Goal: Task Accomplishment & Management: Manage account settings

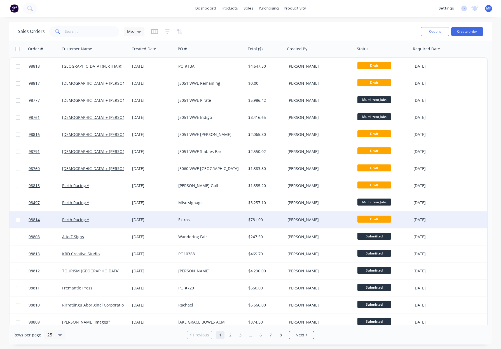
click at [271, 219] on div "$781.00" at bounding box center [264, 220] width 33 height 6
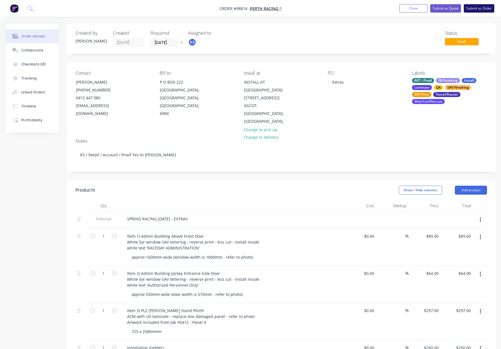
click at [473, 7] on button "Submit as Order" at bounding box center [479, 8] width 31 height 8
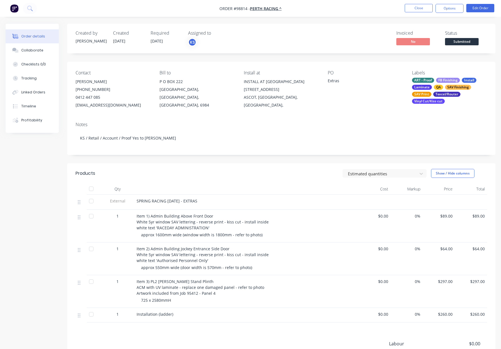
drag, startPoint x: 454, startPoint y: 7, endPoint x: 452, endPoint y: 13, distance: 6.2
click at [454, 7] on button "Options" at bounding box center [450, 8] width 28 height 9
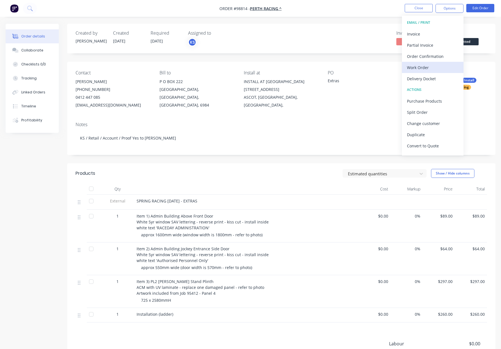
click at [421, 67] on div "Work Order" at bounding box center [433, 68] width 52 height 8
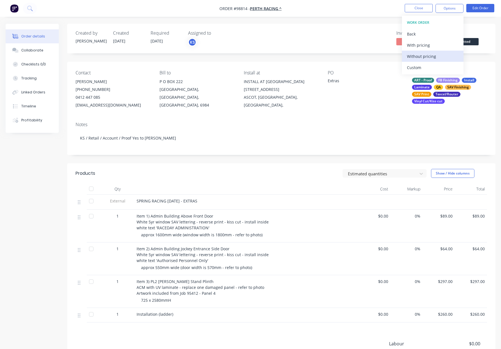
click at [434, 55] on div "Without pricing" at bounding box center [433, 56] width 52 height 8
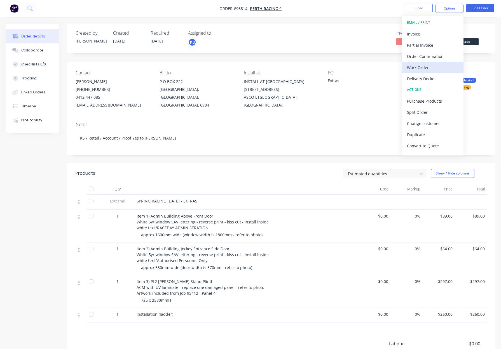
click at [424, 66] on div "Work Order" at bounding box center [433, 68] width 52 height 8
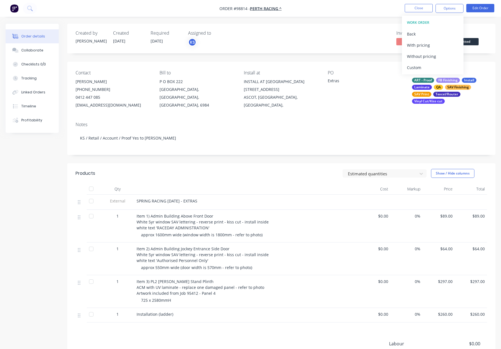
click at [424, 66] on div "Custom" at bounding box center [433, 68] width 52 height 8
click at [423, 59] on div "Without pricing" at bounding box center [433, 56] width 52 height 8
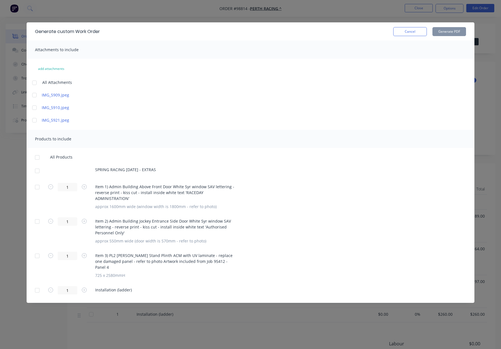
drag, startPoint x: 36, startPoint y: 171, endPoint x: 36, endPoint y: 181, distance: 10.9
click at [36, 171] on div at bounding box center [37, 170] width 11 height 11
drag, startPoint x: 38, startPoint y: 185, endPoint x: 42, endPoint y: 203, distance: 18.3
click at [38, 185] on div at bounding box center [37, 187] width 11 height 11
click at [39, 216] on div at bounding box center [37, 221] width 11 height 11
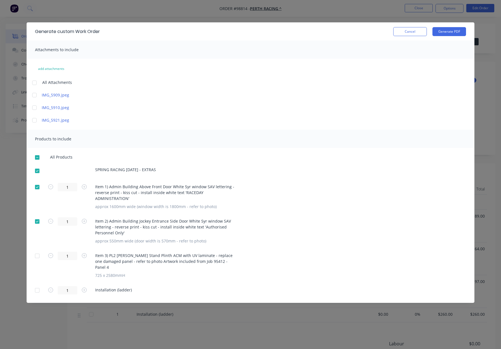
click at [37, 285] on div at bounding box center [37, 290] width 11 height 11
click at [40, 285] on div at bounding box center [37, 290] width 11 height 11
click at [446, 32] on button "Generate PDF" at bounding box center [450, 31] width 34 height 9
click at [34, 251] on div at bounding box center [37, 256] width 11 height 11
click at [447, 28] on button "Generate PDF" at bounding box center [450, 31] width 34 height 9
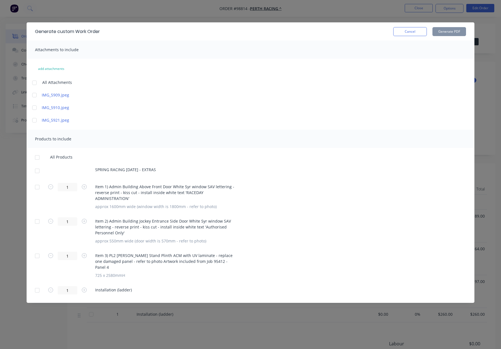
drag, startPoint x: 410, startPoint y: 33, endPoint x: 414, endPoint y: 8, distance: 25.4
click at [410, 33] on button "Cancel" at bounding box center [410, 31] width 34 height 9
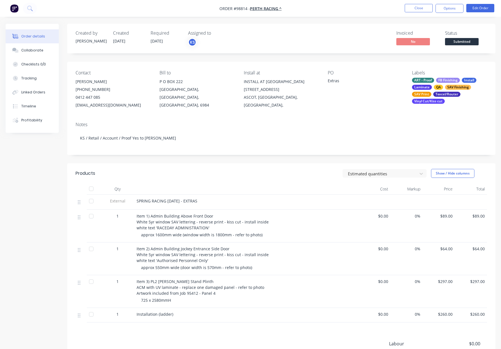
click at [456, 40] on span "Submitted" at bounding box center [462, 41] width 34 height 7
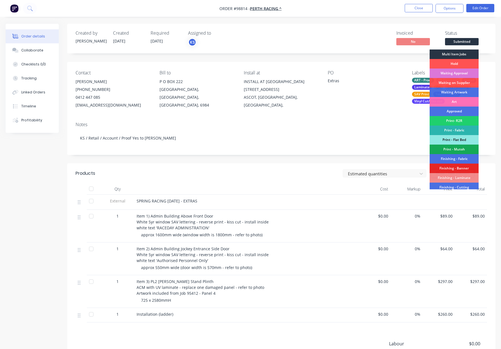
click at [455, 52] on div "Multi Item Jobs" at bounding box center [454, 55] width 49 height 10
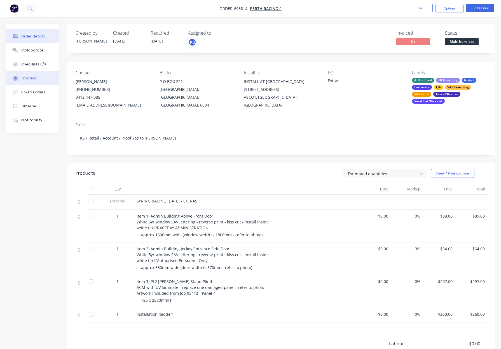
click at [21, 75] on button "Tracking" at bounding box center [32, 78] width 53 height 14
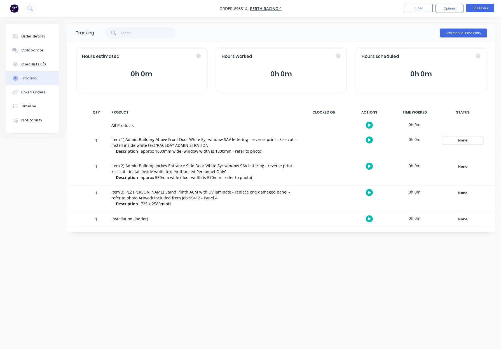
click at [460, 139] on div "None" at bounding box center [463, 140] width 40 height 7
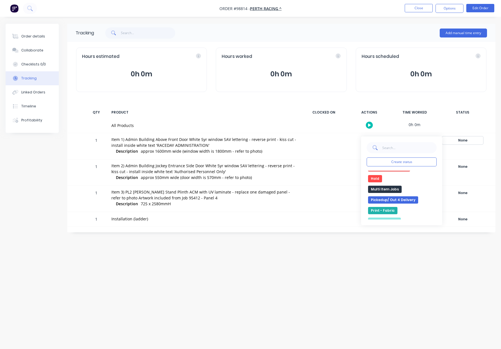
scroll to position [109, 0]
click at [397, 182] on button "Multi Item Jobs" at bounding box center [385, 182] width 34 height 7
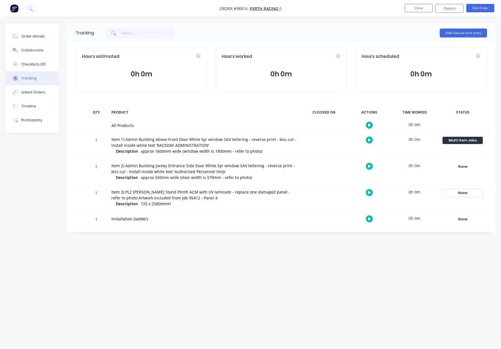
click at [460, 196] on div "None" at bounding box center [463, 193] width 40 height 7
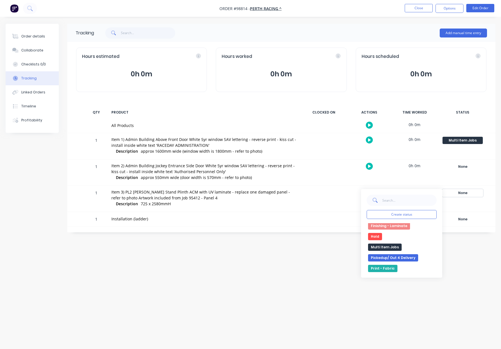
scroll to position [110, 0]
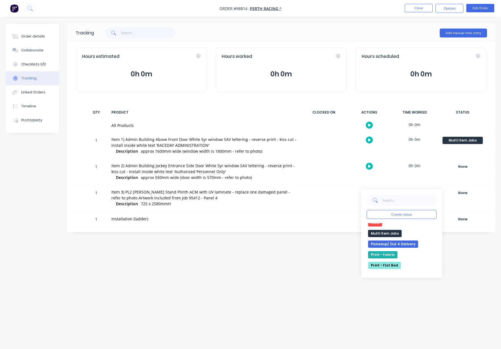
click at [389, 232] on button "Multi Item Jobs" at bounding box center [385, 233] width 34 height 7
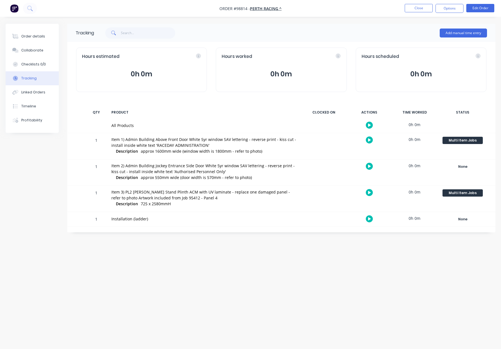
click at [352, 246] on div "Tracking Add manual time entry Hours estimated 0h 0m Hours worked 0h 0m Hours s…" at bounding box center [251, 164] width 490 height 281
click at [418, 6] on button "Close" at bounding box center [419, 8] width 28 height 8
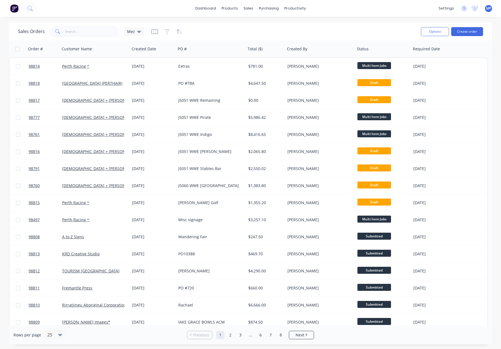
drag, startPoint x: 167, startPoint y: 31, endPoint x: 171, endPoint y: 36, distance: 6.6
click at [167, 31] on icon "button" at bounding box center [167, 31] width 4 height 1
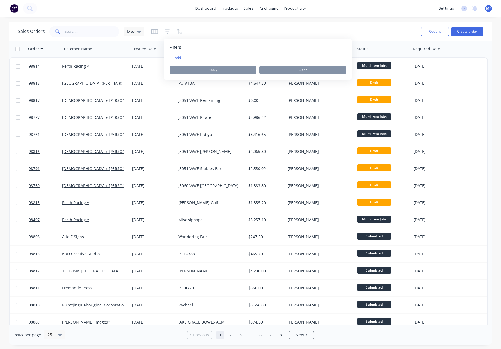
click at [179, 58] on button "add" at bounding box center [177, 58] width 14 height 4
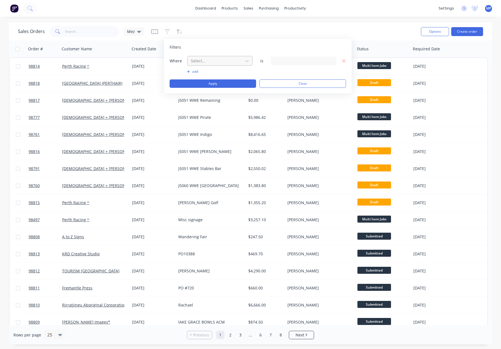
click at [217, 63] on div at bounding box center [215, 60] width 50 height 7
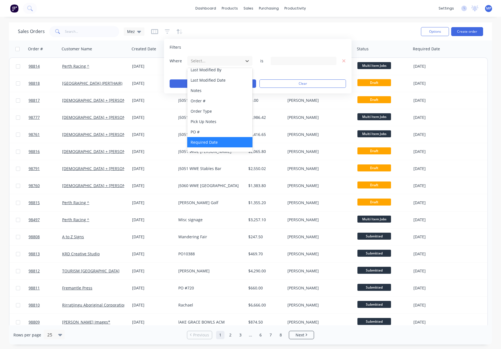
scroll to position [136, 0]
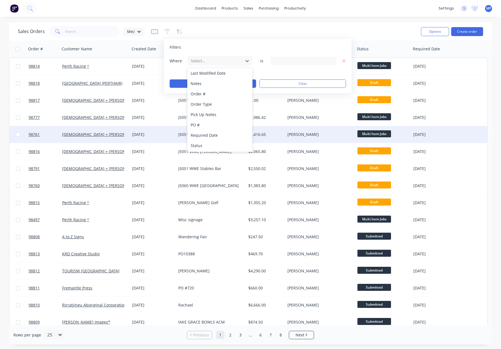
click at [226, 147] on div "Status" at bounding box center [219, 146] width 65 height 10
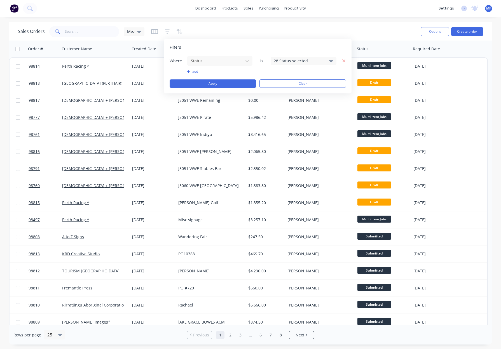
click at [308, 61] on div "28 Status selected" at bounding box center [299, 61] width 51 height 6
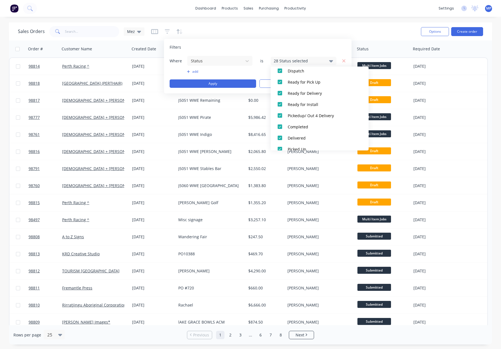
scroll to position [274, 0]
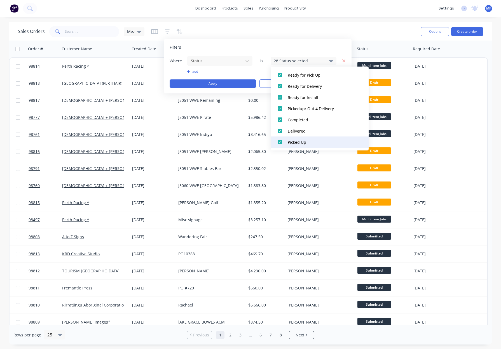
click at [306, 147] on button "Picked Up" at bounding box center [320, 142] width 98 height 11
click at [302, 134] on button "Delivered" at bounding box center [320, 130] width 98 height 11
click at [301, 115] on button "Completed" at bounding box center [320, 119] width 98 height 11
drag, startPoint x: 307, startPoint y: 108, endPoint x: 308, endPoint y: 95, distance: 12.4
click at [306, 107] on div "Pickedup/ Out 4 Delivery" at bounding box center [321, 109] width 67 height 6
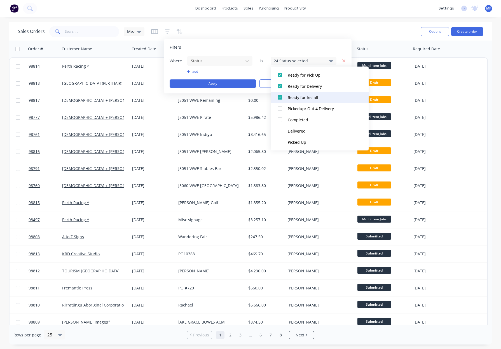
drag, startPoint x: 308, startPoint y: 94, endPoint x: 309, endPoint y: 86, distance: 8.2
click at [308, 94] on button "Ready for Install" at bounding box center [320, 97] width 98 height 11
click at [309, 83] on div "Ready for Delivery" at bounding box center [321, 86] width 67 height 6
drag, startPoint x: 307, startPoint y: 76, endPoint x: 309, endPoint y: 90, distance: 14.3
click at [307, 76] on div "Ready for Pick Up" at bounding box center [321, 75] width 67 height 6
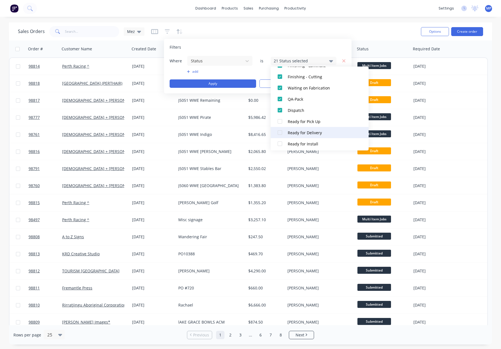
scroll to position [220, 0]
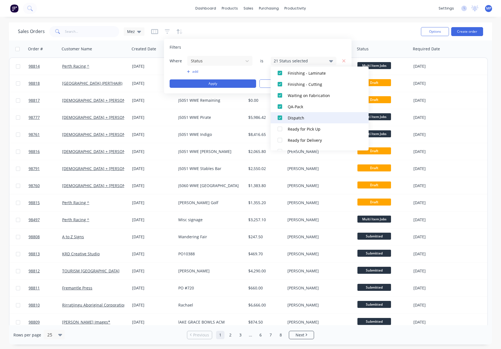
click at [310, 116] on div "Dispatch" at bounding box center [321, 118] width 67 height 6
click at [310, 110] on button "QA-Pack" at bounding box center [320, 106] width 98 height 11
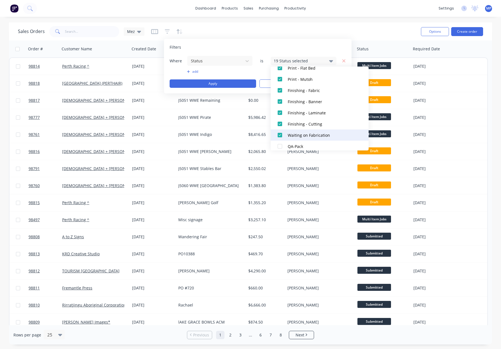
scroll to position [173, 0]
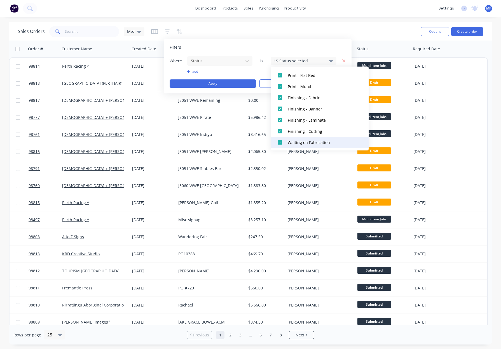
click at [322, 141] on div "Waiting on Fabrication" at bounding box center [321, 143] width 67 height 6
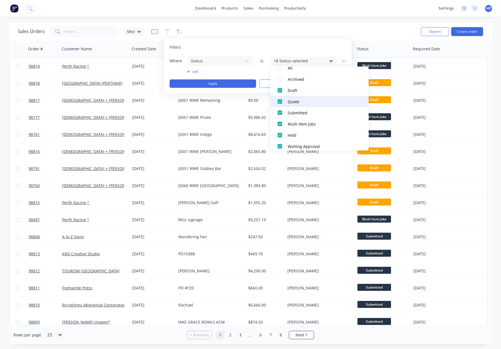
scroll to position [24, 0]
click at [302, 102] on div "Quote" at bounding box center [321, 101] width 67 height 6
click at [235, 80] on button "Apply" at bounding box center [213, 84] width 87 height 8
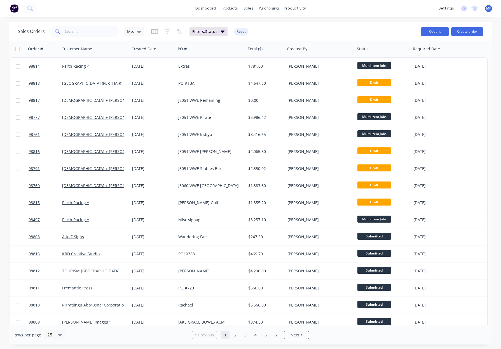
click at [429, 33] on button "Options" at bounding box center [435, 31] width 28 height 9
click at [423, 66] on div "Export" at bounding box center [419, 68] width 52 height 8
drag, startPoint x: 81, startPoint y: 32, endPoint x: 261, endPoint y: 35, distance: 180.6
click at [81, 32] on input "text" at bounding box center [92, 31] width 55 height 11
click at [247, 31] on button "Reset" at bounding box center [241, 32] width 14 height 8
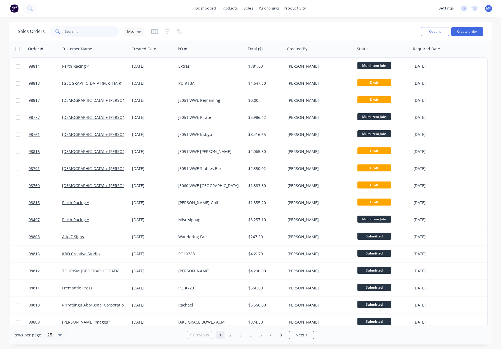
click at [74, 32] on input "text" at bounding box center [92, 31] width 55 height 11
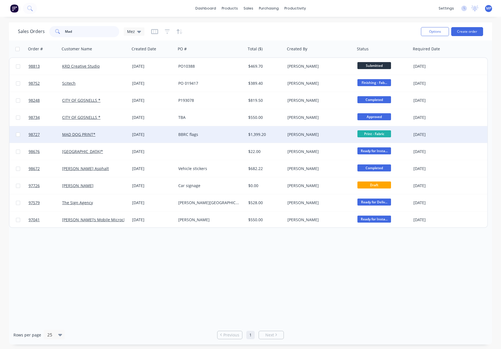
type input "Mad"
click at [172, 135] on div "25 Sep 2025" at bounding box center [153, 135] width 42 height 6
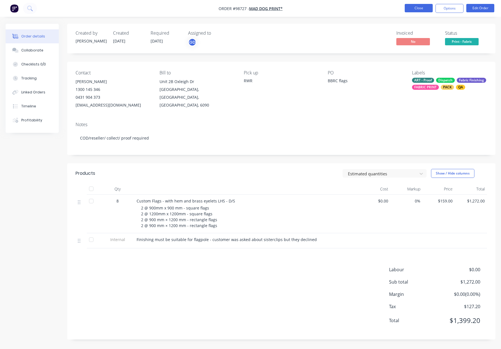
click at [417, 9] on button "Close" at bounding box center [419, 8] width 28 height 8
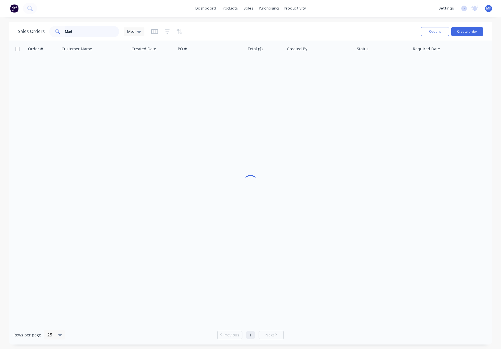
click at [88, 31] on input "Mad" at bounding box center [92, 31] width 55 height 11
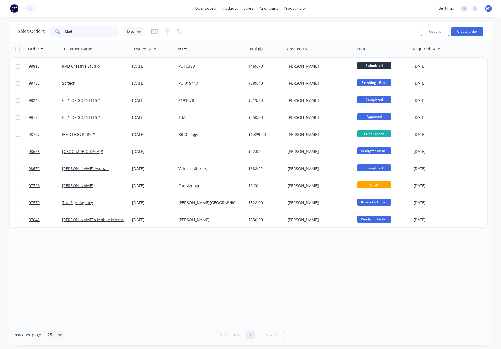
drag, startPoint x: 55, startPoint y: 30, endPoint x: 70, endPoint y: 31, distance: 15.5
click at [55, 30] on div "Mad" at bounding box center [84, 31] width 70 height 11
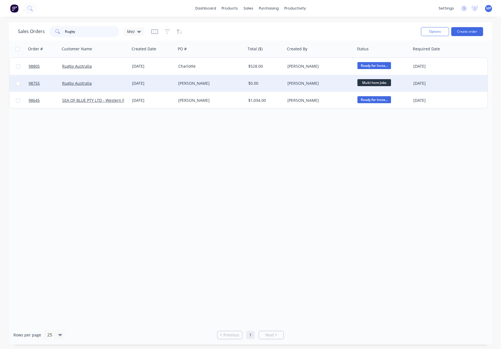
type input "Rugby"
click at [115, 81] on div "Rugby Australia" at bounding box center [93, 84] width 62 height 6
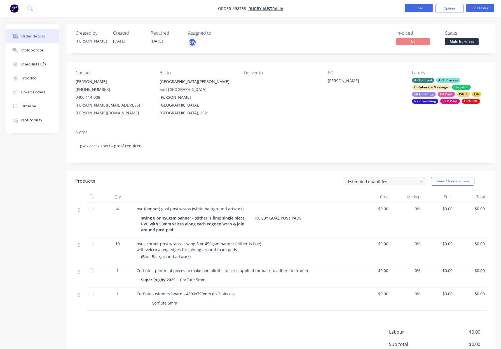
click at [423, 8] on button "Close" at bounding box center [419, 8] width 28 height 8
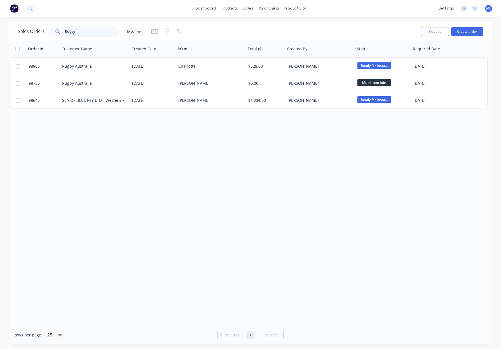
click at [80, 33] on input "Rugby" at bounding box center [92, 31] width 55 height 11
drag, startPoint x: 62, startPoint y: 30, endPoint x: 13, endPoint y: 26, distance: 49.2
click at [16, 26] on div "Sales Orders Rugby Mez Options Create order" at bounding box center [250, 31] width 483 height 18
click at [81, 31] on input "Rugby" at bounding box center [92, 31] width 55 height 11
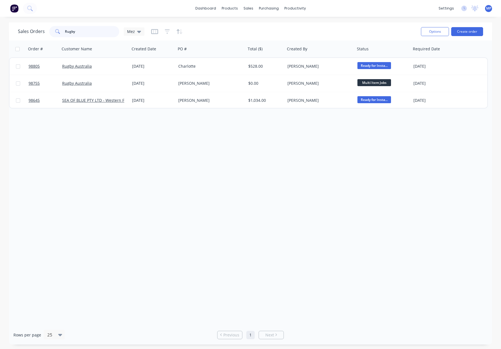
click at [81, 31] on input "Rugby" at bounding box center [92, 31] width 55 height 11
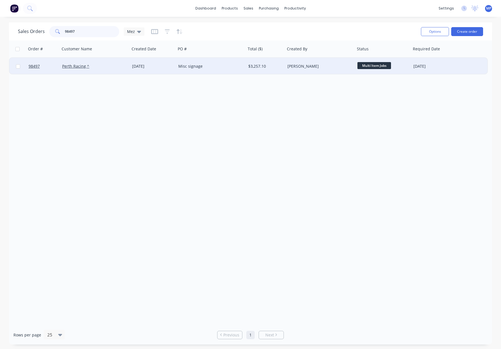
type input "98497"
click at [240, 64] on div "Misc signage" at bounding box center [209, 67] width 62 height 6
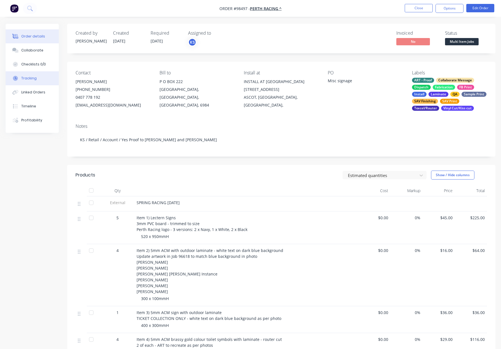
click at [31, 81] on button "Tracking" at bounding box center [32, 78] width 53 height 14
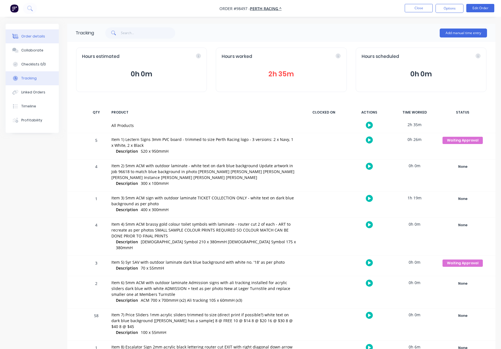
click at [41, 36] on div "Order details" at bounding box center [33, 36] width 24 height 5
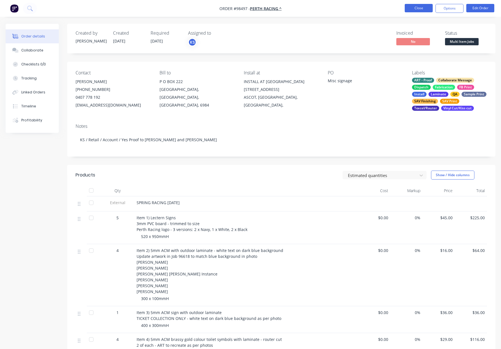
click at [421, 8] on button "Close" at bounding box center [419, 8] width 28 height 8
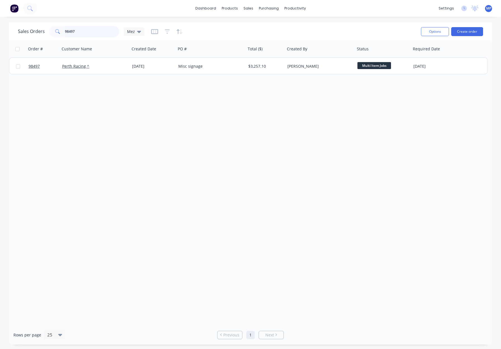
click at [85, 29] on input "98497" at bounding box center [92, 31] width 55 height 11
drag, startPoint x: 80, startPoint y: 32, endPoint x: 47, endPoint y: 29, distance: 33.4
click at [46, 29] on div "Sales Orders 98497 Mez" at bounding box center [81, 31] width 127 height 11
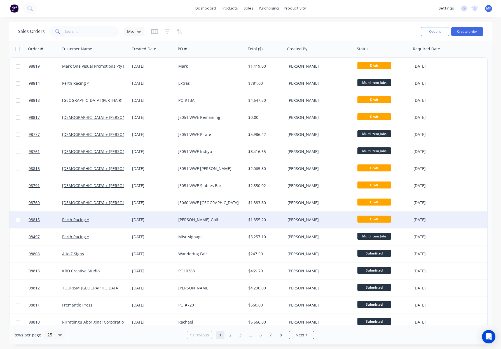
click at [216, 217] on div "[PERSON_NAME] Golf" at bounding box center [209, 220] width 62 height 6
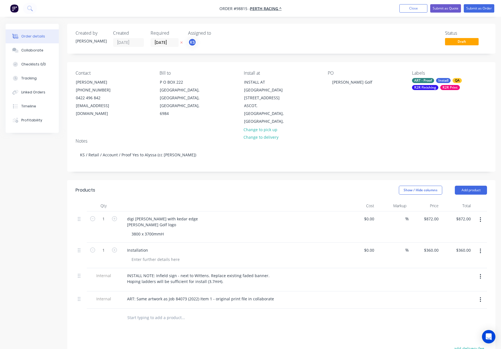
click at [431, 81] on div "ART - Proof" at bounding box center [423, 80] width 22 height 5
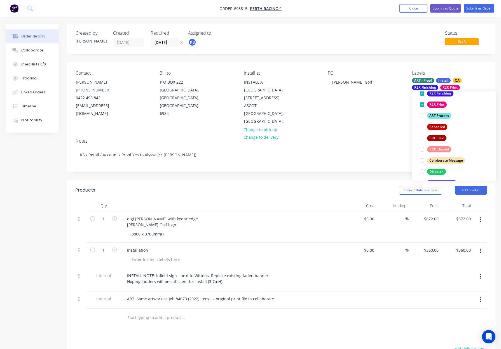
scroll to position [81, 0]
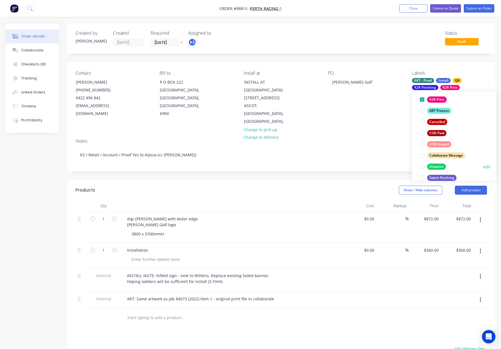
drag, startPoint x: 441, startPoint y: 165, endPoint x: 453, endPoint y: 149, distance: 19.4
click at [441, 164] on div "Dispatch" at bounding box center [436, 167] width 19 height 6
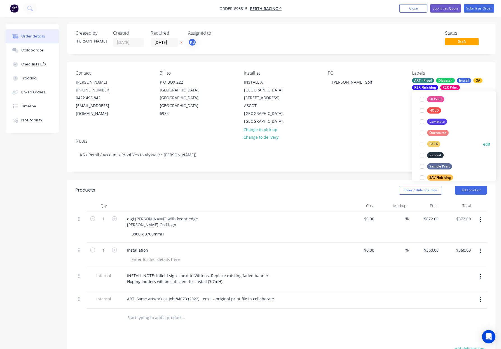
drag, startPoint x: 431, startPoint y: 142, endPoint x: 438, endPoint y: 142, distance: 7.0
click at [432, 142] on div "PACK" at bounding box center [433, 144] width 13 height 6
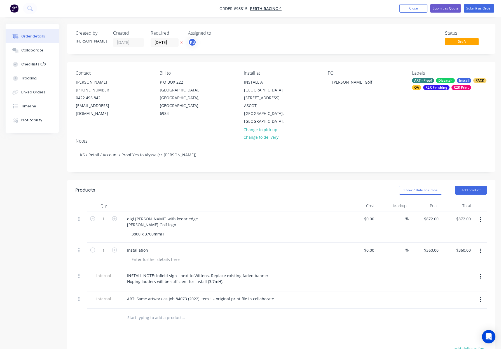
click at [384, 113] on div "PO [PERSON_NAME] Golf" at bounding box center [365, 98] width 75 height 55
click at [474, 11] on button "Submit as Order" at bounding box center [479, 8] width 31 height 8
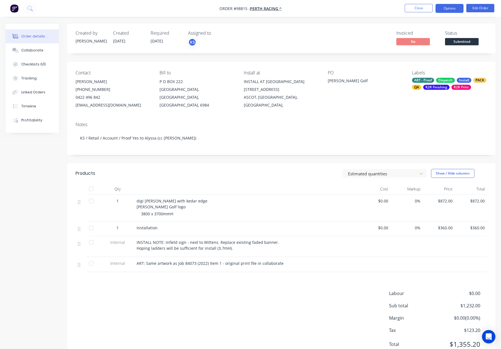
click at [444, 8] on button "Options" at bounding box center [450, 8] width 28 height 9
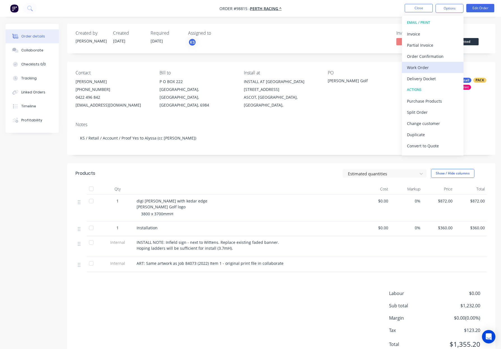
click at [429, 66] on div "Work Order" at bounding box center [433, 68] width 52 height 8
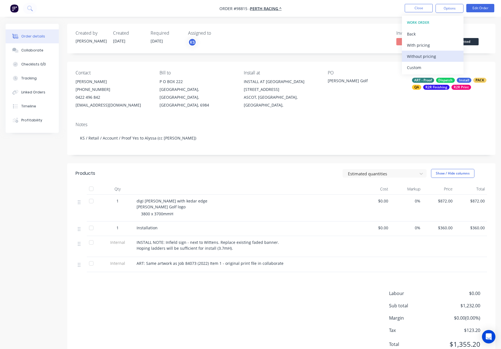
click at [435, 55] on div "Without pricing" at bounding box center [433, 56] width 52 height 8
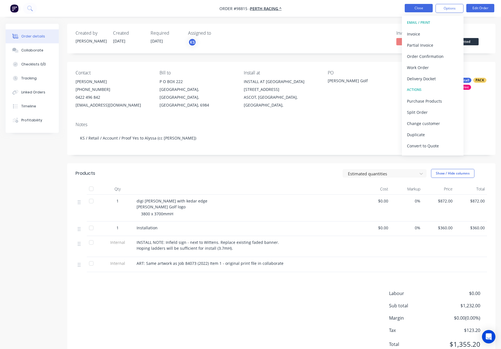
click at [417, 10] on button "Close" at bounding box center [419, 8] width 28 height 8
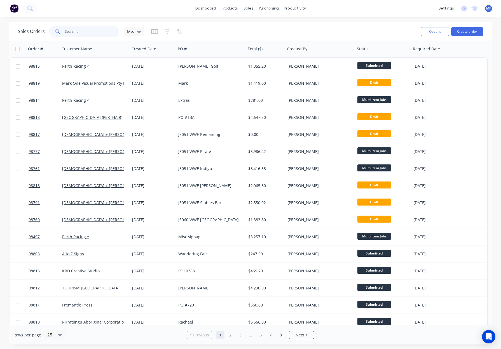
click at [71, 32] on input "text" at bounding box center [92, 31] width 55 height 11
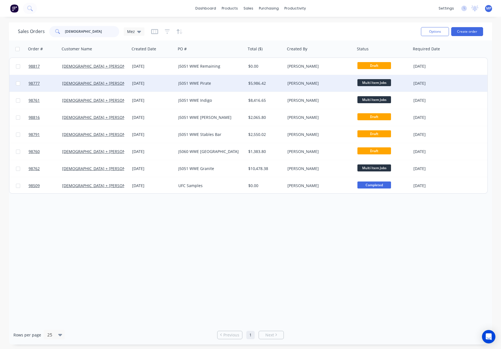
type input "[DEMOGRAPHIC_DATA]"
click at [337, 85] on div "[PERSON_NAME]" at bounding box center [319, 84] width 62 height 6
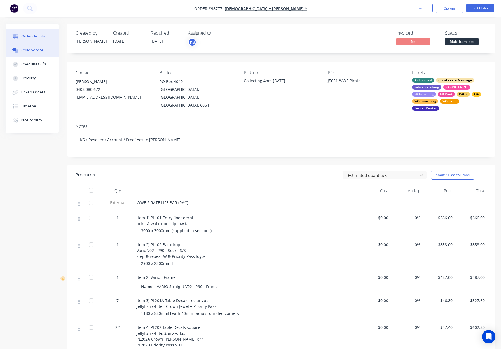
click at [37, 46] on button "Collaborate" at bounding box center [32, 50] width 53 height 14
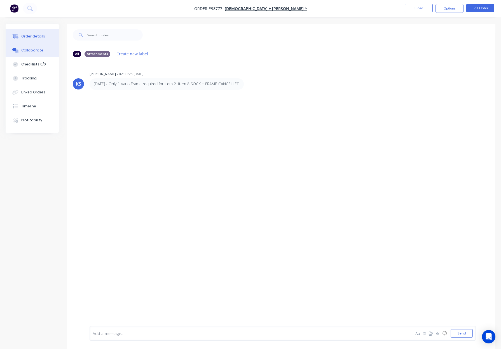
click at [36, 34] on div "Order details" at bounding box center [33, 36] width 24 height 5
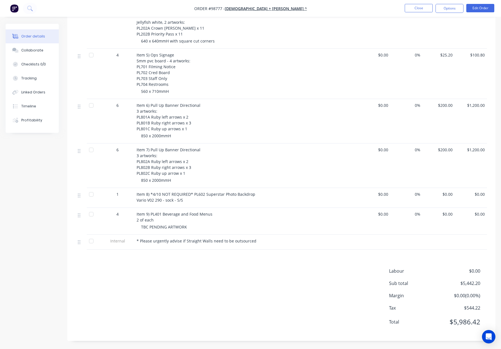
scroll to position [312, 0]
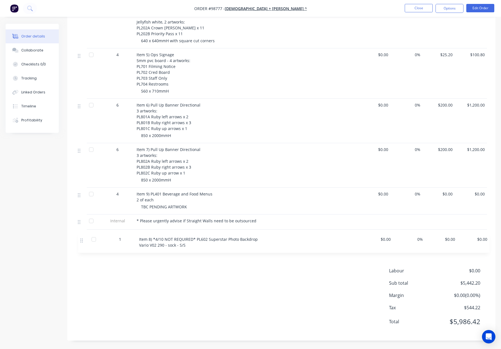
drag, startPoint x: 80, startPoint y: 194, endPoint x: 81, endPoint y: 242, distance: 47.6
click at [82, 242] on div "External WWE PIRATE LIFE BAR (RAC) 1 Item 1) PL101 Entry floor decal print & wa…" at bounding box center [282, 67] width 412 height 365
click at [225, 262] on div "Products Estimated quantities Show / Hide columns Qty Cost Markup Price Total E…" at bounding box center [281, 97] width 428 height 487
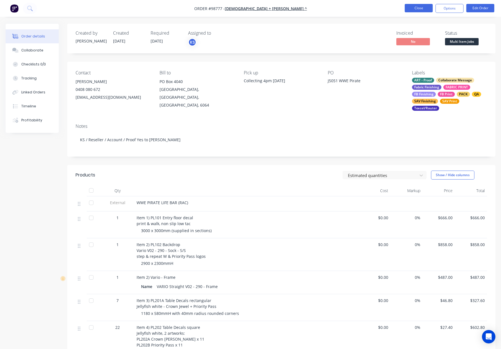
click at [419, 7] on button "Close" at bounding box center [419, 8] width 28 height 8
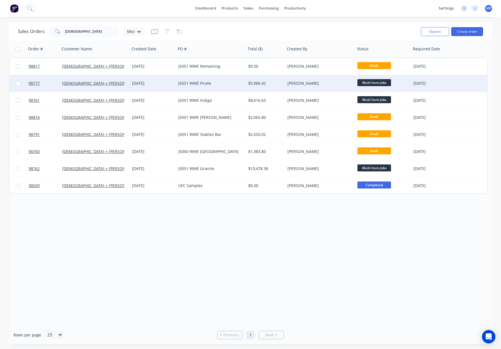
click at [274, 86] on div "$5,986.42" at bounding box center [265, 83] width 39 height 17
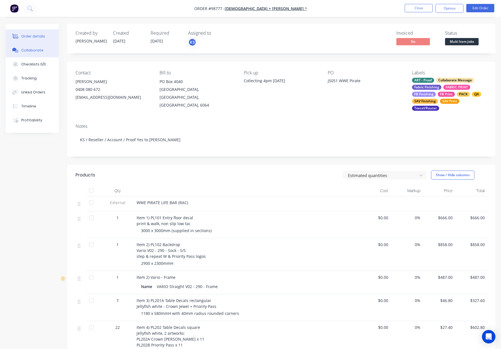
click at [38, 51] on div "Collaborate" at bounding box center [32, 50] width 22 height 5
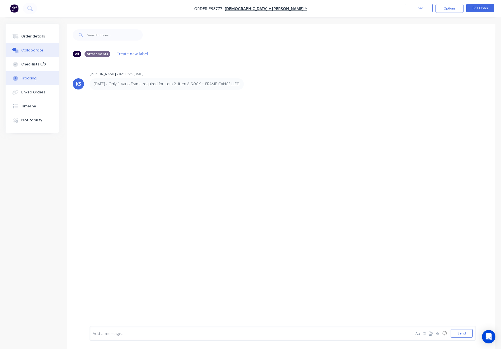
click at [41, 74] on button "Tracking" at bounding box center [32, 78] width 53 height 14
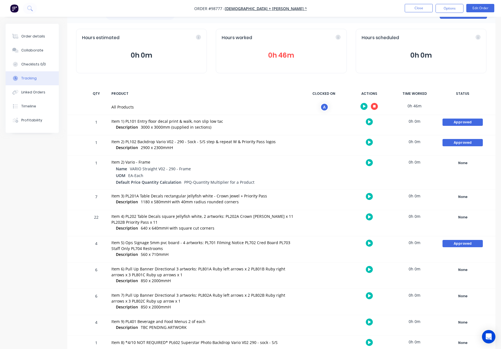
scroll to position [26, 0]
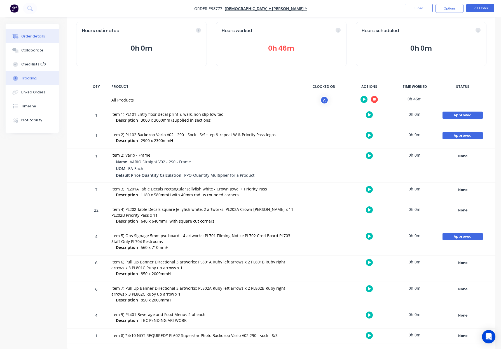
click at [42, 33] on button "Order details" at bounding box center [32, 36] width 53 height 14
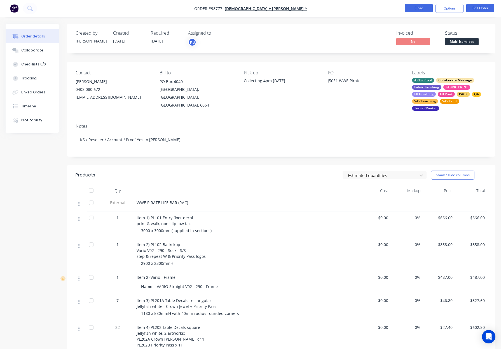
click at [418, 9] on button "Close" at bounding box center [419, 8] width 28 height 8
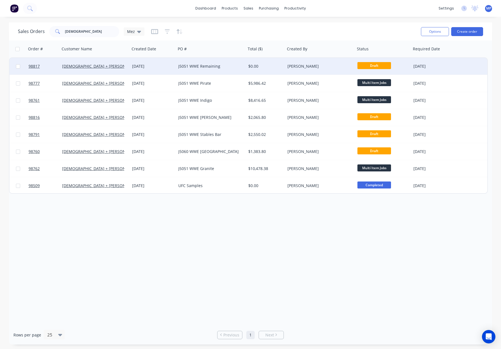
click at [235, 70] on div "J5051 WWE Remaining" at bounding box center [211, 66] width 70 height 17
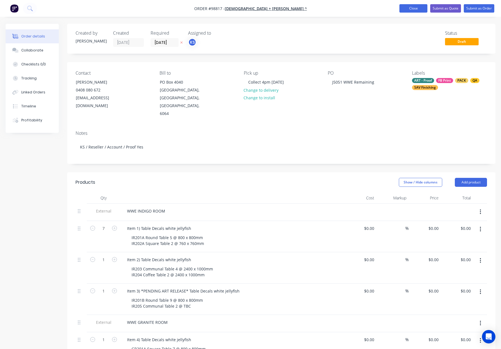
click at [407, 11] on button "Close" at bounding box center [414, 8] width 28 height 8
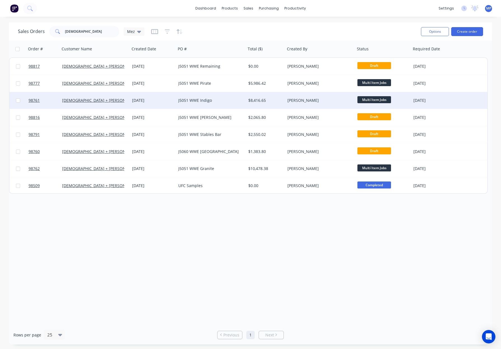
click at [247, 104] on div "$8,416.65" at bounding box center [265, 100] width 39 height 17
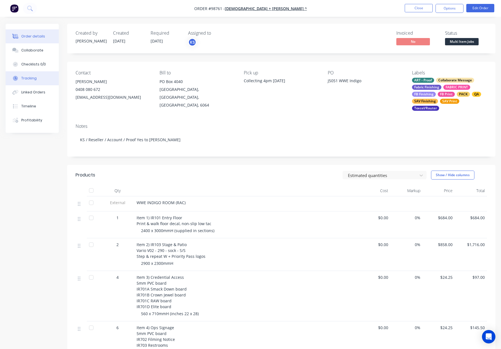
click at [35, 78] on div "Tracking" at bounding box center [28, 78] width 15 height 5
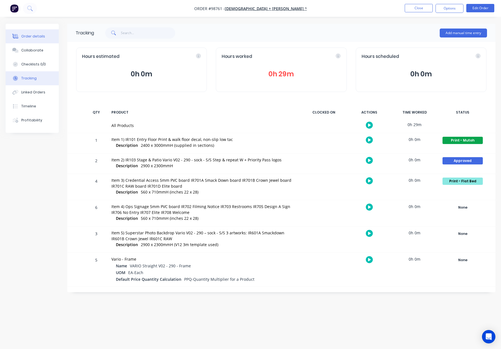
click at [33, 35] on div "Order details" at bounding box center [33, 36] width 24 height 5
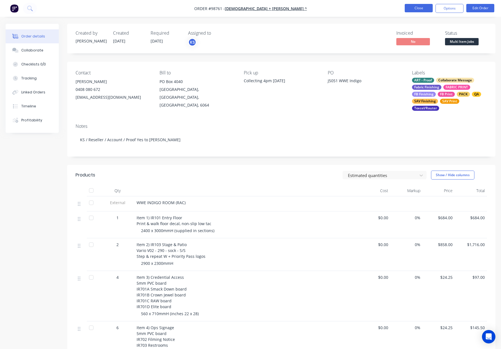
click at [413, 10] on button "Close" at bounding box center [419, 8] width 28 height 8
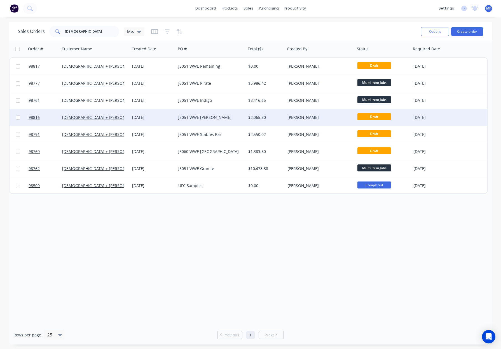
click at [221, 116] on div "J5051 WWE [PERSON_NAME]" at bounding box center [209, 118] width 62 height 6
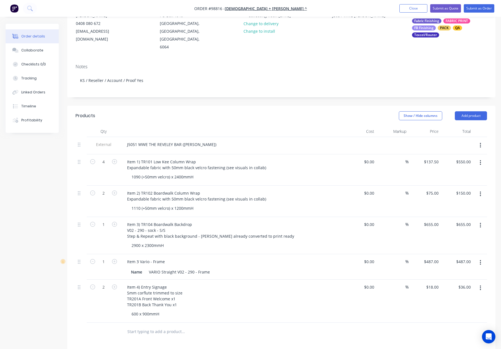
scroll to position [66, 0]
click at [406, 9] on button "Close" at bounding box center [414, 8] width 28 height 8
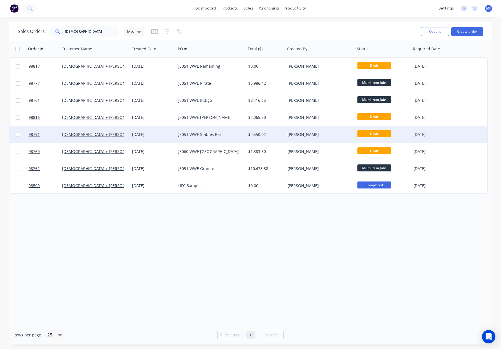
click at [268, 132] on div "$2,550.02" at bounding box center [264, 135] width 33 height 6
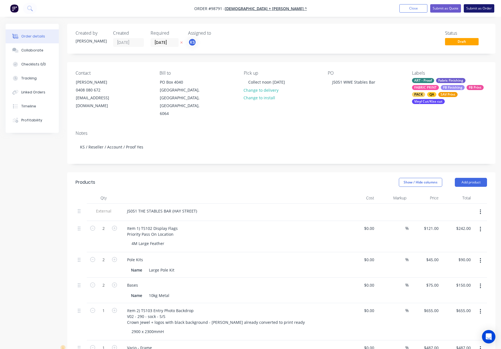
click at [479, 9] on button "Submit as Order" at bounding box center [479, 8] width 31 height 8
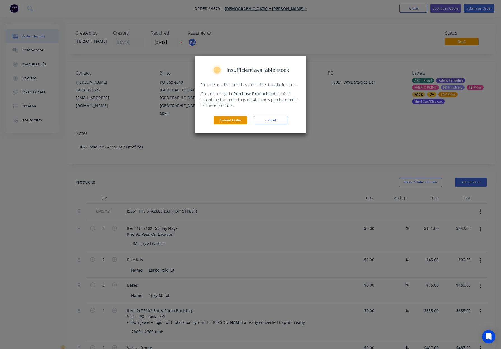
click at [233, 122] on button "Submit Order" at bounding box center [231, 120] width 34 height 8
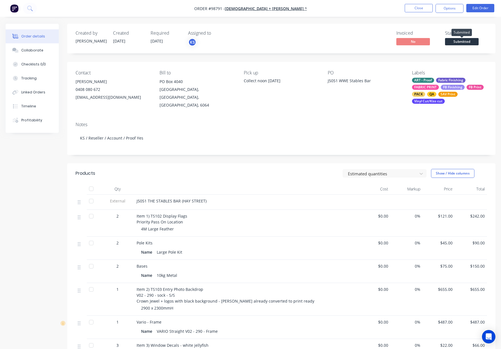
click at [467, 41] on span "Submitted" at bounding box center [462, 41] width 34 height 7
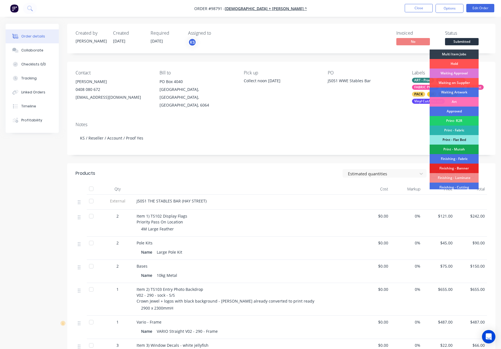
click at [457, 56] on div "Multi Item Jobs" at bounding box center [454, 55] width 49 height 10
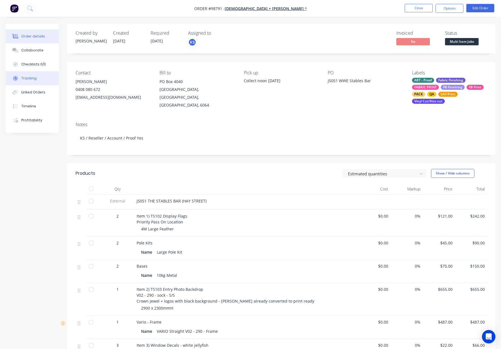
click at [28, 78] on div "Tracking" at bounding box center [28, 78] width 15 height 5
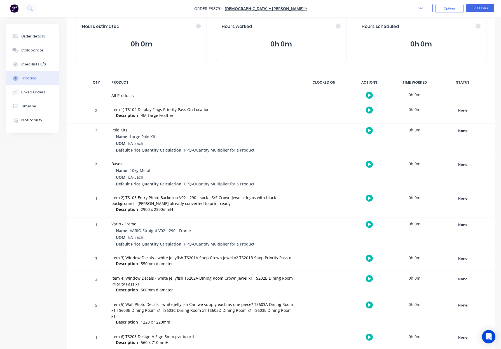
scroll to position [31, 0]
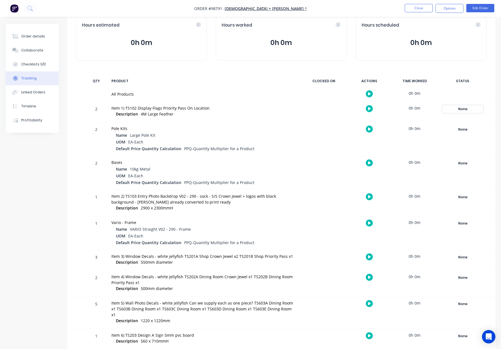
click at [458, 109] on div "None" at bounding box center [463, 109] width 40 height 7
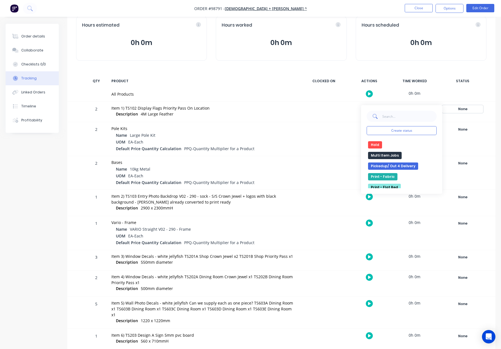
scroll to position [104, 0]
click at [387, 157] on button "Multi Item Jobs" at bounding box center [385, 155] width 34 height 7
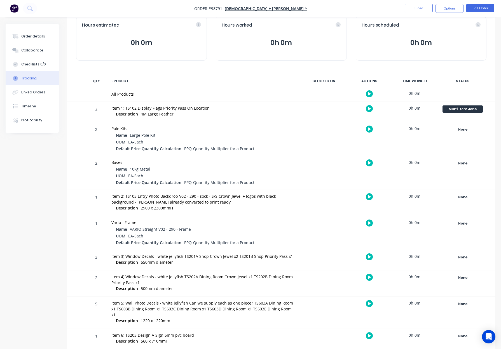
scroll to position [0, 0]
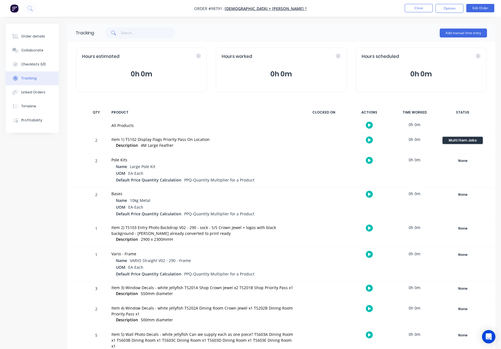
click at [454, 142] on div "Multi Item Jobs" at bounding box center [463, 140] width 40 height 7
click at [375, 174] on button "None" at bounding box center [375, 174] width 15 height 7
drag, startPoint x: 35, startPoint y: 40, endPoint x: 56, endPoint y: 39, distance: 21.6
click at [34, 40] on button "Order details" at bounding box center [32, 36] width 53 height 14
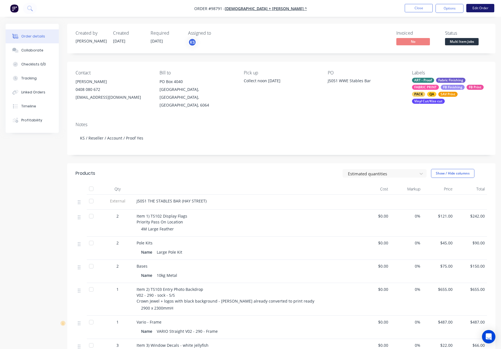
click at [477, 8] on button "Edit Order" at bounding box center [480, 8] width 28 height 8
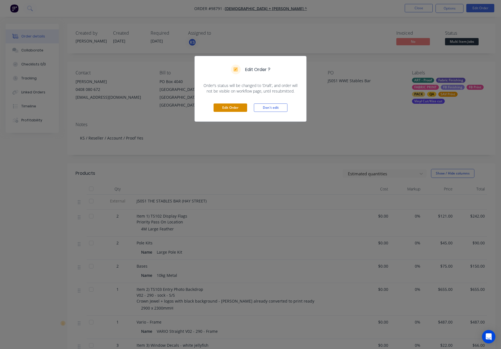
click at [221, 105] on button "Edit Order" at bounding box center [231, 108] width 34 height 8
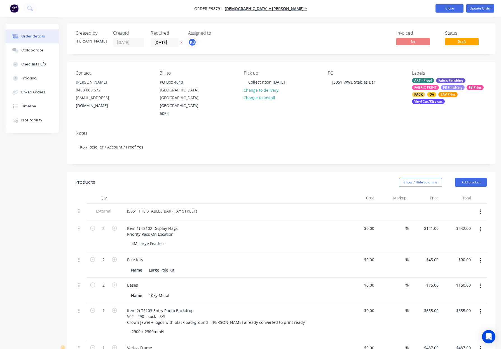
click at [448, 10] on button "Close" at bounding box center [450, 8] width 28 height 8
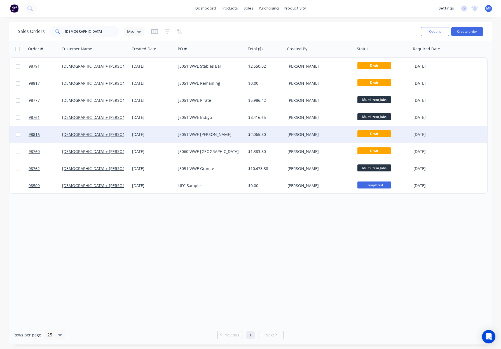
click at [223, 134] on div "J5051 WWE [PERSON_NAME]" at bounding box center [209, 135] width 62 height 6
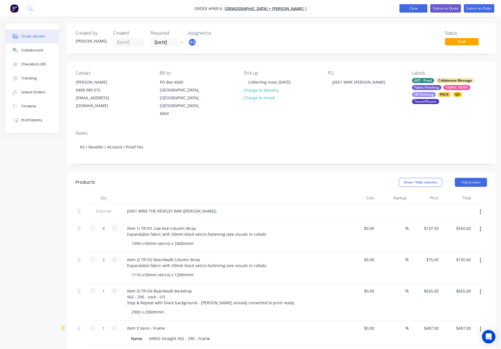
click at [408, 6] on button "Close" at bounding box center [414, 8] width 28 height 8
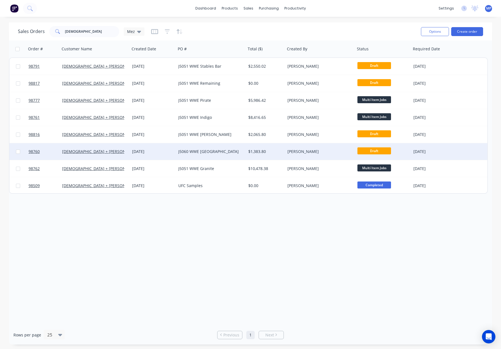
click at [232, 148] on div "J5060 WWE [GEOGRAPHIC_DATA]" at bounding box center [211, 151] width 70 height 17
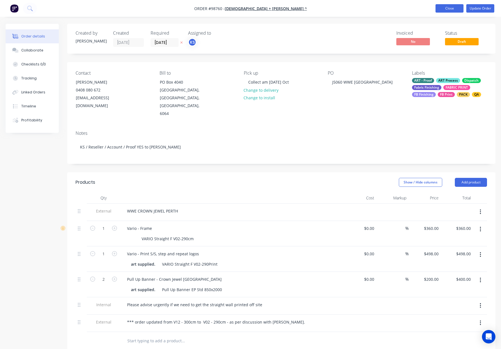
click at [445, 7] on button "Close" at bounding box center [450, 8] width 28 height 8
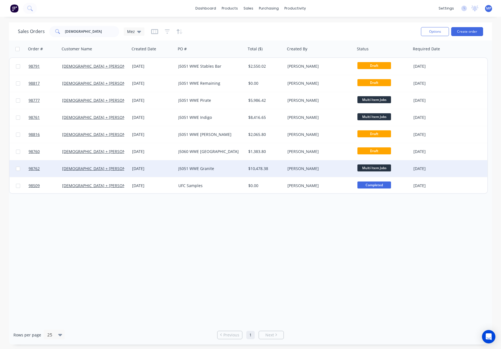
click at [219, 164] on div "J5051 WWE Granite" at bounding box center [211, 168] width 70 height 17
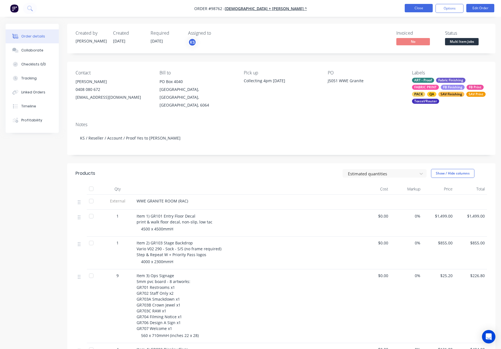
click at [419, 7] on button "Close" at bounding box center [419, 8] width 28 height 8
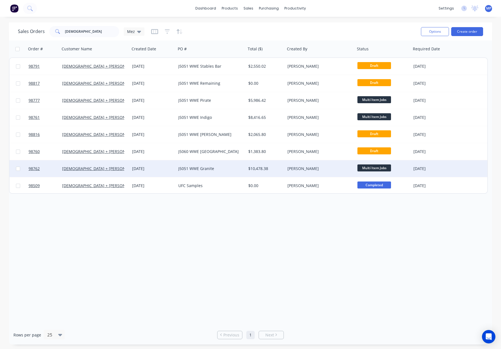
click at [326, 164] on div "[PERSON_NAME]" at bounding box center [320, 168] width 70 height 17
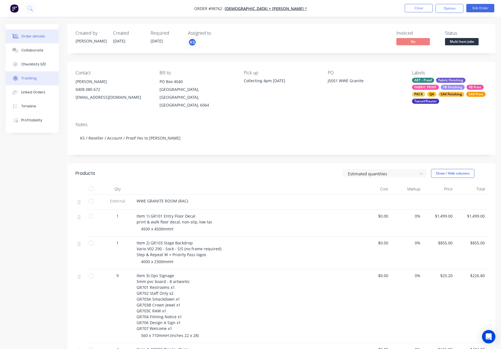
click at [43, 81] on button "Tracking" at bounding box center [32, 78] width 53 height 14
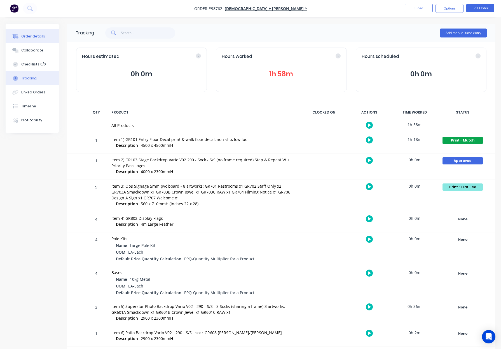
click at [33, 33] on button "Order details" at bounding box center [32, 36] width 53 height 14
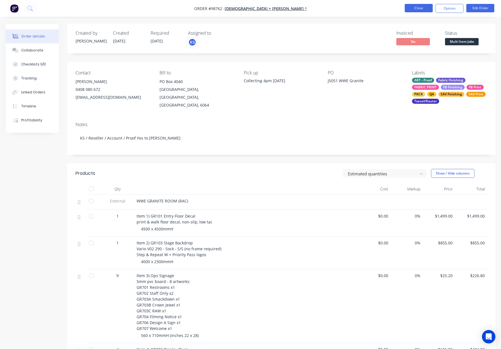
click at [416, 11] on button "Close" at bounding box center [419, 8] width 28 height 8
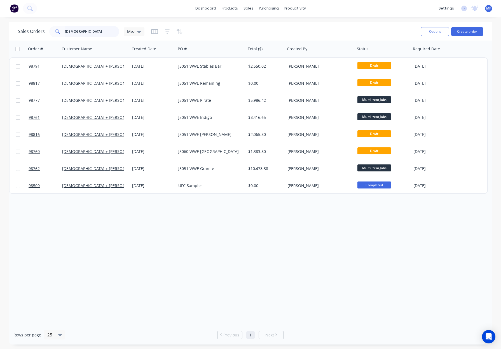
click at [94, 31] on input "Church" at bounding box center [92, 31] width 55 height 11
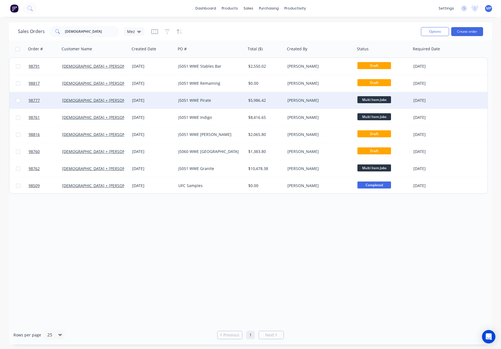
click at [274, 98] on div "$5,986.42" at bounding box center [264, 101] width 33 height 6
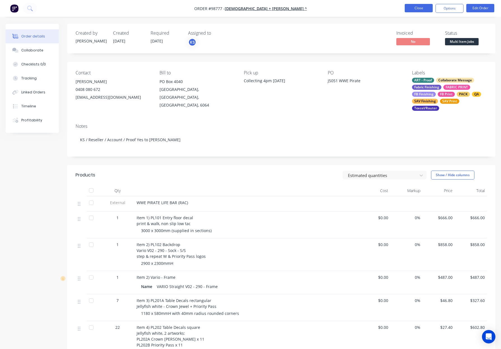
click at [421, 9] on button "Close" at bounding box center [419, 8] width 28 height 8
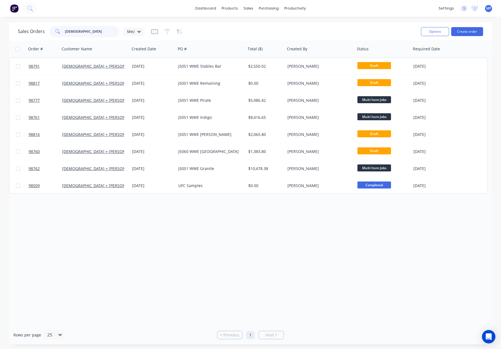
click at [82, 29] on input "Church" at bounding box center [92, 31] width 55 height 11
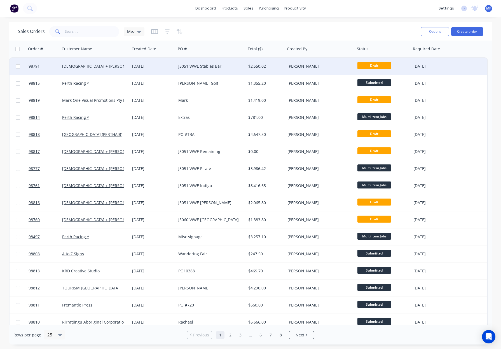
click at [116, 68] on div "[DEMOGRAPHIC_DATA] + [PERSON_NAME] ^" at bounding box center [93, 67] width 62 height 6
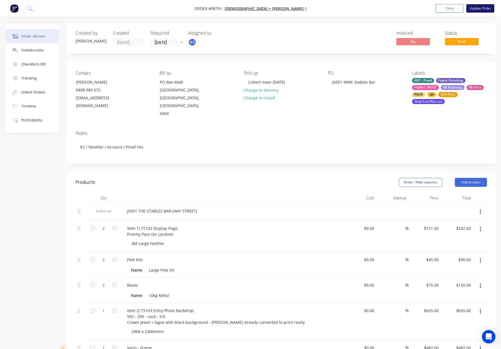
click at [474, 9] on button "Update Order" at bounding box center [480, 8] width 28 height 8
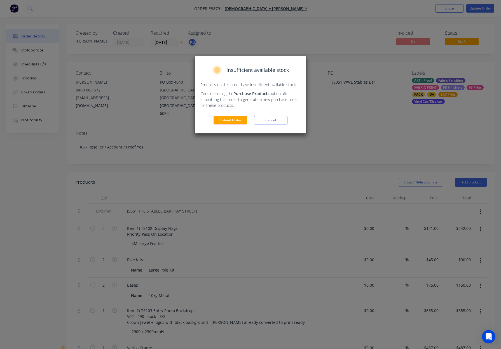
click at [239, 119] on button "Submit Order" at bounding box center [231, 120] width 34 height 8
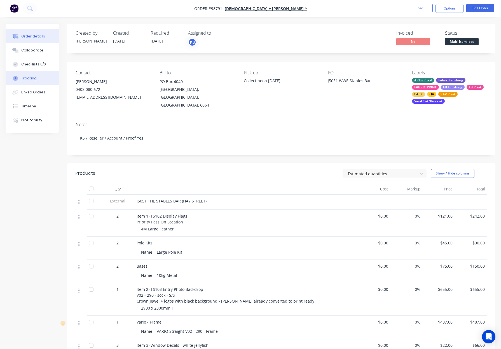
click at [21, 76] on div "Tracking" at bounding box center [28, 78] width 15 height 5
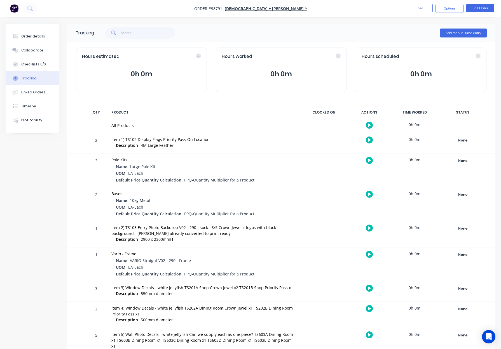
scroll to position [31, 0]
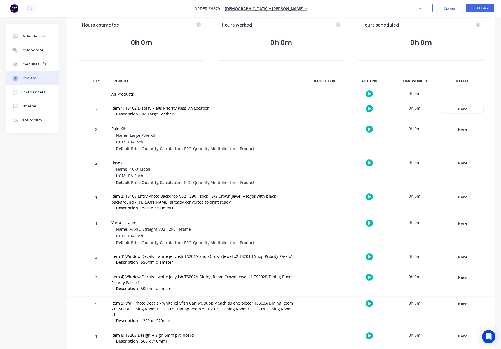
click at [465, 108] on div "None" at bounding box center [463, 109] width 40 height 7
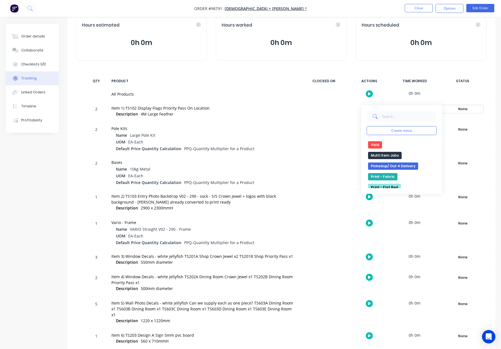
scroll to position [104, 0]
click at [383, 155] on button "Multi Item Jobs" at bounding box center [385, 155] width 34 height 7
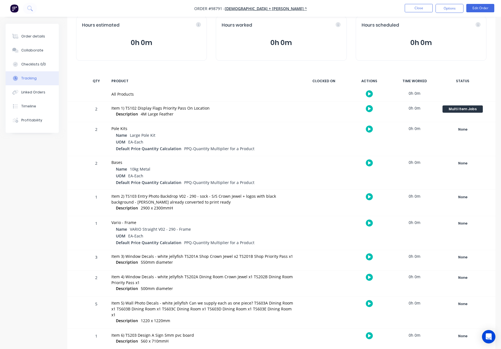
click at [286, 136] on div "Name Large Pole Kit" at bounding box center [206, 135] width 180 height 7
click at [464, 254] on div "None" at bounding box center [463, 257] width 40 height 7
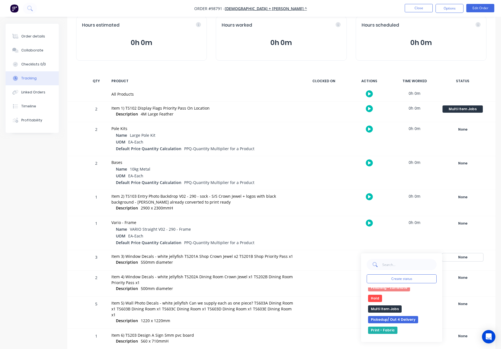
scroll to position [99, 0]
click at [386, 312] on button "Multi Item Jobs" at bounding box center [385, 308] width 34 height 7
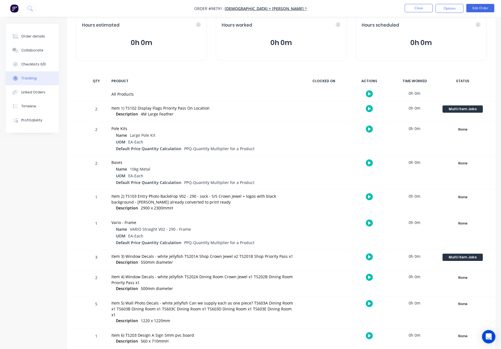
scroll to position [0, 0]
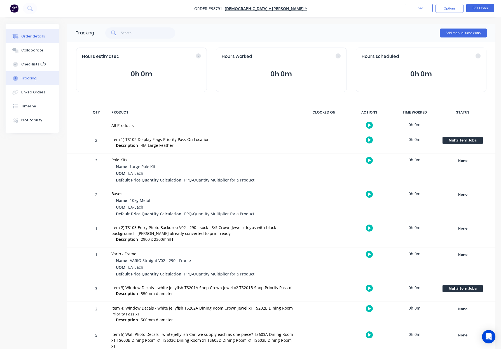
click at [34, 39] on button "Order details" at bounding box center [32, 36] width 53 height 14
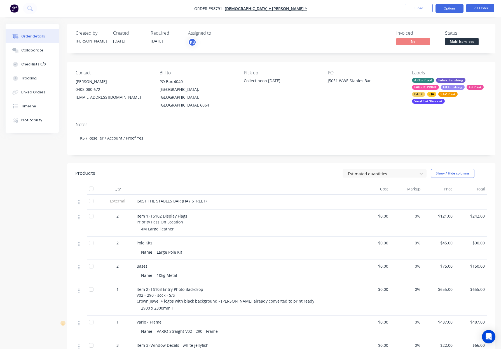
click at [450, 10] on button "Options" at bounding box center [450, 8] width 28 height 9
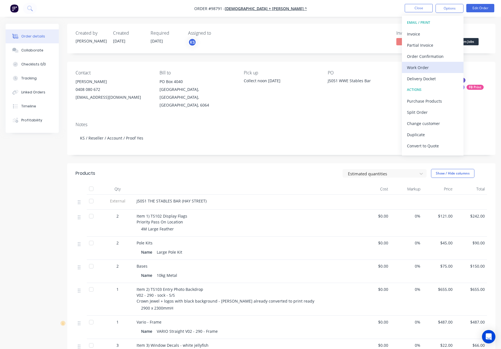
click at [435, 66] on div "Work Order" at bounding box center [433, 68] width 52 height 8
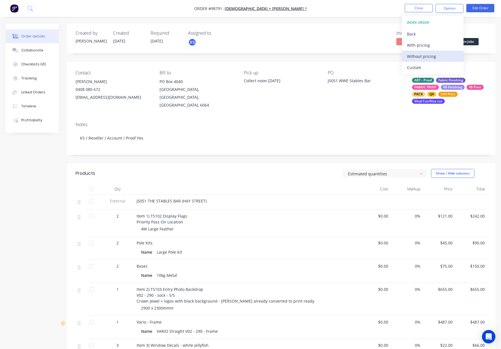
drag, startPoint x: 435, startPoint y: 66, endPoint x: 437, endPoint y: 62, distance: 4.5
click at [435, 66] on div "Custom" at bounding box center [433, 68] width 52 height 8
click at [436, 55] on div "Without pricing" at bounding box center [433, 56] width 52 height 8
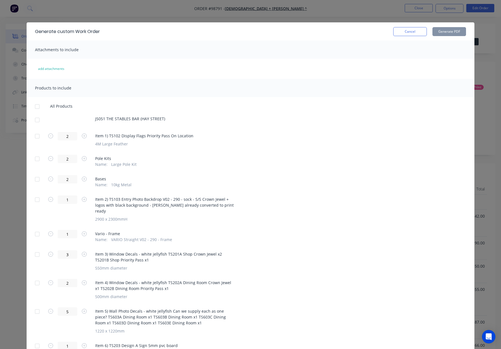
scroll to position [26, 0]
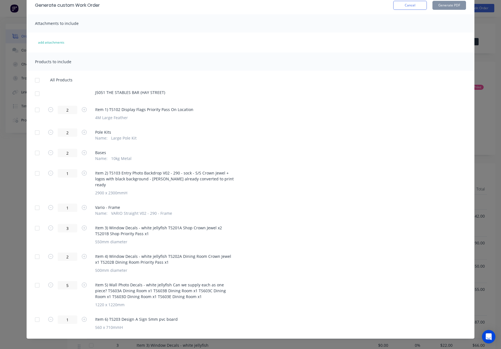
click at [36, 81] on div at bounding box center [37, 80] width 11 height 11
drag, startPoint x: 37, startPoint y: 221, endPoint x: 36, endPoint y: 232, distance: 10.4
click at [37, 223] on div at bounding box center [37, 228] width 11 height 11
click at [37, 251] on div at bounding box center [37, 256] width 11 height 11
click at [38, 280] on div at bounding box center [37, 285] width 11 height 11
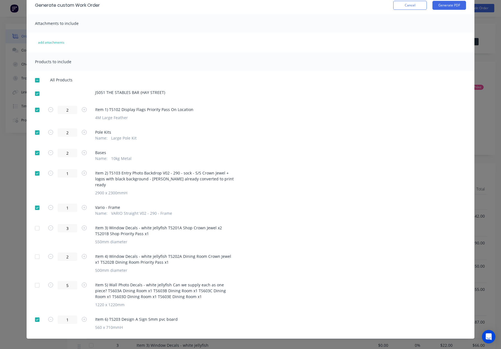
click at [36, 315] on div at bounding box center [37, 319] width 11 height 11
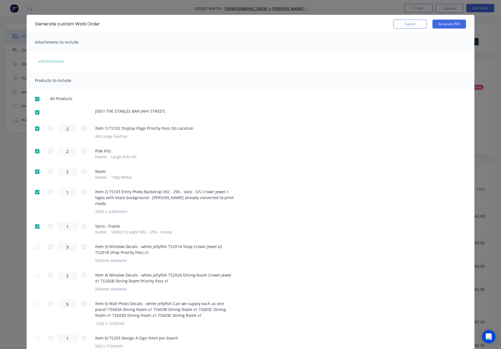
scroll to position [0, 0]
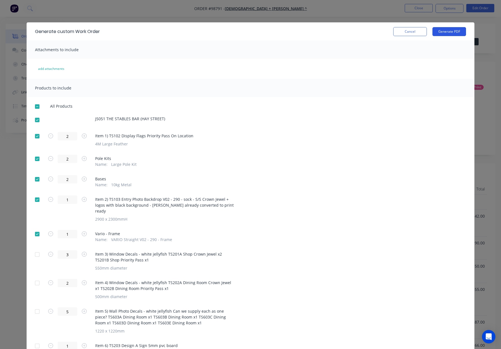
click at [453, 30] on button "Generate PDF" at bounding box center [450, 31] width 34 height 9
drag, startPoint x: 38, startPoint y: 106, endPoint x: 40, endPoint y: 108, distance: 3.2
click at [38, 106] on div at bounding box center [37, 106] width 11 height 11
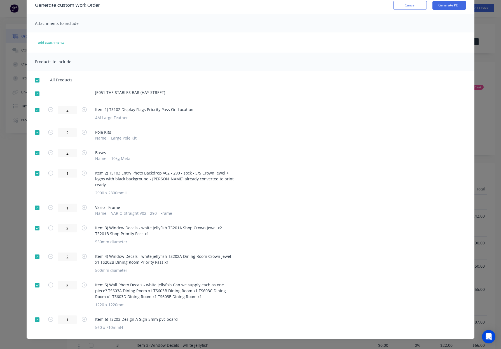
click at [37, 108] on div at bounding box center [37, 109] width 11 height 11
click at [36, 133] on div at bounding box center [37, 132] width 11 height 11
click at [39, 154] on div at bounding box center [37, 153] width 11 height 11
drag, startPoint x: 38, startPoint y: 171, endPoint x: 39, endPoint y: 175, distance: 3.8
click at [38, 171] on div at bounding box center [37, 173] width 11 height 11
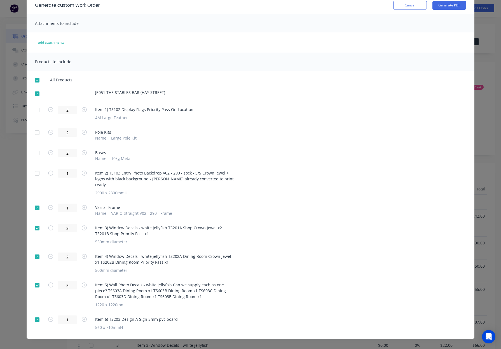
click at [37, 202] on div at bounding box center [37, 207] width 11 height 11
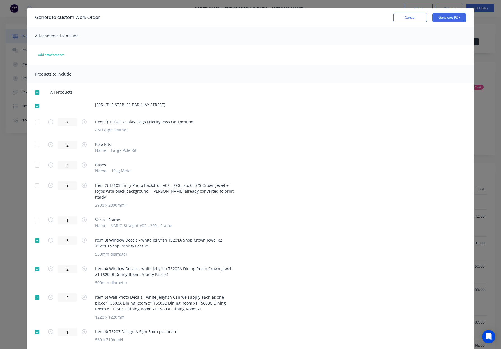
scroll to position [0, 0]
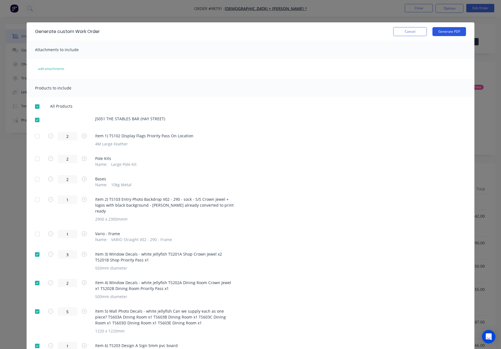
click at [442, 31] on button "Generate PDF" at bounding box center [450, 31] width 34 height 9
drag, startPoint x: 410, startPoint y: 31, endPoint x: 418, endPoint y: 12, distance: 20.0
click at [411, 30] on button "Cancel" at bounding box center [410, 31] width 34 height 9
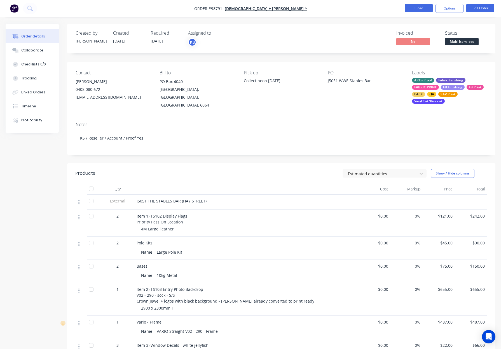
click at [418, 10] on button "Close" at bounding box center [419, 8] width 28 height 8
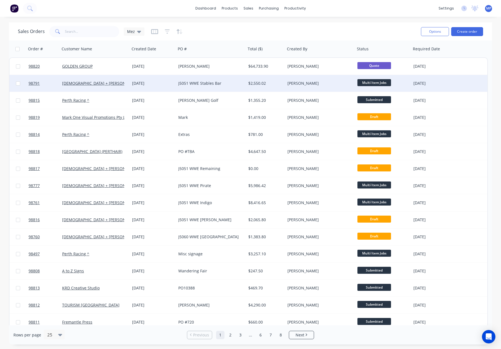
click at [228, 85] on div "J5051 WWE Stables Bar" at bounding box center [209, 84] width 62 height 6
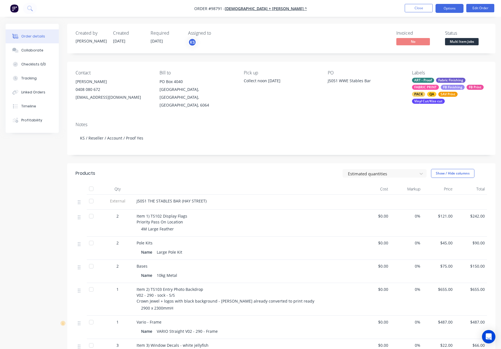
click at [445, 7] on button "Options" at bounding box center [450, 8] width 28 height 9
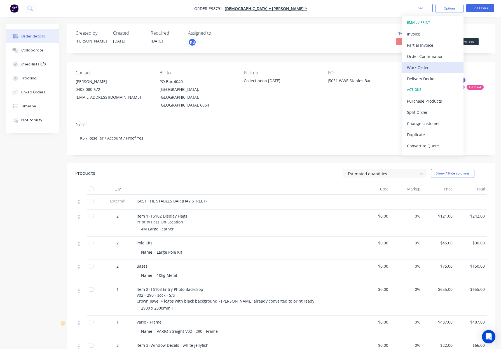
click at [436, 67] on div "Work Order" at bounding box center [433, 68] width 52 height 8
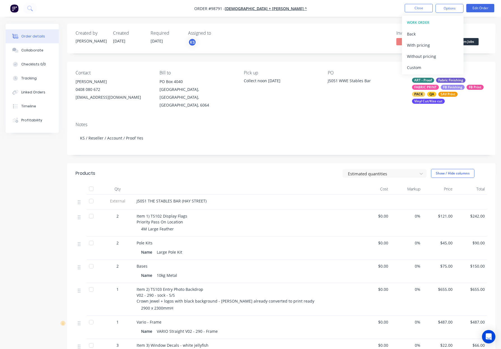
click at [436, 67] on div "Custom" at bounding box center [433, 68] width 52 height 8
click at [430, 37] on div "Back" at bounding box center [433, 34] width 52 height 8
click at [433, 60] on div "Without pricing" at bounding box center [433, 56] width 52 height 8
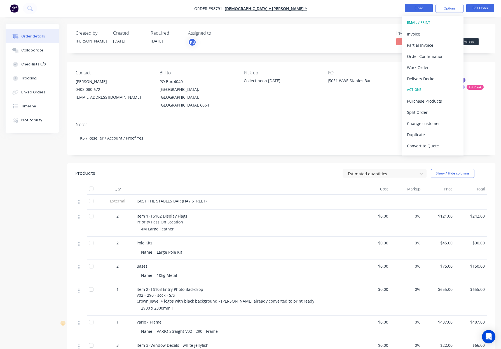
click at [421, 9] on button "Close" at bounding box center [419, 8] width 28 height 8
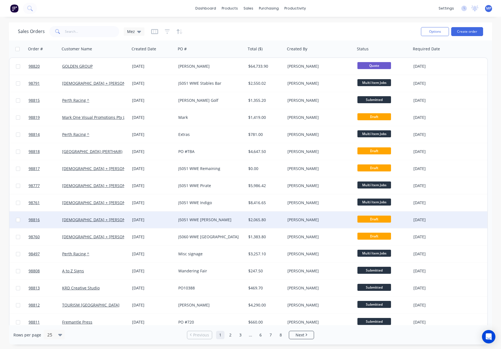
click at [222, 221] on div "J5051 WWE [PERSON_NAME]" at bounding box center [209, 220] width 62 height 6
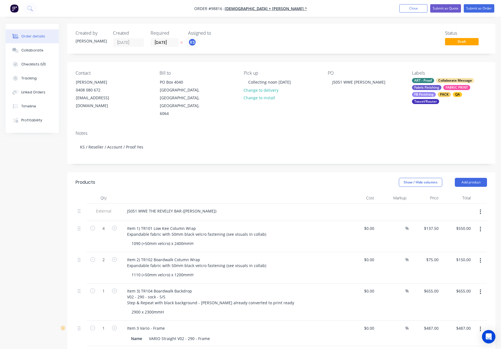
click at [281, 178] on div "Show / Hide columns Add product" at bounding box center [325, 182] width 324 height 9
click at [475, 10] on button "Submit as Order" at bounding box center [479, 8] width 31 height 8
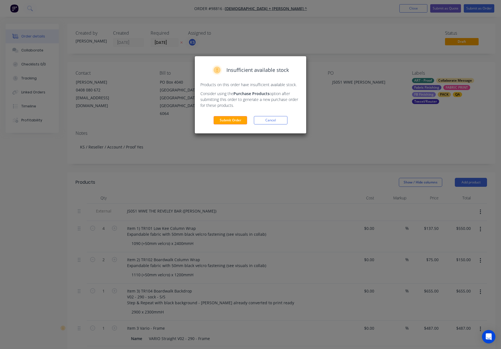
click at [234, 122] on button "Submit Order" at bounding box center [231, 120] width 34 height 8
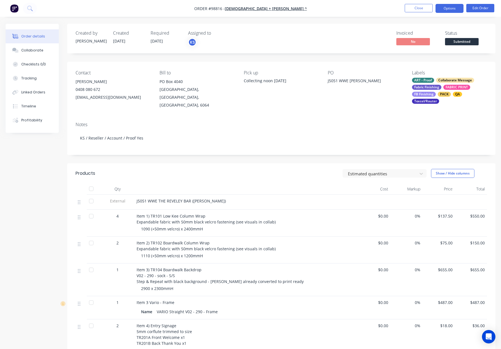
click at [450, 9] on button "Options" at bounding box center [450, 8] width 28 height 9
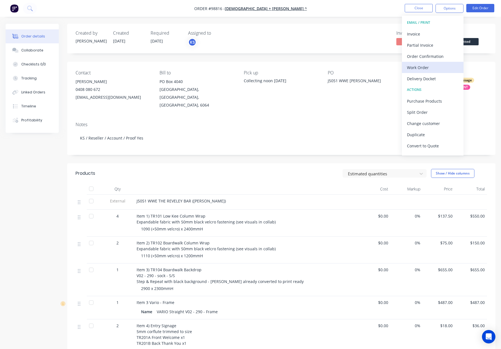
click at [437, 66] on div "Work Order" at bounding box center [433, 68] width 52 height 8
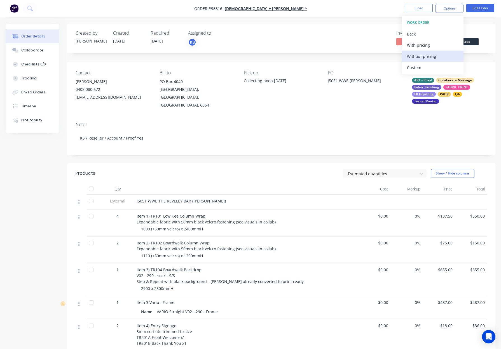
click at [437, 66] on div "Custom" at bounding box center [433, 68] width 52 height 8
click at [441, 56] on div "Without pricing" at bounding box center [433, 56] width 52 height 8
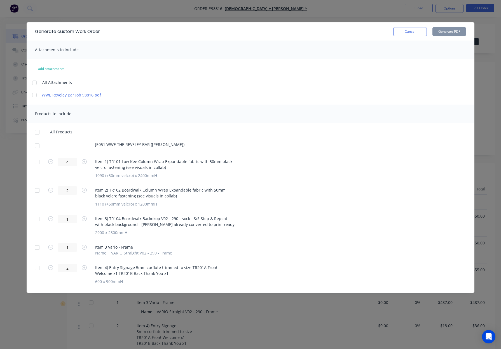
click at [37, 130] on div at bounding box center [37, 132] width 11 height 11
click at [37, 267] on div at bounding box center [37, 268] width 11 height 11
click at [445, 31] on button "Generate PDF" at bounding box center [450, 31] width 34 height 9
click at [38, 266] on div at bounding box center [37, 268] width 11 height 11
drag, startPoint x: 40, startPoint y: 145, endPoint x: 43, endPoint y: 145, distance: 2.8
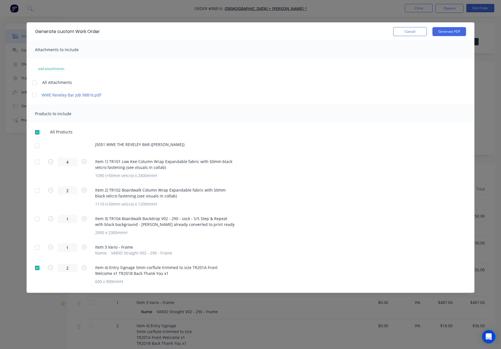
click at [40, 145] on div at bounding box center [37, 145] width 11 height 11
click at [450, 31] on button "Generate PDF" at bounding box center [450, 31] width 34 height 9
click at [37, 130] on div at bounding box center [37, 132] width 11 height 11
click at [449, 32] on button "Generate PDF" at bounding box center [450, 31] width 34 height 9
click at [410, 34] on button "Cancel" at bounding box center [410, 31] width 34 height 9
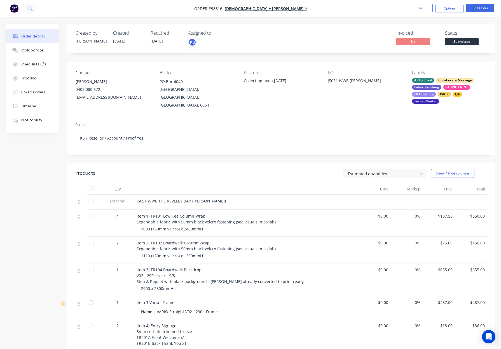
click at [469, 42] on span "Submitted" at bounding box center [462, 41] width 34 height 7
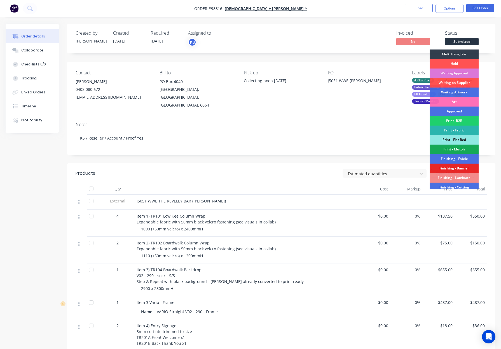
click at [459, 52] on div "Multi Item Jobs" at bounding box center [454, 55] width 49 height 10
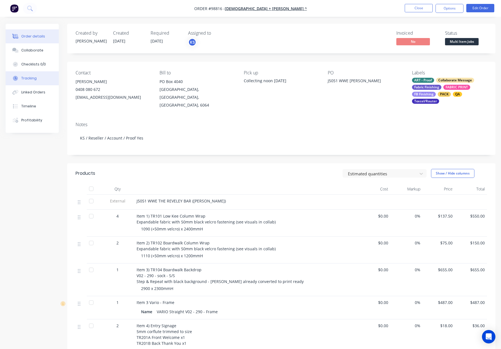
click at [31, 77] on div "Tracking" at bounding box center [28, 78] width 15 height 5
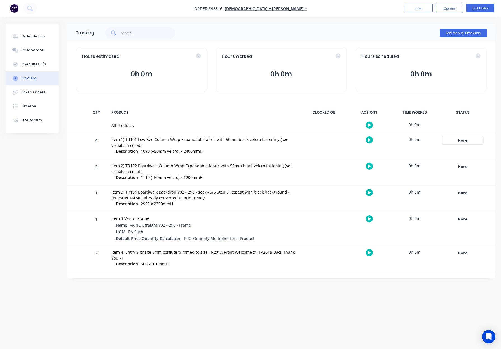
click at [464, 138] on div "None" at bounding box center [463, 140] width 40 height 7
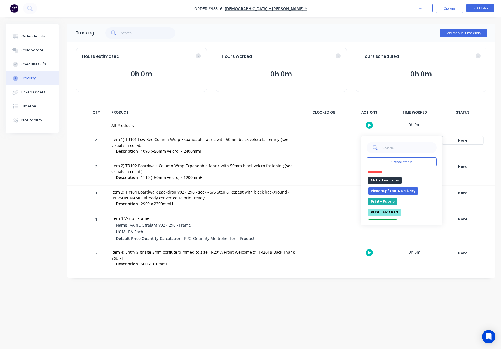
scroll to position [109, 0]
drag, startPoint x: 386, startPoint y: 180, endPoint x: 389, endPoint y: 183, distance: 4.4
click at [386, 180] on button "Multi Item Jobs" at bounding box center [385, 181] width 34 height 7
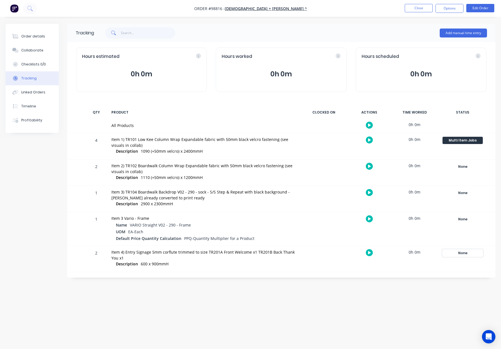
click at [458, 253] on div "None" at bounding box center [463, 253] width 40 height 7
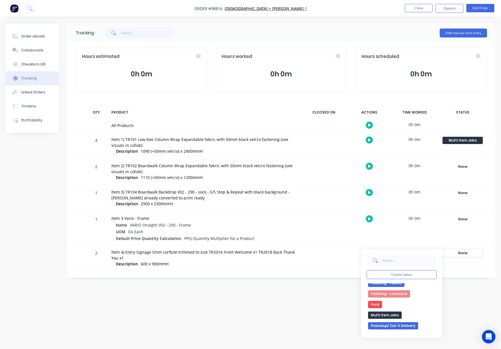
scroll to position [89, 0]
click at [391, 315] on button "Multi Item Jobs" at bounding box center [385, 314] width 34 height 7
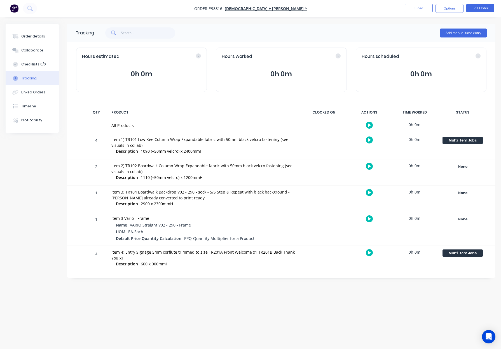
click at [330, 286] on div "Tracking Add manual time entry Hours estimated 0h 0m Hours worked 0h 0m Hours s…" at bounding box center [251, 164] width 490 height 281
click at [414, 8] on button "Close" at bounding box center [419, 8] width 28 height 8
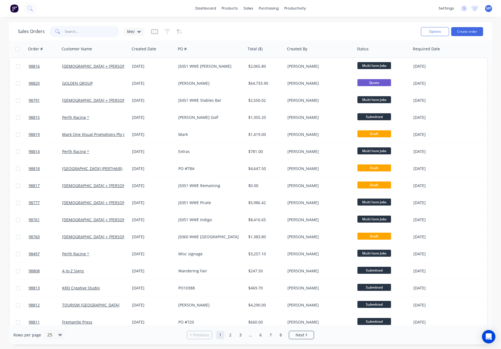
click at [81, 31] on input "text" at bounding box center [92, 31] width 55 height 11
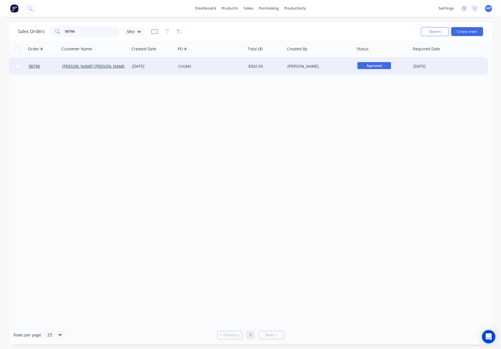
type input "98798"
click at [191, 65] on div "Cricket" at bounding box center [209, 67] width 62 height 6
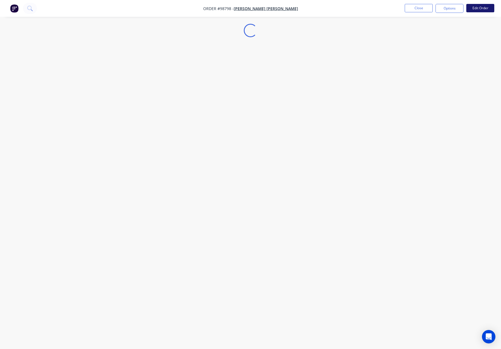
click at [480, 8] on button "Edit Order" at bounding box center [480, 8] width 28 height 8
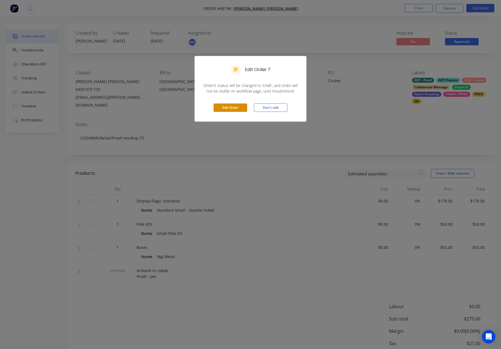
click at [230, 104] on button "Edit Order" at bounding box center [231, 108] width 34 height 8
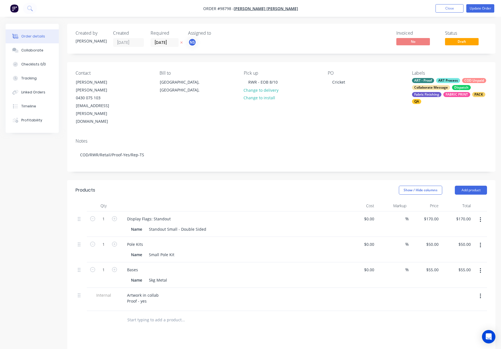
click at [118, 216] on button "button" at bounding box center [114, 219] width 7 height 6
type input "2"
type input "$340.00"
drag, startPoint x: 115, startPoint y: 224, endPoint x: 117, endPoint y: 232, distance: 8.0
click at [115, 242] on icon "button" at bounding box center [114, 244] width 5 height 5
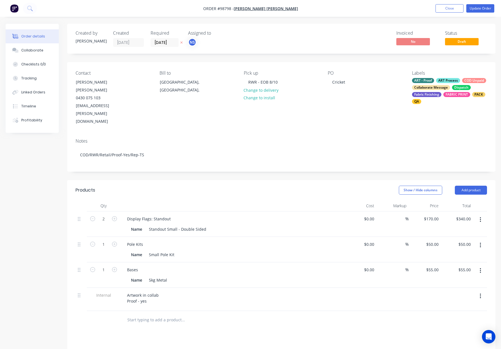
type input "2"
type input "$100.00"
click at [116, 267] on icon "button" at bounding box center [114, 269] width 5 height 5
type input "2"
type input "$110.00"
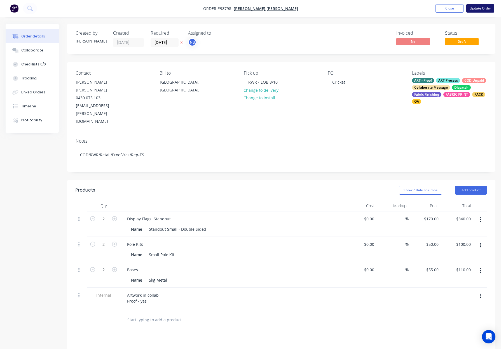
click at [479, 9] on button "Update Order" at bounding box center [480, 8] width 28 height 8
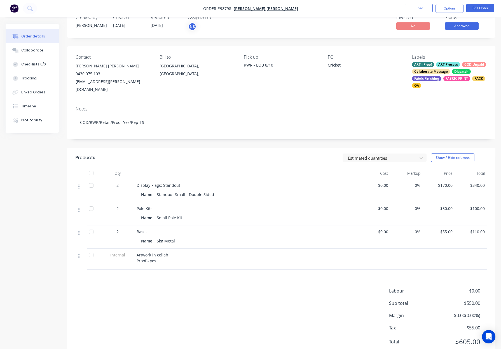
scroll to position [31, 0]
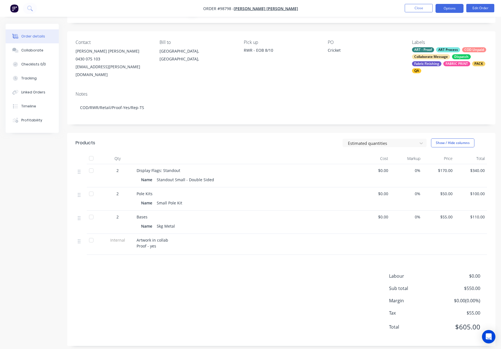
click at [446, 7] on button "Options" at bounding box center [450, 8] width 28 height 9
drag, startPoint x: 446, startPoint y: 7, endPoint x: 443, endPoint y: 17, distance: 10.8
click at [446, 7] on button "Options" at bounding box center [450, 8] width 28 height 9
click at [446, 11] on button "Options" at bounding box center [450, 8] width 28 height 9
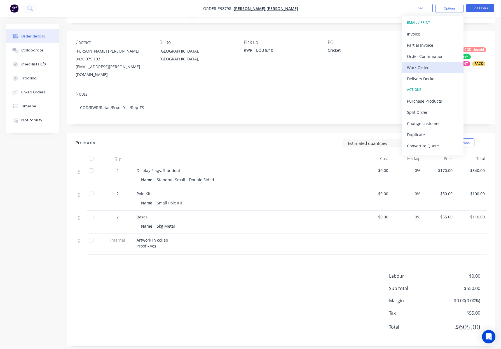
click at [428, 70] on div "Work Order" at bounding box center [433, 68] width 52 height 8
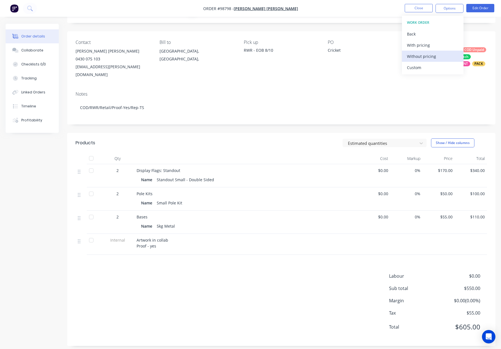
click at [432, 60] on div "Without pricing" at bounding box center [433, 56] width 52 height 8
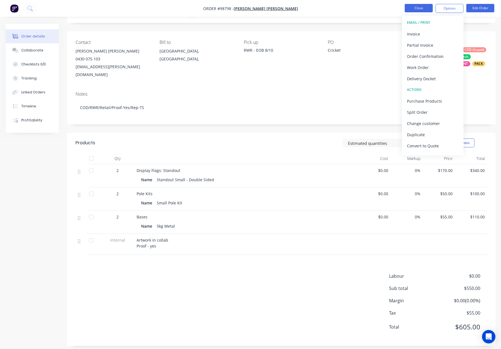
click at [412, 8] on button "Close" at bounding box center [419, 8] width 28 height 8
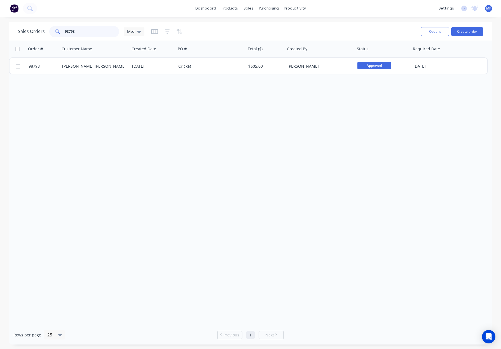
drag, startPoint x: 81, startPoint y: 31, endPoint x: 92, endPoint y: 32, distance: 10.6
click at [81, 31] on input "98798" at bounding box center [92, 31] width 55 height 11
drag, startPoint x: 81, startPoint y: 31, endPoint x: 45, endPoint y: 29, distance: 35.6
click at [44, 30] on div "Sales Orders 98798 Mez" at bounding box center [81, 31] width 127 height 11
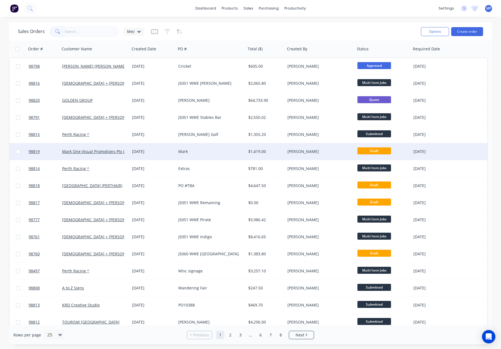
click at [209, 152] on div "Mark" at bounding box center [209, 152] width 62 height 6
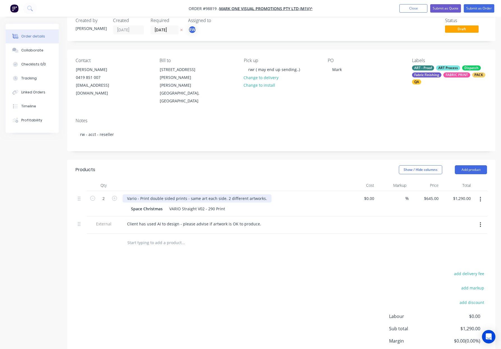
scroll to position [12, 0]
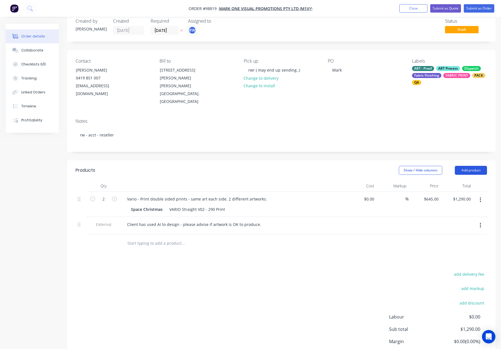
click at [475, 166] on button "Add product" at bounding box center [471, 170] width 32 height 9
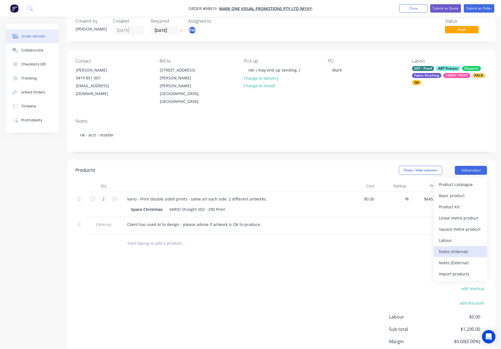
click at [466, 248] on div "Notes (Internal)" at bounding box center [460, 252] width 43 height 8
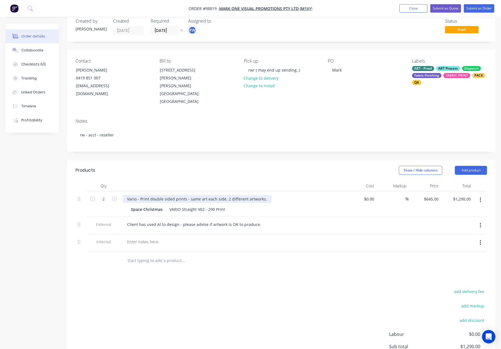
click at [229, 195] on div "Vario - Print double sided prints - same art each side. 2 different artworks." at bounding box center [197, 199] width 149 height 8
drag, startPoint x: 225, startPoint y: 183, endPoint x: 291, endPoint y: 184, distance: 66.4
click at [291, 195] on div "Vario - Print double sided prints - same art each side. 2 different artworks." at bounding box center [233, 199] width 220 height 8
drag, startPoint x: 203, startPoint y: 185, endPoint x: 199, endPoint y: 185, distance: 3.4
click at [203, 195] on div "Vario - Print double sided prints - same art each side. 2 different artworks." at bounding box center [197, 199] width 149 height 8
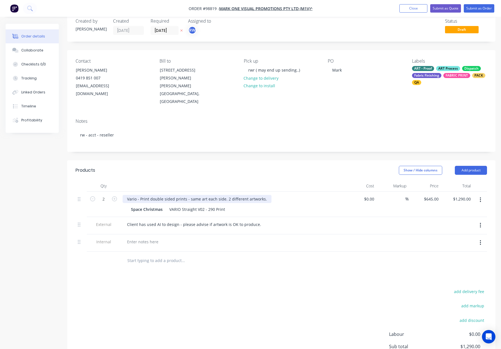
drag, startPoint x: 204, startPoint y: 183, endPoint x: 248, endPoint y: 184, distance: 44.8
click at [248, 195] on div "Vario - Print double sided prints - same art each side. 2 different artworks." at bounding box center [197, 199] width 149 height 8
drag, startPoint x: 264, startPoint y: 183, endPoint x: 188, endPoint y: 183, distance: 75.3
click at [188, 195] on div "Vario - Print double sided prints - same art each side. 2 different artworks." at bounding box center [197, 199] width 149 height 8
copy div "same art each side. 2 different artworks."
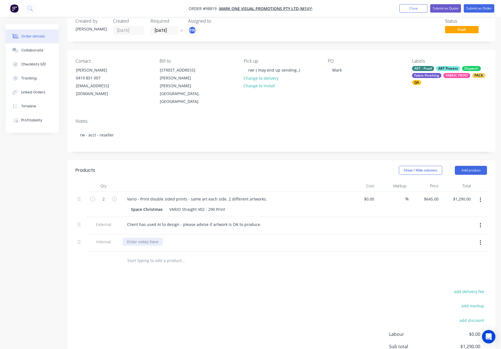
click at [140, 238] on div at bounding box center [143, 242] width 40 height 8
paste div
drag, startPoint x: 157, startPoint y: 183, endPoint x: 265, endPoint y: 185, distance: 108.7
click at [265, 195] on div "Vario - Print double sided prints - same art each side. 2 different artworks." at bounding box center [197, 199] width 149 height 8
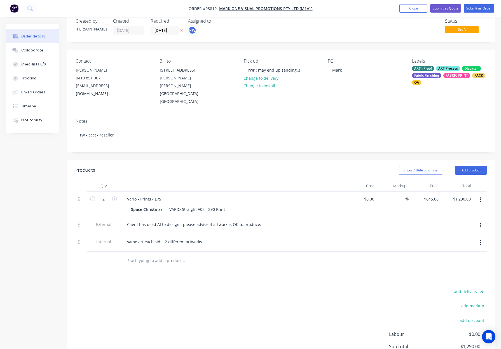
click at [279, 165] on div "Products Show / Hide columns Add product Qty Cost Markup Price Total 2 Vario - …" at bounding box center [281, 215] width 428 height 110
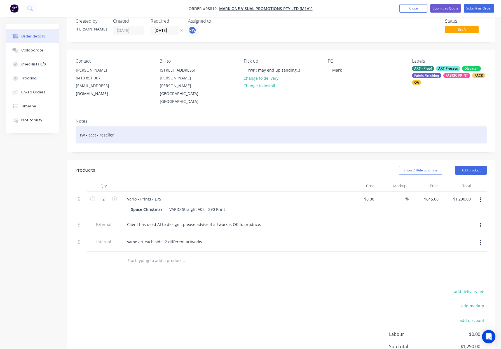
drag, startPoint x: 193, startPoint y: 124, endPoint x: 208, endPoint y: 124, distance: 14.8
click at [193, 127] on div "rw - acct - reseller" at bounding box center [282, 135] width 412 height 17
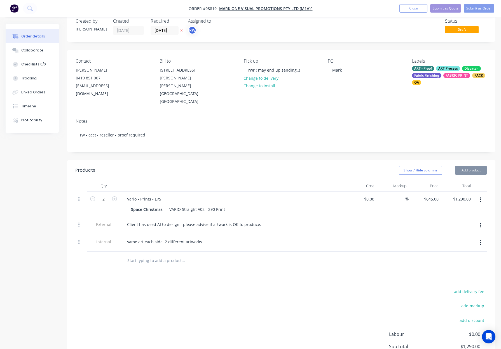
click at [435, 69] on div "ART - Proof ART Process Dispatch Fabric Finishing FABRIC PRINT PACK QA" at bounding box center [449, 75] width 75 height 19
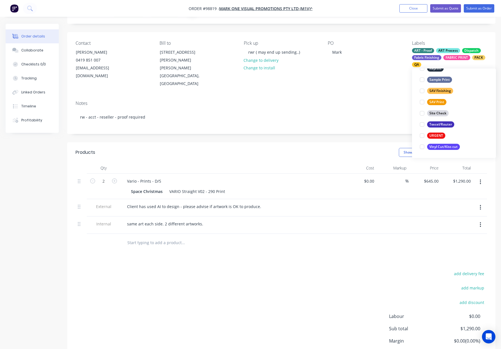
scroll to position [34, 0]
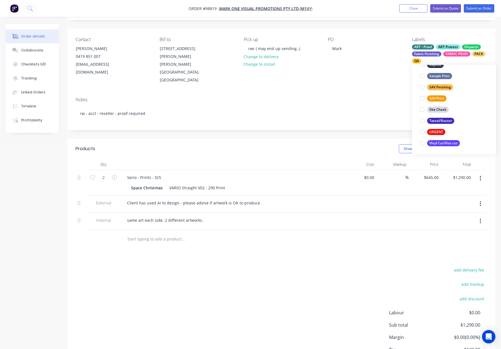
drag, startPoint x: 339, startPoint y: 61, endPoint x: 354, endPoint y: 72, distance: 18.8
click at [339, 61] on div "PO Mark" at bounding box center [365, 60] width 75 height 47
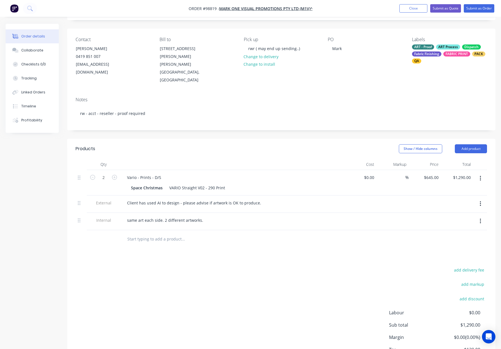
scroll to position [0, 0]
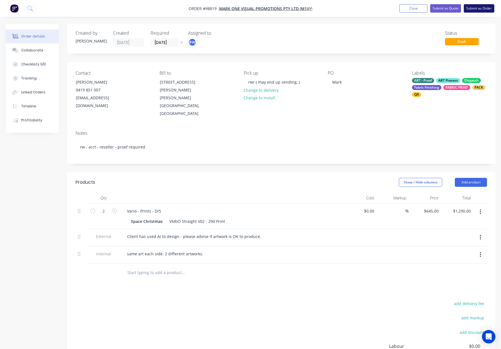
click at [472, 8] on button "Submit as Order" at bounding box center [479, 8] width 31 height 8
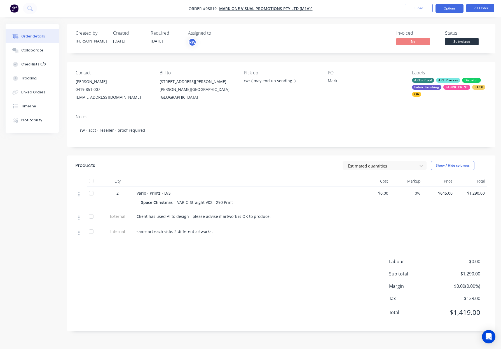
click at [447, 8] on button "Options" at bounding box center [450, 8] width 28 height 9
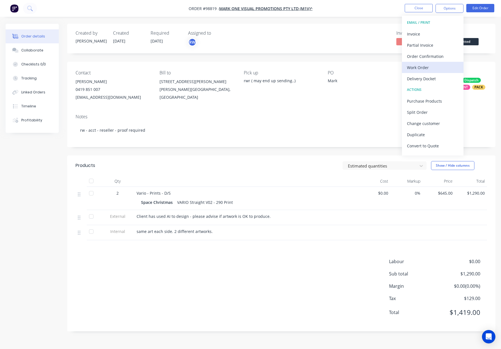
click at [435, 68] on div "Work Order" at bounding box center [433, 68] width 52 height 8
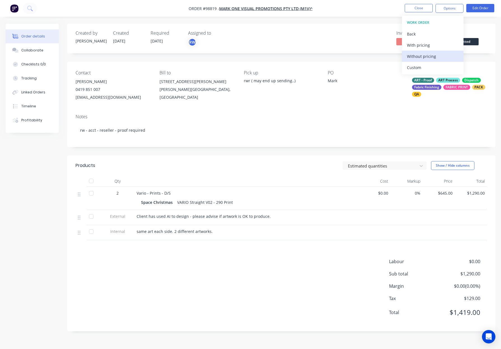
click at [435, 57] on div "Without pricing" at bounding box center [433, 56] width 52 height 8
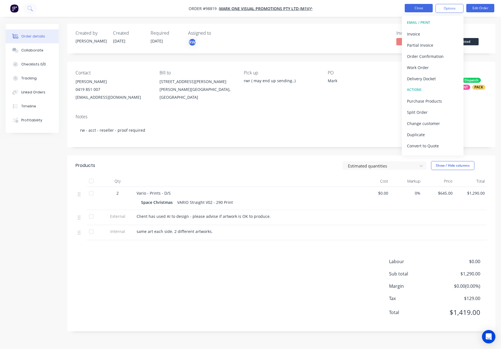
click at [413, 7] on button "Close" at bounding box center [419, 8] width 28 height 8
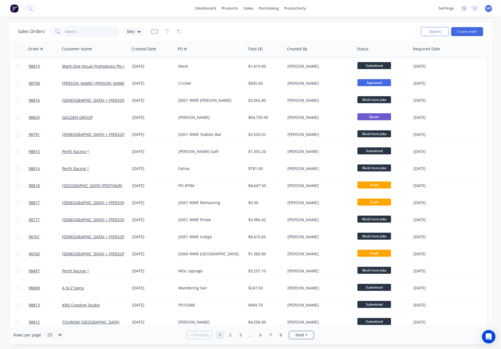
click at [74, 29] on input "text" at bounding box center [92, 31] width 55 height 11
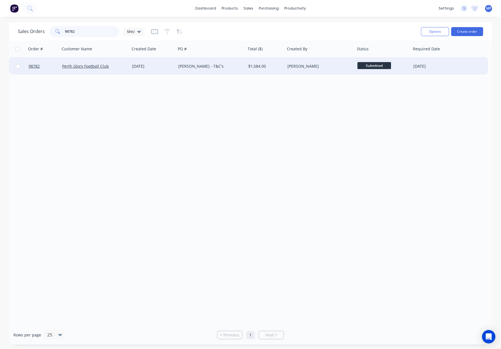
type input "98782"
click at [275, 69] on div "$1,584.00" at bounding box center [265, 66] width 39 height 17
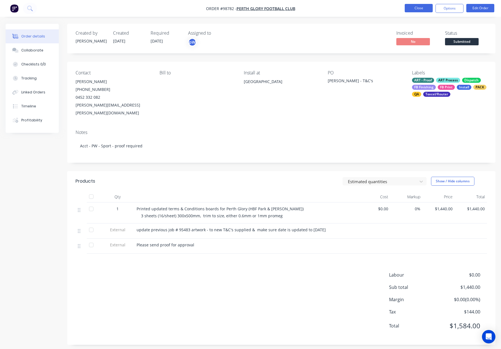
click at [416, 8] on button "Close" at bounding box center [419, 8] width 28 height 8
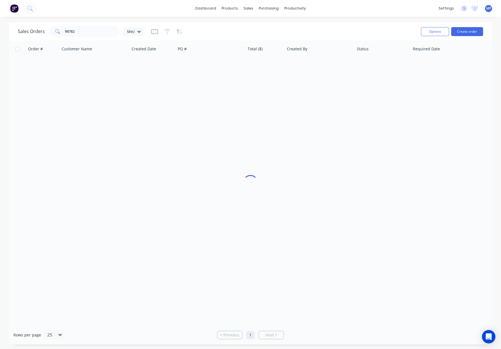
click at [80, 38] on div "Sales Orders 98782 Mez" at bounding box center [217, 32] width 399 height 14
drag, startPoint x: 82, startPoint y: 33, endPoint x: 89, endPoint y: 32, distance: 7.6
click at [82, 33] on input "98782" at bounding box center [92, 31] width 55 height 11
drag, startPoint x: 59, startPoint y: 32, endPoint x: 43, endPoint y: 32, distance: 16.2
click at [43, 32] on div "Sales Orders 98782 Mez" at bounding box center [81, 31] width 127 height 11
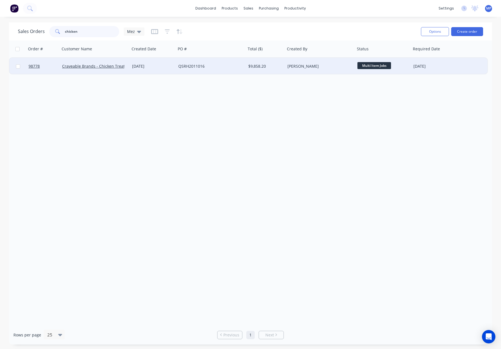
type input "chicken"
click at [225, 61] on div "QSRH2011016" at bounding box center [211, 66] width 70 height 17
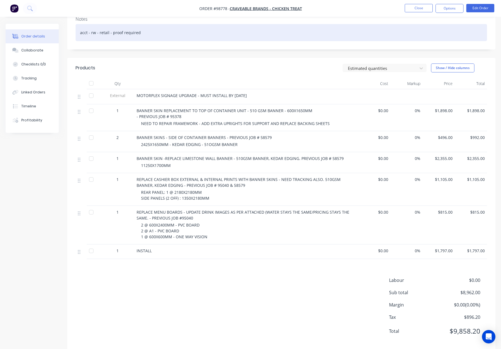
scroll to position [115, 0]
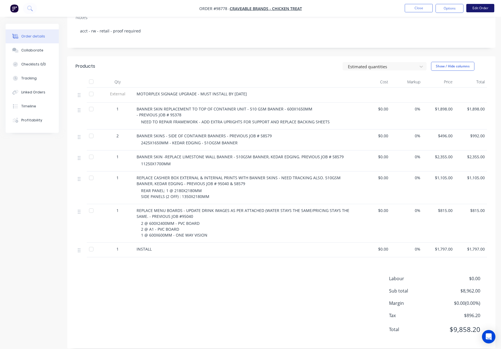
click at [478, 7] on button "Edit Order" at bounding box center [480, 8] width 28 height 8
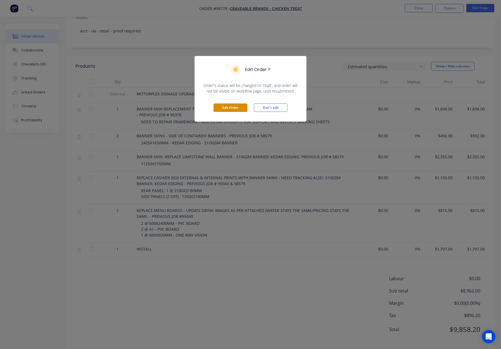
drag, startPoint x: 236, startPoint y: 108, endPoint x: 234, endPoint y: 121, distance: 13.1
click at [236, 108] on button "Edit Order" at bounding box center [231, 108] width 34 height 8
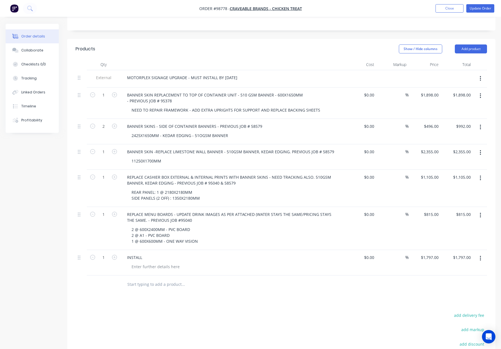
scroll to position [126, 0]
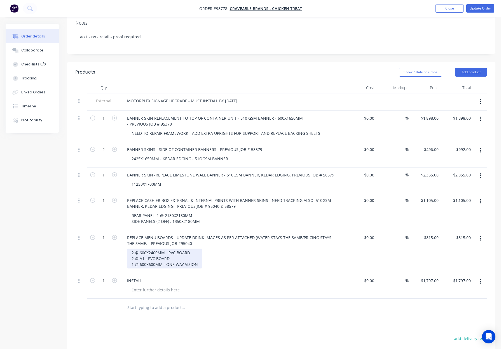
click at [168, 249] on div "2 @ 600X2400MM - PVC BOARD 2 @ A1 - PVC BOARD 1 @ 600X600MM - ONE WAY VISION" at bounding box center [164, 259] width 75 height 20
click at [148, 249] on div "2 @ 600X2400MM - 1mm PVC BOARD 2 @ A1 - PVC BOARD 1 @ 600X600MM - ONE WAY VISION" at bounding box center [166, 259] width 78 height 20
click at [260, 310] on div "Products Show / Hide columns Add product Qty Cost Markup Price Total External M…" at bounding box center [281, 256] width 428 height 389
click at [483, 9] on button "Update Order" at bounding box center [480, 8] width 28 height 8
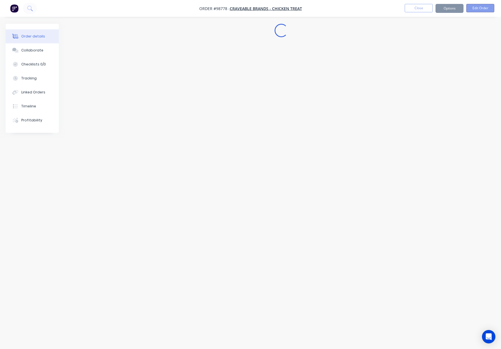
scroll to position [0, 0]
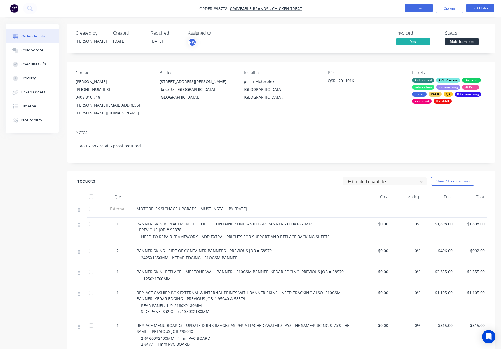
click at [416, 8] on button "Close" at bounding box center [419, 8] width 28 height 8
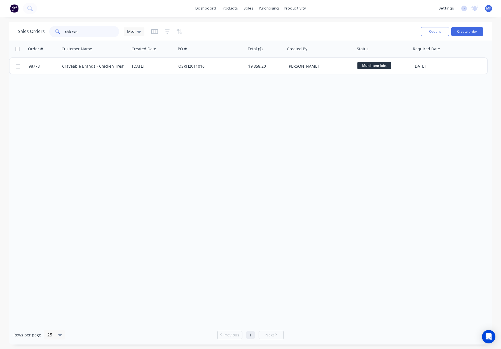
click at [81, 30] on input "chicken" at bounding box center [92, 31] width 55 height 11
drag, startPoint x: 81, startPoint y: 30, endPoint x: 96, endPoint y: 30, distance: 14.8
click at [81, 30] on input "chicken" at bounding box center [92, 31] width 55 height 11
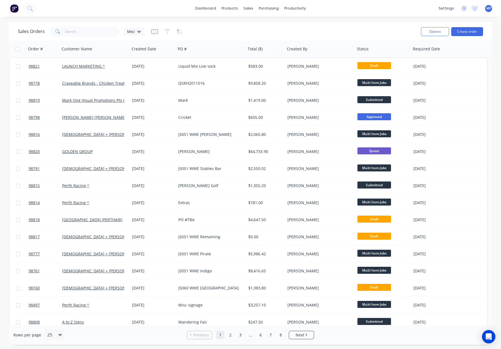
drag, startPoint x: 77, startPoint y: 21, endPoint x: 82, endPoint y: 29, distance: 9.6
click at [77, 21] on div "dashboard products sales purchasing productivity dashboard products Product Cat…" at bounding box center [250, 174] width 501 height 349
click at [82, 32] on input "text" at bounding box center [92, 31] width 55 height 11
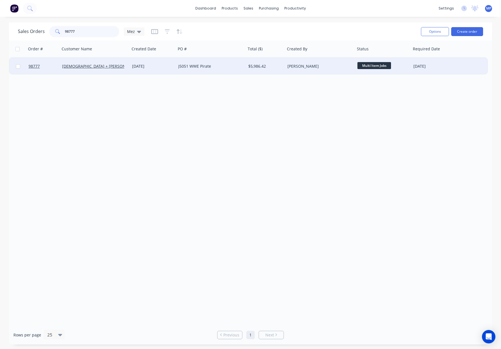
type input "98777"
click at [278, 65] on div "$5,986.42" at bounding box center [264, 67] width 33 height 6
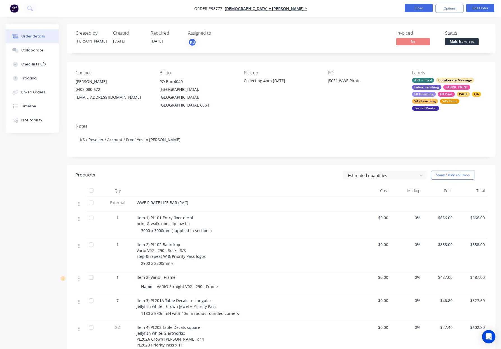
click at [410, 7] on button "Close" at bounding box center [419, 8] width 28 height 8
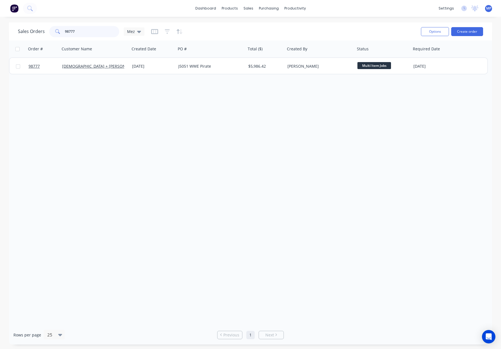
click at [88, 33] on input "98777" at bounding box center [92, 31] width 55 height 11
drag, startPoint x: 91, startPoint y: 32, endPoint x: 71, endPoint y: 30, distance: 19.4
click at [46, 30] on div "Sales Orders 98777 Mez" at bounding box center [81, 31] width 127 height 11
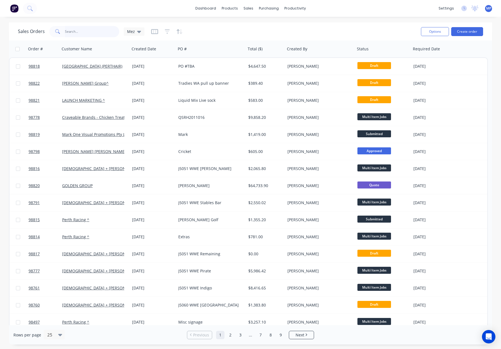
click at [73, 32] on input "text" at bounding box center [92, 31] width 55 height 11
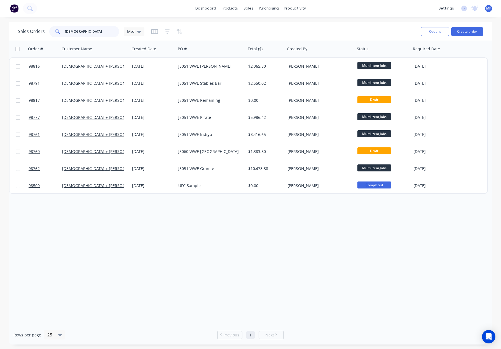
type input "[DEMOGRAPHIC_DATA]"
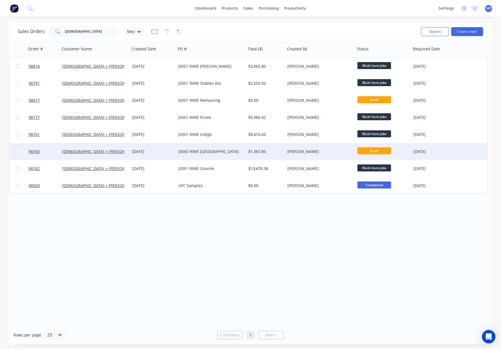
click at [279, 156] on div "$1,383.80" at bounding box center [265, 151] width 39 height 17
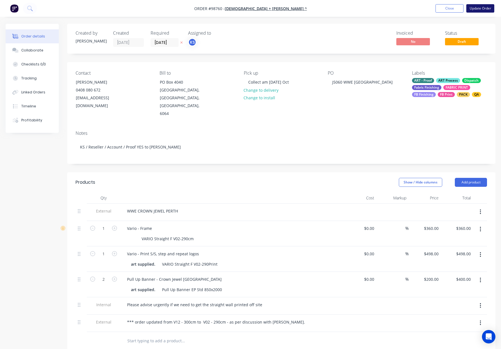
click at [477, 10] on button "Update Order" at bounding box center [480, 8] width 28 height 8
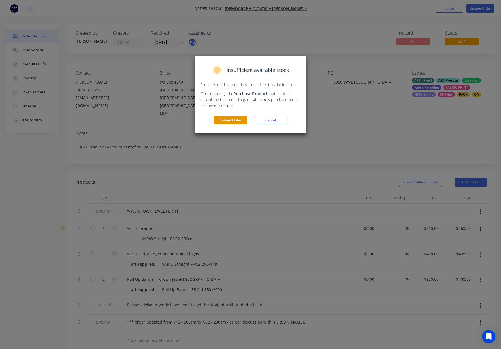
click at [232, 122] on button "Submit Order" at bounding box center [231, 120] width 34 height 8
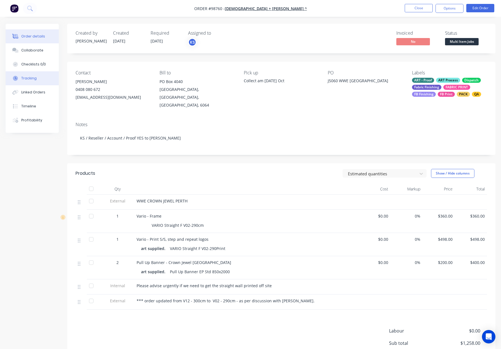
click at [25, 74] on button "Tracking" at bounding box center [32, 78] width 53 height 14
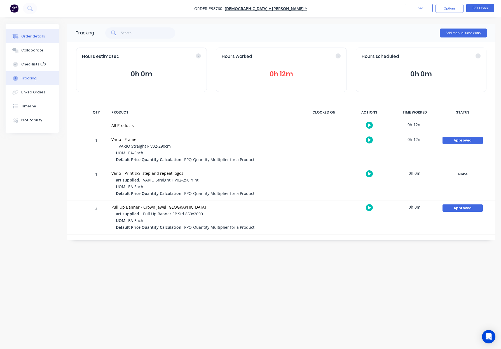
click at [30, 36] on div "Order details" at bounding box center [33, 36] width 24 height 5
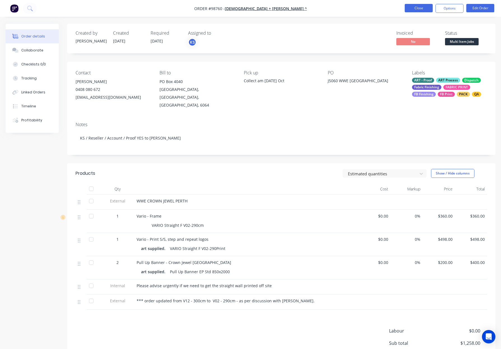
click at [426, 7] on button "Close" at bounding box center [419, 8] width 28 height 8
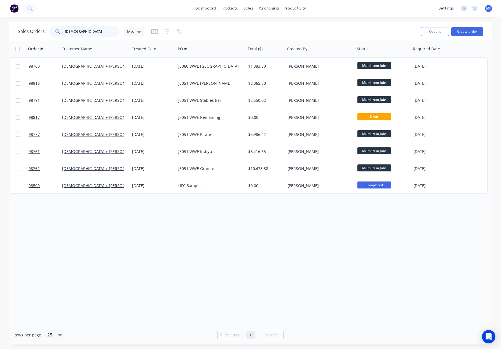
click at [88, 30] on input "[DEMOGRAPHIC_DATA]" at bounding box center [92, 31] width 55 height 11
type input "C"
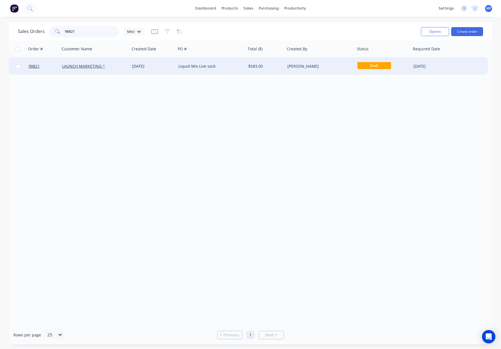
type input "98821"
click at [158, 64] on div "[DATE]" at bounding box center [153, 67] width 42 height 6
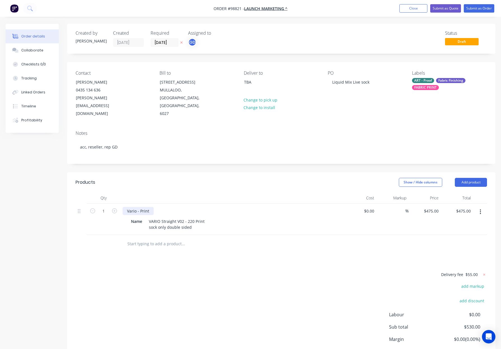
click at [150, 207] on div "Vario - Print" at bounding box center [138, 211] width 31 height 8
drag, startPoint x: 189, startPoint y: 212, endPoint x: 135, endPoint y: 211, distance: 54.1
click at [134, 218] on div "Name VARIO Straight V02 - 220 Print sock only double sided" at bounding box center [231, 225] width 205 height 14
click at [172, 218] on div "VARIO Straight V02 - 220 Print sock only double sided" at bounding box center [177, 225] width 60 height 14
drag, startPoint x: 197, startPoint y: 213, endPoint x: 148, endPoint y: 212, distance: 49.0
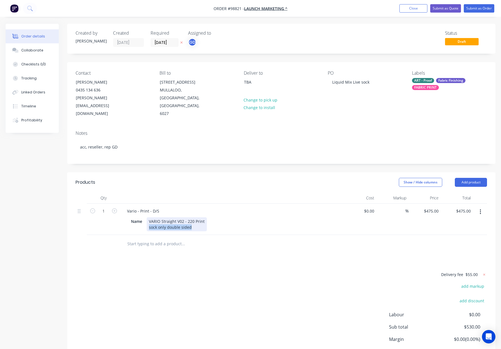
click at [148, 218] on div "VARIO Straight V02 - 220 Print sock only double sided" at bounding box center [177, 225] width 60 height 14
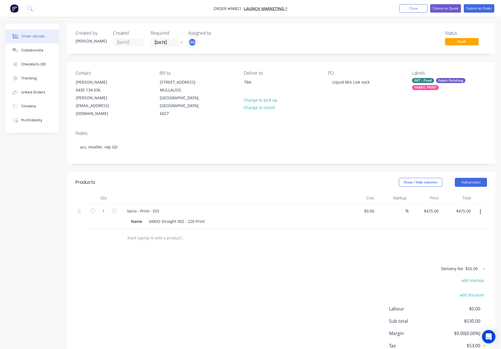
click at [195, 193] on div at bounding box center [232, 198] width 224 height 11
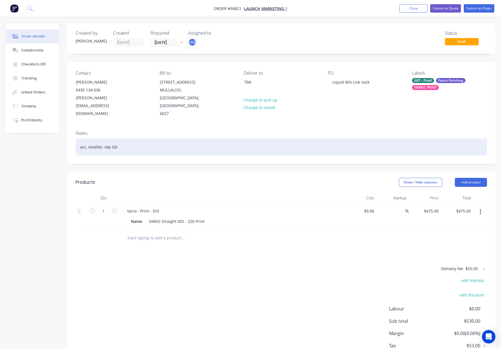
click at [200, 139] on div "acc, reseller, rep GD" at bounding box center [282, 147] width 412 height 17
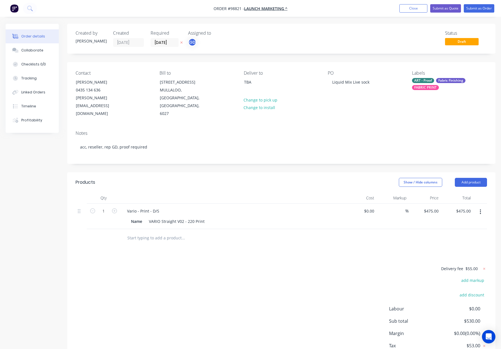
click at [215, 155] on div "Created by Gino Created 06/10/25 Required 10/10/25 Assigned to GD Status Draft …" at bounding box center [281, 201] width 428 height 355
click at [425, 78] on div "ART - Proof" at bounding box center [423, 80] width 22 height 5
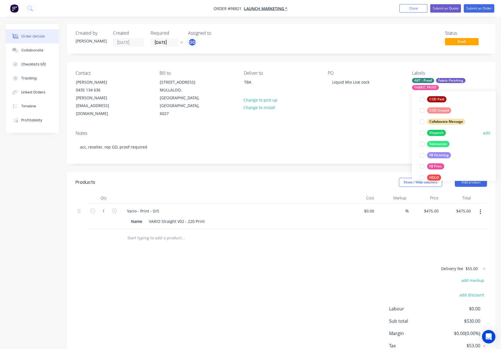
drag, startPoint x: 431, startPoint y: 132, endPoint x: 440, endPoint y: 132, distance: 8.4
click at [433, 132] on div "Dispatch" at bounding box center [436, 133] width 19 height 6
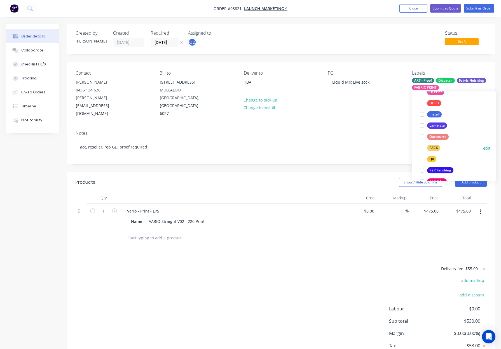
drag, startPoint x: 430, startPoint y: 152, endPoint x: 440, endPoint y: 147, distance: 11.1
click at [431, 151] on button "PACK" at bounding box center [430, 148] width 25 height 8
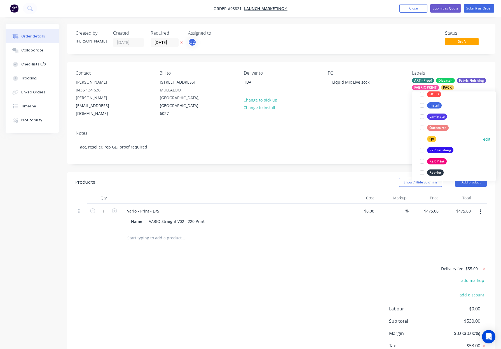
click at [432, 139] on div "QA" at bounding box center [431, 139] width 9 height 6
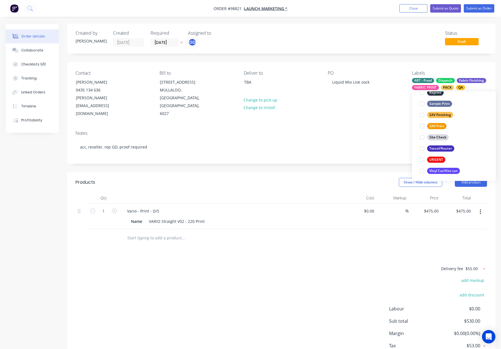
scroll to position [269, 0]
click at [336, 95] on div "PO Liquid Mix Live sock" at bounding box center [365, 94] width 75 height 47
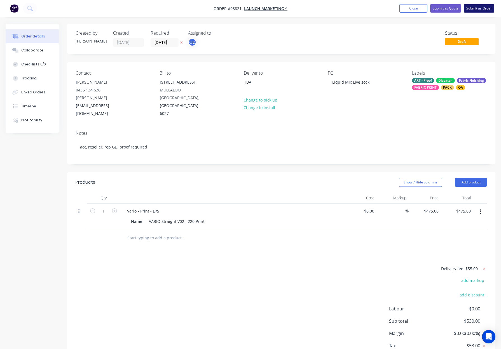
click at [473, 10] on button "Submit as Order" at bounding box center [479, 8] width 31 height 8
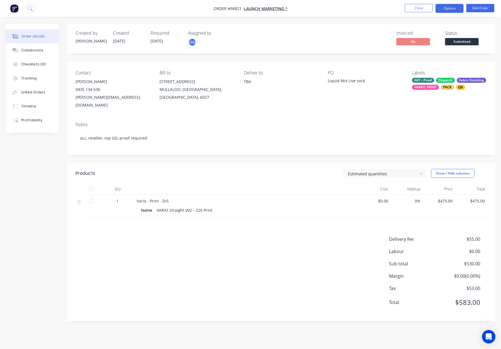
click at [451, 9] on button "Options" at bounding box center [450, 8] width 28 height 9
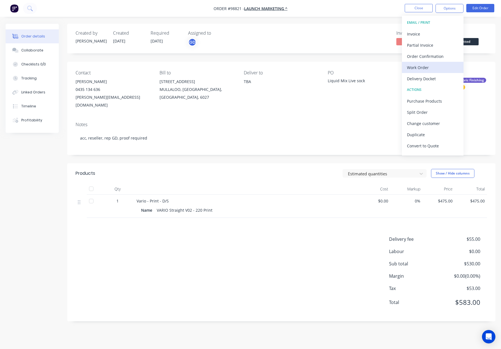
click at [433, 64] on div "Work Order" at bounding box center [433, 68] width 52 height 8
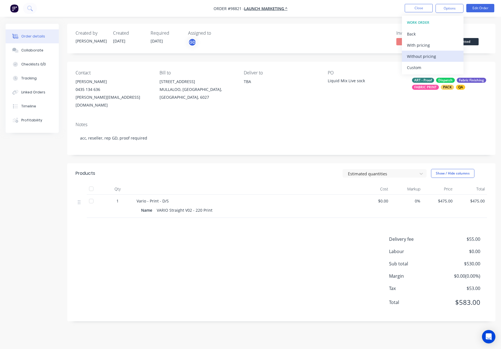
click at [438, 55] on div "Without pricing" at bounding box center [433, 56] width 52 height 8
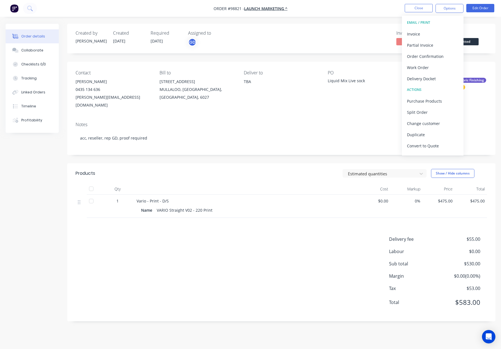
drag, startPoint x: 357, startPoint y: 60, endPoint x: 439, endPoint y: 19, distance: 91.9
click at [357, 60] on div "Created by Gino Created 06/10/25 Required 10/10/25 Assigned to GD Invoiced No S…" at bounding box center [281, 173] width 428 height 298
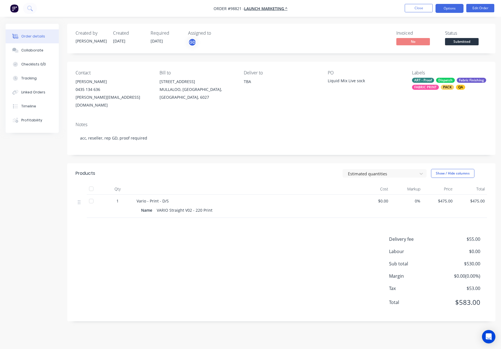
click at [454, 9] on button "Options" at bounding box center [450, 8] width 28 height 9
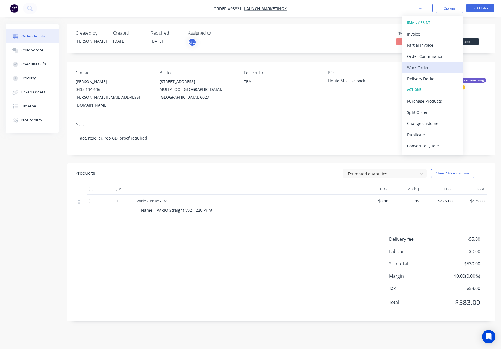
click at [436, 64] on div "Work Order" at bounding box center [433, 68] width 52 height 8
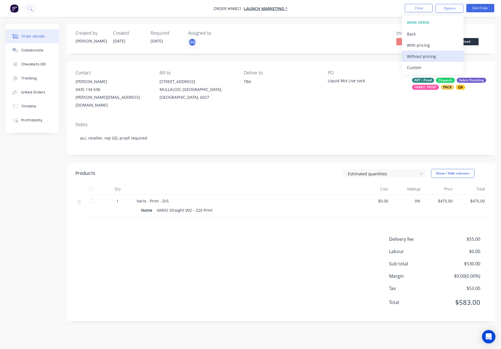
click at [437, 54] on div "Without pricing" at bounding box center [433, 56] width 52 height 8
click at [421, 9] on button "Close" at bounding box center [419, 8] width 28 height 8
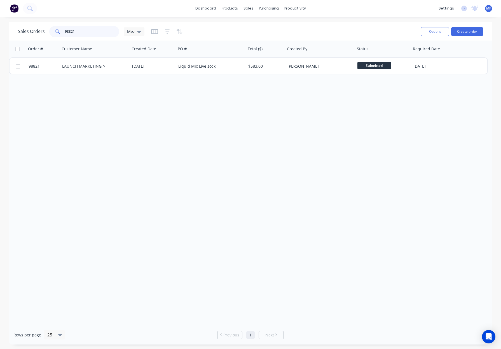
drag, startPoint x: 79, startPoint y: 31, endPoint x: 46, endPoint y: 30, distance: 33.1
click at [40, 30] on div "Sales Orders 98821 Mez" at bounding box center [81, 31] width 127 height 11
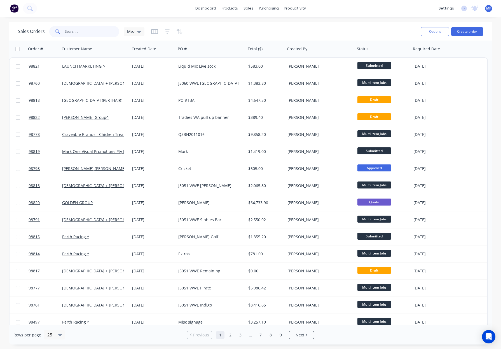
click at [83, 34] on input "text" at bounding box center [92, 31] width 55 height 11
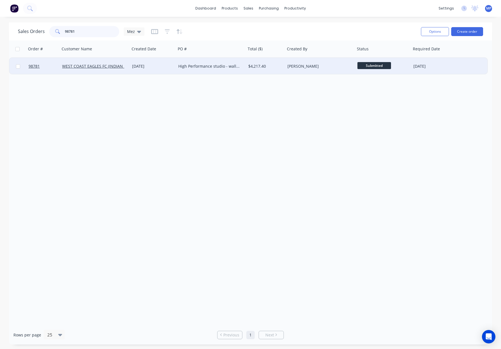
type input "98781"
click at [297, 66] on div "[PERSON_NAME]" at bounding box center [319, 67] width 62 height 6
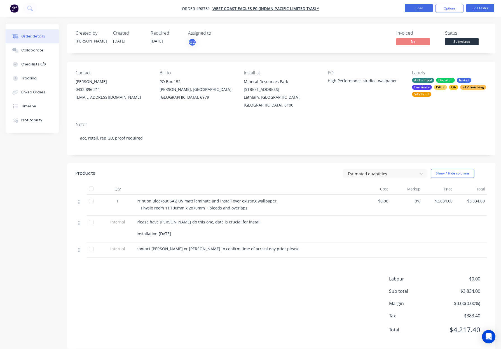
click at [417, 7] on button "Close" at bounding box center [419, 8] width 28 height 8
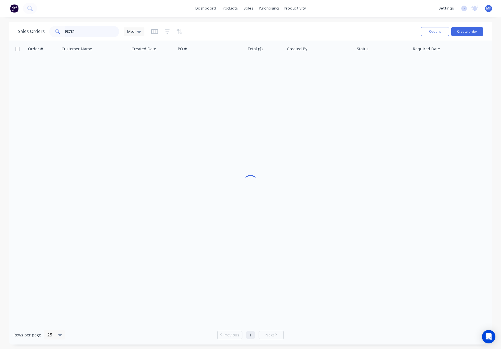
click at [88, 28] on input "98781" at bounding box center [92, 31] width 55 height 11
drag, startPoint x: 89, startPoint y: 31, endPoint x: 76, endPoint y: 31, distance: 13.2
click at [56, 30] on div "98781" at bounding box center [84, 31] width 70 height 11
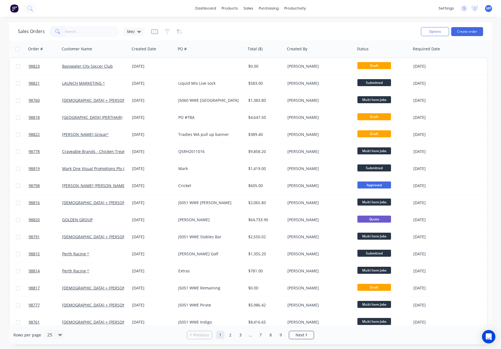
drag, startPoint x: 70, startPoint y: 37, endPoint x: 70, endPoint y: 34, distance: 3.6
click at [70, 37] on div "Sales Orders Mez" at bounding box center [217, 32] width 399 height 14
click at [70, 33] on input "text" at bounding box center [92, 31] width 55 height 11
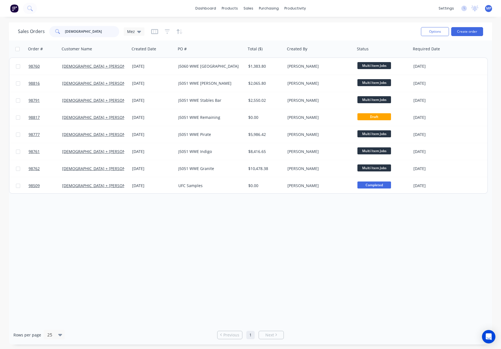
type input "church"
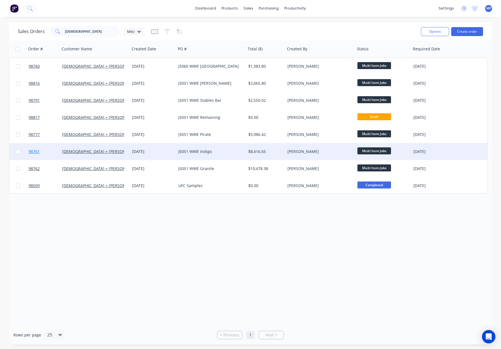
click at [48, 153] on link "98761" at bounding box center [46, 151] width 34 height 17
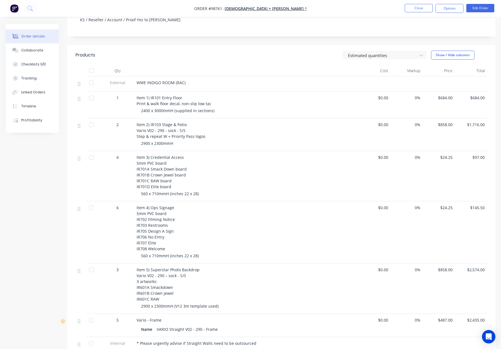
scroll to position [123, 0]
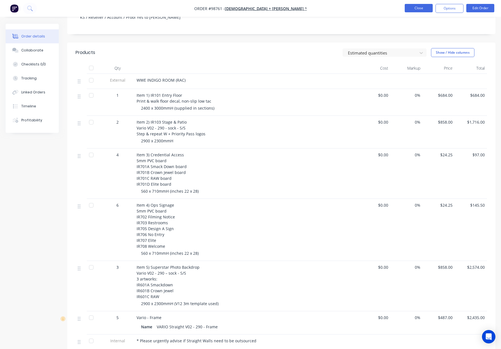
click at [414, 7] on button "Close" at bounding box center [419, 8] width 28 height 8
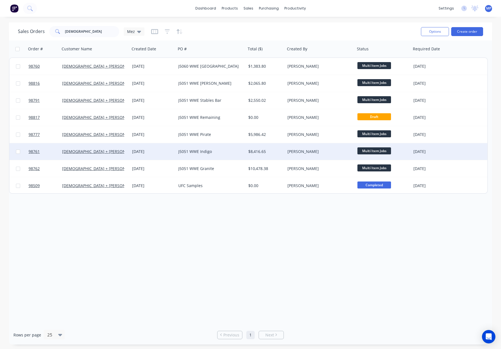
click at [178, 151] on div "J5051 WWE Indigo" at bounding box center [209, 152] width 62 height 6
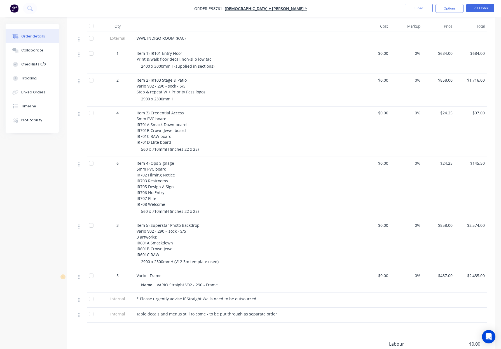
scroll to position [173, 0]
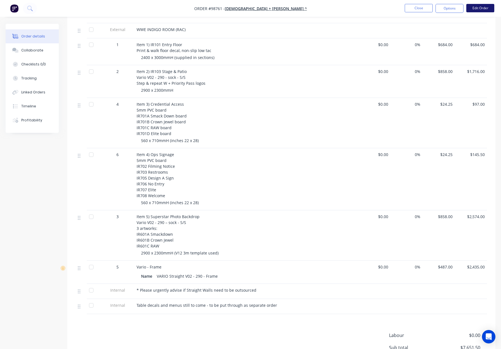
click at [478, 8] on button "Edit Order" at bounding box center [480, 8] width 28 height 8
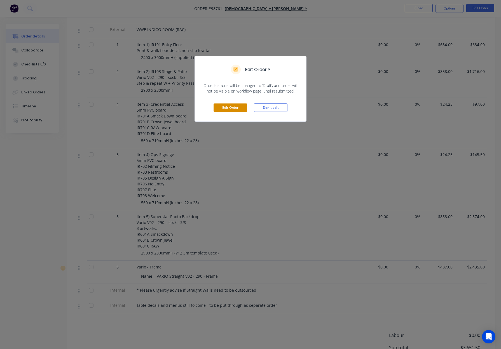
click at [231, 107] on button "Edit Order" at bounding box center [231, 108] width 34 height 8
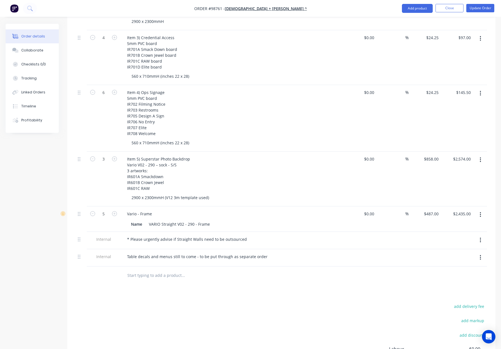
scroll to position [264, 0]
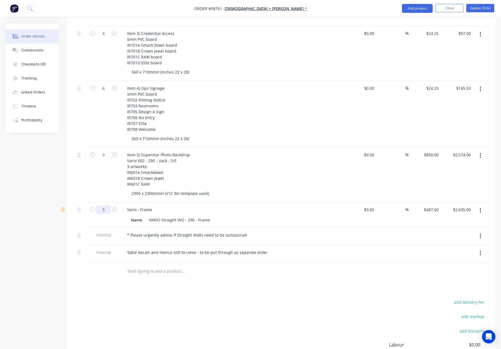
click at [104, 206] on input "5" at bounding box center [103, 210] width 15 height 8
type input "2"
type input "$974.00"
click at [301, 299] on div "add delivery fee add markup add discount Labour $0.00 Sub total $7,651.50 Margi…" at bounding box center [282, 353] width 412 height 108
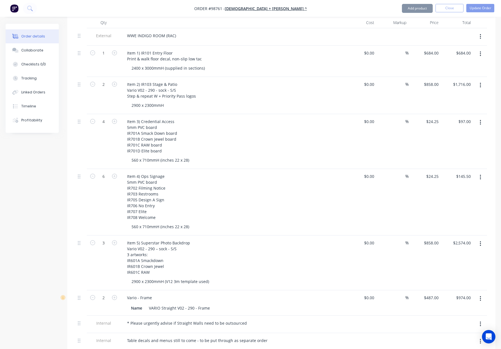
scroll to position [0, 0]
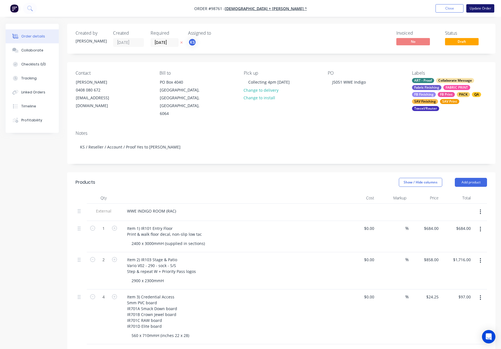
click at [480, 8] on button "Update Order" at bounding box center [480, 8] width 28 height 8
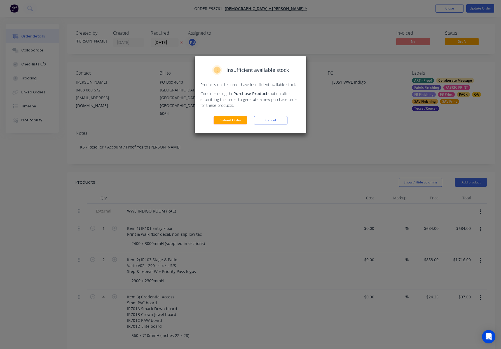
click at [227, 120] on button "Submit Order" at bounding box center [231, 120] width 34 height 8
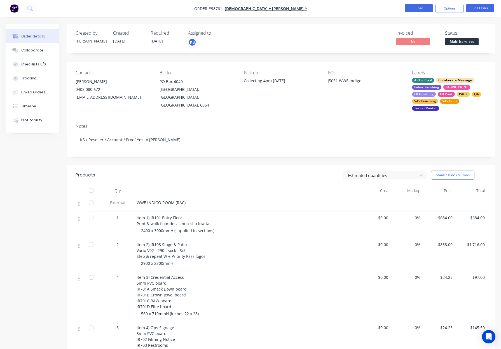
click at [411, 11] on button "Close" at bounding box center [419, 8] width 28 height 8
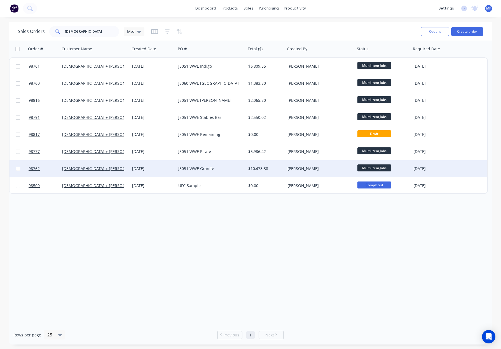
click at [287, 160] on div "[PERSON_NAME]" at bounding box center [320, 168] width 70 height 17
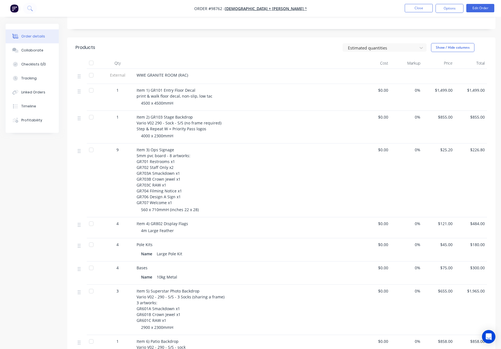
scroll to position [126, 0]
click at [481, 8] on button "Edit Order" at bounding box center [480, 8] width 28 height 8
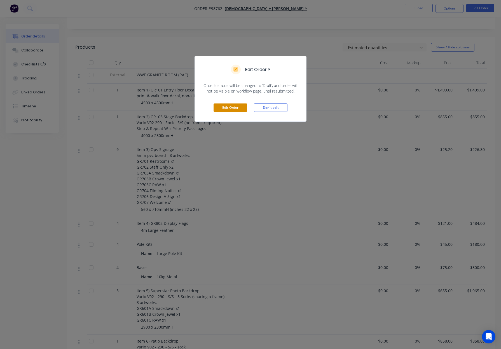
click at [218, 107] on button "Edit Order" at bounding box center [231, 108] width 34 height 8
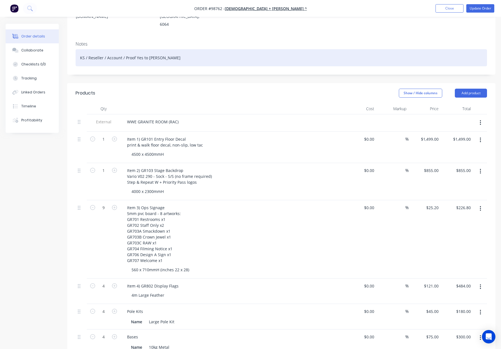
scroll to position [142, 0]
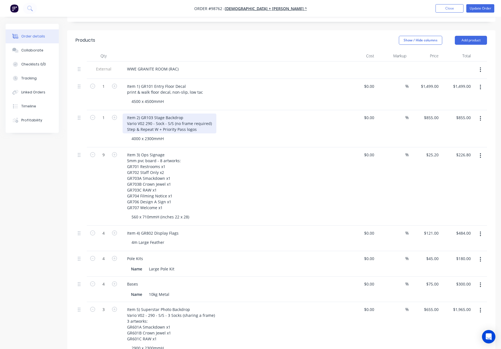
drag, startPoint x: 152, startPoint y: 116, endPoint x: 161, endPoint y: 118, distance: 8.9
click at [152, 116] on div "Item 2) GR103 Stage Backdrop Vario V02 290 - Sock - S/S (no frame required) Ste…" at bounding box center [170, 124] width 94 height 20
click at [250, 120] on div "Item 2) GR103 Stage Backdrop Vario V02 400 - Sock - S/S (no frame required) Ste…" at bounding box center [233, 124] width 220 height 20
click at [475, 6] on button "Update Order" at bounding box center [480, 8] width 28 height 8
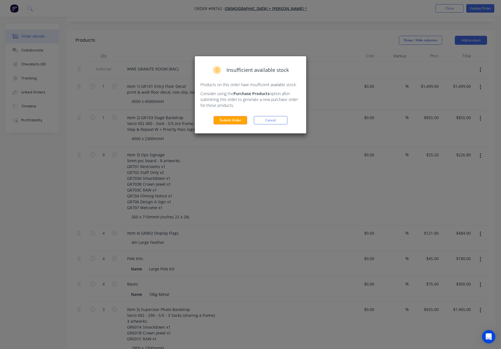
click at [220, 123] on button "Submit Order" at bounding box center [231, 120] width 34 height 8
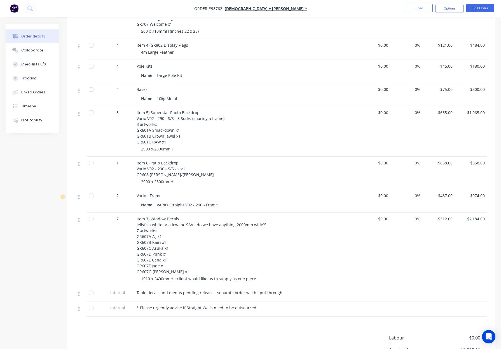
scroll to position [0, 0]
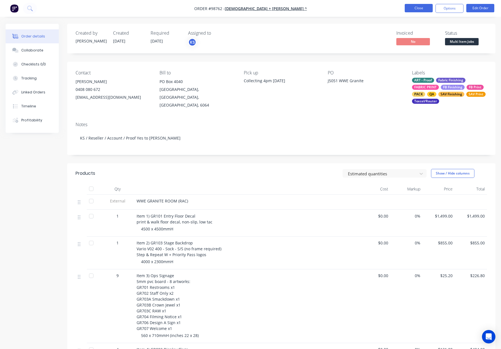
click at [411, 9] on button "Close" at bounding box center [419, 8] width 28 height 8
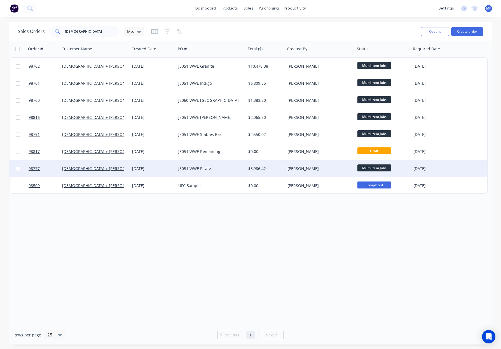
click at [125, 166] on div "[DEMOGRAPHIC_DATA] + [PERSON_NAME] ^" at bounding box center [95, 169] width 66 height 6
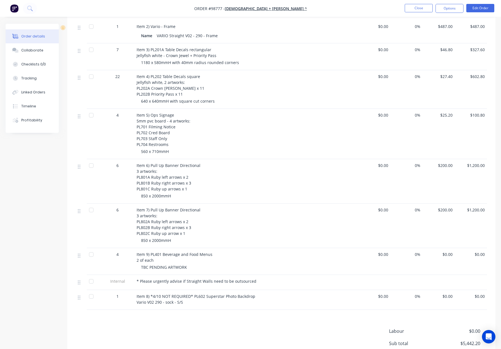
scroll to position [248, 0]
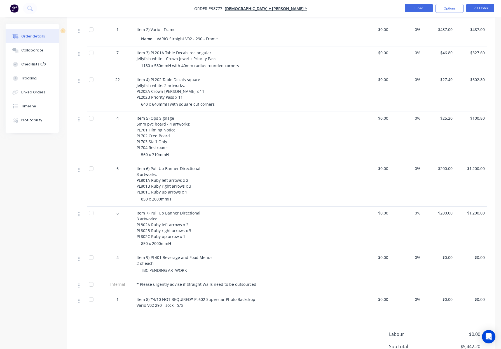
click at [419, 9] on button "Close" at bounding box center [419, 8] width 28 height 8
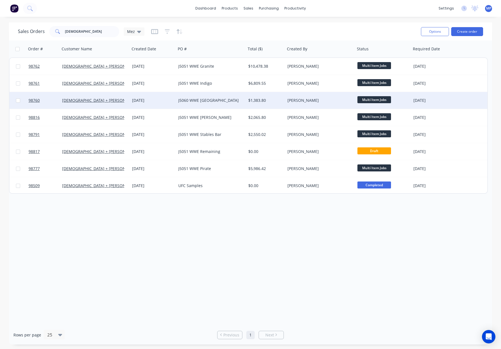
click at [349, 100] on div "[PERSON_NAME]" at bounding box center [319, 101] width 62 height 6
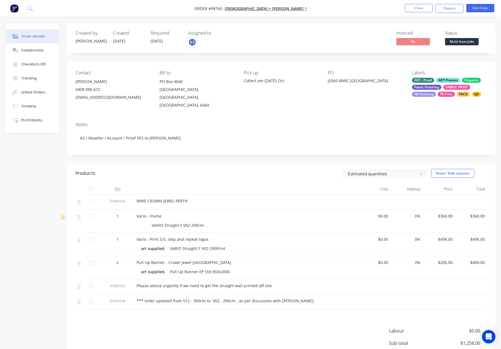
scroll to position [5, 0]
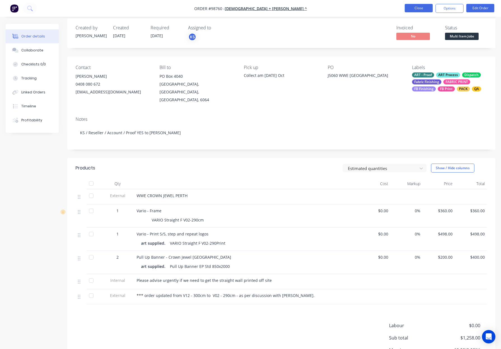
click at [413, 11] on button "Close" at bounding box center [419, 8] width 28 height 8
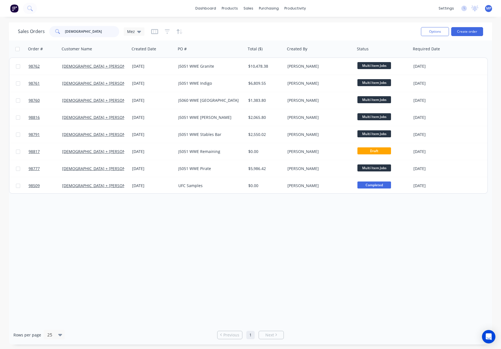
drag, startPoint x: 88, startPoint y: 33, endPoint x: 111, endPoint y: 33, distance: 22.4
click at [33, 30] on div "Sales Orders church Mez" at bounding box center [81, 31] width 127 height 11
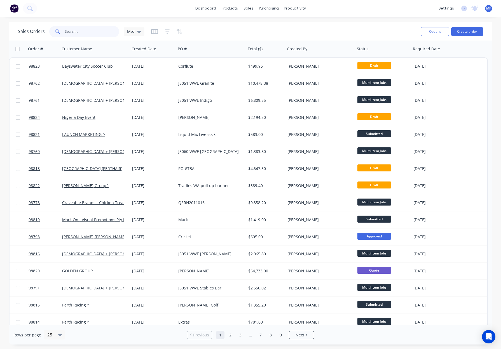
click at [88, 34] on input "text" at bounding box center [92, 31] width 55 height 11
type input "church"
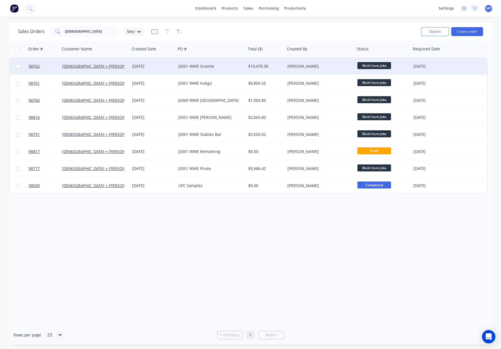
click at [323, 66] on div "[PERSON_NAME]" at bounding box center [319, 67] width 62 height 6
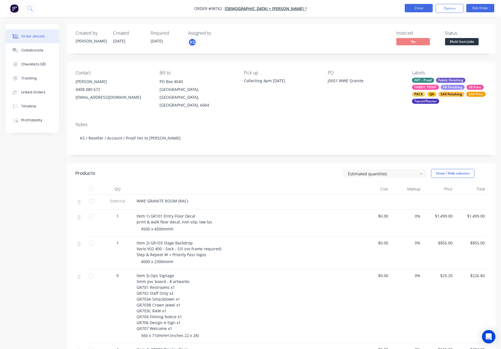
click at [414, 11] on button "Close" at bounding box center [419, 8] width 28 height 8
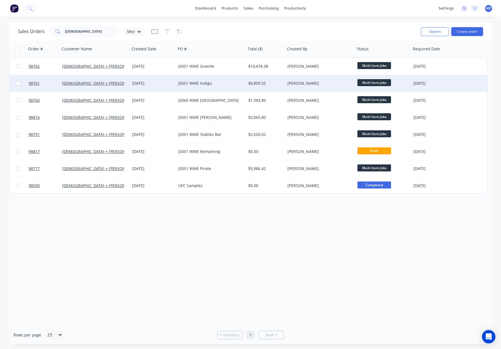
click at [284, 83] on div "$6,809.55" at bounding box center [265, 83] width 39 height 17
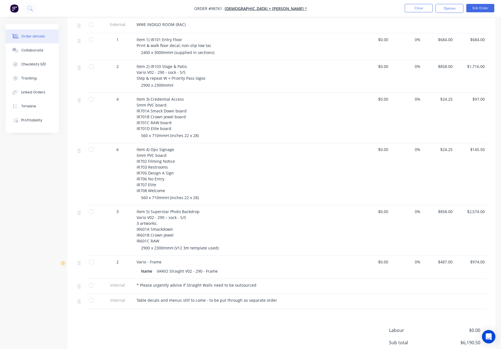
scroll to position [184, 0]
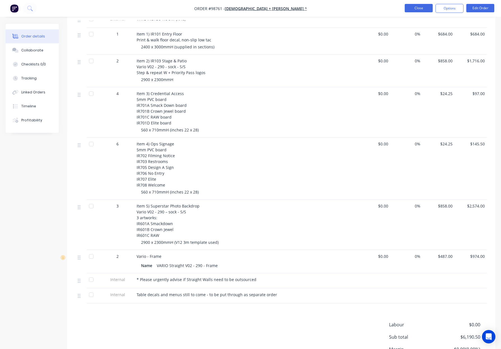
click at [410, 8] on button "Close" at bounding box center [419, 8] width 28 height 8
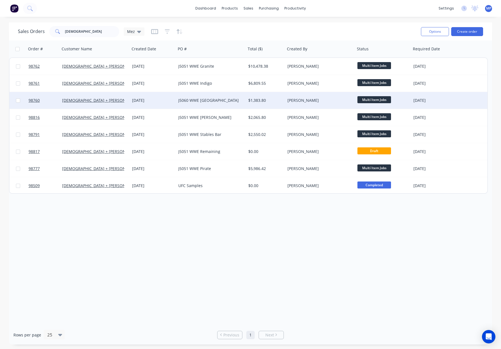
click at [193, 106] on div "J5060 WWE [GEOGRAPHIC_DATA]" at bounding box center [211, 100] width 70 height 17
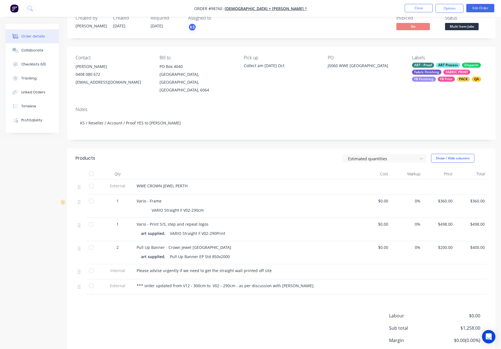
scroll to position [17, 0]
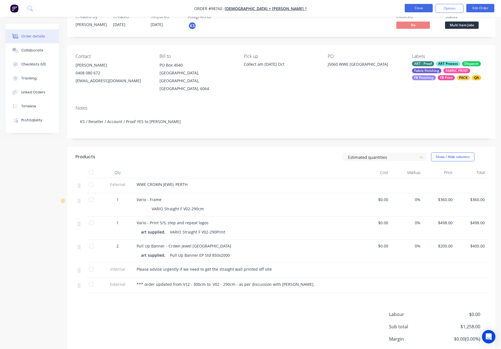
click at [414, 10] on button "Close" at bounding box center [419, 8] width 28 height 8
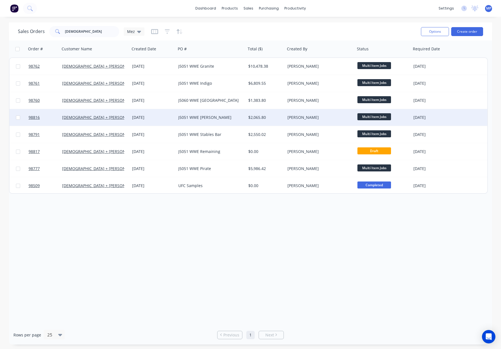
click at [226, 122] on div "J5051 WWE [PERSON_NAME]" at bounding box center [211, 117] width 70 height 17
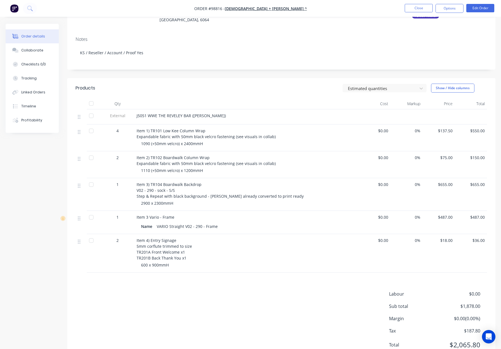
scroll to position [90, 0]
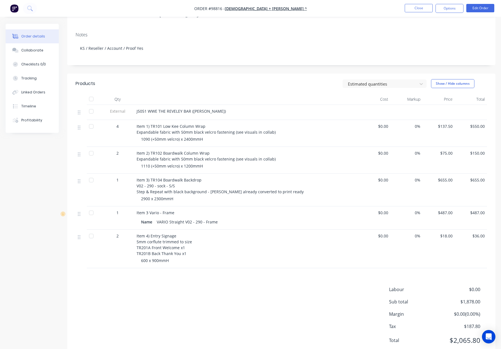
click at [414, 13] on li "Close" at bounding box center [419, 8] width 28 height 9
click at [414, 7] on button "Close" at bounding box center [419, 8] width 28 height 8
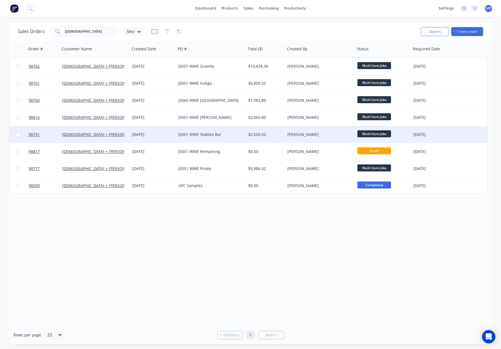
click at [229, 135] on div "J5051 WWE Stables Bar" at bounding box center [209, 135] width 62 height 6
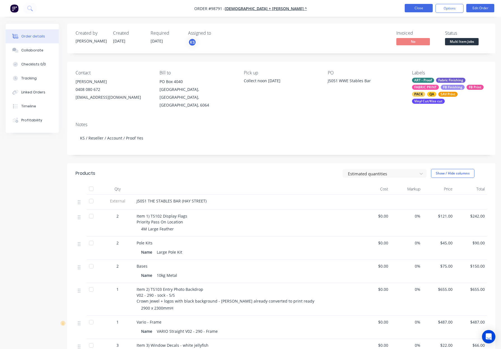
click at [417, 6] on button "Close" at bounding box center [419, 8] width 28 height 8
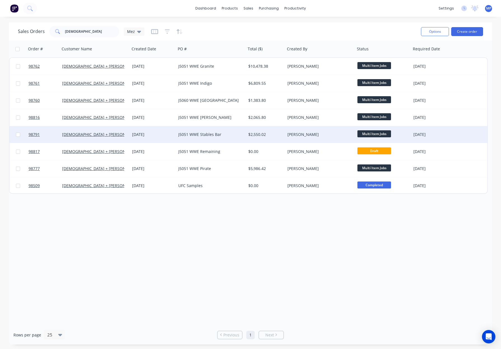
click at [234, 134] on div "J5051 WWE Stables Bar" at bounding box center [209, 135] width 62 height 6
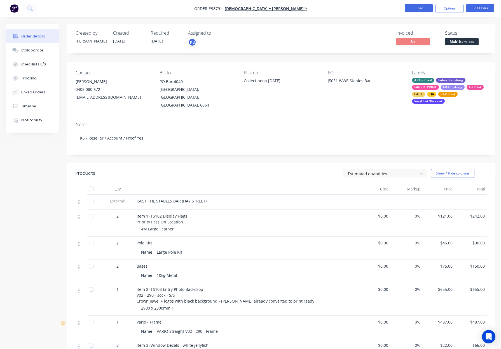
click at [422, 8] on button "Close" at bounding box center [419, 8] width 28 height 8
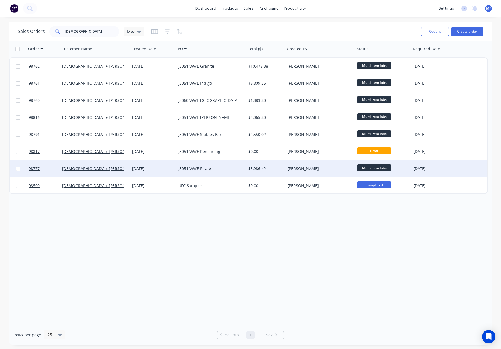
click at [242, 164] on div "J5051 WWE Pirate" at bounding box center [211, 168] width 70 height 17
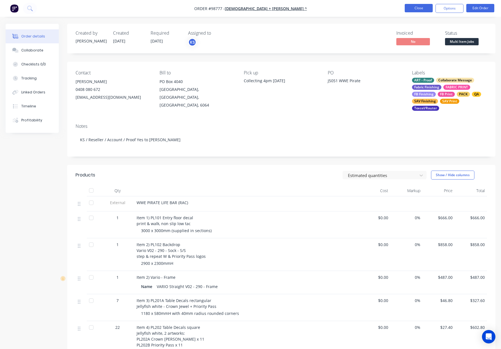
click at [422, 7] on button "Close" at bounding box center [419, 8] width 28 height 8
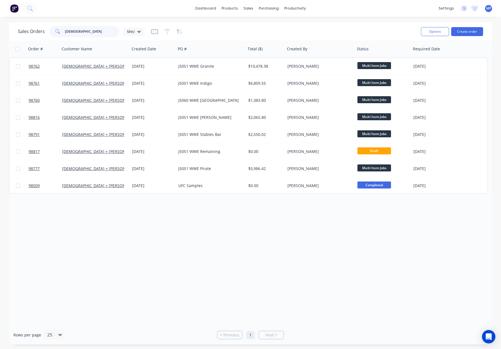
drag, startPoint x: 89, startPoint y: 29, endPoint x: 51, endPoint y: 29, distance: 37.8
click at [41, 29] on div "Sales Orders church Mez" at bounding box center [81, 31] width 127 height 11
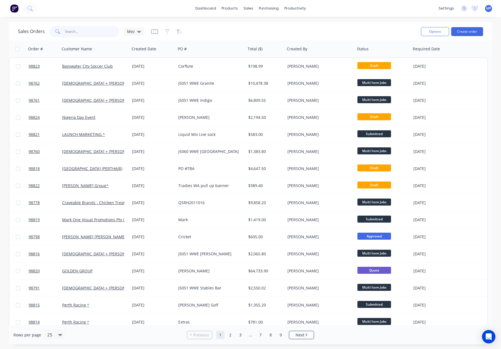
click at [73, 31] on input "text" at bounding box center [92, 31] width 55 height 11
type input "church"
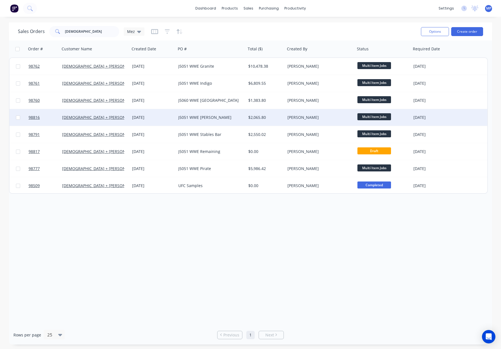
click at [293, 122] on div "[PERSON_NAME]" at bounding box center [320, 117] width 70 height 17
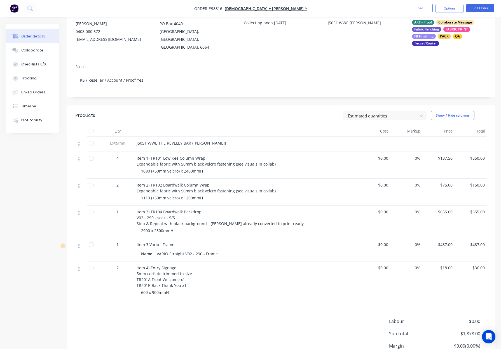
scroll to position [60, 0]
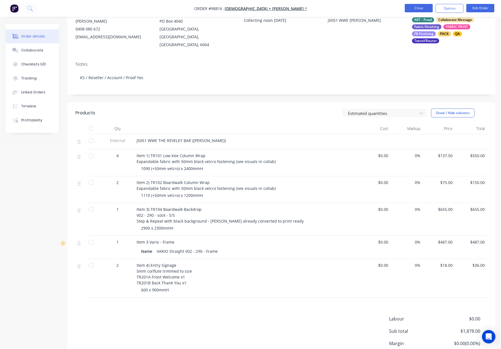
click at [419, 6] on button "Close" at bounding box center [419, 8] width 28 height 8
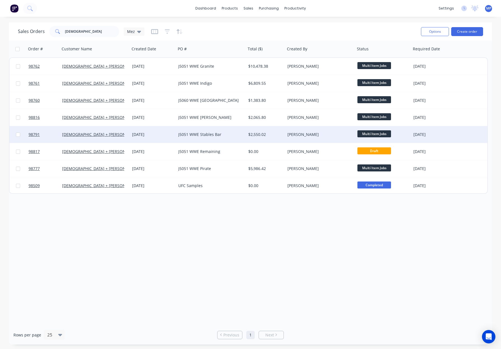
click at [215, 135] on div "J5051 WWE Stables Bar" at bounding box center [209, 135] width 62 height 6
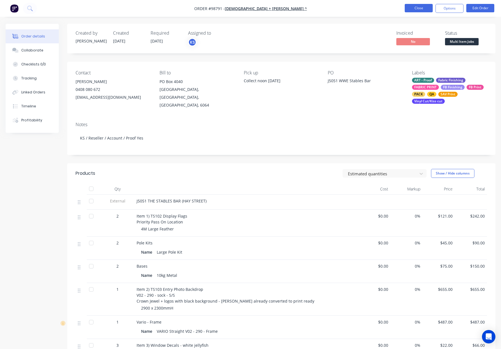
click at [411, 8] on button "Close" at bounding box center [419, 8] width 28 height 8
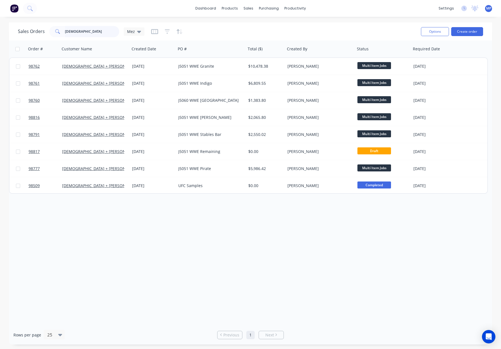
click at [87, 30] on input "church" at bounding box center [92, 31] width 55 height 11
drag, startPoint x: 88, startPoint y: 30, endPoint x: 34, endPoint y: 30, distance: 54.3
click at [34, 30] on div "Sales Orders church Mez" at bounding box center [81, 31] width 127 height 11
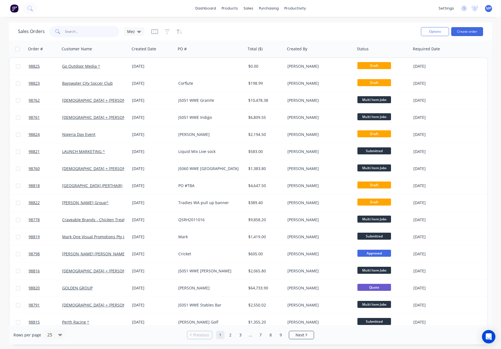
click at [75, 27] on input "text" at bounding box center [92, 31] width 55 height 11
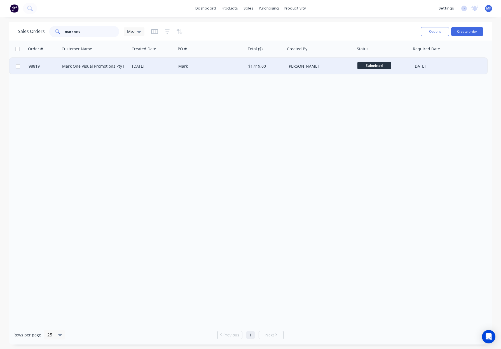
type input "mark one"
click at [188, 65] on div "Mark" at bounding box center [209, 67] width 62 height 6
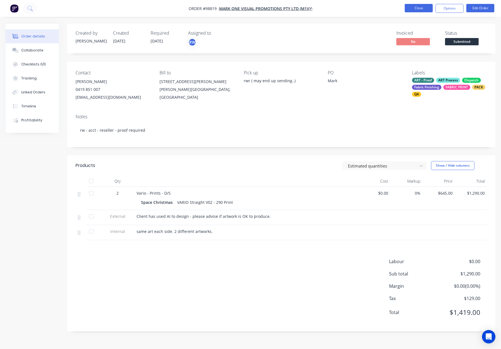
click at [411, 7] on button "Close" at bounding box center [419, 8] width 28 height 8
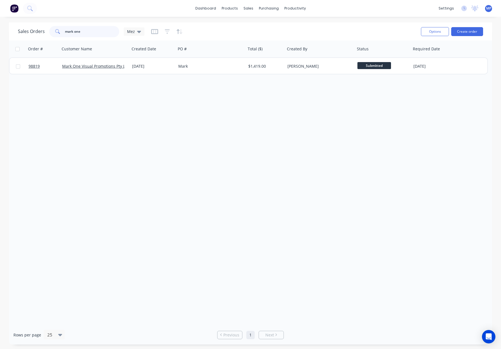
drag, startPoint x: 94, startPoint y: 28, endPoint x: 55, endPoint y: 30, distance: 39.0
click at [54, 30] on div "mark one" at bounding box center [84, 31] width 70 height 11
click at [97, 31] on input "mark one" at bounding box center [92, 31] width 55 height 11
drag, startPoint x: 85, startPoint y: 32, endPoint x: 32, endPoint y: 31, distance: 52.1
click at [17, 31] on div "Sales Orders mark one Mez Options Create order" at bounding box center [250, 31] width 483 height 18
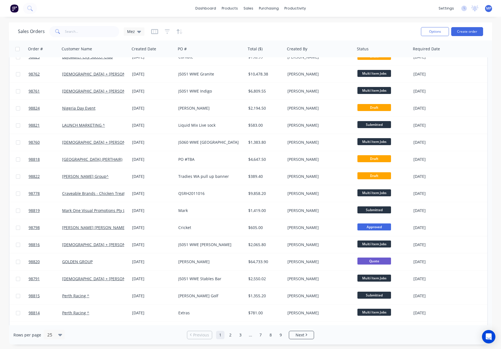
scroll to position [27, 0]
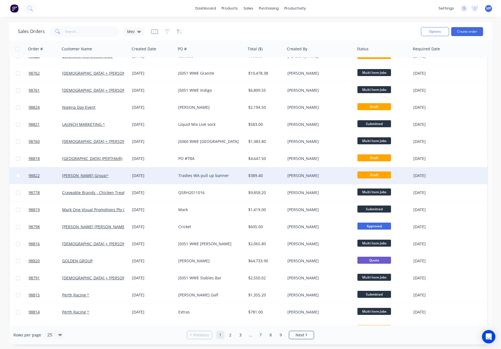
click at [325, 178] on div "[PERSON_NAME]" at bounding box center [319, 176] width 62 height 6
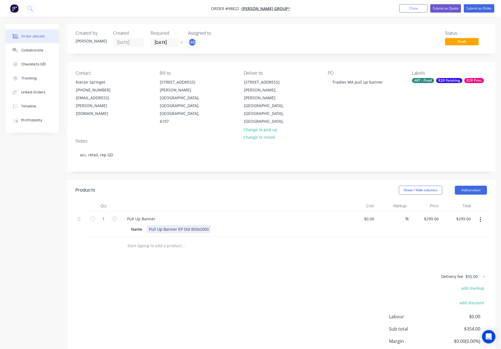
click at [199, 225] on div "Pull Up Banner EP Std 850x2000" at bounding box center [179, 229] width 64 height 8
click at [197, 225] on div "Pull Up Banner EP Std 850x 2000" at bounding box center [180, 229] width 66 height 8
click at [201, 186] on div "Show / Hide columns Add product" at bounding box center [325, 190] width 324 height 9
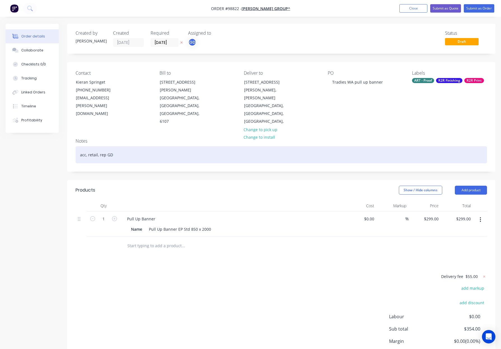
click at [162, 146] on div "acc, retail, rep GD" at bounding box center [282, 154] width 412 height 17
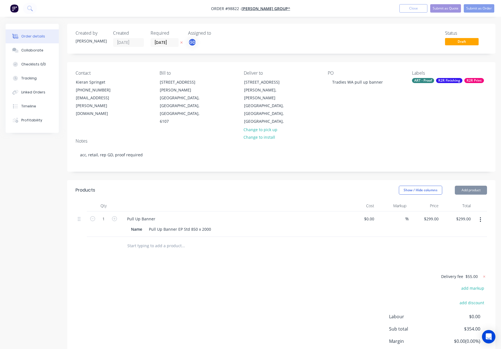
click at [447, 80] on div "R2R Finishing" at bounding box center [449, 80] width 26 height 5
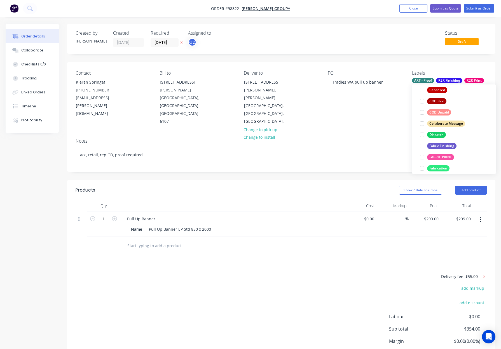
drag, startPoint x: 437, startPoint y: 136, endPoint x: 440, endPoint y: 133, distance: 4.2
click at [437, 136] on div "Dispatch" at bounding box center [436, 135] width 19 height 6
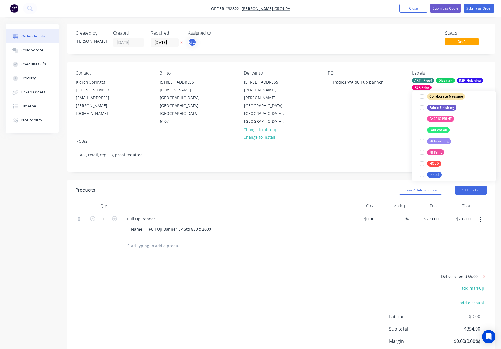
scroll to position [131, 0]
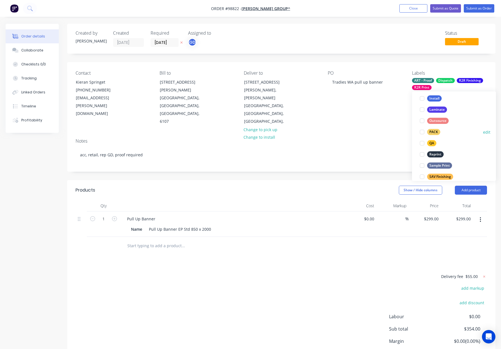
click at [436, 132] on div "PACK" at bounding box center [433, 132] width 13 height 6
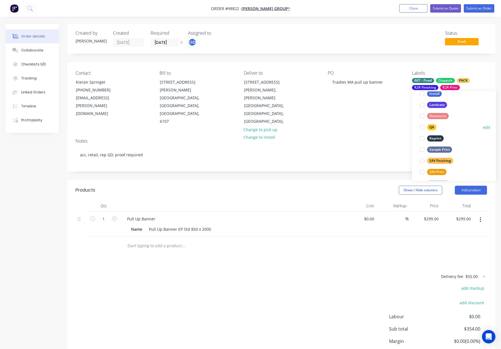
click at [431, 126] on div "QA" at bounding box center [431, 127] width 9 height 6
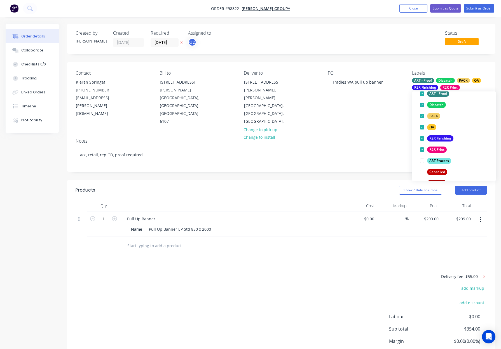
click at [358, 105] on div "Contact Kieran Springet [PHONE_NUMBER] [EMAIL_ADDRESS][PERSON_NAME][DOMAIN_NAME…" at bounding box center [281, 98] width 428 height 72
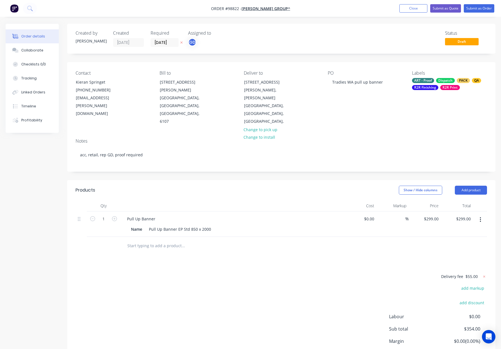
drag, startPoint x: 443, startPoint y: 87, endPoint x: 443, endPoint y: 90, distance: 3.1
click at [443, 87] on div "R2R Print" at bounding box center [450, 87] width 20 height 5
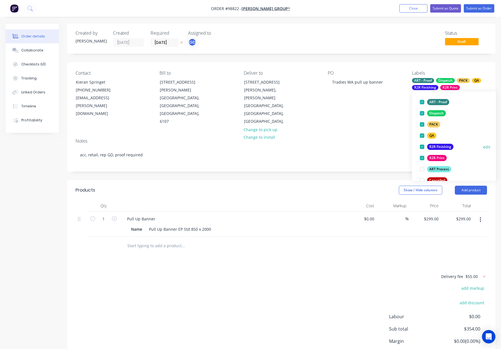
click at [444, 147] on div "R2R Finishing" at bounding box center [440, 147] width 26 height 6
click at [444, 147] on div "R2R Print" at bounding box center [437, 147] width 20 height 6
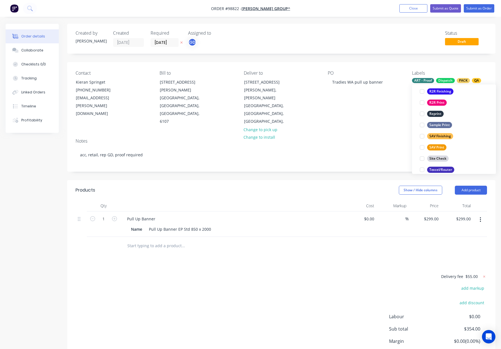
drag, startPoint x: 436, startPoint y: 135, endPoint x: 445, endPoint y: 136, distance: 8.7
click at [437, 135] on div "SAV Finishing" at bounding box center [440, 136] width 26 height 6
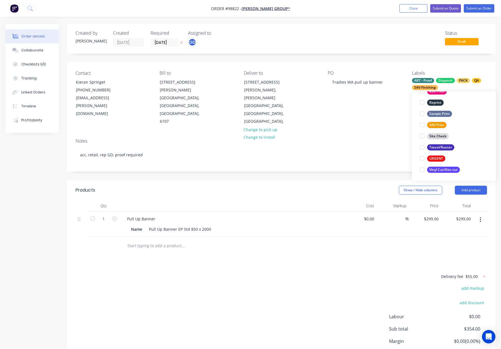
drag, startPoint x: 438, startPoint y: 124, endPoint x: 448, endPoint y: 130, distance: 11.7
click at [438, 124] on div "SAV Print" at bounding box center [436, 125] width 19 height 6
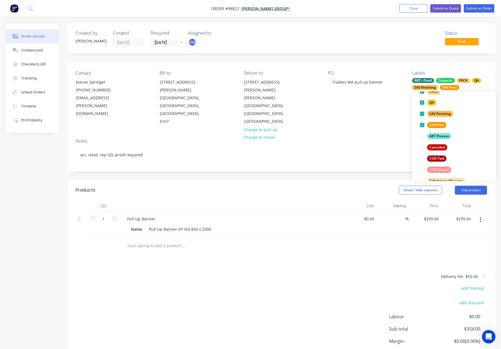
drag, startPoint x: 375, startPoint y: 102, endPoint x: 381, endPoint y: 107, distance: 7.5
click at [375, 102] on div "Contact Kieran Springet [PHONE_NUMBER] [EMAIL_ADDRESS][PERSON_NAME][DOMAIN_NAME…" at bounding box center [281, 98] width 428 height 72
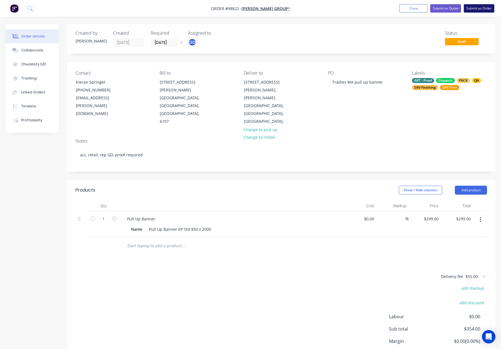
click at [475, 6] on button "Submit as Order" at bounding box center [479, 8] width 31 height 8
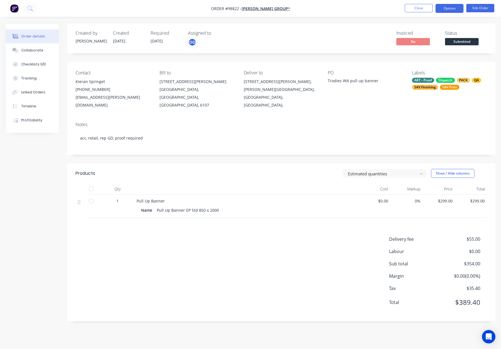
click at [451, 8] on button "Options" at bounding box center [450, 8] width 28 height 9
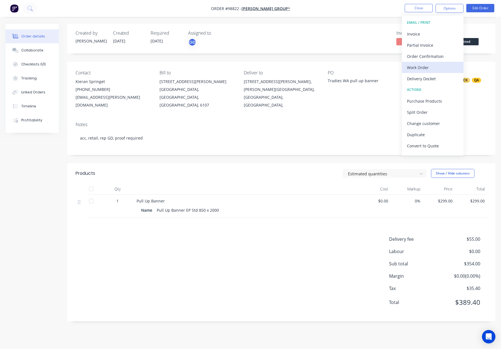
click at [435, 64] on div "Work Order" at bounding box center [433, 68] width 52 height 8
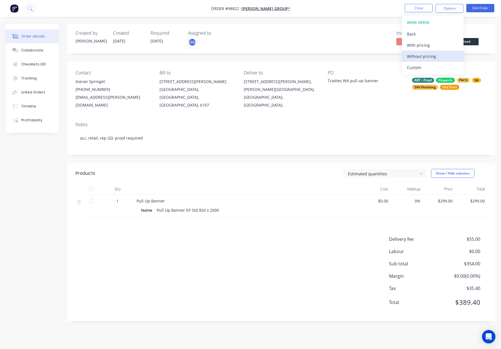
click at [433, 57] on div "Without pricing" at bounding box center [433, 56] width 52 height 8
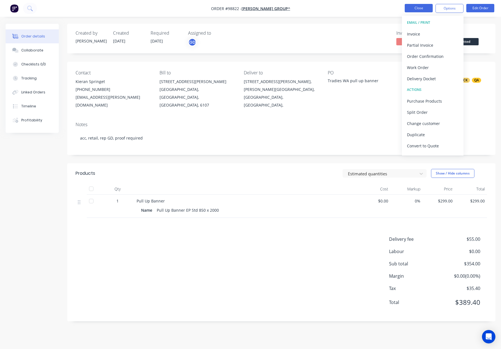
click at [413, 6] on button "Close" at bounding box center [419, 8] width 28 height 8
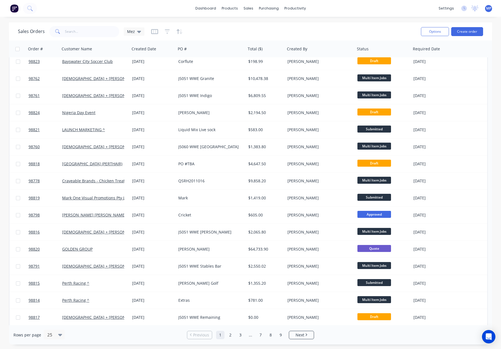
scroll to position [41, 0]
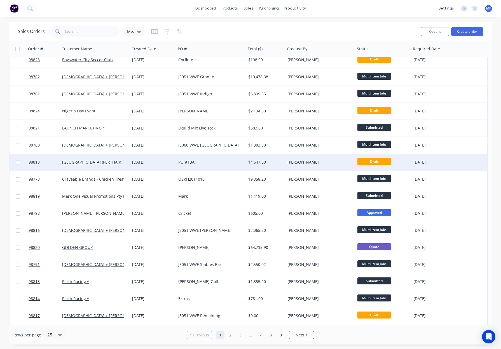
click at [230, 162] on div "PO #TBA" at bounding box center [209, 163] width 62 height 6
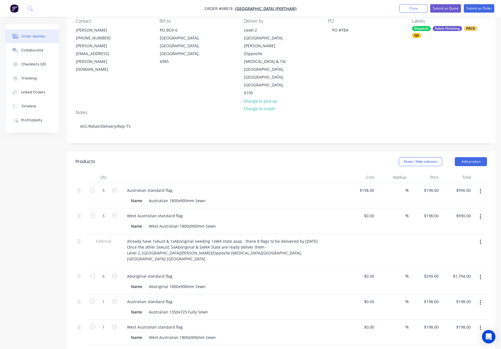
scroll to position [53, 0]
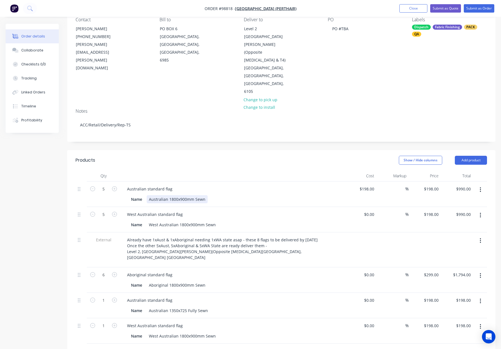
click at [194, 195] on div "Australian 1800x900mm Sewn" at bounding box center [177, 199] width 61 height 8
click at [205, 221] on div "West Australian 1800x900mm Sewn" at bounding box center [182, 225] width 71 height 8
click at [248, 211] on div "West Australian standard flag" at bounding box center [233, 215] width 220 height 8
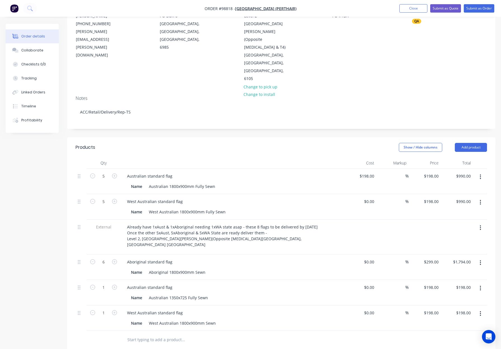
scroll to position [69, 0]
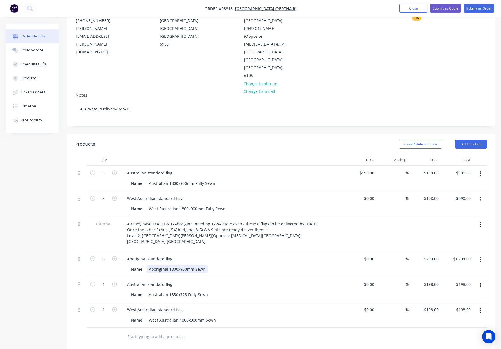
click at [195, 265] on div "Aboriginal 1800x900mm Sewn" at bounding box center [177, 269] width 61 height 8
click at [236, 291] on div "Name Australian 1350x725 Fully Sewn" at bounding box center [231, 295] width 205 height 8
click at [239, 306] on div "Products Show / Hide columns Add product Qty Cost Markup Price Total 5 Australi…" at bounding box center [281, 306] width 428 height 344
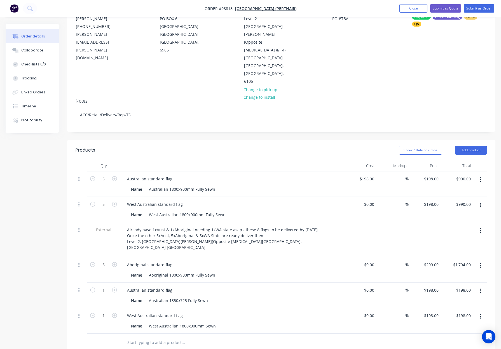
scroll to position [63, 0]
click at [205, 323] on div "West Australian 1800x900mm Sewn" at bounding box center [182, 327] width 71 height 8
click at [274, 334] on div at bounding box center [221, 343] width 202 height 18
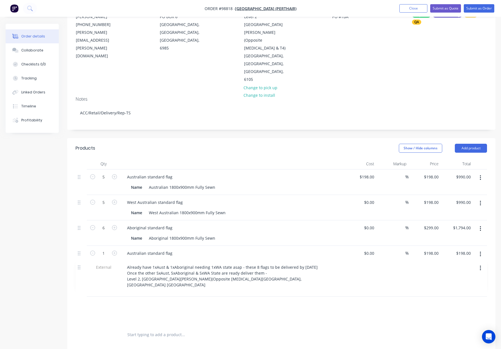
scroll to position [68, 0]
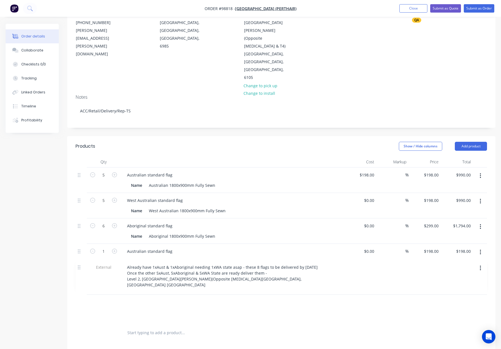
drag, startPoint x: 80, startPoint y: 191, endPoint x: 79, endPoint y: 268, distance: 76.7
click at [80, 269] on div "5 Australian standard flag Name Australian 1800x900mm Fully Sewn $198.00 $198.0…" at bounding box center [282, 246] width 412 height 157
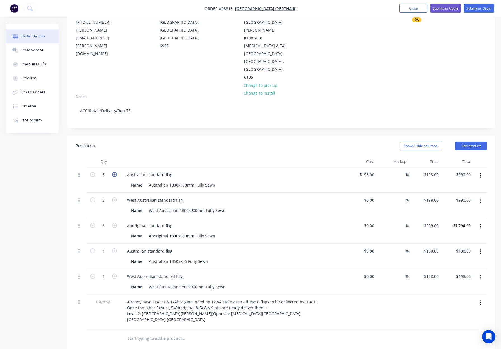
click at [116, 172] on icon "button" at bounding box center [114, 174] width 5 height 5
type input "6"
type input "$1,188.00"
click at [480, 249] on icon "button" at bounding box center [480, 252] width 1 height 6
click at [457, 297] on div "Delete" at bounding box center [460, 301] width 43 height 8
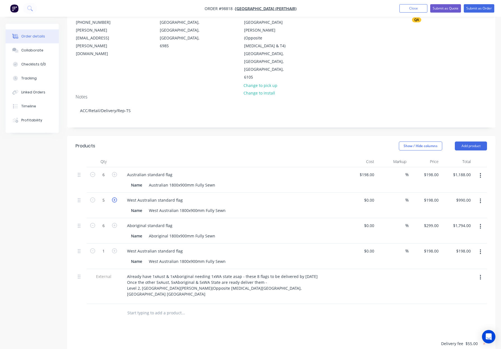
click at [113, 198] on icon "button" at bounding box center [114, 200] width 5 height 5
type input "6"
type input "$1,188.00"
drag, startPoint x: 480, startPoint y: 212, endPoint x: 478, endPoint y: 220, distance: 8.5
click at [480, 249] on icon "button" at bounding box center [480, 252] width 1 height 6
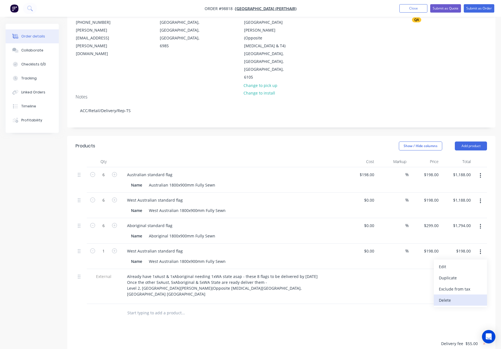
click at [463, 297] on div "Delete" at bounding box center [460, 301] width 43 height 8
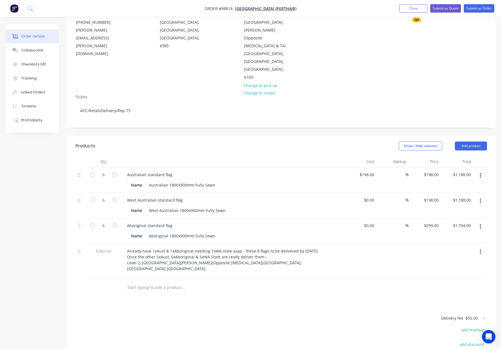
click at [300, 257] on div "Products Show / Hide columns Add product Qty Cost Markup Price Total 6 Australi…" at bounding box center [281, 282] width 428 height 293
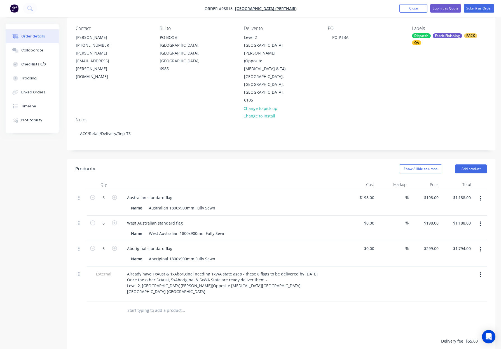
scroll to position [45, 0]
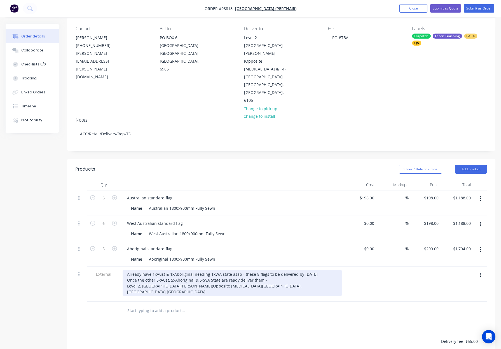
drag, startPoint x: 152, startPoint y: 234, endPoint x: 156, endPoint y: 238, distance: 5.6
click at [152, 270] on div "Already have 1xAust & 1xAboriginal needing 1xWA state asap - these 8 flags to b…" at bounding box center [233, 283] width 220 height 26
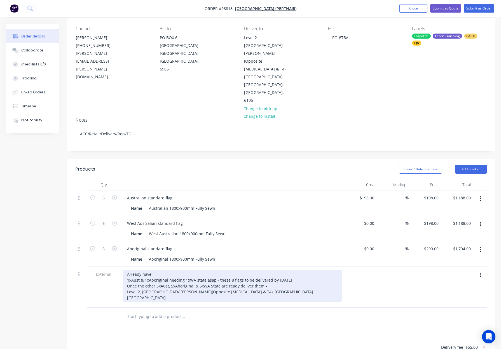
click at [145, 270] on div "Already have 1xAust & 1xAboriginal needing 1xWA state asap - these 8 flags to b…" at bounding box center [233, 286] width 220 height 32
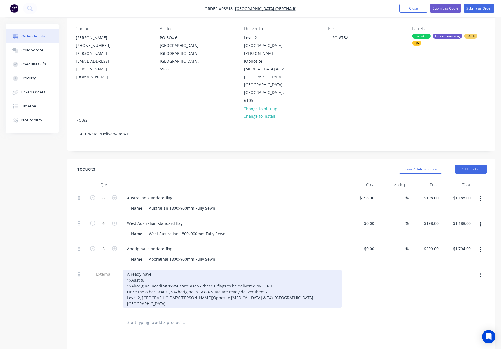
click at [151, 270] on div "Already have 1xAust & 1xAboriginal needing 1xWA state asap - these 8 flags to b…" at bounding box center [233, 289] width 220 height 38
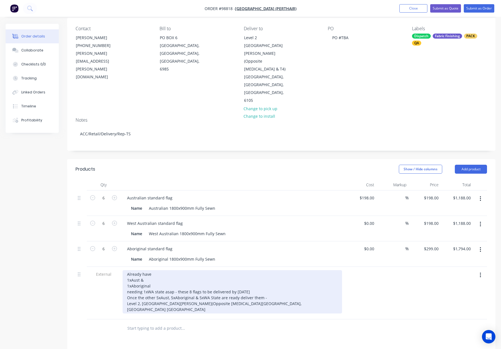
click at [252, 270] on div "Already have 1xAust & 1xAboriginal needing 1xWA state asap - these 8 flags to b…" at bounding box center [233, 291] width 220 height 43
click at [168, 270] on div "Already have 1xAust & 1xAboriginal needing 1xWA state asap - these 8 flags to b…" at bounding box center [233, 291] width 220 height 43
click at [160, 270] on div "Already have 1xAust & 1xAboriginal needing 1xWA state asap - these 8 flags to b…" at bounding box center [233, 291] width 220 height 43
click at [159, 270] on div "Already have 1xAust & 1xAboriginal needing 1xWA state asap - these 8 flags to b…" at bounding box center [233, 291] width 220 height 43
click at [178, 270] on div "Already have 1xAust & 1xAboriginal needing 1xWA state asap - these 8 flags to b…" at bounding box center [233, 291] width 220 height 43
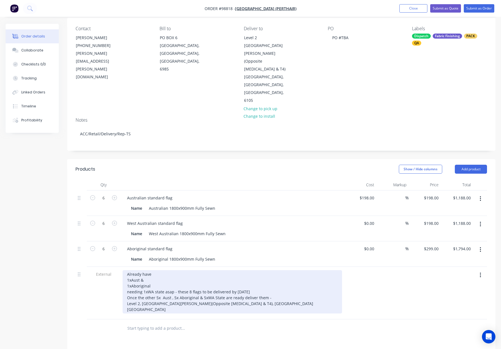
click at [176, 270] on div "Already have 1xAust & 1xAboriginal needing 1xWA state asap - these 8 flags to b…" at bounding box center [233, 291] width 220 height 43
click at [207, 270] on div "Already have 1xAust & 1xAboriginal needing 1xWA state asap - these 8 flags to b…" at bounding box center [233, 291] width 220 height 43
click at [205, 270] on div "Already have 1xAust & 1xAboriginal needing 1xWA state asap - these 8 flags to b…" at bounding box center [233, 291] width 220 height 43
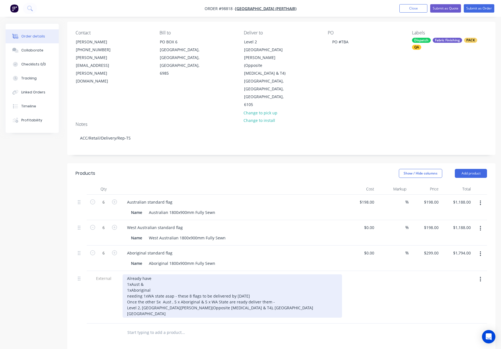
scroll to position [40, 0]
click at [131, 275] on div "Already have 1xAust & 1xAboriginal needing 1xWA state asap - these 8 flags to b…" at bounding box center [233, 296] width 220 height 43
click at [130, 275] on div "Already have 1xAust & 1x Aboriginal needing 1xWA state asap - these 8 flags to …" at bounding box center [233, 296] width 220 height 43
click at [130, 275] on div "Already have 1xAust & 1 x Aboriginal needing 1xWA state asap - these 8 flags to…" at bounding box center [233, 296] width 220 height 43
click at [132, 275] on div "Already have 1 xAust & 1 x Aboriginal needing 1xWA state asap - these 8 flags t…" at bounding box center [233, 296] width 220 height 43
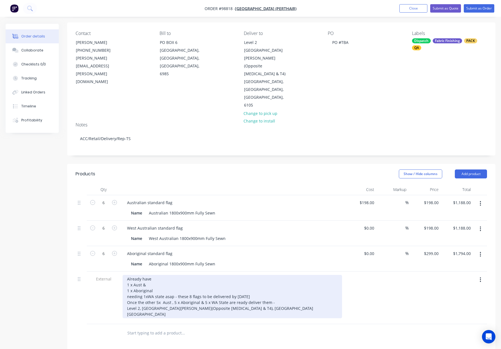
click at [174, 275] on div "Already have 1 x Aust & 1 x Aboriginal needing 1xWA state asap - these 8 flags …" at bounding box center [233, 296] width 220 height 43
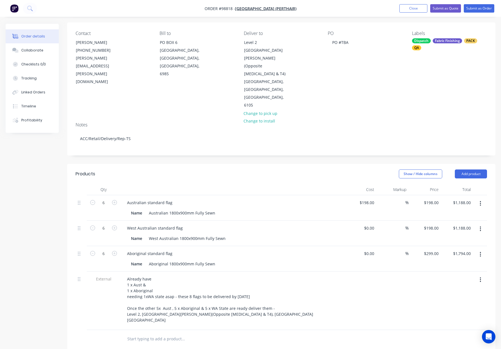
click at [365, 272] on div at bounding box center [360, 301] width 32 height 59
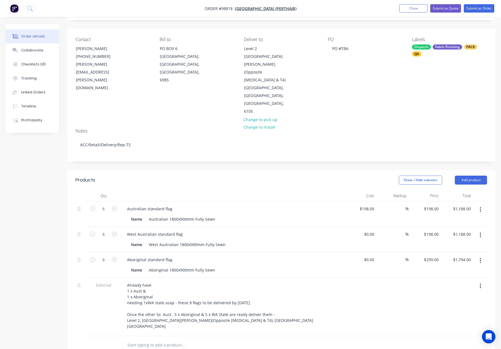
scroll to position [33, 0]
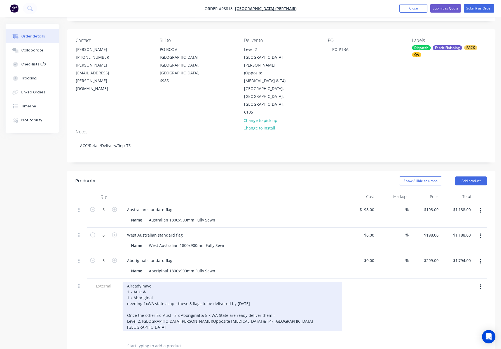
click at [147, 282] on div "Already have 1 x Aust & 1 x Aboriginal needing 1xWA state asap - these 8 flags …" at bounding box center [233, 306] width 220 height 49
click at [146, 282] on div "Already have 1 x Aust & 1 x Aboriginal needing 1x WA state asap - these 8 flags…" at bounding box center [233, 306] width 220 height 49
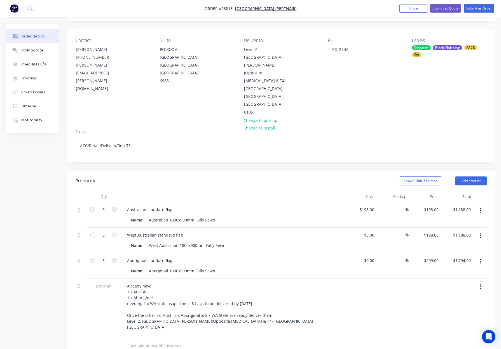
click at [341, 314] on div "Products Show / Hide columns Add product Qty Cost Markup Price Total 6 Australi…" at bounding box center [281, 329] width 428 height 316
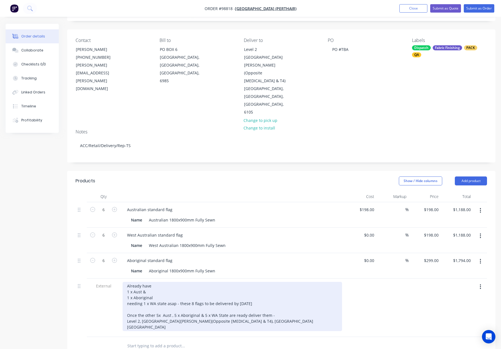
click at [159, 282] on div "Already have 1 x Aust & 1 x Aboriginal needing 1 x WA state asap - these 8 flag…" at bounding box center [233, 306] width 220 height 49
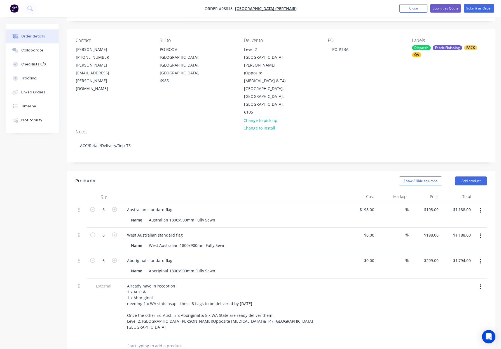
click at [339, 282] on div "Already have in reception 1 x Aust & 1 x Aboriginal needing 1 x WA state asap -…" at bounding box center [233, 306] width 220 height 49
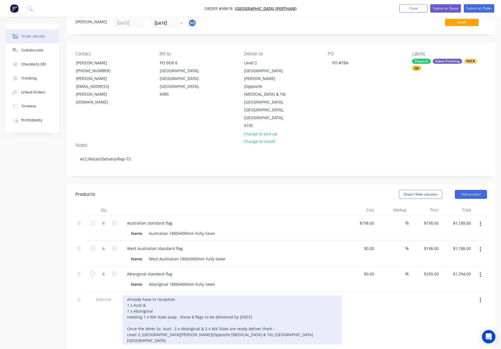
scroll to position [0, 0]
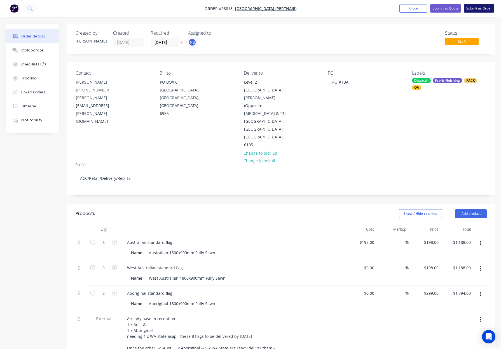
click at [466, 11] on button "Submit as Order" at bounding box center [479, 8] width 31 height 8
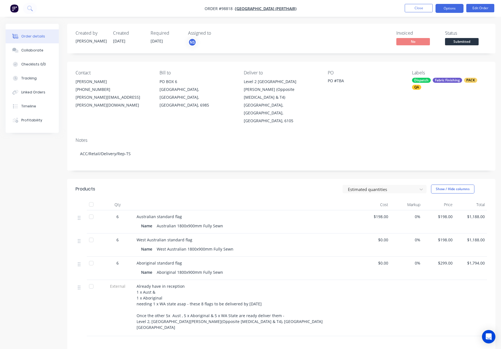
click at [448, 10] on button "Options" at bounding box center [450, 8] width 28 height 9
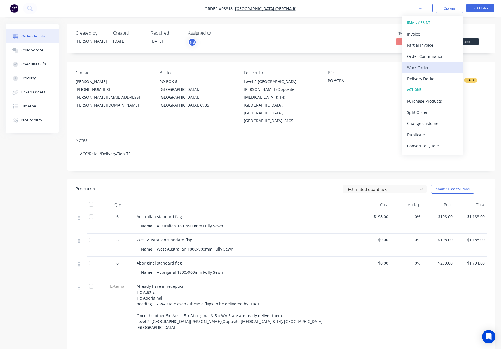
click at [423, 71] on div "Work Order" at bounding box center [433, 68] width 52 height 8
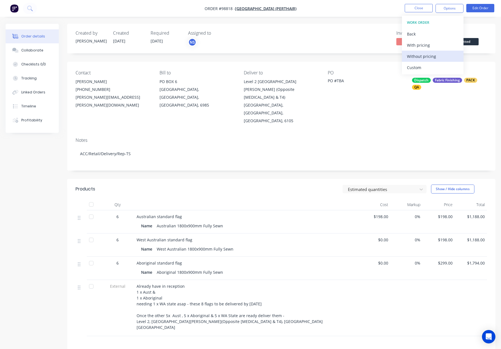
click at [426, 56] on div "Without pricing" at bounding box center [433, 56] width 52 height 8
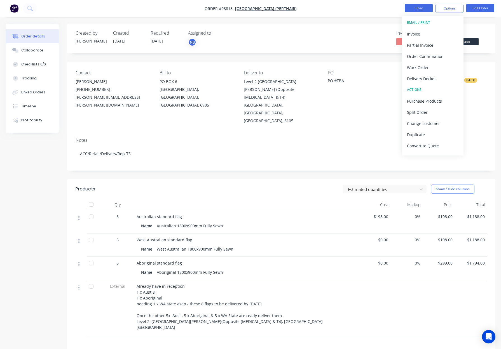
click at [419, 8] on button "Close" at bounding box center [419, 8] width 28 height 8
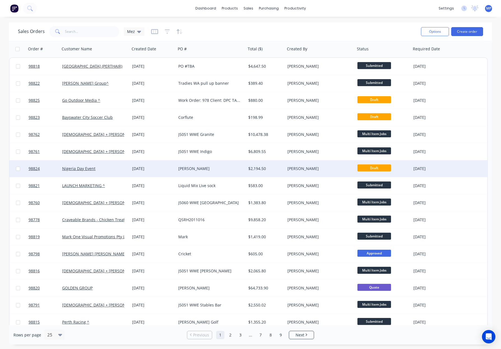
click at [223, 171] on div "[PERSON_NAME]" at bounding box center [209, 169] width 62 height 6
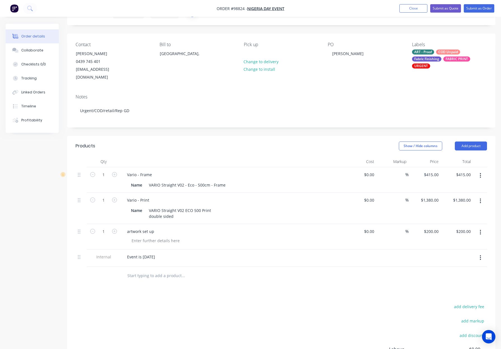
scroll to position [31, 0]
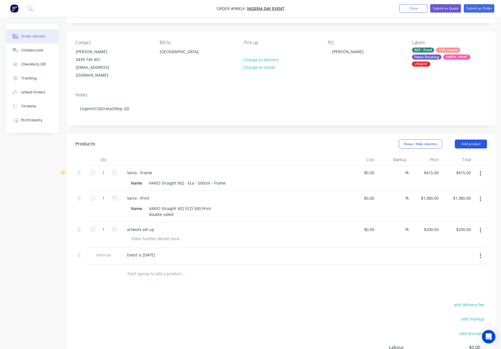
click at [469, 140] on button "Add product" at bounding box center [471, 144] width 32 height 9
click at [458, 221] on div "Notes (Internal)" at bounding box center [460, 225] width 43 height 8
click at [136, 269] on div at bounding box center [143, 273] width 40 height 8
click at [263, 283] on div at bounding box center [221, 292] width 202 height 18
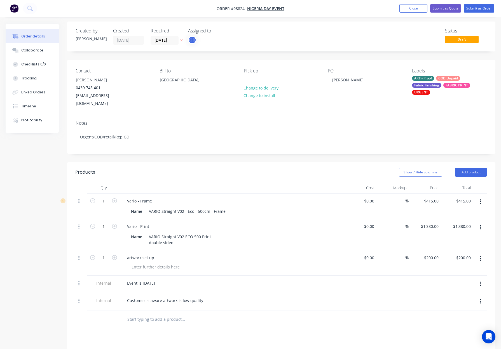
scroll to position [0, 0]
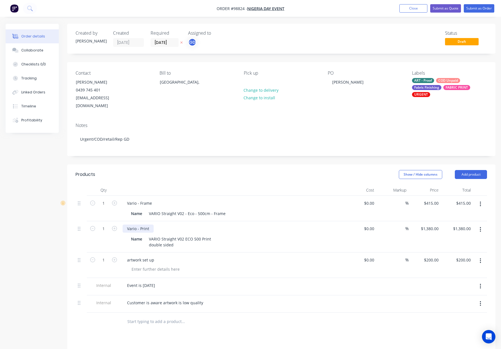
click at [152, 225] on div "Vario - Print" at bounding box center [138, 229] width 31 height 8
drag, startPoint x: 176, startPoint y: 239, endPoint x: 147, endPoint y: 238, distance: 29.7
click at [147, 238] on div "VARIO Straight V02 ECO 500 Print double sided" at bounding box center [180, 242] width 67 height 14
click at [183, 237] on div "VARIO Straight V02 ECO 500 Print double sided" at bounding box center [180, 242] width 67 height 14
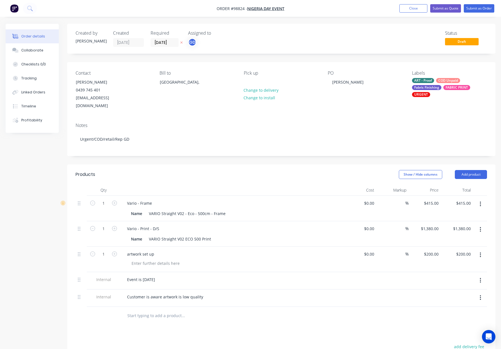
click at [251, 225] on div "Vario - Print - D/S" at bounding box center [233, 229] width 220 height 8
click at [257, 170] on div "Show / Hide columns Add product" at bounding box center [325, 174] width 324 height 9
click at [250, 79] on div at bounding box center [248, 82] width 9 height 8
click at [275, 170] on div "Show / Hide columns Add product" at bounding box center [325, 174] width 324 height 9
drag, startPoint x: 445, startPoint y: 82, endPoint x: 442, endPoint y: 83, distance: 3.1
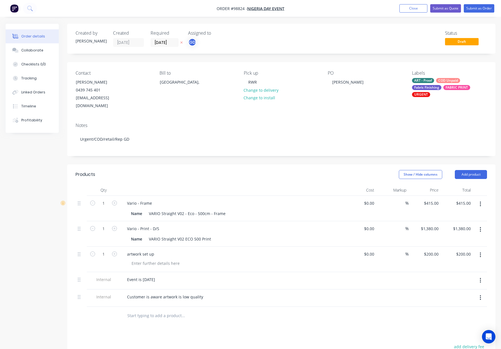
click at [445, 82] on div "COD Unpaid" at bounding box center [448, 80] width 24 height 5
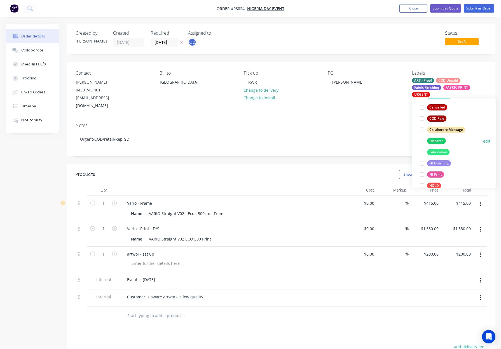
drag, startPoint x: 438, startPoint y: 143, endPoint x: 445, endPoint y: 142, distance: 6.8
click at [438, 143] on div "Dispatch" at bounding box center [436, 141] width 19 height 6
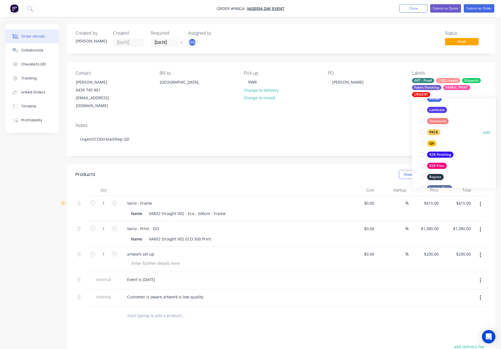
click at [435, 133] on div "PACK" at bounding box center [433, 132] width 13 height 6
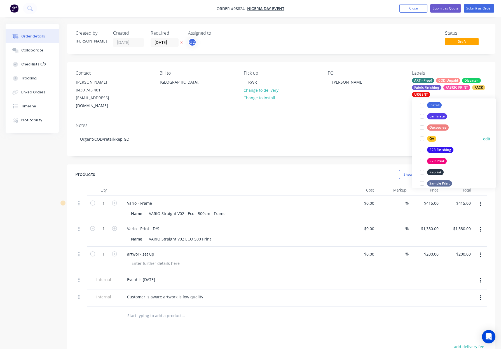
click at [431, 138] on div "QA" at bounding box center [431, 139] width 9 height 6
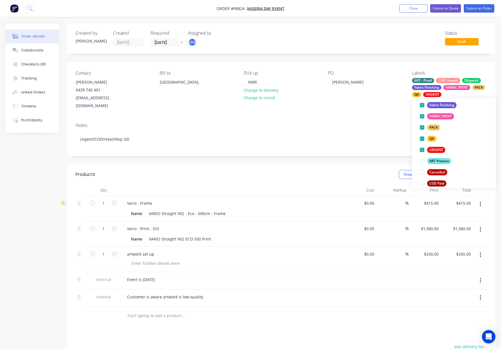
click at [387, 104] on div "Contact [PERSON_NAME] [PHONE_NUMBER] [EMAIL_ADDRESS][DOMAIN_NAME] Bill to [GEOG…" at bounding box center [281, 90] width 428 height 56
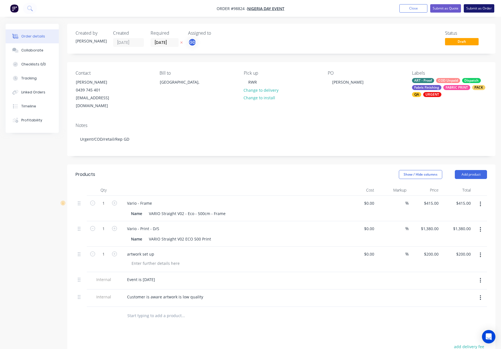
click at [473, 11] on button "Submit as Order" at bounding box center [479, 8] width 31 height 8
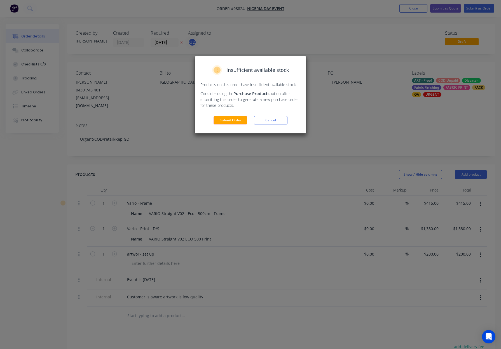
click at [230, 119] on button "Submit Order" at bounding box center [231, 120] width 34 height 8
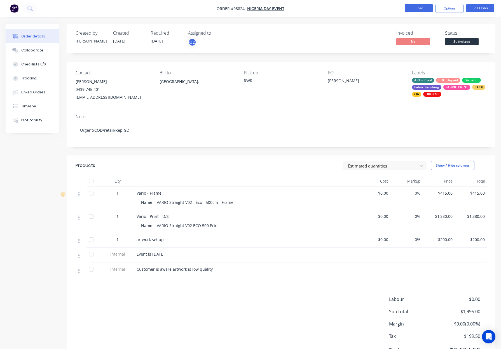
click at [412, 6] on button "Close" at bounding box center [419, 8] width 28 height 8
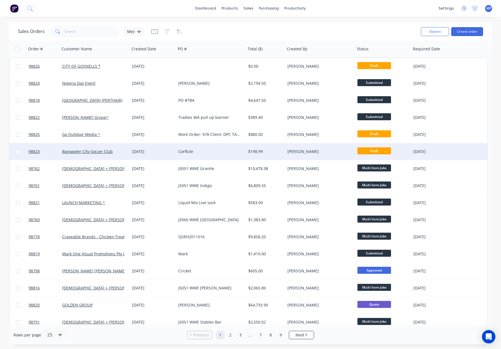
click at [259, 150] on div "$198.99" at bounding box center [264, 152] width 33 height 6
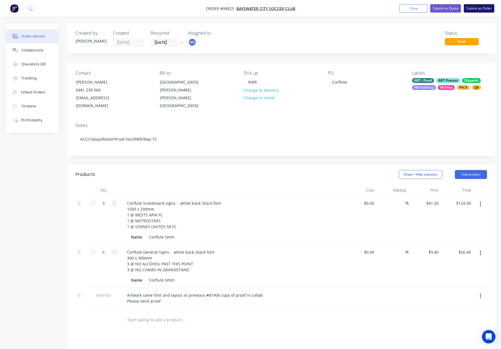
click at [477, 8] on button "Submit as Order" at bounding box center [479, 8] width 31 height 8
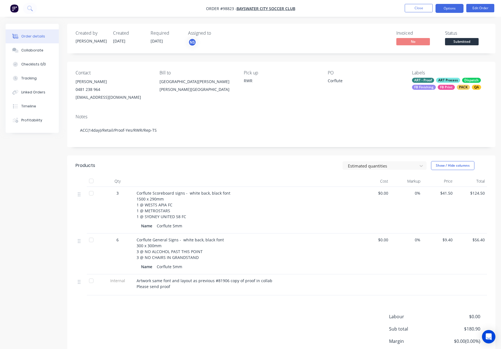
click at [445, 8] on button "Options" at bounding box center [450, 8] width 28 height 9
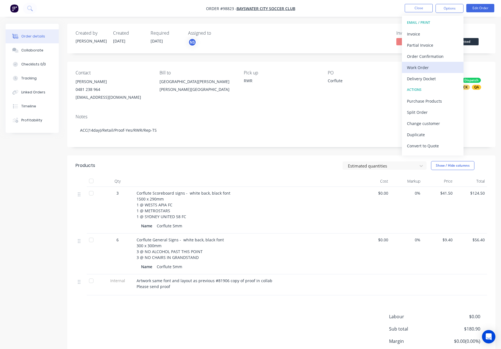
click at [432, 69] on div "Work Order" at bounding box center [433, 68] width 52 height 8
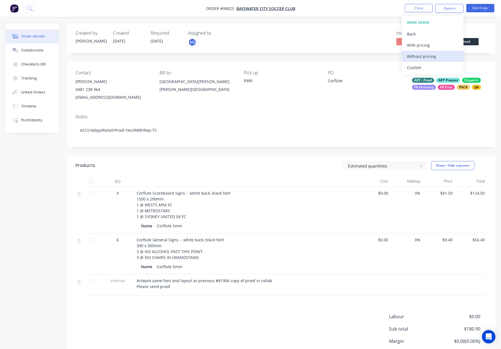
click at [435, 56] on div "Without pricing" at bounding box center [433, 56] width 52 height 8
click at [420, 7] on button "Close" at bounding box center [419, 8] width 28 height 8
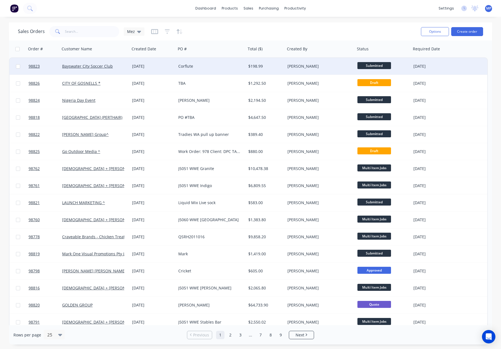
click at [209, 67] on div "Corflute" at bounding box center [209, 67] width 62 height 6
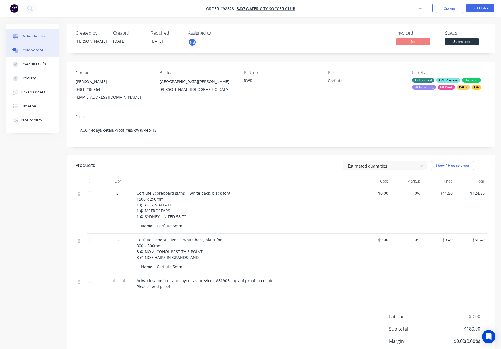
click at [31, 50] on div "Collaborate" at bounding box center [32, 50] width 22 height 5
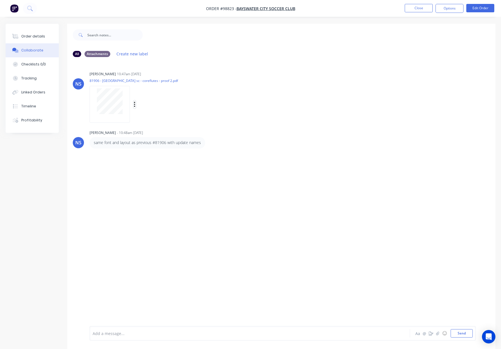
click at [134, 103] on icon "button" at bounding box center [135, 104] width 2 height 6
click at [153, 118] on button "Download" at bounding box center [171, 119] width 63 height 13
click at [23, 38] on div "Order details" at bounding box center [33, 36] width 24 height 5
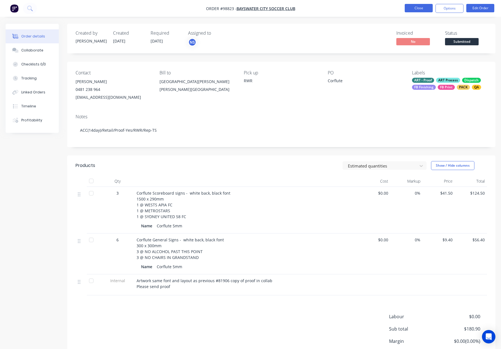
click at [414, 6] on button "Close" at bounding box center [419, 8] width 28 height 8
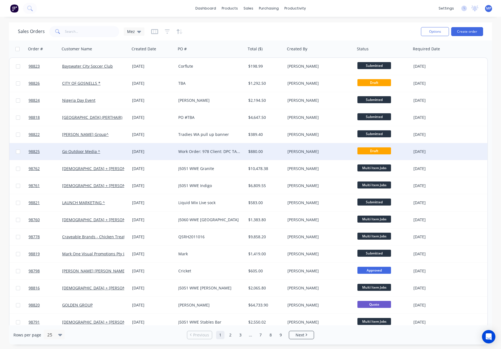
scroll to position [1, 0]
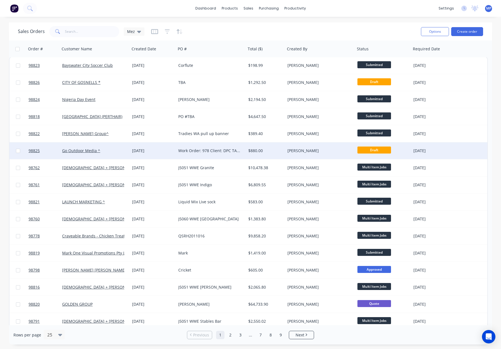
click at [323, 150] on div "[PERSON_NAME]" at bounding box center [319, 151] width 62 height 6
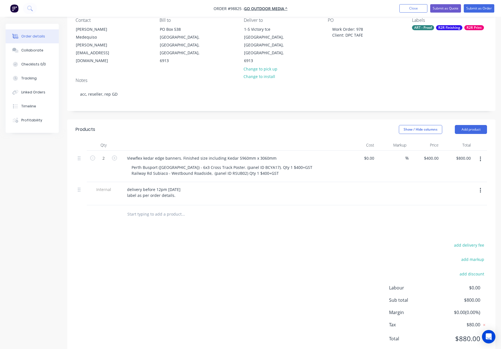
scroll to position [54, 0]
click at [467, 124] on button "Add product" at bounding box center [471, 128] width 32 height 9
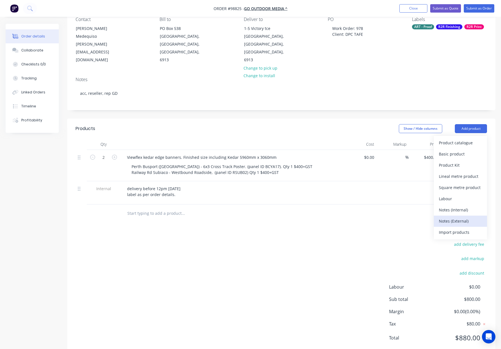
click at [464, 217] on div "Notes (External)" at bounding box center [460, 221] width 43 height 8
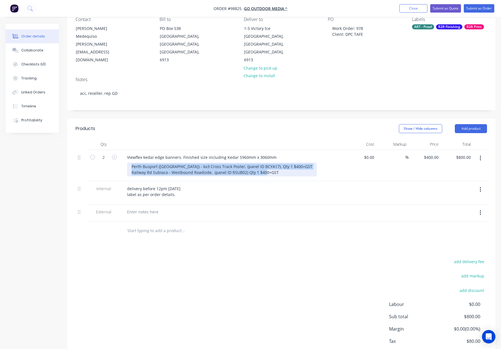
drag, startPoint x: 149, startPoint y: 150, endPoint x: 287, endPoint y: 159, distance: 138.4
click at [287, 163] on div "Perth Busport ([GEOGRAPHIC_DATA]) - 6x3 Cross Track Poster. (panel ID BCYA17). …" at bounding box center [222, 170] width 190 height 14
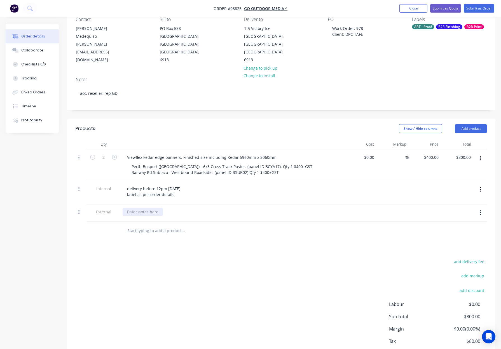
click at [151, 208] on div at bounding box center [143, 212] width 40 height 8
click at [141, 208] on div at bounding box center [143, 212] width 40 height 8
paste div
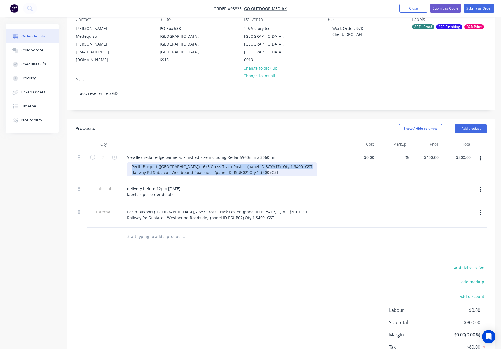
drag, startPoint x: 278, startPoint y: 157, endPoint x: 126, endPoint y: 151, distance: 151.6
click at [126, 151] on div "Viewflex kedar edge banners. Finished size including Kedar 5960mm x 3060mm [GEO…" at bounding box center [232, 165] width 224 height 31
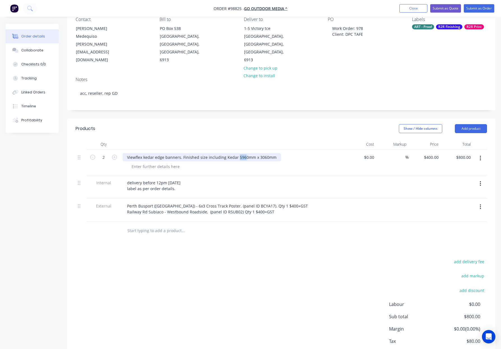
drag, startPoint x: 235, startPoint y: 141, endPoint x: 241, endPoint y: 141, distance: 5.6
click at [242, 153] on div "Viewflex kedar edge banners. Finished size including Kedar 5960mm x 3060mm" at bounding box center [202, 157] width 158 height 8
drag, startPoint x: 208, startPoint y: 141, endPoint x: 183, endPoint y: 141, distance: 25.5
click at [208, 153] on div "Viewflex kedar edge banners. Finished size including Kedar 5960mm x 3060mm" at bounding box center [202, 157] width 158 height 8
drag, startPoint x: 183, startPoint y: 140, endPoint x: 282, endPoint y: 142, distance: 98.6
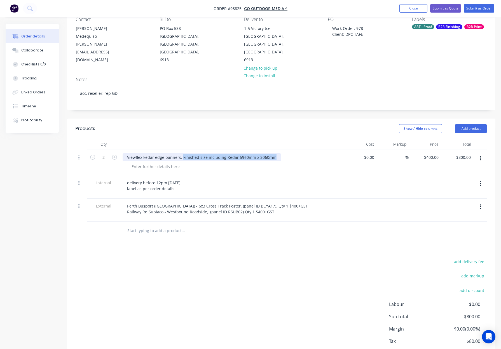
click at [282, 153] on div "Viewflex kedar edge banners. Finished size including Kedar 5960mm x 3060mm" at bounding box center [233, 157] width 220 height 8
copy div "Finished size including Kedar 5960mm x 3060mm"
drag, startPoint x: 144, startPoint y: 151, endPoint x: 139, endPoint y: 151, distance: 5.0
click at [144, 163] on div at bounding box center [155, 167] width 57 height 8
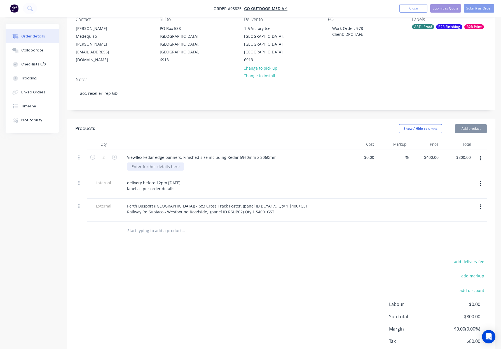
click at [139, 163] on div at bounding box center [155, 167] width 57 height 8
click at [140, 163] on div at bounding box center [155, 167] width 57 height 8
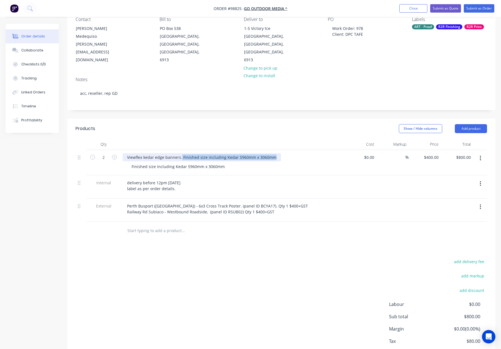
drag, startPoint x: 181, startPoint y: 141, endPoint x: 288, endPoint y: 144, distance: 107.0
click at [289, 153] on div "Viewflex kedar edge banners. Finished size including Kedar 5960mm x 3060mm" at bounding box center [233, 157] width 220 height 8
drag, startPoint x: 169, startPoint y: 119, endPoint x: 177, endPoint y: 122, distance: 8.6
click at [169, 119] on header "Products Show / Hide columns Add product" at bounding box center [281, 129] width 428 height 20
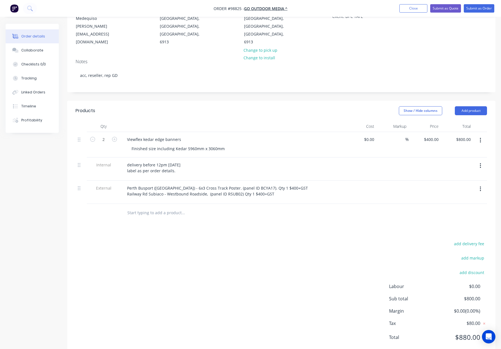
scroll to position [69, 0]
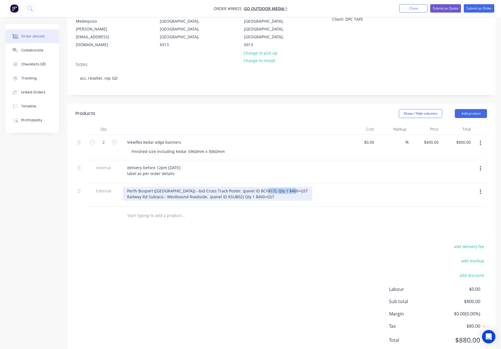
drag, startPoint x: 276, startPoint y: 175, endPoint x: 300, endPoint y: 175, distance: 23.8
click at [300, 187] on div "Perth Busport ([GEOGRAPHIC_DATA]) - 6x3 Cross Track Poster. (panel ID BCYA17). …" at bounding box center [233, 194] width 220 height 14
drag, startPoint x: 272, startPoint y: 180, endPoint x: 241, endPoint y: 180, distance: 31.6
click at [241, 187] on div "Perth Busport ([GEOGRAPHIC_DATA]) - 6x3 Cross Track Poster. (panel ID BCYA17) R…" at bounding box center [202, 194] width 158 height 14
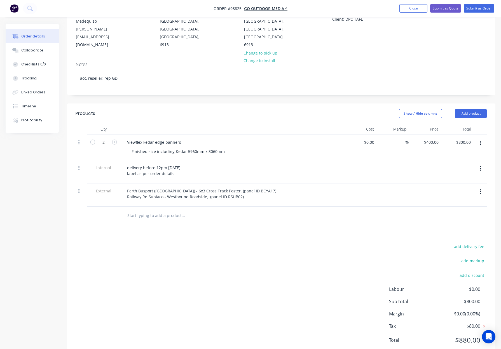
click at [261, 210] on div at bounding box center [207, 215] width 168 height 11
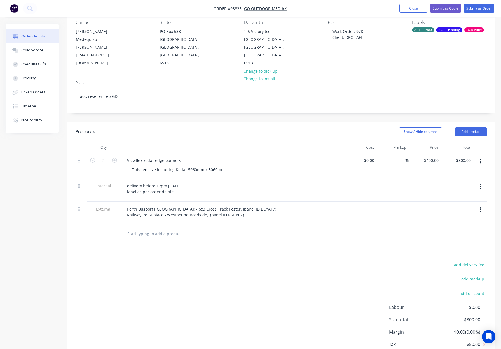
scroll to position [50, 0]
click at [205, 206] on div "Perth Busport ([GEOGRAPHIC_DATA]) - 6x3 Cross Track Poster. (panel ID BCYA17) R…" at bounding box center [202, 213] width 158 height 14
drag, startPoint x: 226, startPoint y: 194, endPoint x: 239, endPoint y: 199, distance: 14.1
click at [226, 206] on div "Perth Busport ([GEOGRAPHIC_DATA]) - 6x3 Cross Track Poster. (panel ID BCYA17) R…" at bounding box center [202, 213] width 158 height 14
click at [310, 207] on div "Perth Busport ([GEOGRAPHIC_DATA]) - 6x3 Cross Track Poster (panel ID BCYA17) Ra…" at bounding box center [232, 213] width 224 height 23
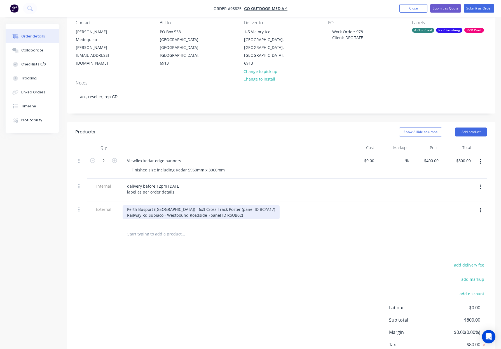
click at [206, 206] on div "Perth Busport ([GEOGRAPHIC_DATA]) - 6x3 Cross Track Poster (panel ID BCYA17) Ra…" at bounding box center [201, 213] width 157 height 14
click at [208, 206] on div "Perth Busport ([GEOGRAPHIC_DATA]) - 6x3 Cross Track Poster (panel ID BCYA17) Ra…" at bounding box center [201, 213] width 157 height 14
drag, startPoint x: 209, startPoint y: 200, endPoint x: 224, endPoint y: 204, distance: 14.7
click at [209, 206] on div "Perth Busport ([GEOGRAPHIC_DATA]) - 6x3 Cross Track Poster (panel ID BCYA17) Ra…" at bounding box center [201, 213] width 157 height 14
click at [243, 206] on div "Perth Busport ([GEOGRAPHIC_DATA]) - 6x3 Cross Track Poster (panel ID BCYA17) Ra…" at bounding box center [201, 213] width 157 height 14
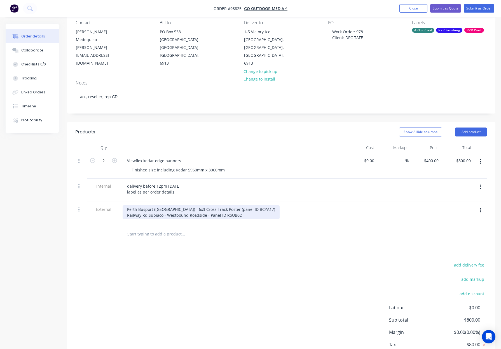
drag, startPoint x: 228, startPoint y: 193, endPoint x: 236, endPoint y: 197, distance: 8.5
click at [229, 206] on div "Perth Busport ([GEOGRAPHIC_DATA]) - 6x3 Cross Track Poster (panel ID BCYA17) Ra…" at bounding box center [201, 213] width 157 height 14
click at [260, 206] on div "Perth Busport ([GEOGRAPHIC_DATA]) - 6x3 Cross Track Poster - Panel ID BCYA17) R…" at bounding box center [202, 213] width 158 height 14
click at [325, 208] on div "Perth Busport ([GEOGRAPHIC_DATA]) - 6x3 Cross Track Poster - Panel ID BCYA17 Ra…" at bounding box center [232, 213] width 224 height 23
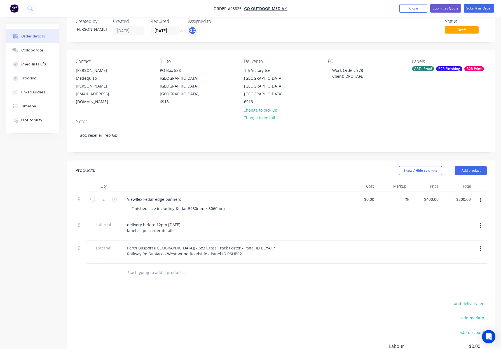
scroll to position [0, 0]
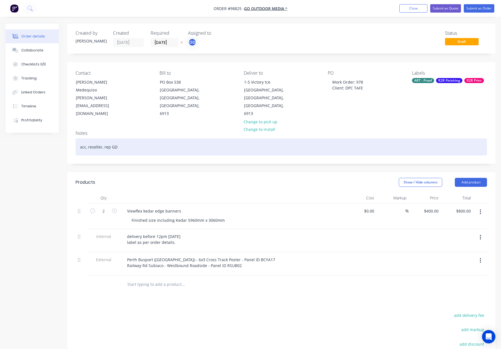
click at [211, 139] on div "acc, reseller, rep GD" at bounding box center [282, 147] width 412 height 17
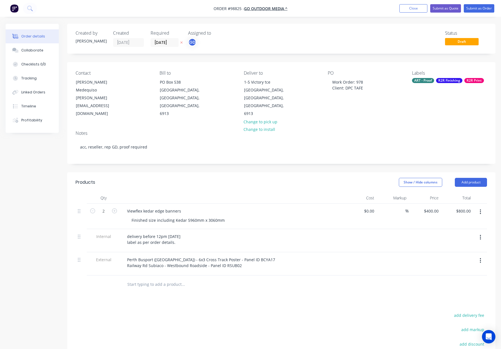
click at [297, 178] on div "Show / Hide columns Add product" at bounding box center [325, 182] width 324 height 9
drag, startPoint x: 143, startPoint y: 195, endPoint x: 149, endPoint y: 196, distance: 6.3
click at [143, 207] on div "Viewflex kedar edge banners" at bounding box center [154, 211] width 63 height 8
click at [170, 207] on div "Viewflex Banners with kedar edge banners" at bounding box center [167, 211] width 89 height 8
drag, startPoint x: 209, startPoint y: 196, endPoint x: 212, endPoint y: 197, distance: 2.8
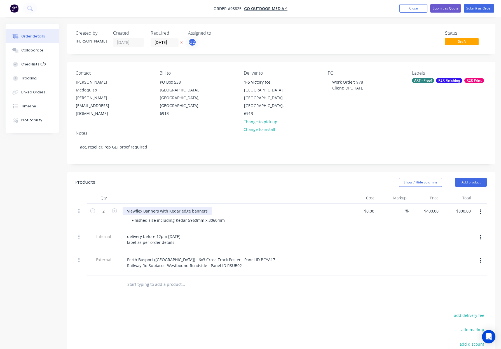
click at [209, 207] on div "Viewflex Banners with Kedar edge banners" at bounding box center [168, 211] width 90 height 8
click at [219, 178] on div "Show / Hide columns Add product" at bounding box center [325, 182] width 324 height 9
click at [446, 80] on div "R2R Finishing" at bounding box center [449, 80] width 26 height 5
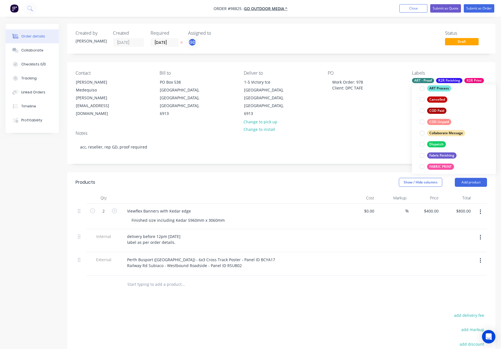
scroll to position [76, 0]
drag, startPoint x: 436, startPoint y: 141, endPoint x: 472, endPoint y: 131, distance: 37.7
click at [437, 141] on div "Dispatch" at bounding box center [436, 143] width 19 height 6
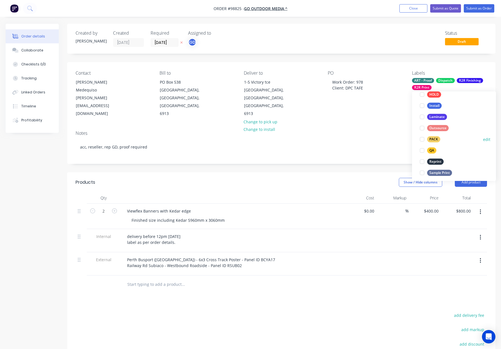
drag, startPoint x: 436, startPoint y: 140, endPoint x: 454, endPoint y: 135, distance: 18.5
click at [436, 140] on div "PACK" at bounding box center [433, 139] width 13 height 6
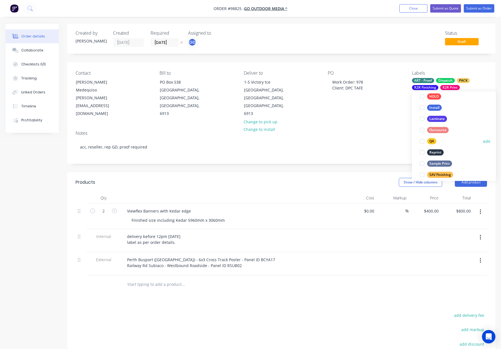
click at [432, 141] on div "QA" at bounding box center [431, 141] width 9 height 6
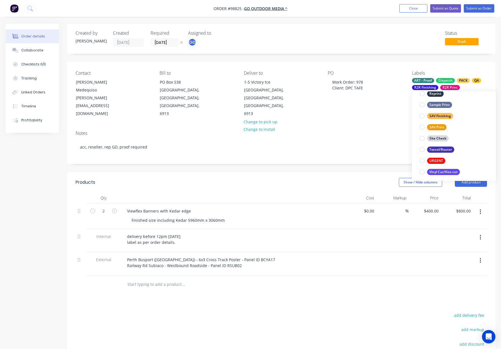
scroll to position [269, 0]
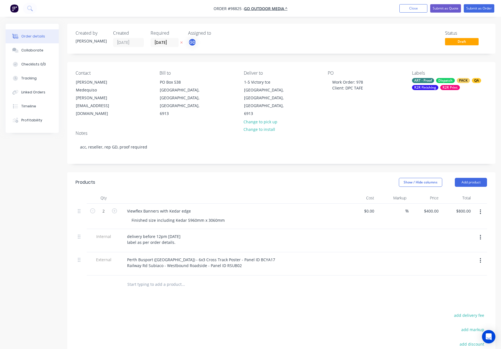
click at [341, 126] on div "Notes acc, reseller, rep GD, proof required" at bounding box center [281, 145] width 428 height 38
click at [478, 10] on button "Submit as Order" at bounding box center [479, 8] width 31 height 8
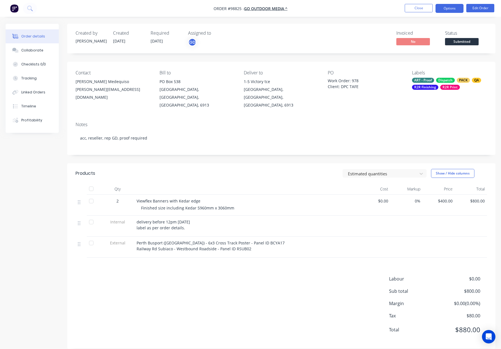
click at [446, 9] on button "Options" at bounding box center [450, 8] width 28 height 9
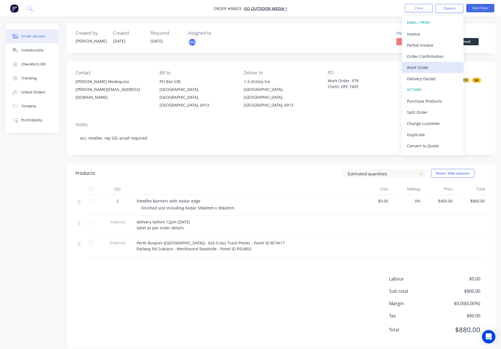
click at [440, 62] on button "Work Order" at bounding box center [433, 67] width 62 height 11
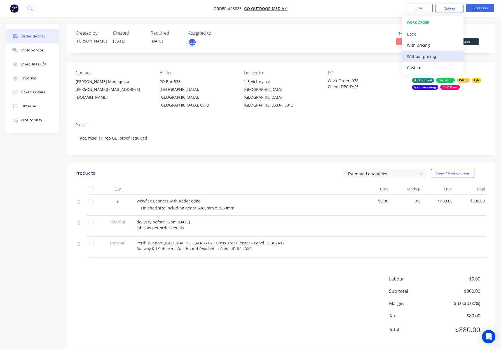
click at [440, 58] on div "Without pricing" at bounding box center [433, 56] width 52 height 8
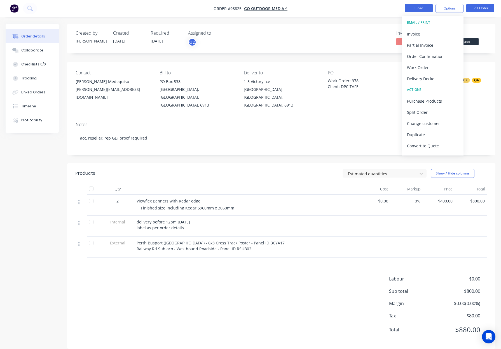
click at [412, 6] on button "Close" at bounding box center [419, 8] width 28 height 8
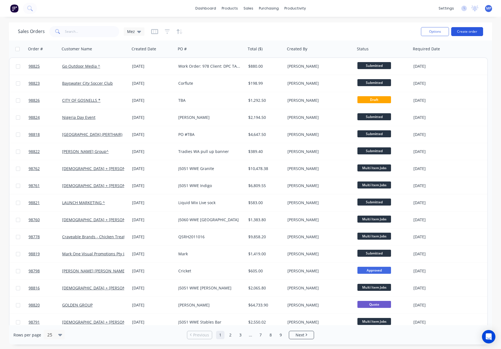
click at [466, 32] on button "Create order" at bounding box center [467, 31] width 32 height 9
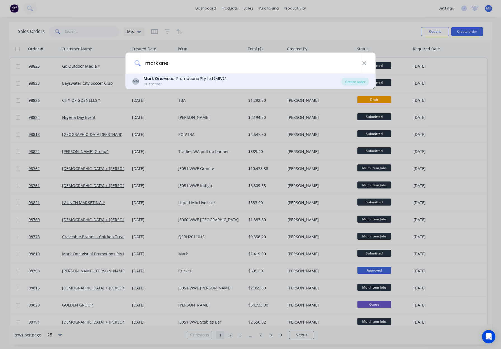
type input "mark one"
click at [212, 81] on div "Mark One Visual Promotions Pty Ltd (M1V)^" at bounding box center [185, 79] width 83 height 6
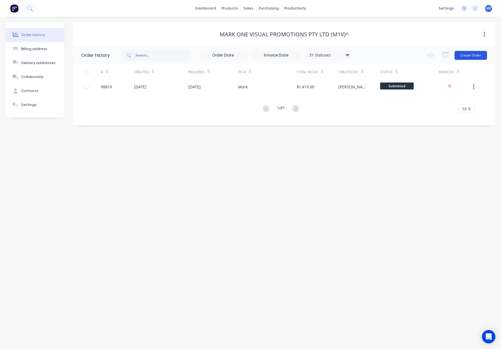
click at [470, 56] on button "Create Order" at bounding box center [471, 55] width 32 height 9
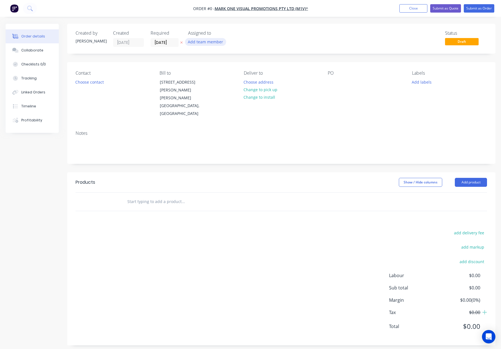
click at [209, 43] on button "Add team member" at bounding box center [205, 42] width 41 height 8
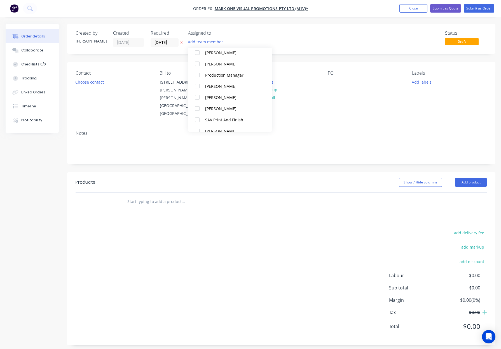
scroll to position [174, 0]
click at [235, 91] on div "[PERSON_NAME]" at bounding box center [233, 90] width 56 height 6
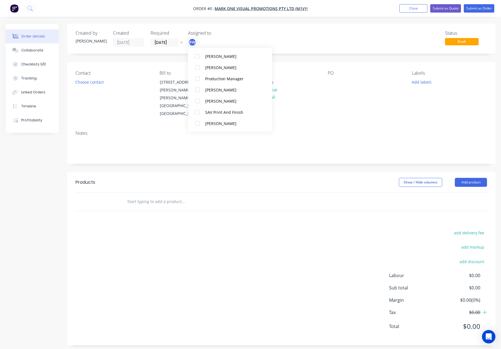
scroll to position [0, 0]
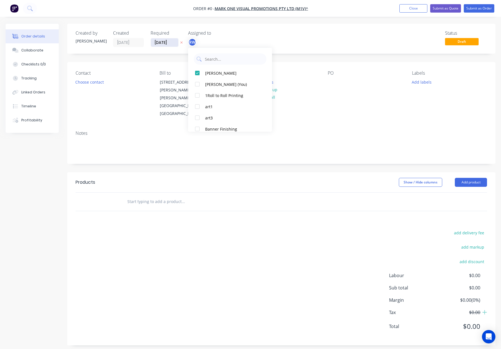
click at [163, 43] on div "Order details Collaborate Checklists 0/0 Tracking Linked Orders Timeline Profit…" at bounding box center [250, 189] width 501 height 330
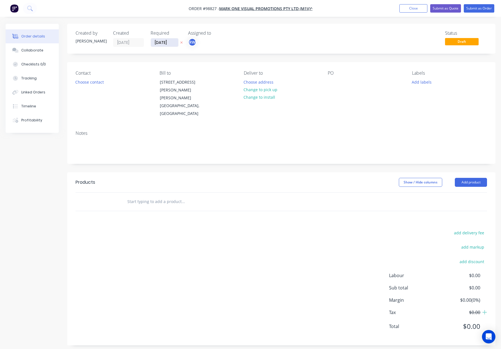
click at [163, 43] on input "[DATE]" at bounding box center [164, 42] width 27 height 8
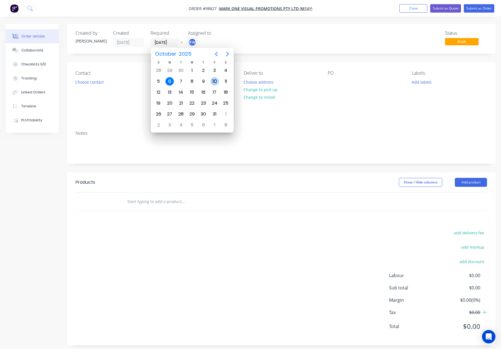
click at [215, 80] on div "10" at bounding box center [215, 81] width 8 height 8
type input "[DATE]"
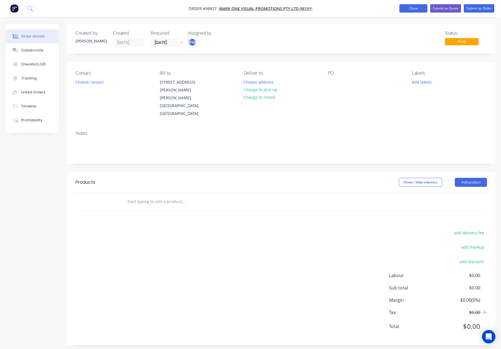
click at [424, 8] on button "Close" at bounding box center [414, 8] width 28 height 8
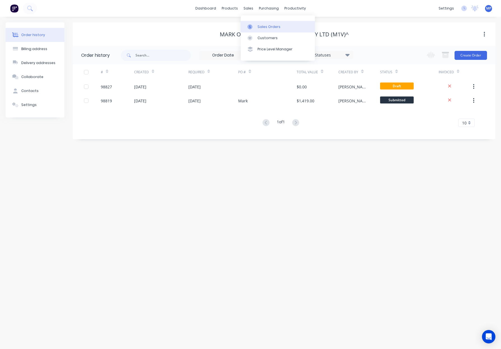
click at [253, 26] on div at bounding box center [252, 26] width 8 height 5
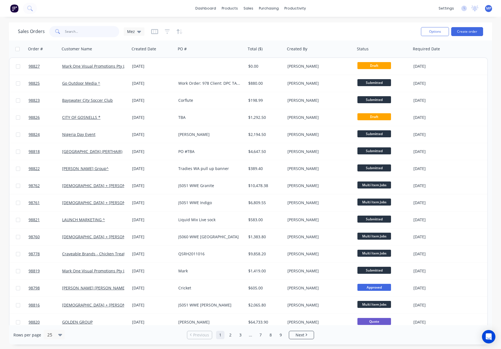
click at [101, 31] on input "text" at bounding box center [92, 31] width 55 height 11
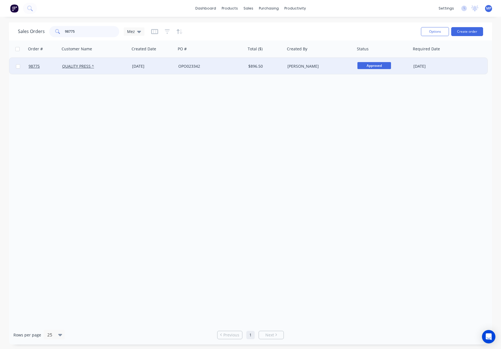
type input "98775"
click at [187, 66] on div "OPO023342" at bounding box center [209, 67] width 62 height 6
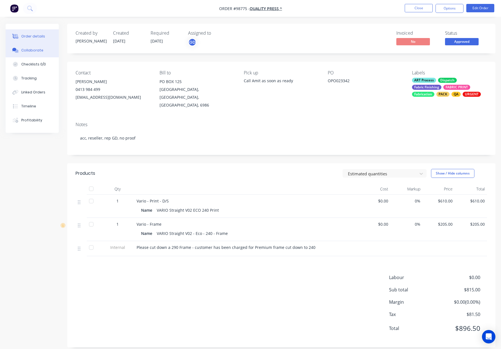
click at [27, 50] on div "Collaborate" at bounding box center [32, 50] width 22 height 5
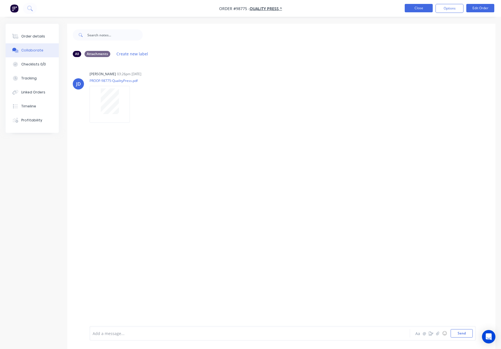
click at [421, 9] on button "Close" at bounding box center [419, 8] width 28 height 8
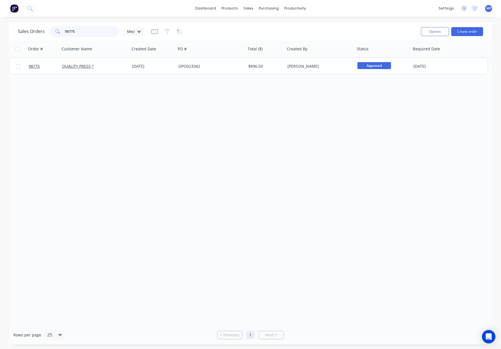
drag, startPoint x: 95, startPoint y: 31, endPoint x: 56, endPoint y: 33, distance: 39.0
click at [57, 33] on div "98775" at bounding box center [84, 31] width 70 height 11
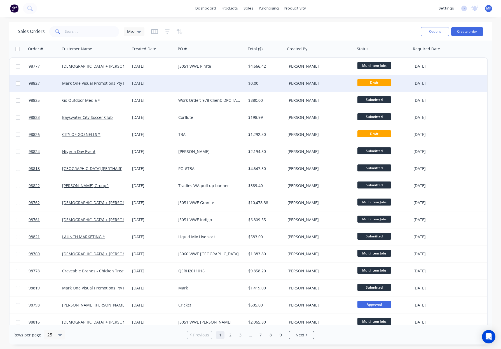
click at [187, 84] on div at bounding box center [211, 83] width 70 height 17
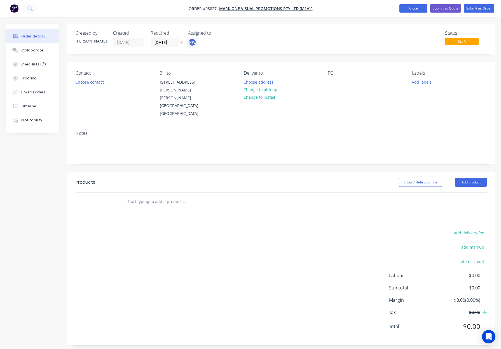
click at [403, 12] on button "Close" at bounding box center [414, 8] width 28 height 8
click at [405, 9] on button "Close" at bounding box center [414, 8] width 28 height 8
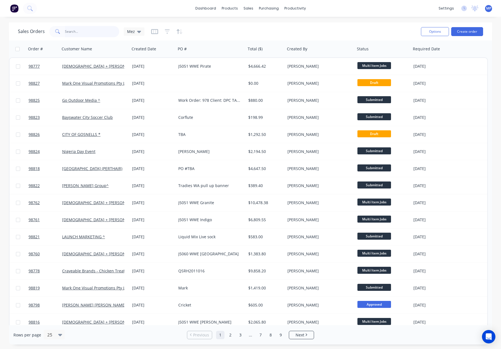
click at [74, 31] on input "text" at bounding box center [92, 31] width 55 height 11
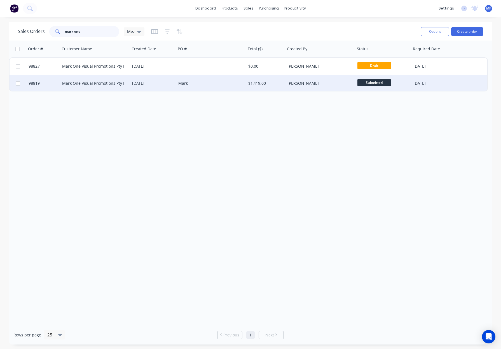
type input "mark one"
click at [202, 81] on div "Mark" at bounding box center [209, 84] width 62 height 6
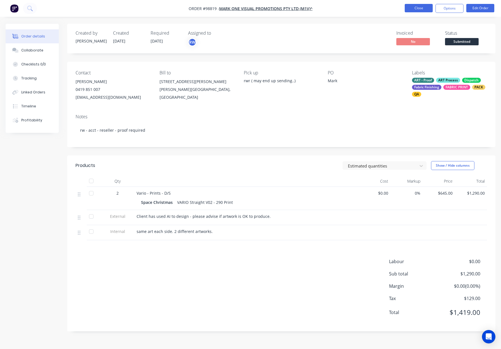
click at [420, 7] on button "Close" at bounding box center [419, 8] width 28 height 8
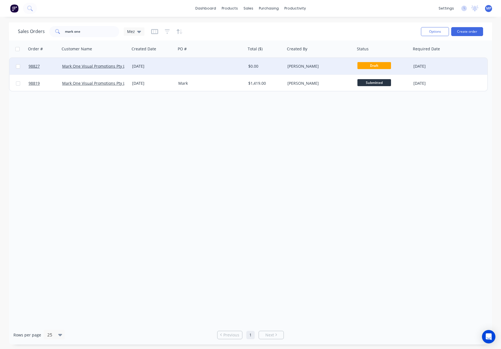
click at [175, 59] on div "[DATE]" at bounding box center [153, 66] width 46 height 17
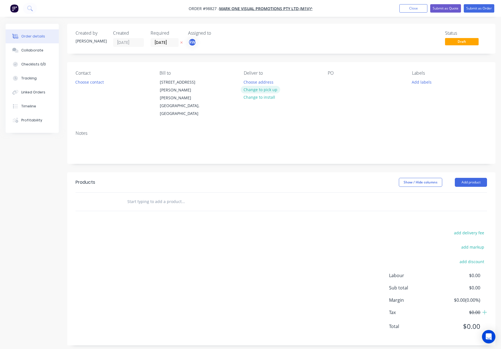
click at [271, 90] on button "Change to pick up" at bounding box center [261, 90] width 40 height 8
drag, startPoint x: 249, startPoint y: 80, endPoint x: 254, endPoint y: 81, distance: 4.8
click at [249, 80] on div at bounding box center [248, 82] width 9 height 8
click at [421, 84] on button "Add labels" at bounding box center [422, 82] width 26 height 8
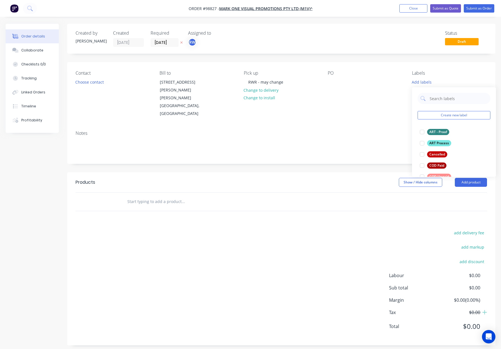
click at [269, 229] on div "add delivery fee add markup add discount Labour $0.00 Sub total $0.00 Margin $0…" at bounding box center [282, 283] width 412 height 108
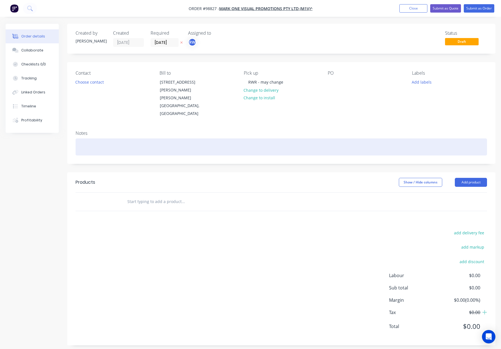
drag, startPoint x: 96, startPoint y: 135, endPoint x: 130, endPoint y: 137, distance: 33.9
click at [97, 139] on div at bounding box center [282, 147] width 412 height 17
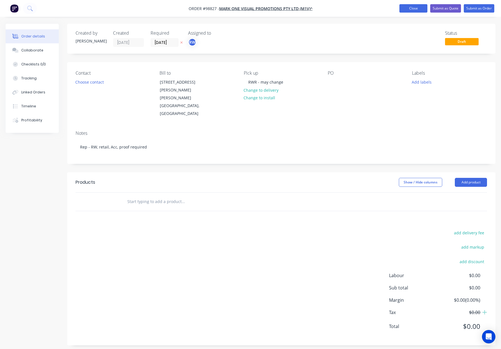
click at [414, 9] on button "Close" at bounding box center [414, 8] width 28 height 8
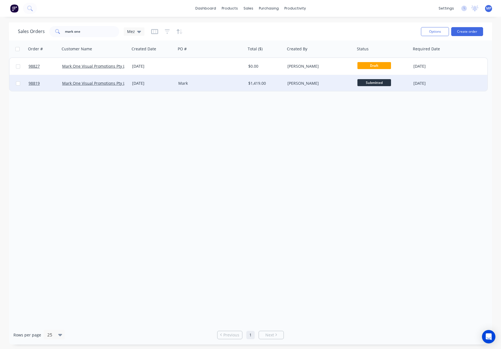
click at [218, 86] on div "Mark" at bounding box center [211, 83] width 70 height 17
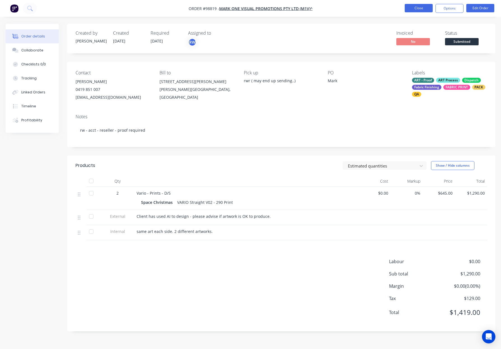
click at [429, 7] on button "Close" at bounding box center [419, 8] width 28 height 8
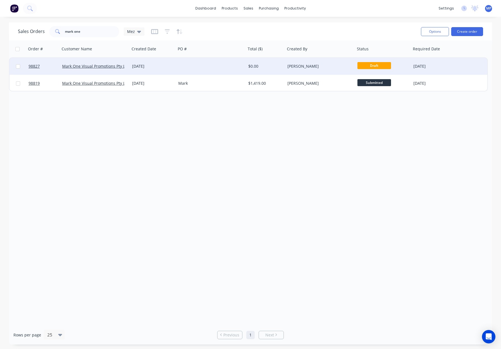
click at [215, 64] on div at bounding box center [211, 66] width 70 height 17
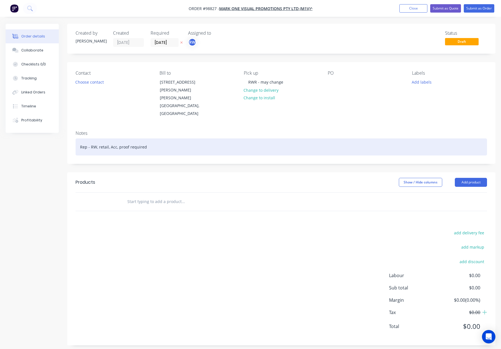
click at [108, 139] on div "Rep - RW, retail, Acc, proof required" at bounding box center [282, 147] width 412 height 17
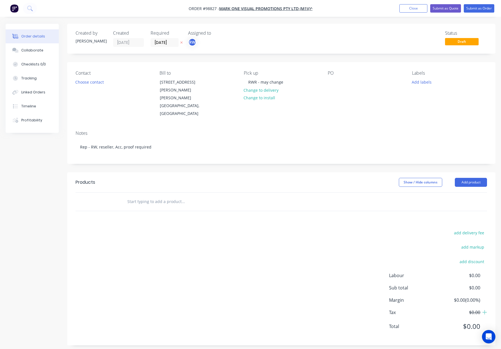
click at [197, 172] on header "Products Show / Hide columns Add product" at bounding box center [281, 182] width 428 height 20
click at [134, 196] on input "text" at bounding box center [183, 201] width 112 height 11
paste input "40 m @ candy can stripes – 1200mm wide White vinyl matt finish 40mt x 1200mm co…"
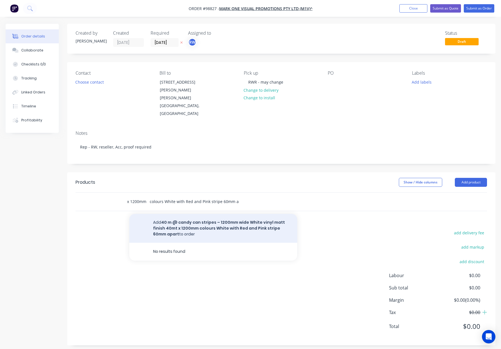
type input "40 m @ candy can stripes – 1200mm wide White vinyl matt finish 40mt x 1200mm co…"
click at [192, 214] on button "Add 40 m @ candy can stripes – 1200mm wide White vinyl matt finish 40mt x 1200m…" at bounding box center [213, 228] width 168 height 29
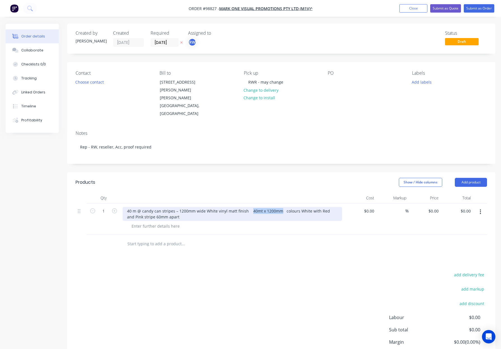
drag, startPoint x: 251, startPoint y: 195, endPoint x: 278, endPoint y: 195, distance: 26.9
click at [278, 207] on div "40 m @ candy can stripes – 1200mm wide White vinyl matt finish 40mt x 1200mm co…" at bounding box center [233, 214] width 220 height 14
copy div "40mt x 1200mm"
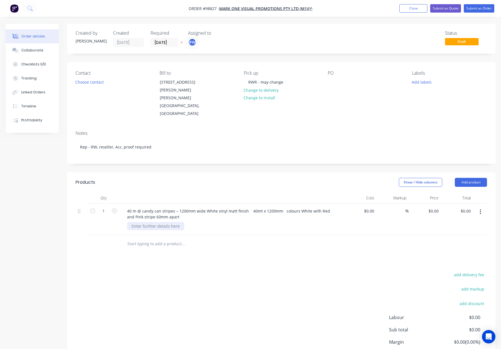
click at [139, 222] on div at bounding box center [155, 226] width 57 height 8
click at [136, 222] on div at bounding box center [155, 226] width 57 height 8
paste div
click at [140, 222] on div "40mt x 1200mm" at bounding box center [146, 226] width 39 height 8
drag, startPoint x: 141, startPoint y: 211, endPoint x: 144, endPoint y: 213, distance: 3.9
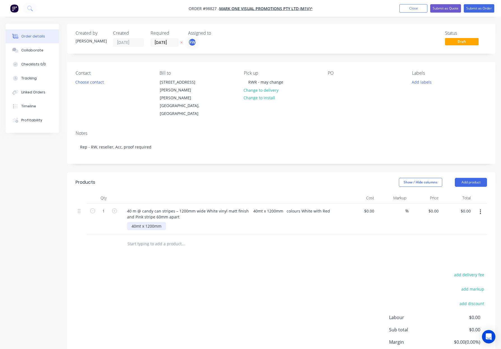
click at [141, 222] on div "40mt x 1200mm" at bounding box center [146, 226] width 39 height 8
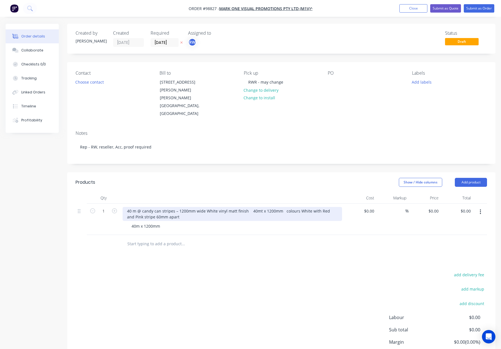
click at [284, 207] on div "40 m @ candy can stripes – 1200mm wide White vinyl matt finish 40mt x 1200mm co…" at bounding box center [233, 214] width 220 height 14
drag, startPoint x: 282, startPoint y: 195, endPoint x: 243, endPoint y: 195, distance: 39.5
click at [243, 207] on div "40 m @ candy can stripes – 1200mm wide White vinyl matt finish 40mt x 1200mm Co…" at bounding box center [205, 214] width 165 height 14
click at [245, 207] on div "40 m @ candy can stripes – 1200mm wide White vinyl matt finish 40mt x 1200mm Co…" at bounding box center [205, 214] width 165 height 14
drag, startPoint x: 268, startPoint y: 196, endPoint x: 293, endPoint y: 197, distance: 25.2
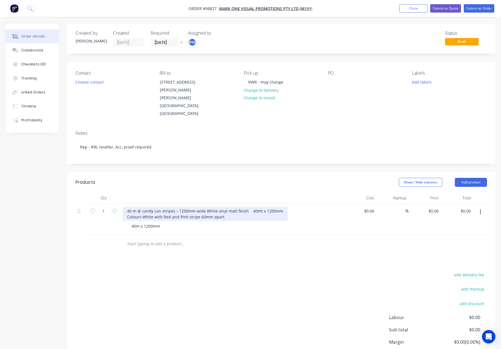
click at [293, 207] on div "40 m @ candy can stripes – 1200mm wide White vinyl matt finish 40mt x 1200mm Co…" at bounding box center [233, 214] width 220 height 14
drag, startPoint x: 280, startPoint y: 195, endPoint x: 245, endPoint y: 195, distance: 34.7
click at [245, 207] on div "40 m @ candy can stripes – 1200mm wide White vinyl matt finish 40mt x 1200mm Co…" at bounding box center [205, 214] width 165 height 14
drag, startPoint x: 198, startPoint y: 195, endPoint x: 178, endPoint y: 195, distance: 19.6
click at [178, 207] on div "40 m @ candy can stripes – 1200mm wide White vinyl matt finish Colours White wi…" at bounding box center [188, 214] width 131 height 14
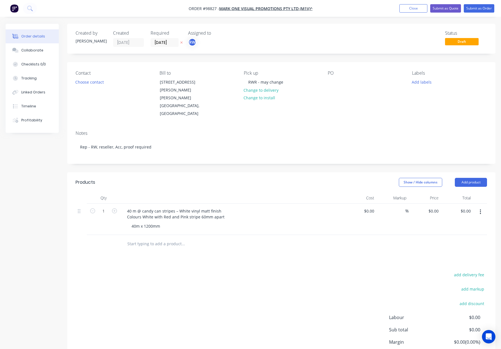
click at [228, 193] on div at bounding box center [232, 198] width 224 height 11
click at [418, 82] on button "Add labels" at bounding box center [422, 82] width 26 height 8
click at [441, 131] on div "ART - Proof" at bounding box center [438, 132] width 22 height 6
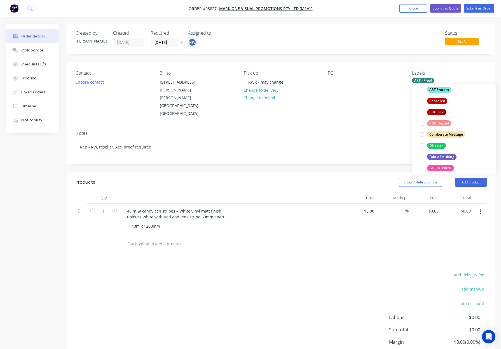
scroll to position [55, 0]
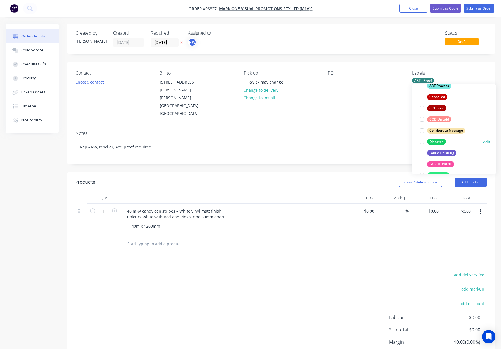
click at [439, 141] on div "Dispatch" at bounding box center [436, 142] width 19 height 6
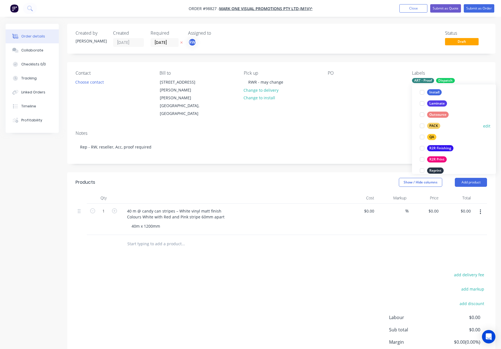
click at [436, 125] on div "PACK" at bounding box center [433, 126] width 13 height 6
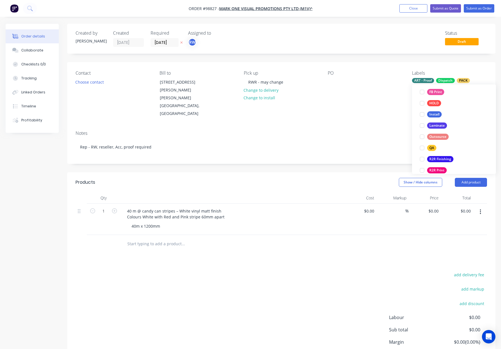
drag, startPoint x: 433, startPoint y: 147, endPoint x: 452, endPoint y: 134, distance: 23.7
click at [433, 147] on div "QA" at bounding box center [431, 148] width 9 height 6
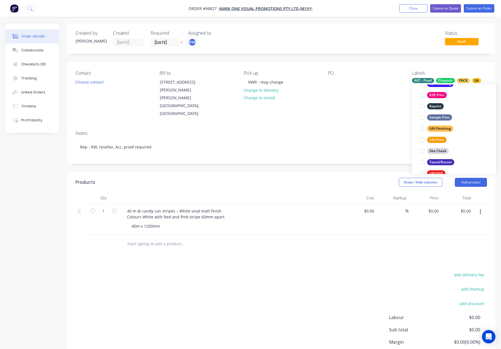
click at [442, 128] on div "SAV Finishing" at bounding box center [440, 129] width 26 height 6
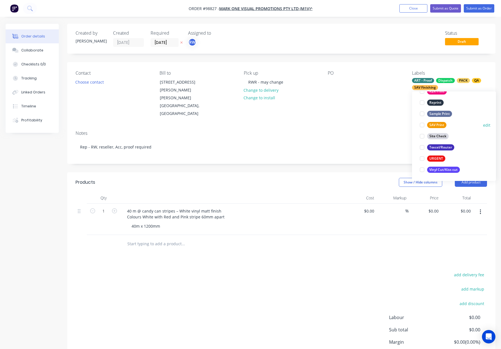
click at [443, 126] on div "SAV Print" at bounding box center [436, 125] width 19 height 6
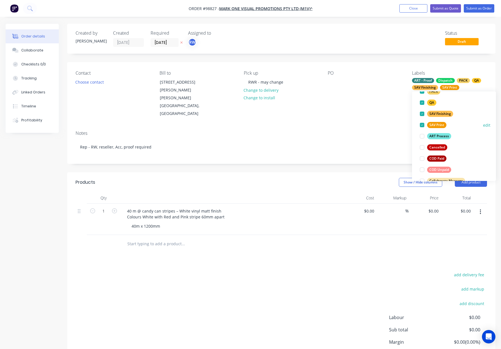
scroll to position [269, 0]
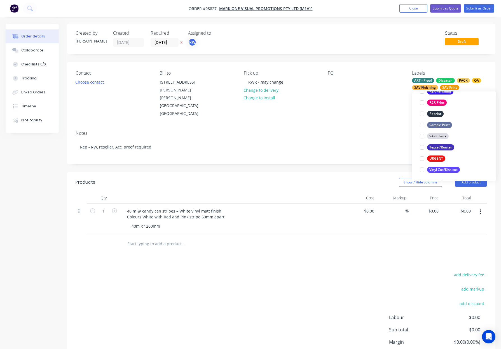
click at [334, 106] on div "Contact Choose contact Bill to 22 SARICH COURT OSBORNE PARK, Western Australia,…" at bounding box center [281, 94] width 428 height 64
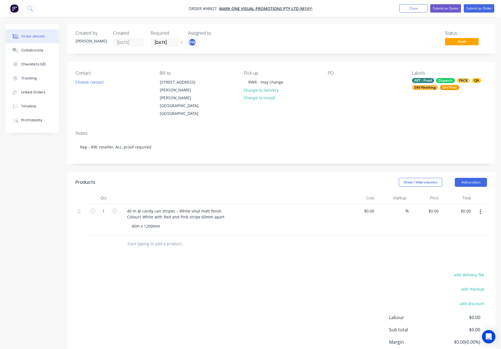
click at [421, 85] on div "SAV Finishing" at bounding box center [425, 87] width 26 height 5
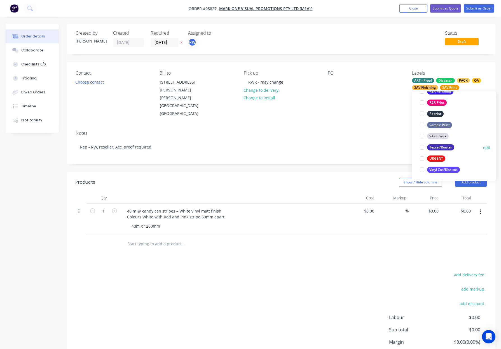
click at [439, 148] on div "Texcel/Router" at bounding box center [440, 147] width 27 height 6
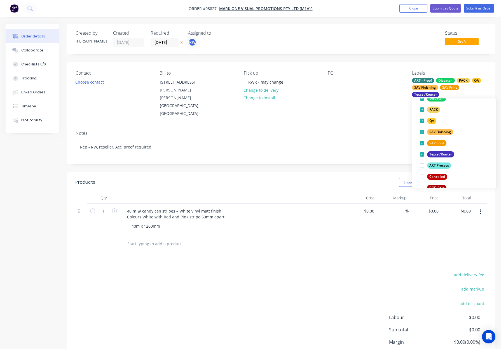
click at [372, 93] on div "PO" at bounding box center [365, 94] width 75 height 47
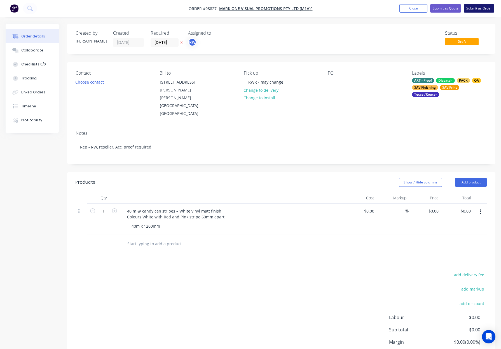
click at [481, 11] on button "Submit as Order" at bounding box center [479, 8] width 31 height 8
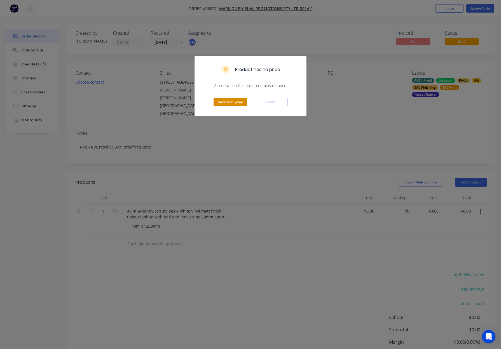
click at [220, 106] on button "Submit anyway" at bounding box center [231, 102] width 34 height 8
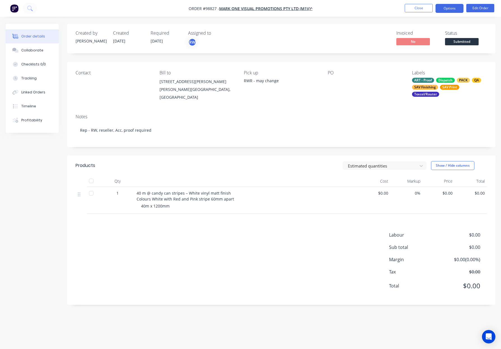
click at [451, 9] on button "Options" at bounding box center [450, 8] width 28 height 9
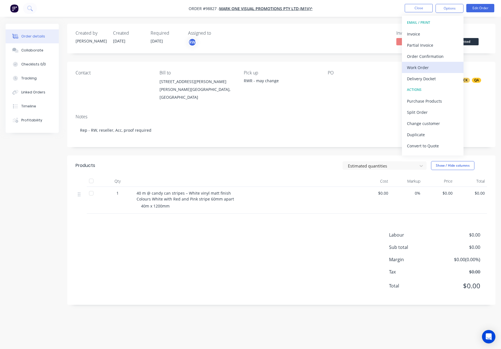
click at [430, 69] on div "Work Order" at bounding box center [433, 68] width 52 height 8
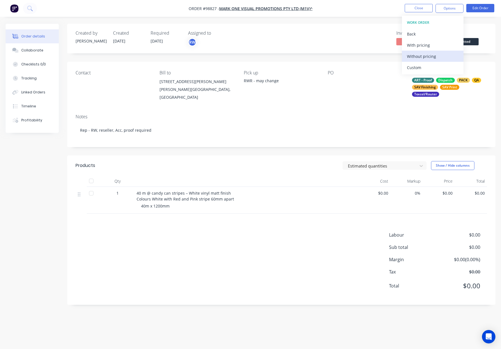
click at [435, 57] on div "Without pricing" at bounding box center [433, 56] width 52 height 8
click at [424, 6] on button "Close" at bounding box center [419, 8] width 28 height 8
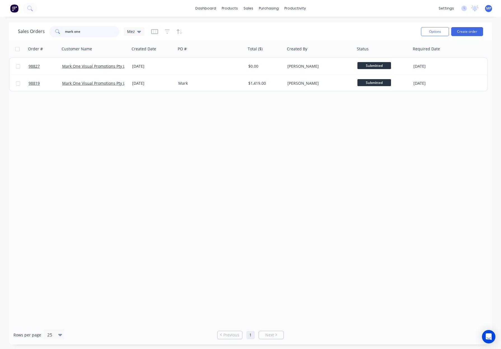
drag, startPoint x: 98, startPoint y: 31, endPoint x: 42, endPoint y: 28, distance: 56.4
click at [42, 28] on div "Sales Orders mark one Mez" at bounding box center [81, 31] width 127 height 11
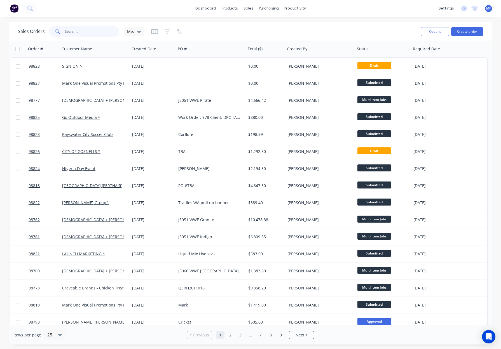
click at [72, 32] on input "text" at bounding box center [92, 31] width 55 height 11
type input "rop"
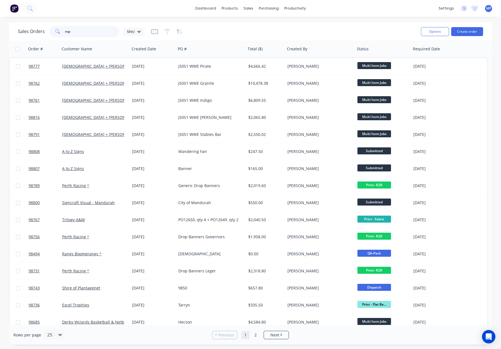
drag, startPoint x: 67, startPoint y: 32, endPoint x: 50, endPoint y: 32, distance: 17.6
click at [50, 32] on div "rop" at bounding box center [84, 31] width 70 height 11
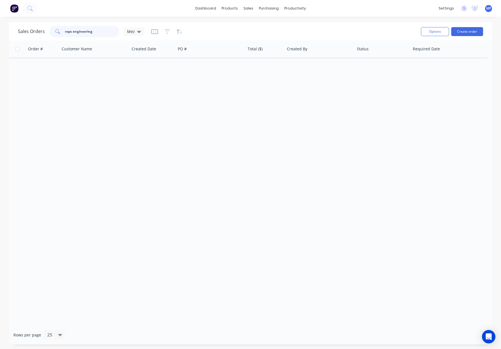
type input "rops engineering"
drag, startPoint x: 99, startPoint y: 30, endPoint x: 53, endPoint y: 29, distance: 45.9
click at [54, 30] on div "rops engineering" at bounding box center [84, 31] width 70 height 11
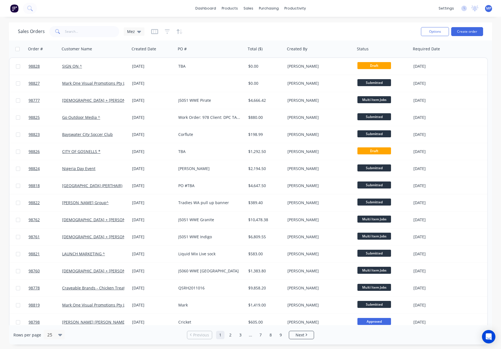
click at [251, 32] on div "Sales Orders Mez" at bounding box center [217, 32] width 399 height 14
click at [462, 34] on button "Create order" at bounding box center [467, 31] width 32 height 9
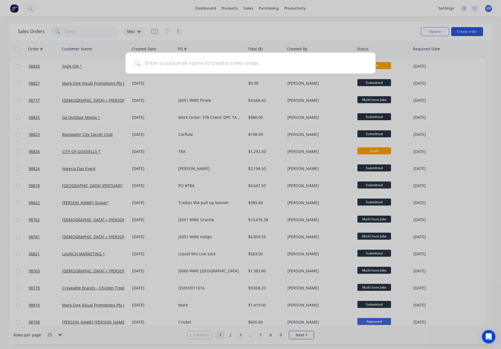
type input "V"
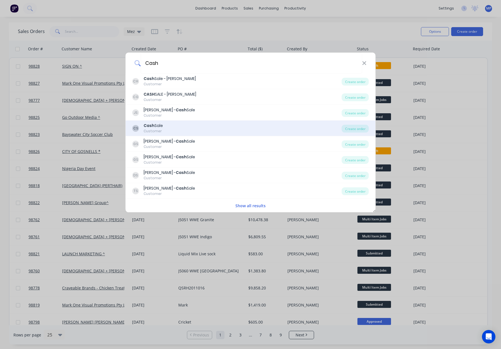
type input "Cash"
click at [182, 127] on div "CS Cash Sale Customer" at bounding box center [236, 128] width 209 height 11
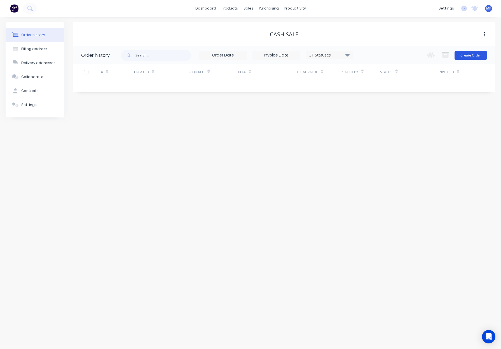
click at [469, 57] on button "Create Order" at bounding box center [471, 55] width 32 height 9
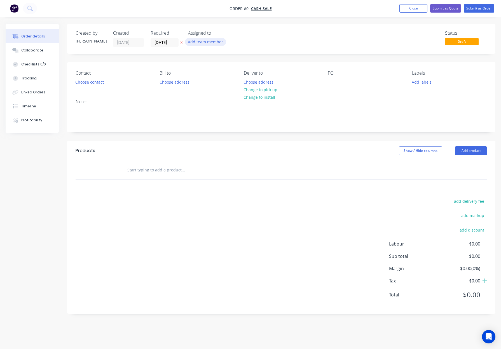
click at [200, 40] on button "Add team member" at bounding box center [205, 42] width 41 height 8
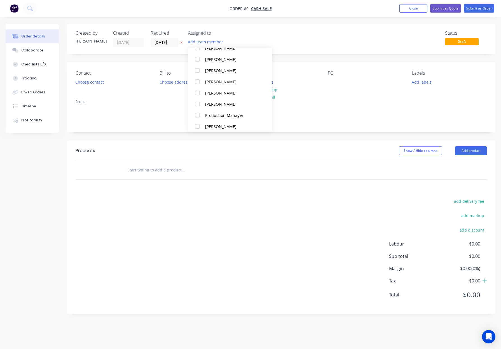
scroll to position [146, 0]
click at [239, 76] on div "[PERSON_NAME]" at bounding box center [233, 73] width 56 height 6
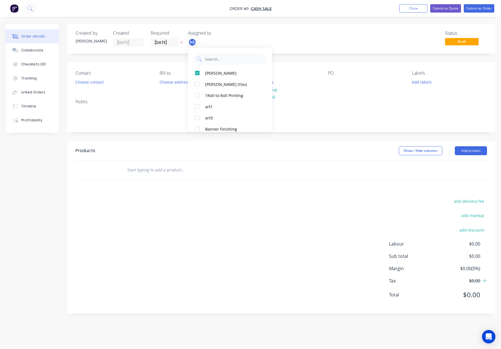
drag, startPoint x: 256, startPoint y: 22, endPoint x: 252, endPoint y: 22, distance: 3.4
click at [256, 22] on div "Order details Collaborate Checklists 0/0 Tracking Linked Orders Timeline Profit…" at bounding box center [250, 174] width 501 height 349
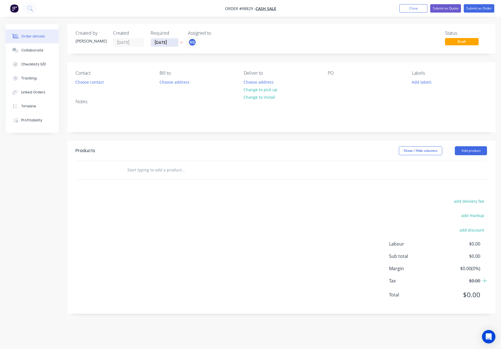
click at [157, 43] on input "[DATE]" at bounding box center [164, 42] width 27 height 8
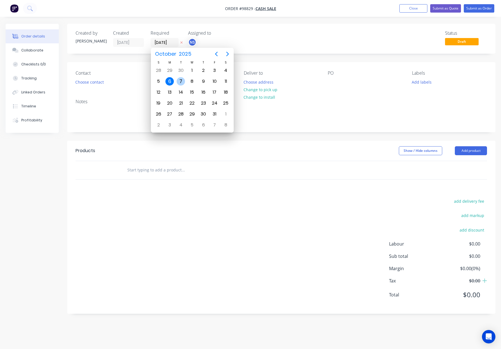
click at [180, 83] on div "7" at bounding box center [181, 81] width 8 height 8
type input "[DATE]"
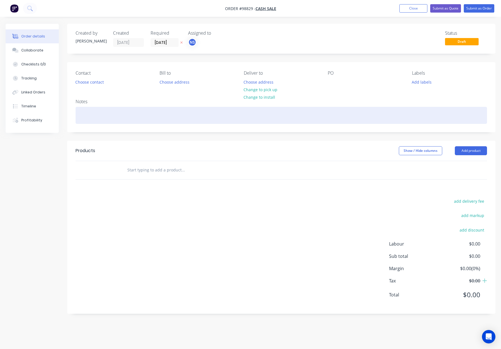
click at [168, 109] on div at bounding box center [282, 115] width 412 height 17
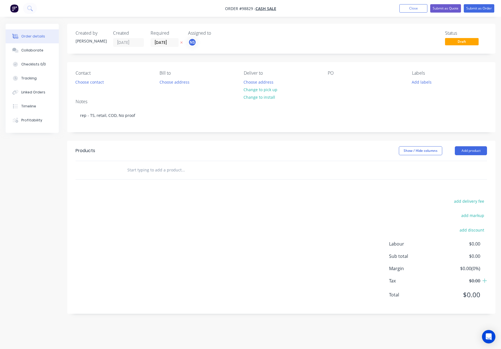
click at [224, 142] on header "Products Show / Hide columns Add product" at bounding box center [281, 151] width 428 height 20
click at [274, 89] on button "Change to pick up" at bounding box center [261, 90] width 40 height 8
click at [254, 81] on div "Pick up Change to delivery Change to install" at bounding box center [281, 79] width 75 height 16
click at [249, 81] on div at bounding box center [248, 82] width 9 height 8
click at [93, 81] on button "Choose contact" at bounding box center [90, 82] width 34 height 8
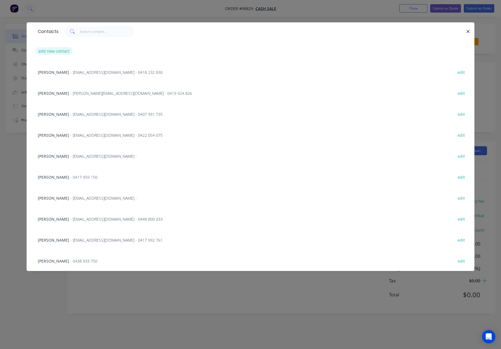
click at [54, 51] on button "add new contact" at bounding box center [54, 51] width 37 height 8
select select "AU"
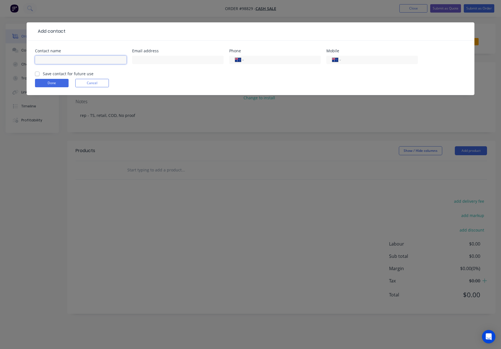
click at [69, 60] on input "text" at bounding box center [81, 60] width 92 height 8
paste input "Joe Dickinson 0405 257 410"
drag, startPoint x: 95, startPoint y: 60, endPoint x: 64, endPoint y: 61, distance: 31.7
click at [64, 61] on input "Joe Dickinson 0405 257 410" at bounding box center [81, 60] width 92 height 8
type input "Joe Dickinson 0405 257 410"
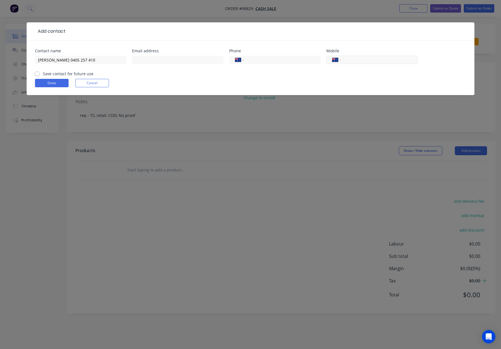
click at [367, 61] on input "tel" at bounding box center [378, 60] width 67 height 6
paste input "0405 257 410"
type input "0405 257 410"
drag, startPoint x: 102, startPoint y: 60, endPoint x: 64, endPoint y: 60, distance: 38.9
click at [63, 60] on input "Joe Dickinson 0405 257 410" at bounding box center [81, 60] width 92 height 8
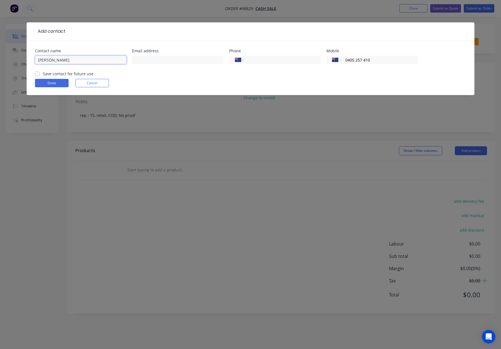
type input "Joe Dickinson"
click at [43, 74] on label "Save contact for future use" at bounding box center [68, 74] width 51 height 6
click at [38, 74] on input "Save contact for future use" at bounding box center [37, 73] width 4 height 5
checkbox input "true"
click at [146, 61] on input "text" at bounding box center [178, 60] width 92 height 8
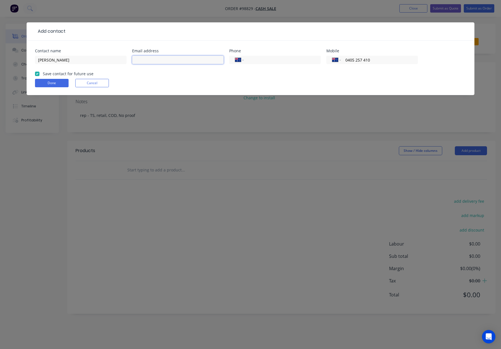
paste input "mailto:Joe@ropsea.com.au"
drag, startPoint x: 148, startPoint y: 60, endPoint x: 116, endPoint y: 60, distance: 32.2
click at [115, 61] on div "Contact name Joe Dickinson Email address mailto:Joe@ropsea.com.au Phone Interna…" at bounding box center [250, 60] width 431 height 22
type input "Joe@ropsea.com.au"
click at [193, 81] on div "Done Cancel" at bounding box center [250, 83] width 431 height 8
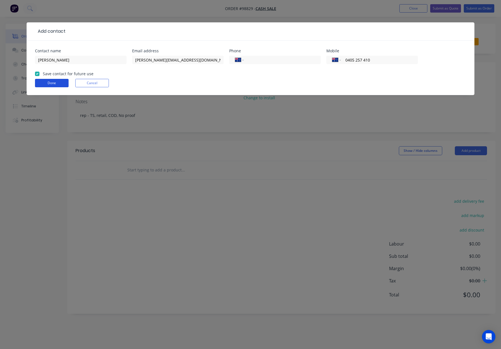
click at [58, 82] on button "Done" at bounding box center [52, 83] width 34 height 8
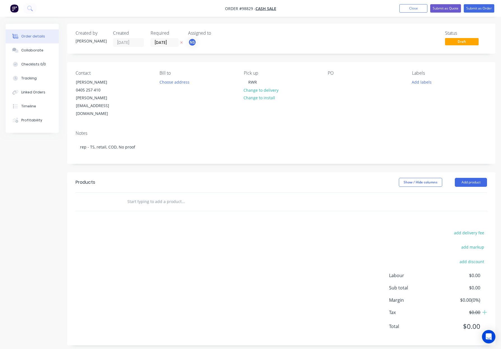
click at [429, 84] on button "Add labels" at bounding box center [422, 82] width 26 height 8
drag, startPoint x: 440, startPoint y: 144, endPoint x: 442, endPoint y: 138, distance: 7.0
click at [440, 144] on div "ART Process" at bounding box center [439, 143] width 24 height 6
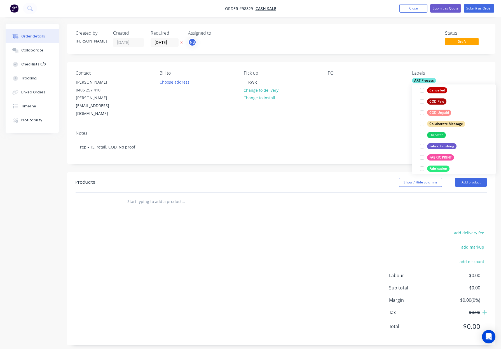
click at [442, 136] on div "Dispatch" at bounding box center [436, 135] width 19 height 6
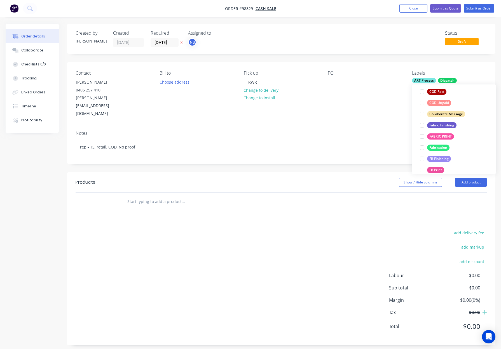
click at [441, 126] on div "Fabric Finishing" at bounding box center [441, 125] width 29 height 6
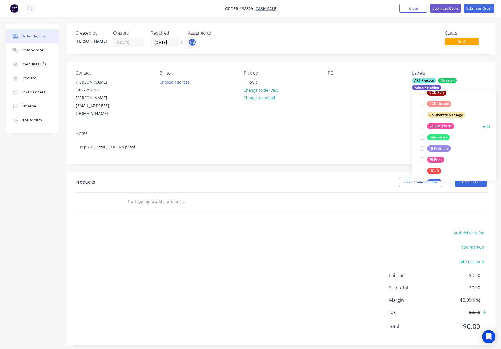
click at [440, 126] on div "FABRIC PRINT" at bounding box center [440, 126] width 27 height 6
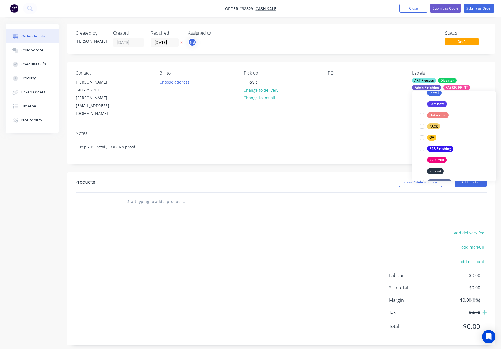
click at [440, 126] on button "PACK" at bounding box center [430, 127] width 25 height 8
click at [435, 130] on div "QA" at bounding box center [431, 131] width 9 height 6
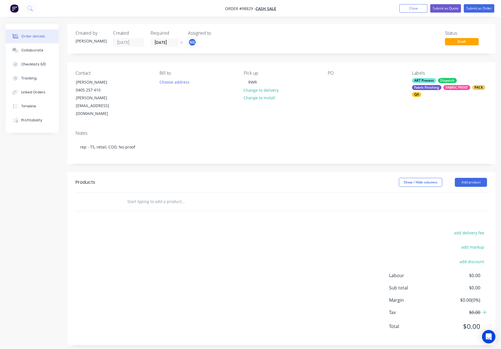
click at [379, 106] on div "Contact Joe Dickinson 0405 257 410 Joe@ropsea.com.au Bill to Choose address Pic…" at bounding box center [281, 94] width 428 height 64
click at [172, 196] on input "text" at bounding box center [183, 201] width 112 height 11
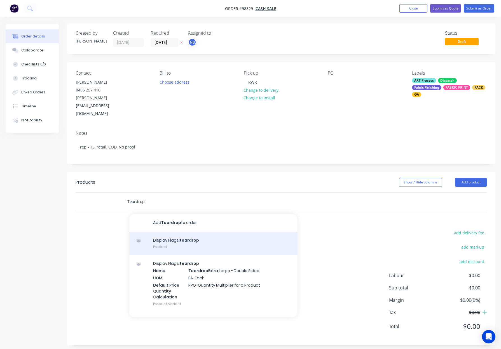
type input "Teardrop"
click at [206, 232] on div "Display Flags: teardrop Product" at bounding box center [213, 244] width 168 height 24
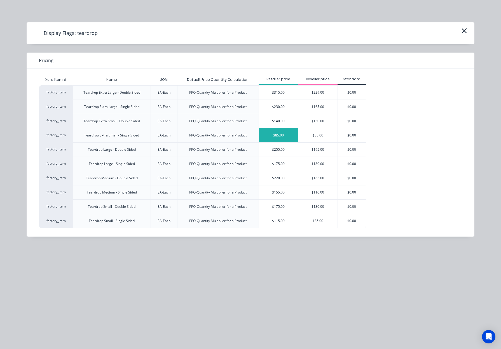
click at [291, 137] on div "$85.00" at bounding box center [278, 136] width 39 height 14
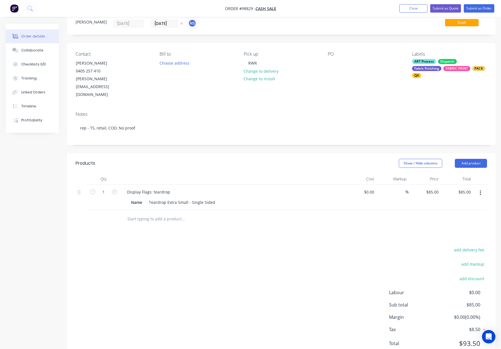
scroll to position [25, 0]
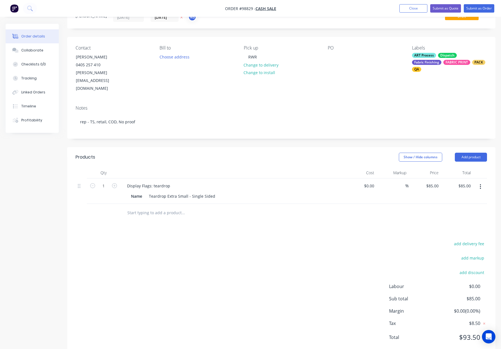
click at [150, 207] on input "text" at bounding box center [183, 212] width 112 height 11
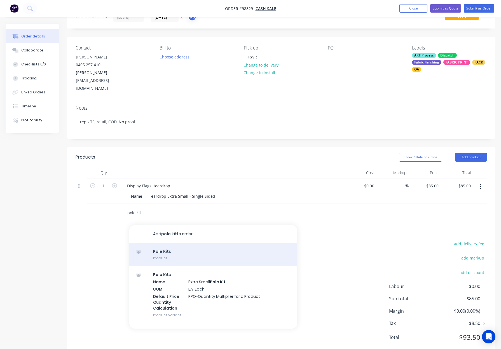
type input "pole kit"
click at [174, 243] on div "Pole Kit s Product" at bounding box center [213, 255] width 168 height 24
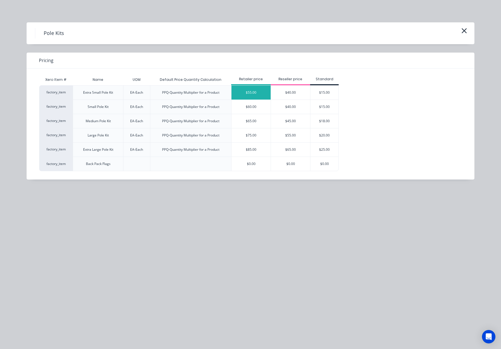
click at [258, 94] on div "$55.00" at bounding box center [251, 93] width 39 height 14
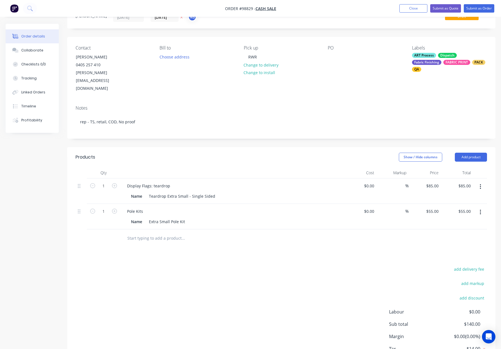
click at [145, 233] on input "text" at bounding box center [183, 238] width 112 height 11
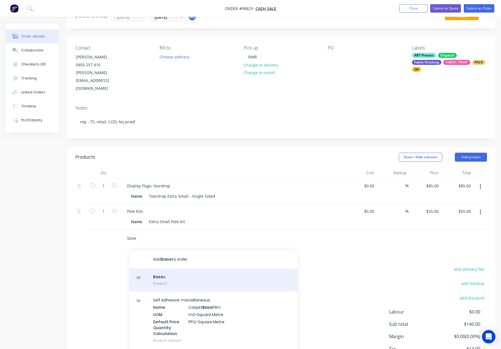
type input "base"
click at [218, 273] on div "Base s Product" at bounding box center [213, 281] width 168 height 24
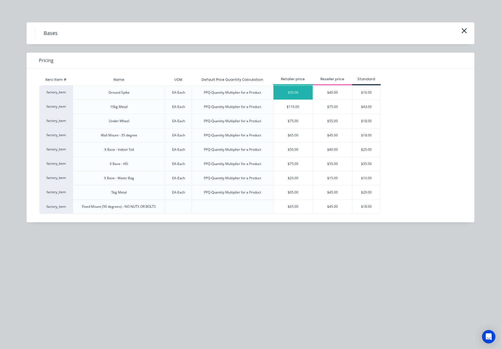
click at [292, 92] on div "$50.00" at bounding box center [293, 93] width 39 height 14
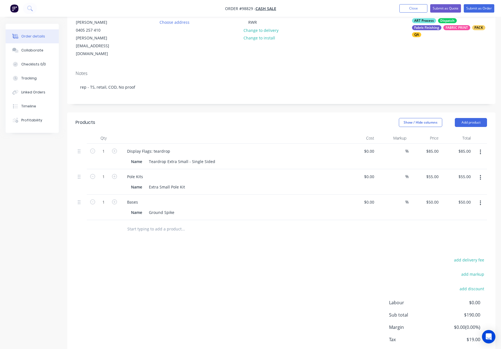
scroll to position [60, 0]
drag, startPoint x: 117, startPoint y: 136, endPoint x: 116, endPoint y: 140, distance: 4.7
click at [117, 147] on button "button" at bounding box center [114, 150] width 7 height 6
type input "2"
type input "$170.00"
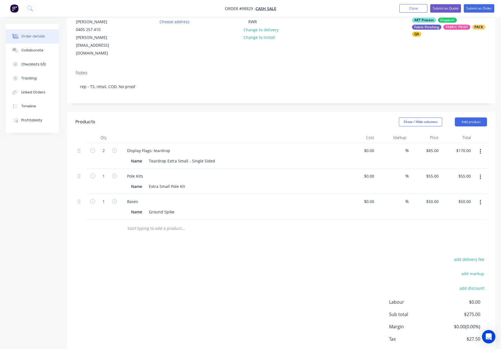
click at [116, 174] on icon "button" at bounding box center [114, 176] width 5 height 5
type input "2"
type input "$110.00"
click at [113, 199] on icon "button" at bounding box center [114, 201] width 5 height 5
type input "2"
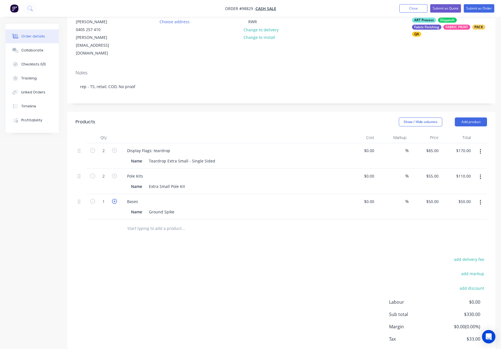
type input "$100.00"
click at [155, 147] on div "Display Flags: teardrop" at bounding box center [149, 151] width 52 height 8
click at [230, 118] on div "Show / Hide columns Add product" at bounding box center [325, 122] width 324 height 9
drag, startPoint x: 465, startPoint y: 107, endPoint x: 465, endPoint y: 111, distance: 3.7
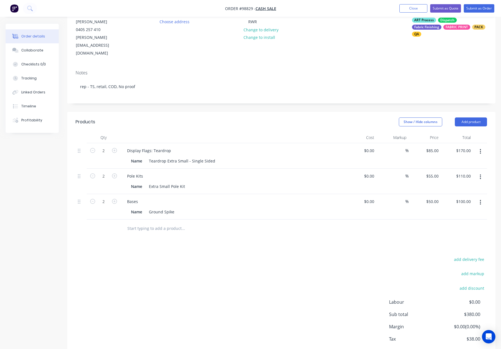
click at [465, 118] on button "Add product" at bounding box center [471, 122] width 32 height 9
click at [458, 199] on div "Notes (Internal)" at bounding box center [460, 203] width 43 height 8
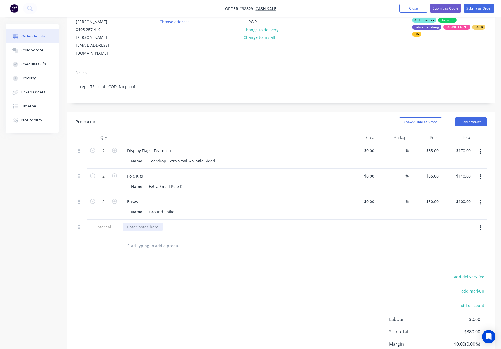
click at [133, 223] on div at bounding box center [143, 227] width 40 height 8
click at [478, 118] on button "Add product" at bounding box center [471, 122] width 32 height 9
click at [465, 199] on div "Notes (Internal)" at bounding box center [460, 203] width 43 height 8
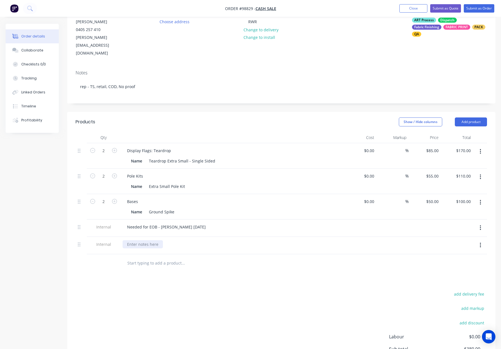
drag, startPoint x: 155, startPoint y: 230, endPoint x: 169, endPoint y: 230, distance: 14.9
click at [155, 241] on div at bounding box center [143, 245] width 40 height 8
click at [254, 291] on div "add delivery fee add markup add discount Labour $0.00 Sub total $380.00 Margin …" at bounding box center [282, 345] width 412 height 108
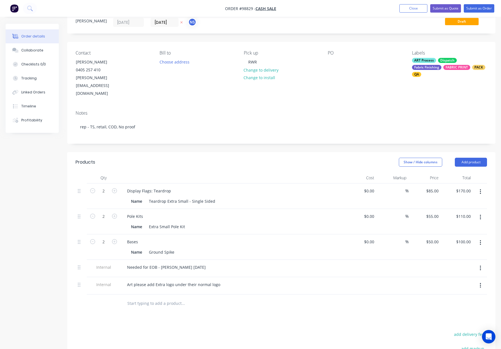
scroll to position [0, 0]
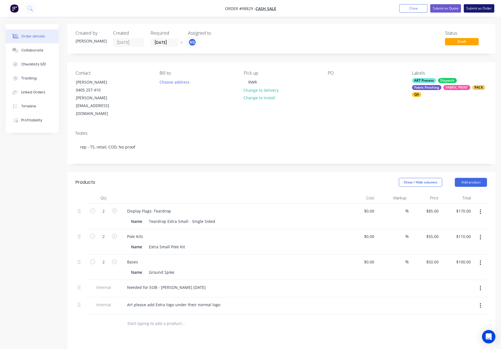
click at [474, 7] on button "Submit as Order" at bounding box center [479, 8] width 31 height 8
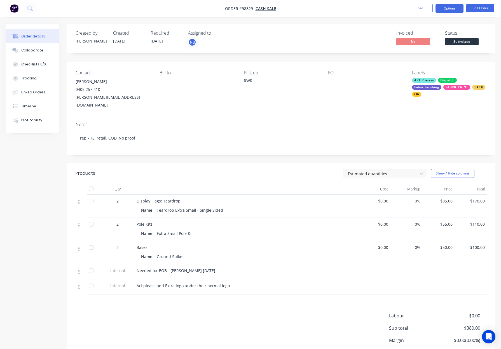
click at [449, 8] on button "Options" at bounding box center [450, 8] width 28 height 9
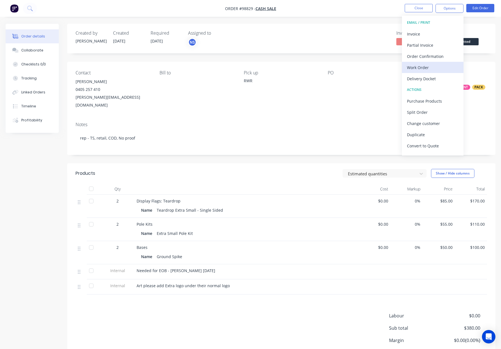
click at [436, 66] on div "Work Order" at bounding box center [433, 68] width 52 height 8
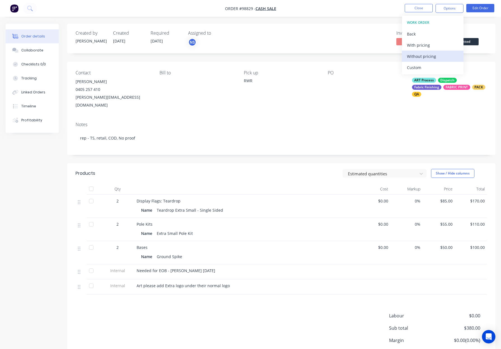
click at [434, 57] on div "Without pricing" at bounding box center [433, 56] width 52 height 8
click at [422, 10] on button "Close" at bounding box center [419, 8] width 28 height 8
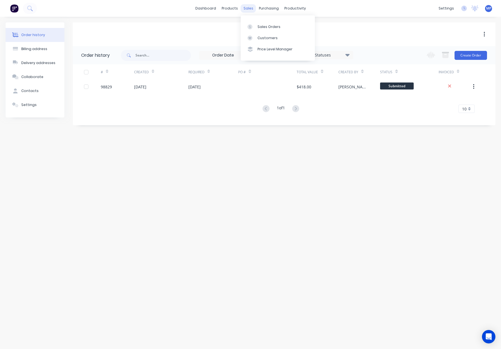
click at [250, 9] on div "sales" at bounding box center [248, 8] width 15 height 8
click at [266, 26] on div "Sales Orders" at bounding box center [269, 26] width 23 height 5
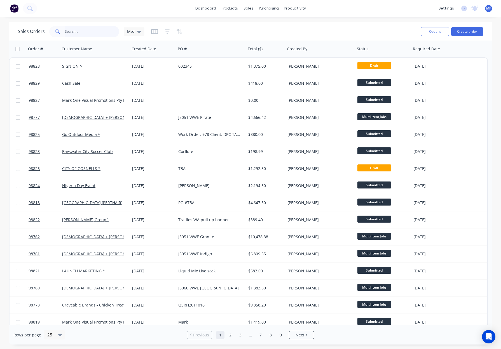
drag, startPoint x: 81, startPoint y: 31, endPoint x: 110, endPoint y: 35, distance: 29.4
click at [81, 31] on input "text" at bounding box center [92, 31] width 55 height 11
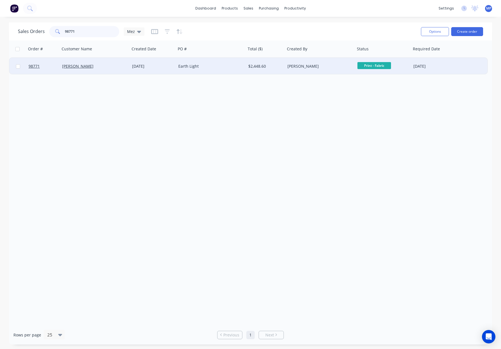
type input "98771"
click at [220, 62] on div "Earth Light" at bounding box center [211, 66] width 70 height 17
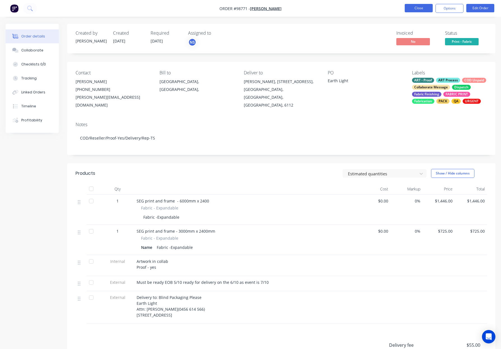
click at [409, 9] on button "Close" at bounding box center [419, 8] width 28 height 8
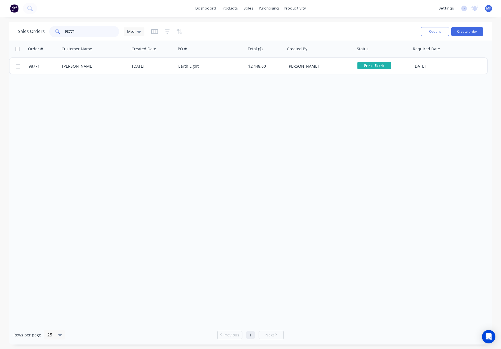
drag, startPoint x: 90, startPoint y: 34, endPoint x: 55, endPoint y: 33, distance: 35.3
click at [54, 33] on div "98771" at bounding box center [84, 31] width 70 height 11
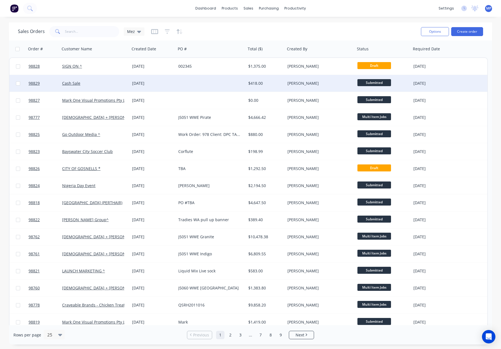
click at [258, 85] on div "$418.00" at bounding box center [264, 84] width 33 height 6
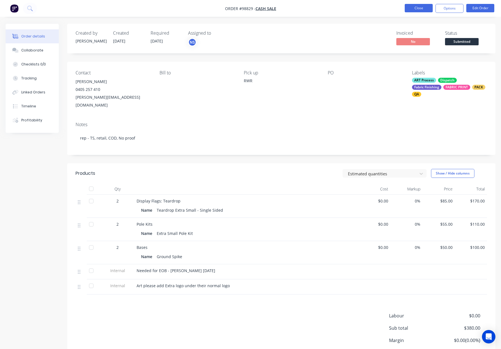
click at [412, 7] on button "Close" at bounding box center [419, 8] width 28 height 8
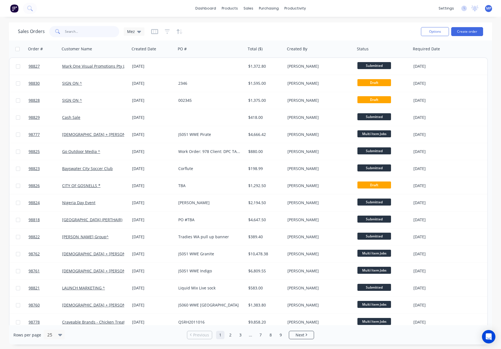
click at [79, 30] on input "text" at bounding box center [92, 31] width 55 height 11
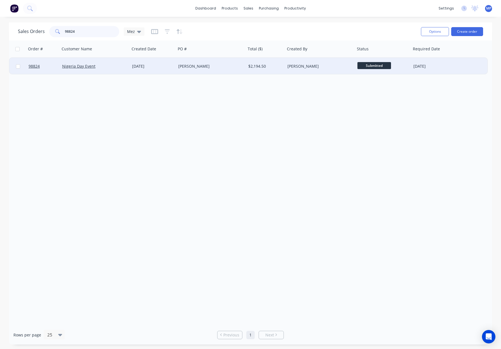
type input "98824"
click at [219, 68] on div "[PERSON_NAME]" at bounding box center [209, 67] width 62 height 6
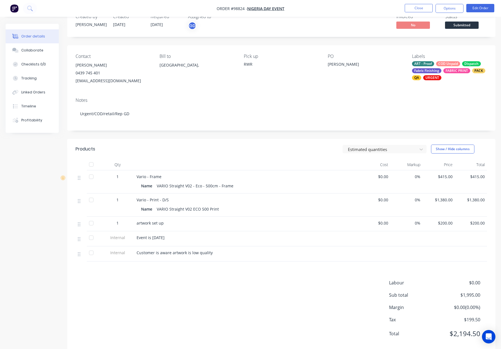
scroll to position [12, 0]
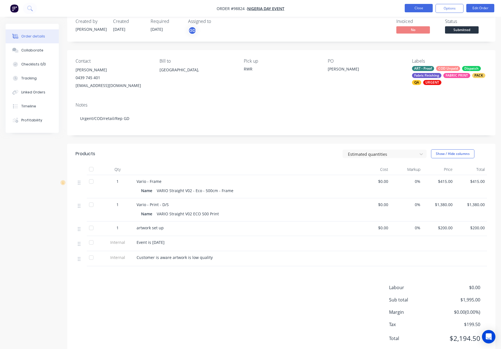
click at [422, 8] on button "Close" at bounding box center [419, 8] width 28 height 8
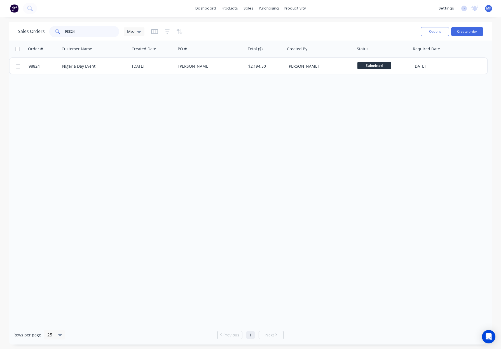
drag, startPoint x: 81, startPoint y: 30, endPoint x: 79, endPoint y: 32, distance: 3.0
click at [49, 31] on div "98824" at bounding box center [84, 31] width 70 height 11
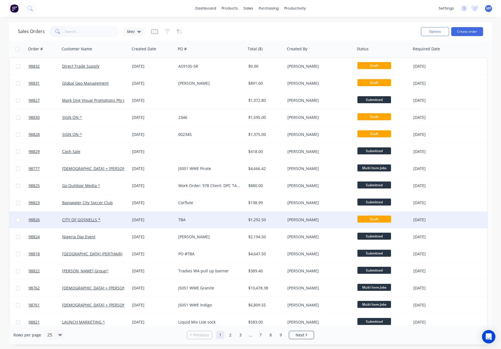
click at [323, 219] on div "[PERSON_NAME]" at bounding box center [319, 220] width 62 height 6
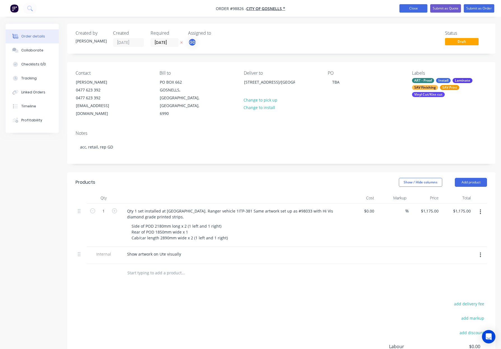
click at [408, 8] on button "Close" at bounding box center [414, 8] width 28 height 8
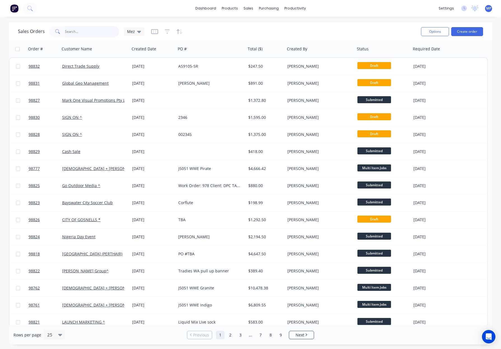
click at [87, 34] on input "text" at bounding box center [92, 31] width 55 height 11
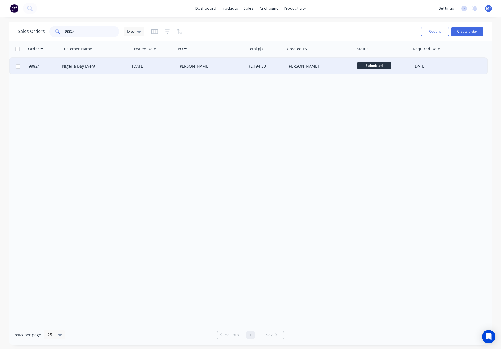
type input "98824"
click at [233, 64] on div "[PERSON_NAME]" at bounding box center [209, 67] width 62 height 6
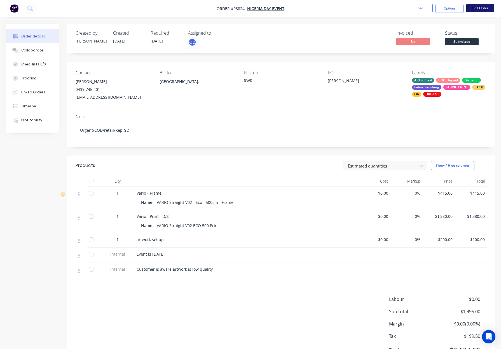
click at [477, 6] on button "Edit Order" at bounding box center [480, 8] width 28 height 8
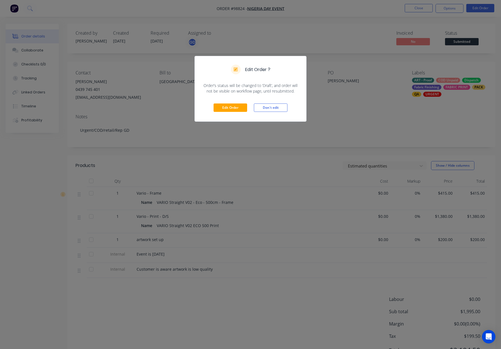
drag, startPoint x: 266, startPoint y: 106, endPoint x: 359, endPoint y: 62, distance: 102.8
click at [267, 106] on button "Don't edit" at bounding box center [271, 108] width 34 height 8
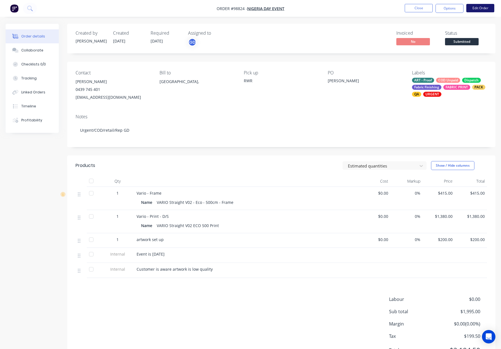
click at [478, 8] on button "Edit Order" at bounding box center [480, 8] width 28 height 8
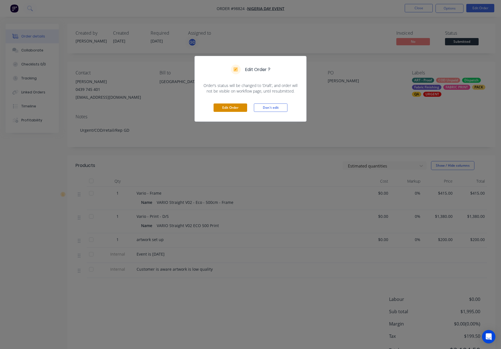
click at [235, 108] on button "Edit Order" at bounding box center [231, 108] width 34 height 8
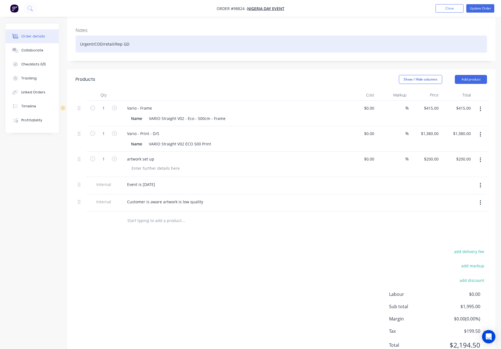
scroll to position [97, 0]
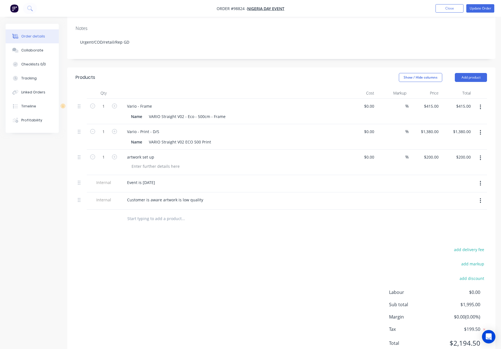
click at [465, 74] on button "Add product" at bounding box center [471, 77] width 32 height 9
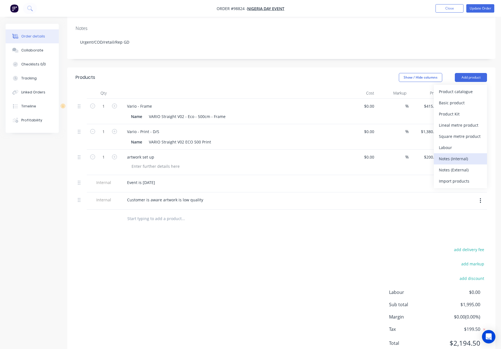
click at [456, 155] on div "Notes (Internal)" at bounding box center [460, 159] width 43 height 8
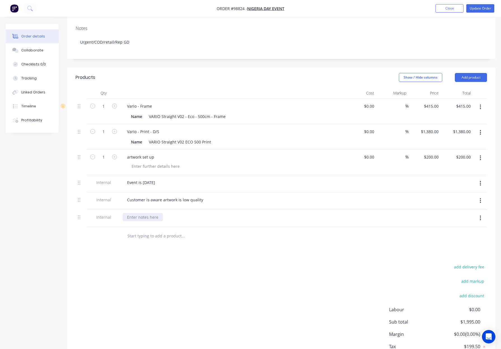
drag, startPoint x: 135, startPoint y: 211, endPoint x: 190, endPoint y: 211, distance: 54.6
click at [136, 213] on div at bounding box center [143, 217] width 40 height 8
click at [315, 231] on div at bounding box center [221, 236] width 197 height 11
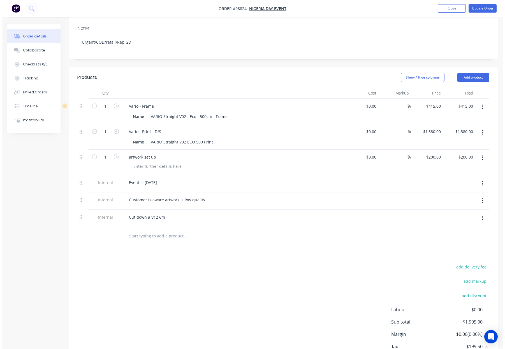
scroll to position [0, 0]
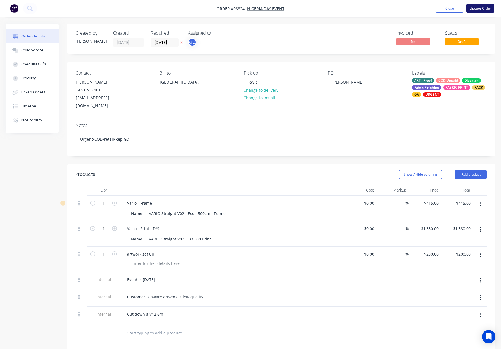
click at [479, 7] on button "Update Order" at bounding box center [480, 8] width 28 height 8
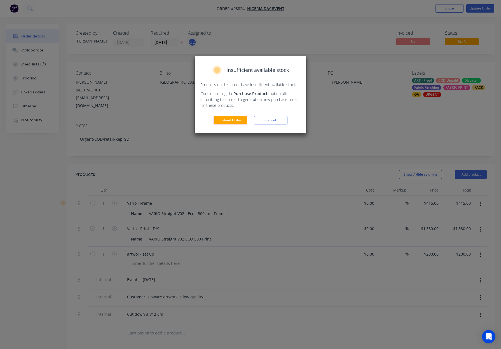
click at [218, 125] on div "Insufficient available stock Products on this order have insufficient available…" at bounding box center [250, 94] width 111 height 77
click at [225, 120] on button "Submit Order" at bounding box center [231, 120] width 34 height 8
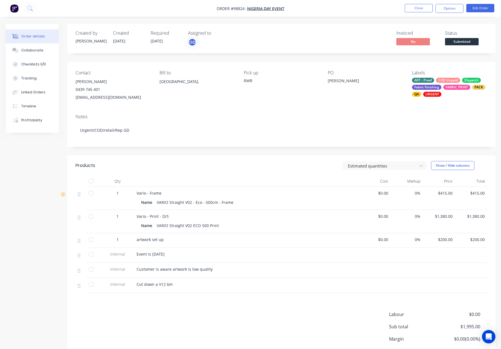
drag, startPoint x: 455, startPoint y: 7, endPoint x: 453, endPoint y: 13, distance: 6.0
click at [455, 8] on button "Options" at bounding box center [450, 8] width 28 height 9
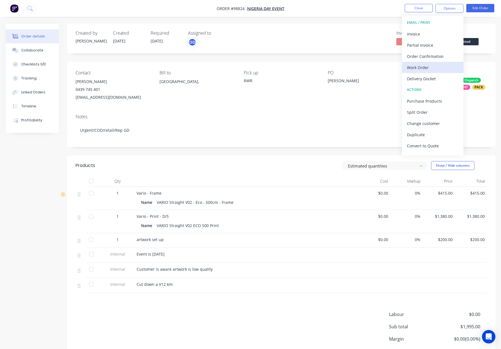
click at [431, 70] on div "Work Order" at bounding box center [433, 68] width 52 height 8
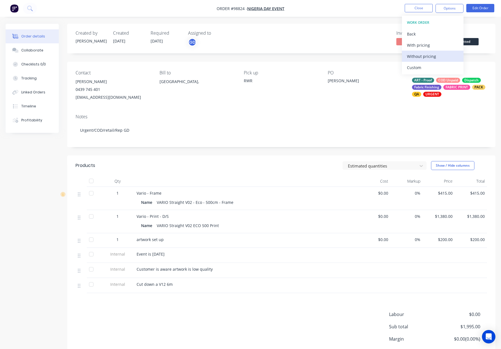
drag, startPoint x: 431, startPoint y: 70, endPoint x: 432, endPoint y: 57, distance: 13.4
click at [432, 57] on div "Without pricing" at bounding box center [433, 56] width 52 height 8
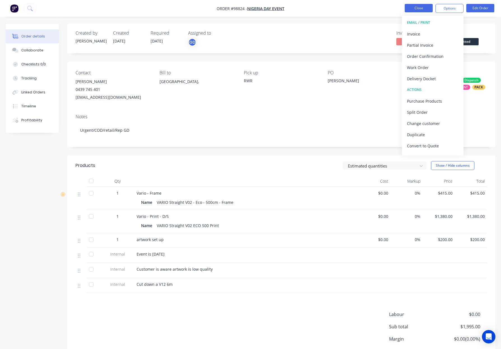
click at [420, 7] on button "Close" at bounding box center [419, 8] width 28 height 8
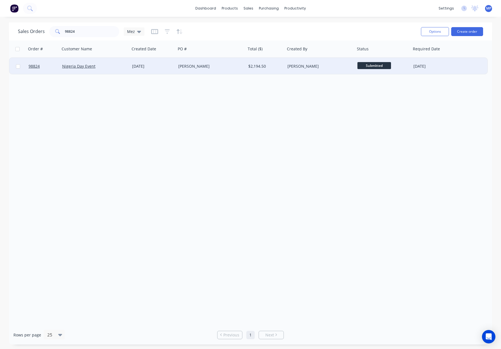
click at [236, 67] on div "[PERSON_NAME]" at bounding box center [209, 67] width 62 height 6
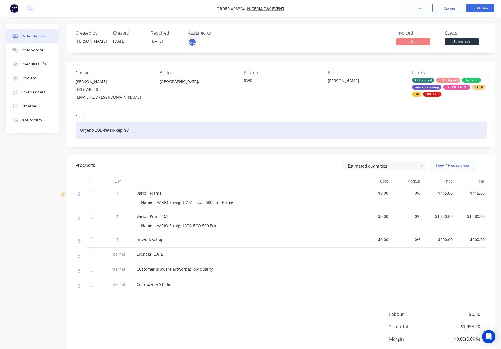
click at [153, 132] on div "Urgent/COD/retail/Rep GD" at bounding box center [282, 130] width 412 height 17
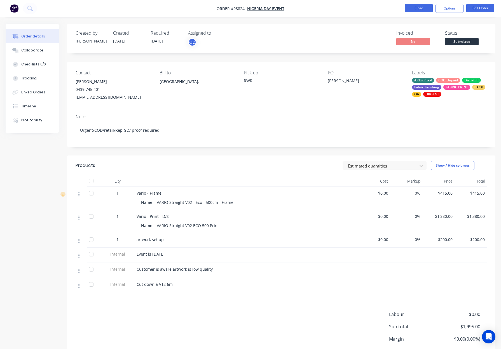
click at [415, 5] on button "Close" at bounding box center [419, 8] width 28 height 8
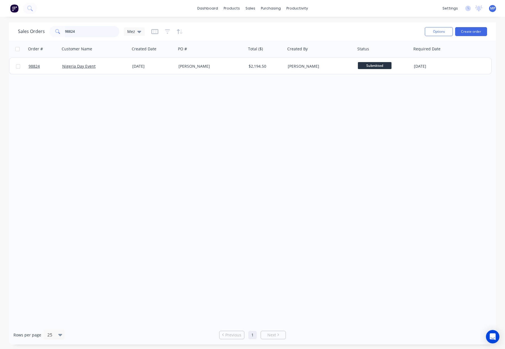
drag, startPoint x: 77, startPoint y: 32, endPoint x: 90, endPoint y: 32, distance: 12.6
click at [78, 32] on input "98824" at bounding box center [92, 31] width 55 height 11
click at [50, 31] on div "98824" at bounding box center [84, 31] width 70 height 11
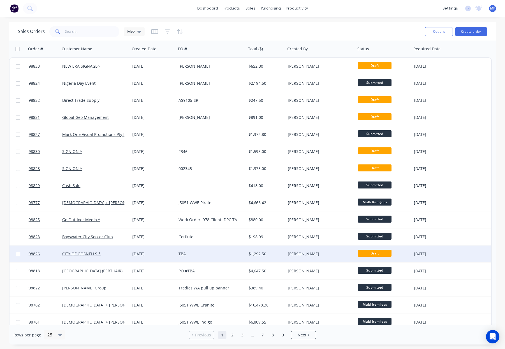
click at [113, 255] on div "CITY OF GOSNELLS *" at bounding box center [93, 254] width 62 height 6
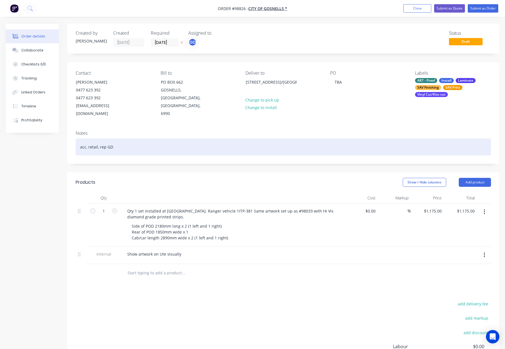
drag, startPoint x: 131, startPoint y: 143, endPoint x: 141, endPoint y: 139, distance: 10.5
click at [131, 143] on div "acc, retail, rep GD" at bounding box center [283, 147] width 415 height 17
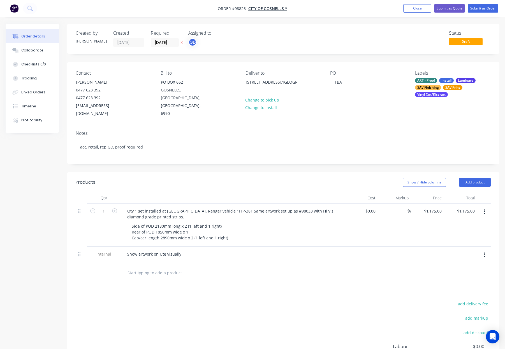
click at [151, 178] on div "Products" at bounding box center [120, 182] width 88 height 9
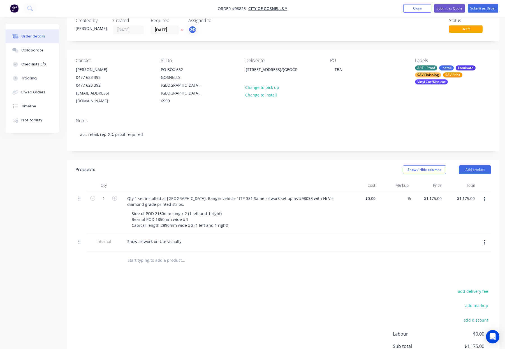
scroll to position [13, 0]
click at [471, 165] on button "Add product" at bounding box center [474, 169] width 32 height 9
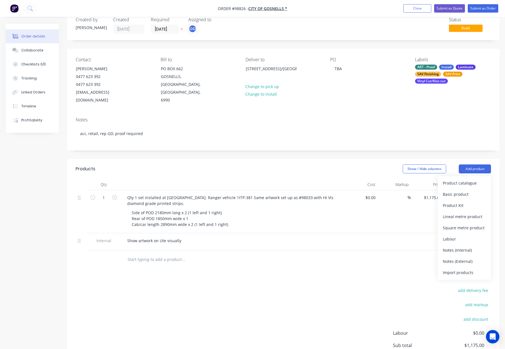
click at [465, 246] on div "Notes (Internal)" at bounding box center [463, 250] width 43 height 8
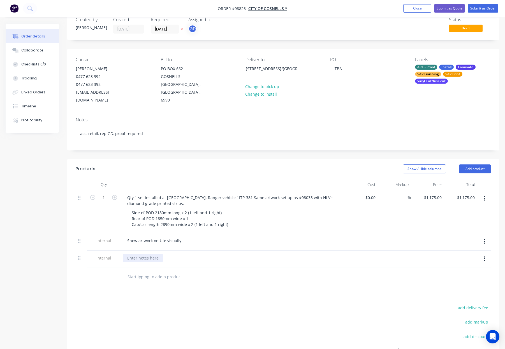
click at [136, 254] on div at bounding box center [143, 258] width 40 height 8
click at [137, 254] on div at bounding box center [143, 258] width 40 height 8
paste div
click at [138, 254] on div at bounding box center [143, 258] width 40 height 8
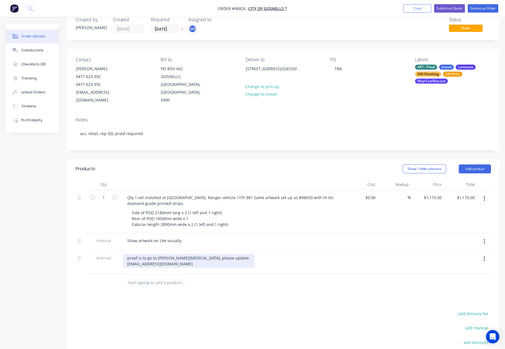
click at [158, 254] on div "proof is to go to [PERSON_NAME][MEDICAL_DATA], please update. [EMAIL_ADDRESS][D…" at bounding box center [189, 261] width 132 height 14
drag, startPoint x: 200, startPoint y: 250, endPoint x: 181, endPoint y: 252, distance: 20.0
click at [172, 254] on div "proof is to go to [PERSON_NAME][MEDICAL_DATA], please update. [EMAIL_ADDRESS][D…" at bounding box center [189, 261] width 132 height 14
click at [125, 255] on div "proof is to go to [PERSON_NAME][MEDICAL_DATA] - [EMAIL_ADDRESS][DOMAIN_NAME]" at bounding box center [175, 261] width 105 height 14
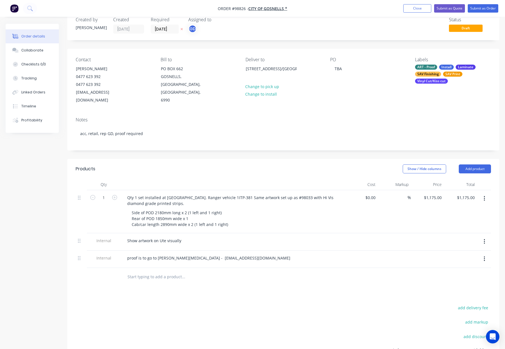
click at [225, 276] on div at bounding box center [221, 277] width 202 height 18
click at [211, 194] on div "Qty 1 set installed at [GEOGRAPHIC_DATA]. Ranger vehicle 1ITP-381 Same artwork …" at bounding box center [233, 201] width 220 height 14
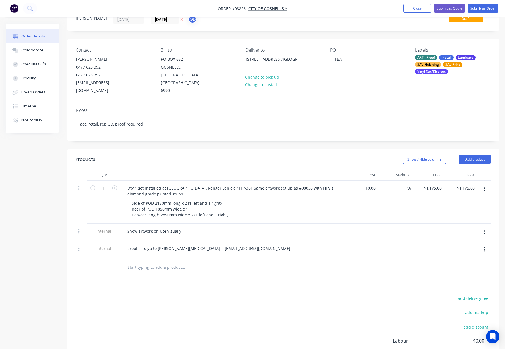
scroll to position [0, 0]
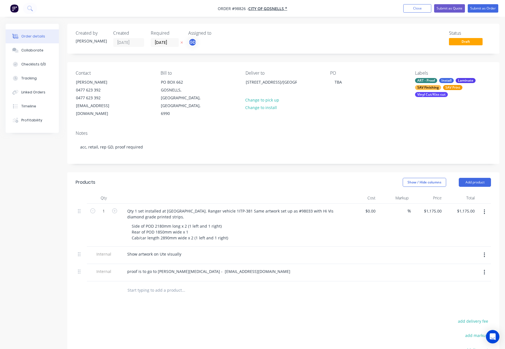
click at [433, 88] on div "SAV Finishing" at bounding box center [428, 87] width 26 height 5
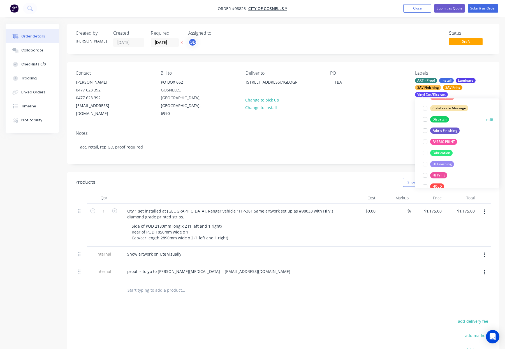
drag, startPoint x: 441, startPoint y: 118, endPoint x: 451, endPoint y: 119, distance: 10.1
click at [441, 118] on div "Dispatch" at bounding box center [439, 119] width 19 height 6
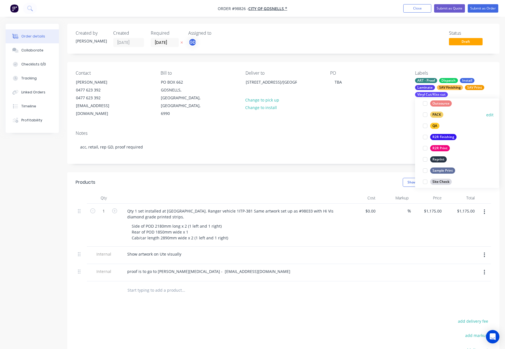
drag, startPoint x: 437, startPoint y: 115, endPoint x: 441, endPoint y: 115, distance: 3.9
click at [437, 115] on div "PACK" at bounding box center [436, 115] width 13 height 6
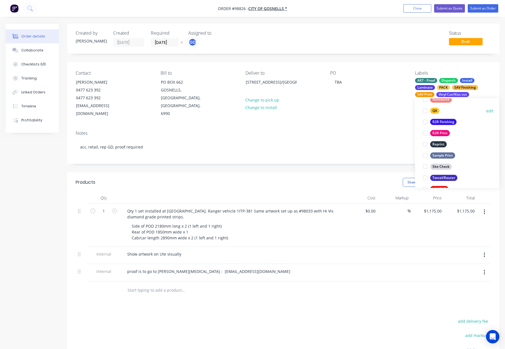
click at [433, 113] on div "QA" at bounding box center [434, 111] width 9 height 6
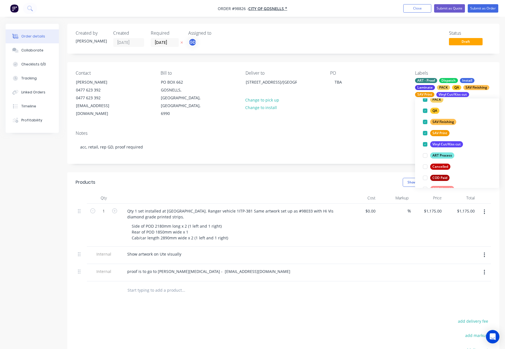
click at [387, 111] on div "Contact [PERSON_NAME] 0477 623 392 0477 623 392 [EMAIL_ADDRESS][DOMAIN_NAME] Bi…" at bounding box center [283, 94] width 432 height 64
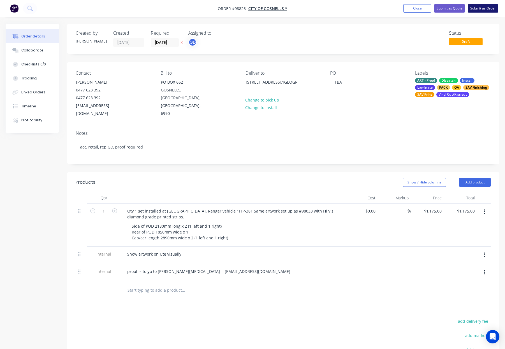
click at [471, 7] on button "Submit as Order" at bounding box center [482, 8] width 31 height 8
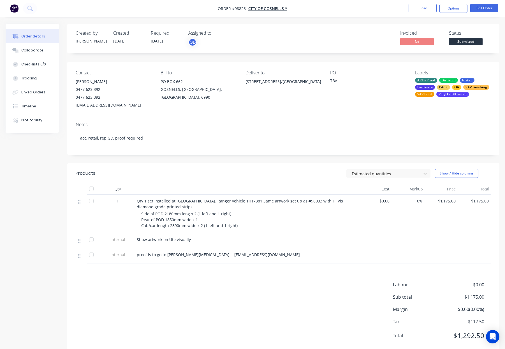
drag, startPoint x: 452, startPoint y: 9, endPoint x: 452, endPoint y: 15, distance: 5.9
click at [452, 9] on button "Options" at bounding box center [453, 8] width 28 height 9
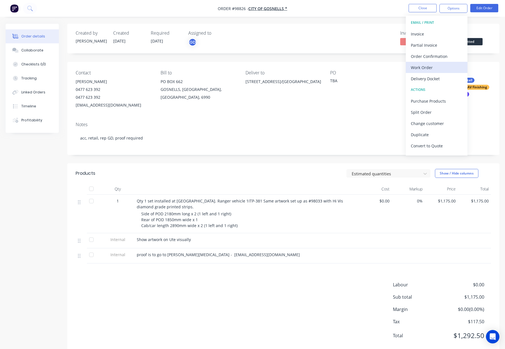
click at [433, 67] on div "Work Order" at bounding box center [436, 68] width 52 height 8
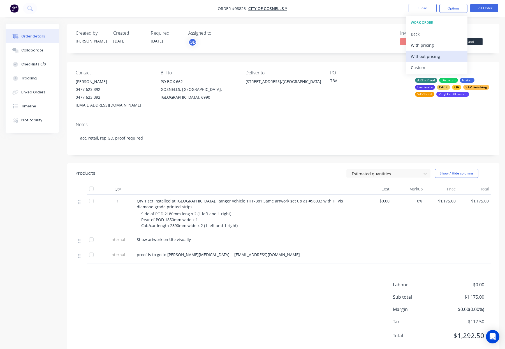
click at [438, 52] on div "Without pricing" at bounding box center [436, 56] width 52 height 8
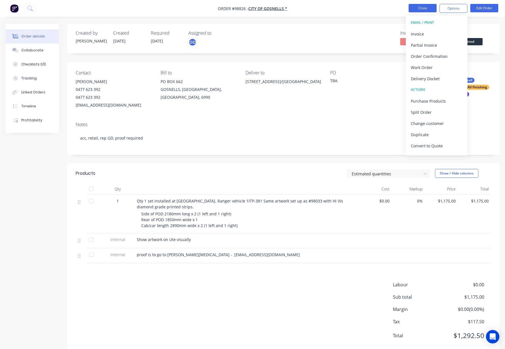
click at [423, 6] on button "Close" at bounding box center [422, 8] width 28 height 8
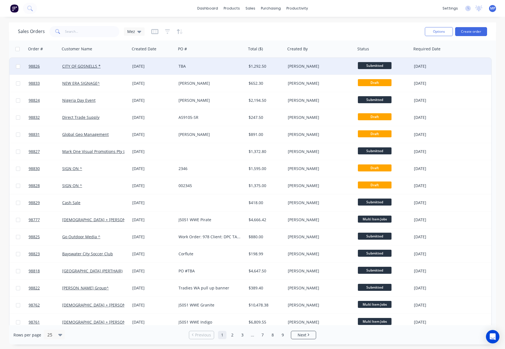
click at [208, 64] on div "TBA" at bounding box center [209, 67] width 62 height 6
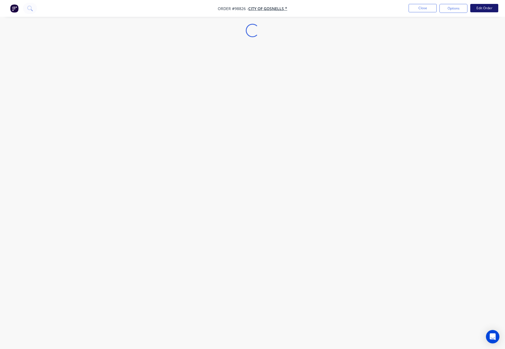
click at [485, 8] on button "Edit Order" at bounding box center [484, 8] width 28 height 8
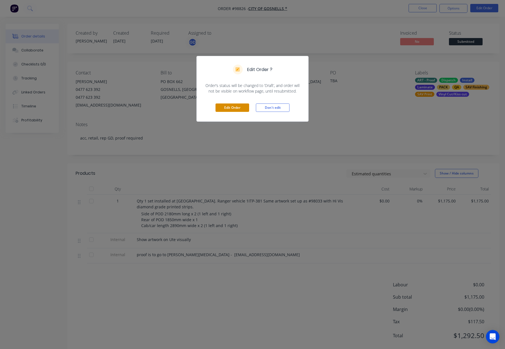
click at [236, 106] on button "Edit Order" at bounding box center [232, 108] width 34 height 8
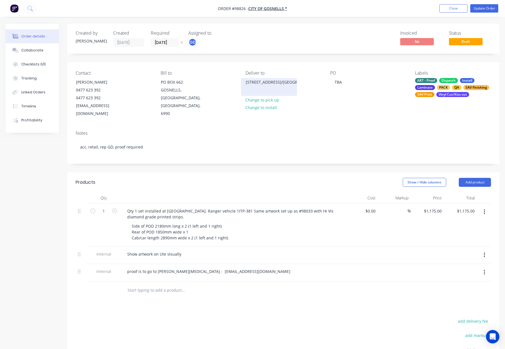
click at [265, 85] on div "[STREET_ADDRESS]/[GEOGRAPHIC_DATA]" at bounding box center [269, 82] width 46 height 8
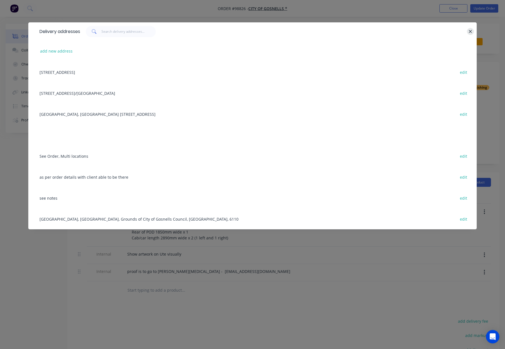
click at [468, 29] on icon "button" at bounding box center [470, 31] width 4 height 5
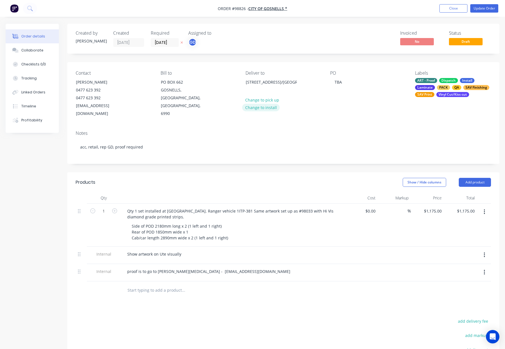
click at [250, 108] on button "Change to install" at bounding box center [261, 108] width 38 height 8
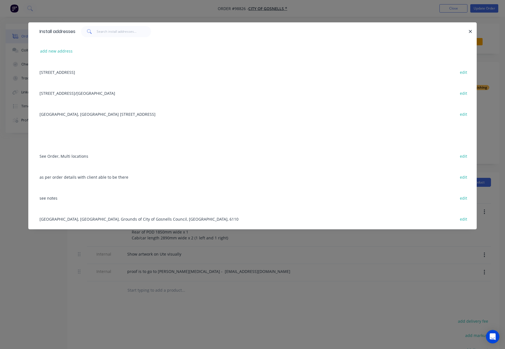
click at [65, 92] on div "[STREET_ADDRESS]/[GEOGRAPHIC_DATA] edit" at bounding box center [252, 93] width 431 height 21
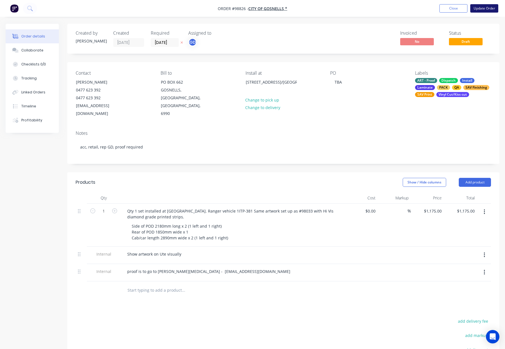
click at [488, 7] on button "Update Order" at bounding box center [484, 8] width 28 height 8
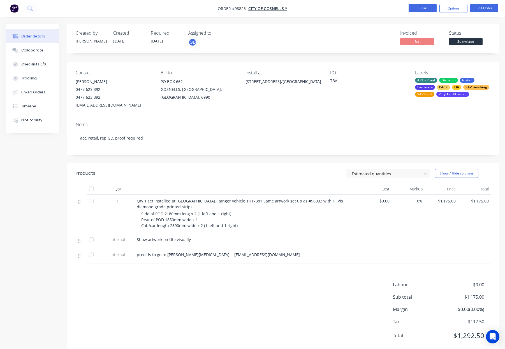
click at [410, 8] on button "Close" at bounding box center [422, 8] width 28 height 8
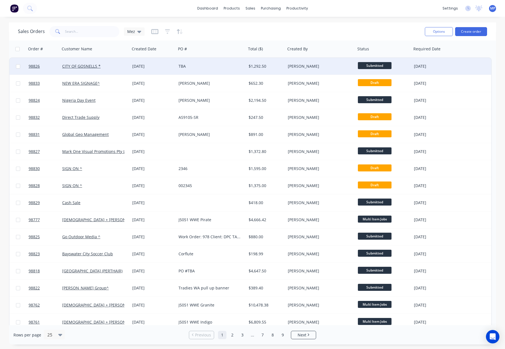
click at [116, 62] on div "CITY OF GOSNELLS *" at bounding box center [95, 66] width 70 height 17
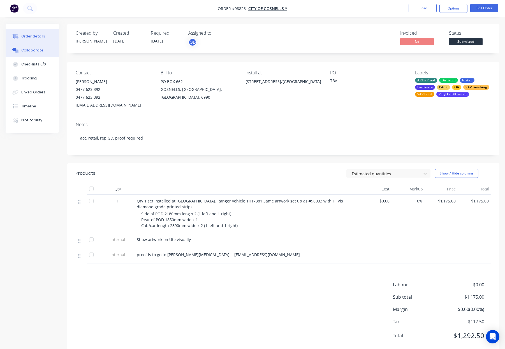
click at [38, 48] on div "Collaborate" at bounding box center [32, 50] width 22 height 5
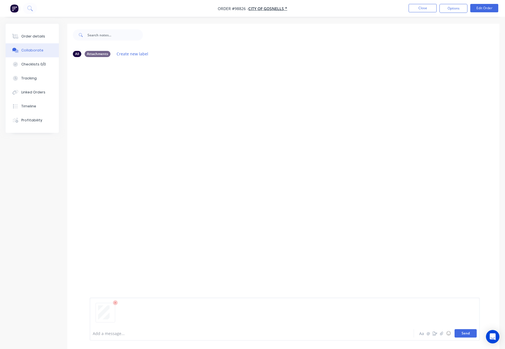
click at [466, 335] on button "Send" at bounding box center [465, 334] width 22 height 8
click at [38, 32] on button "Order details" at bounding box center [32, 36] width 53 height 14
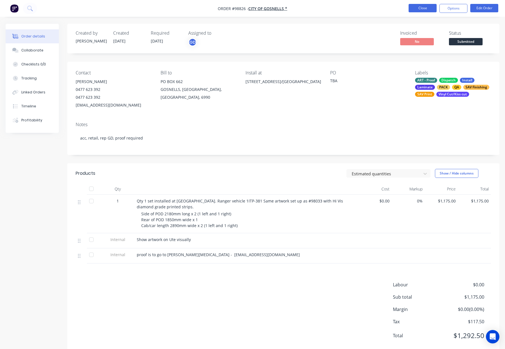
click at [414, 7] on button "Close" at bounding box center [422, 8] width 28 height 8
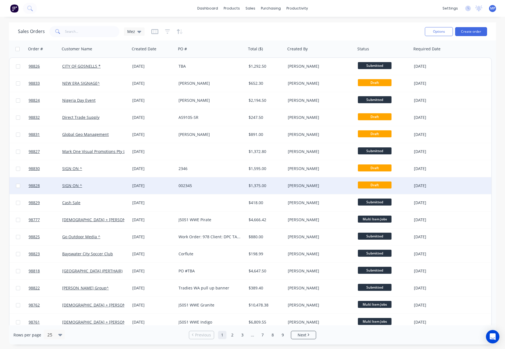
click at [167, 187] on div "[DATE]" at bounding box center [153, 186] width 42 height 6
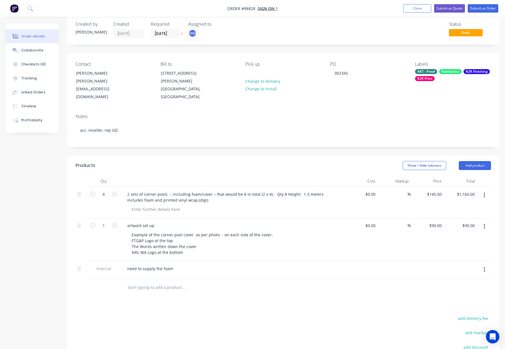
scroll to position [10, 0]
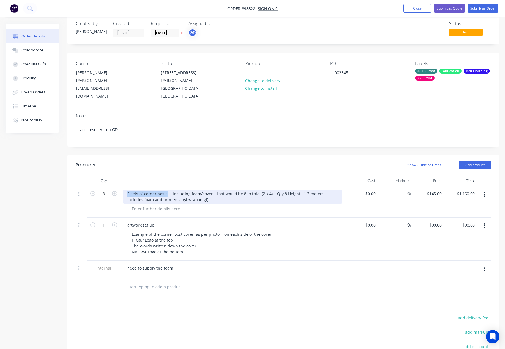
drag, startPoint x: 162, startPoint y: 186, endPoint x: 120, endPoint y: 186, distance: 42.0
click at [120, 186] on div "2 sets of corner posts – including foam/cover – that would be 8 in total (2 x 4…" at bounding box center [232, 201] width 224 height 31
drag, startPoint x: 266, startPoint y: 186, endPoint x: 206, endPoint y: 186, distance: 59.9
click at [206, 190] on div "Corner Post Covers – including foam/cover – that would be 8 in total (2 x 4). Q…" at bounding box center [233, 197] width 220 height 14
drag, startPoint x: 235, startPoint y: 185, endPoint x: 242, endPoint y: 186, distance: 7.0
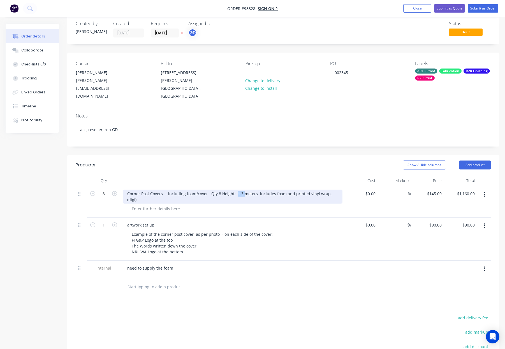
click at [242, 190] on div "Corner Post Covers – including foam/cover Qty 8 Height: 1.3 meters includes foa…" at bounding box center [233, 197] width 220 height 14
click at [246, 190] on div "Corner Post Covers – including foam/cover Qty 8 Height: 1.3 meters includes foa…" at bounding box center [233, 197] width 220 height 14
drag, startPoint x: 220, startPoint y: 186, endPoint x: 254, endPoint y: 187, distance: 33.6
click at [254, 190] on div "Corner Post Covers – including foam/cover Qty 8 Height: 1.3 meters includes foa…" at bounding box center [233, 197] width 220 height 14
copy div "Height: 1.3 meters"
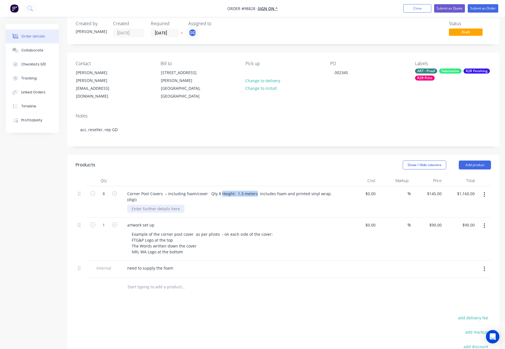
click at [149, 205] on div at bounding box center [155, 209] width 57 height 8
click at [146, 205] on div at bounding box center [155, 209] width 57 height 8
paste div
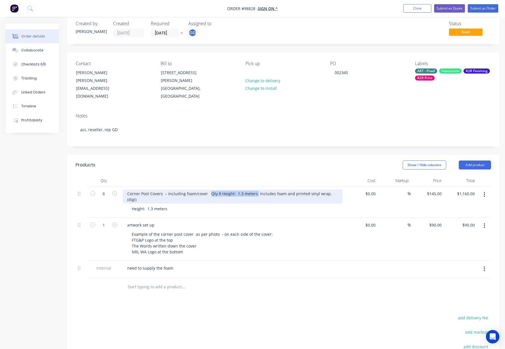
drag, startPoint x: 209, startPoint y: 186, endPoint x: 255, endPoint y: 186, distance: 45.9
click at [255, 190] on div "Corner Post Covers – including foam/cover Qty 8 Height: 1.3 meters includes foa…" at bounding box center [233, 197] width 220 height 14
click at [253, 190] on div "Corner Post Covers – including foam/cover Qty 8 Height: 1.3 meters includes foa…" at bounding box center [233, 197] width 220 height 14
click at [292, 190] on div "Corner Post Covers – including foam/cover Qty 8 Height: 1.3 meters includes foa…" at bounding box center [233, 197] width 220 height 14
drag, startPoint x: 209, startPoint y: 185, endPoint x: 289, endPoint y: 187, distance: 79.8
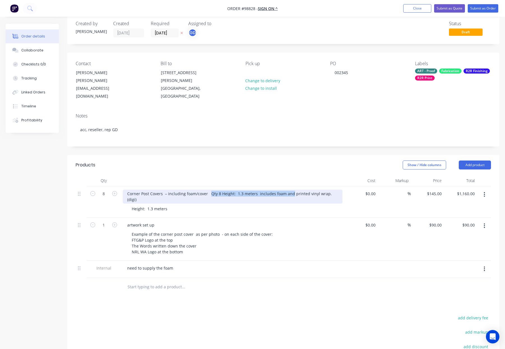
click at [289, 190] on div "Corner Post Covers – including foam/cover Qty 8 Height: 1.3 meters includes foa…" at bounding box center [233, 197] width 220 height 14
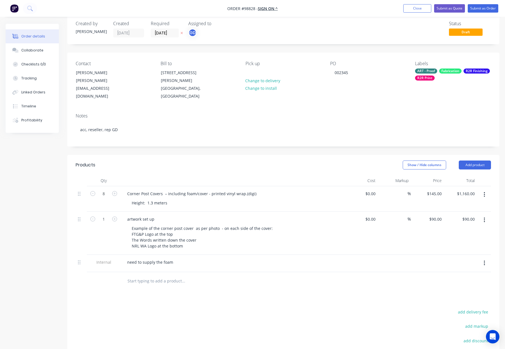
click at [296, 175] on div at bounding box center [232, 180] width 224 height 11
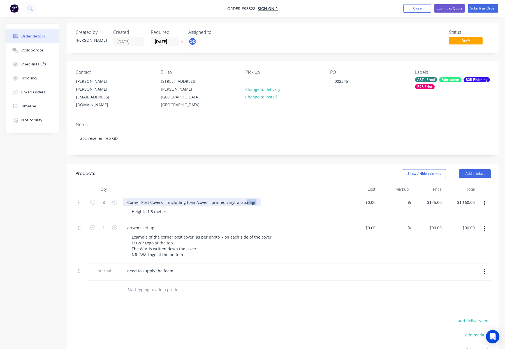
drag, startPoint x: 253, startPoint y: 195, endPoint x: 261, endPoint y: 195, distance: 7.6
click at [261, 199] on div "Corner Post Covers – including foam/cover - printed vinyl wrap.(digi)" at bounding box center [233, 203] width 220 height 8
click at [233, 164] on header "Products Show / Hide columns Add product" at bounding box center [283, 174] width 432 height 20
click at [151, 208] on div "Height: 1.3 meters" at bounding box center [149, 212] width 45 height 8
drag, startPoint x: 157, startPoint y: 204, endPoint x: 186, endPoint y: 205, distance: 28.9
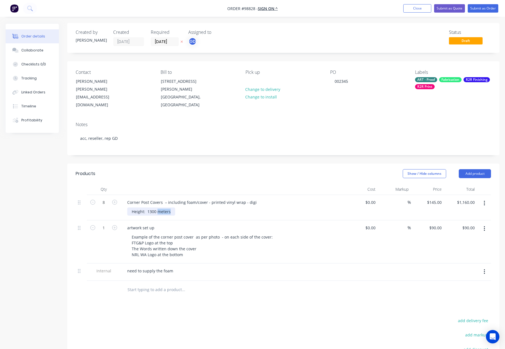
click at [186, 208] on div "Height: 1300 meters" at bounding box center [234, 212] width 215 height 8
click at [227, 184] on div at bounding box center [232, 189] width 224 height 11
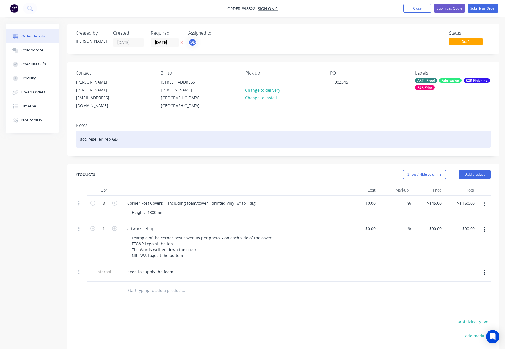
click at [169, 131] on div "acc, reseller, rep GD" at bounding box center [283, 139] width 415 height 17
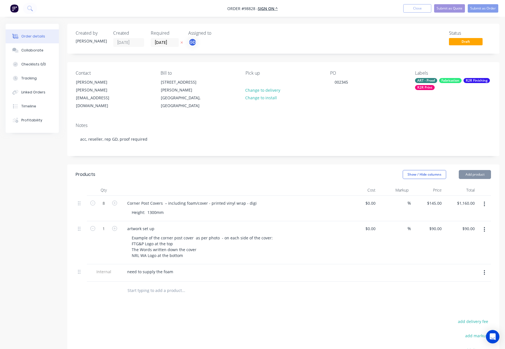
click at [261, 165] on header "Products Show / Hide columns Add product" at bounding box center [283, 175] width 432 height 20
click at [248, 80] on div at bounding box center [249, 82] width 9 height 8
drag, startPoint x: 271, startPoint y: 160, endPoint x: 391, endPoint y: 92, distance: 137.9
click at [272, 165] on header "Products Show / Hide columns Add product" at bounding box center [283, 175] width 432 height 20
click at [421, 86] on div "R2R Print" at bounding box center [425, 87] width 20 height 5
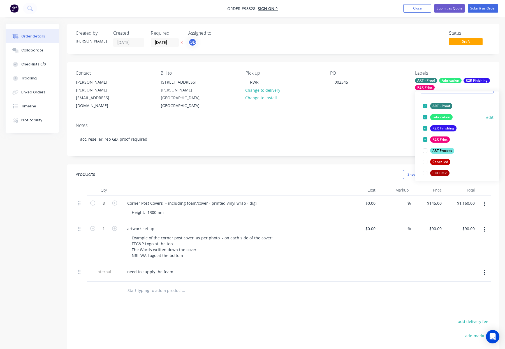
click at [440, 116] on div "Fabrication" at bounding box center [441, 117] width 22 height 6
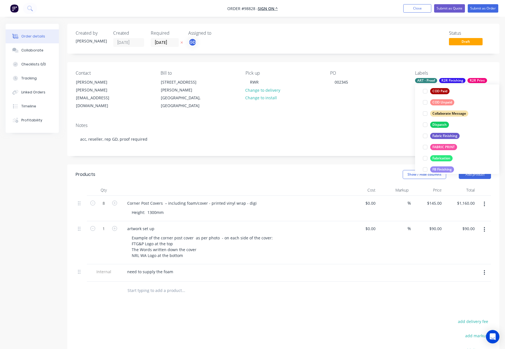
click at [446, 123] on div "Dispatch" at bounding box center [439, 125] width 19 height 6
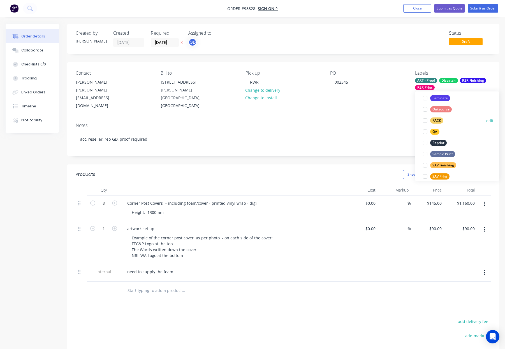
drag, startPoint x: 438, startPoint y: 119, endPoint x: 442, endPoint y: 119, distance: 4.8
click at [438, 119] on div "PACK" at bounding box center [436, 121] width 13 height 6
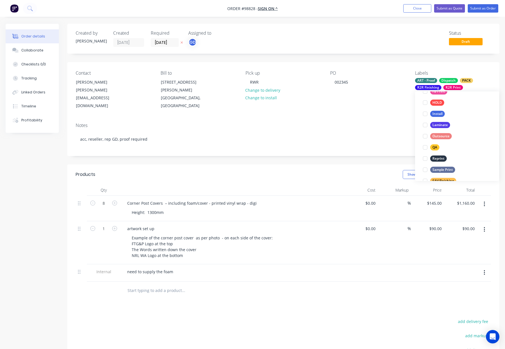
scroll to position [234, 0]
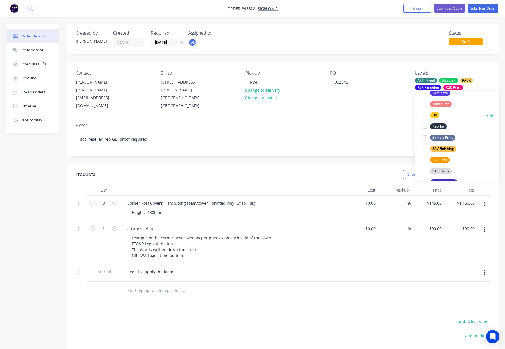
click at [435, 116] on div "QA" at bounding box center [434, 115] width 9 height 6
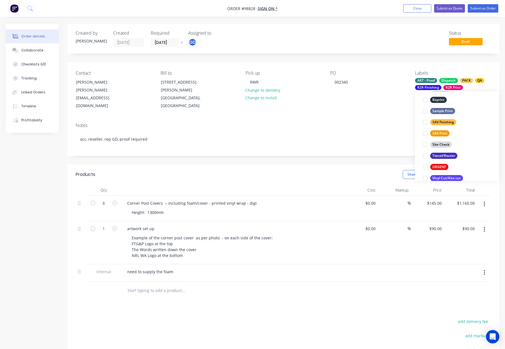
scroll to position [269, 0]
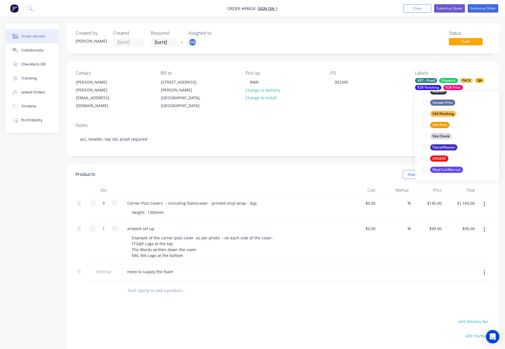
drag, startPoint x: 371, startPoint y: 108, endPoint x: 383, endPoint y: 111, distance: 12.4
click at [371, 108] on div "Contact [PERSON_NAME] [PERSON_NAME][EMAIL_ADDRESS][DOMAIN_NAME] Bill to [STREET…" at bounding box center [283, 90] width 432 height 56
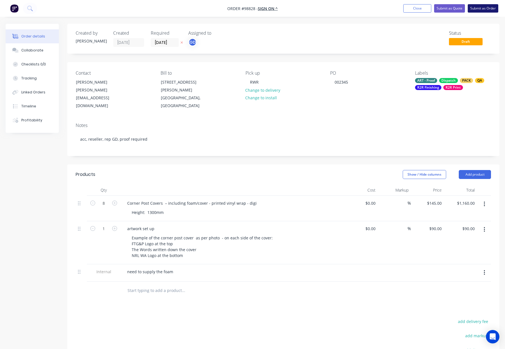
click at [482, 8] on button "Submit as Order" at bounding box center [482, 8] width 31 height 8
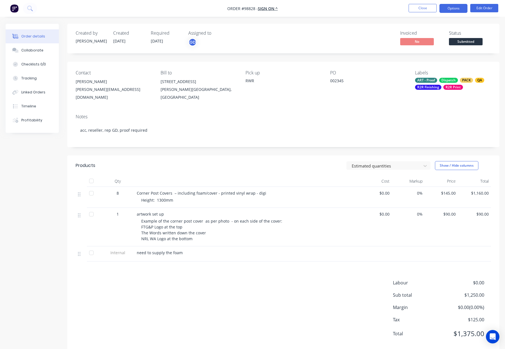
click at [449, 8] on button "Options" at bounding box center [453, 8] width 28 height 9
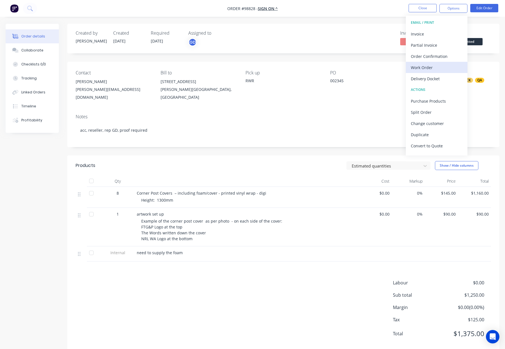
click at [435, 68] on div "Work Order" at bounding box center [436, 68] width 52 height 8
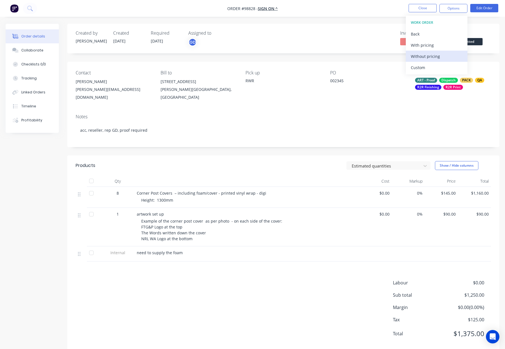
click at [428, 57] on div "Without pricing" at bounding box center [436, 56] width 52 height 8
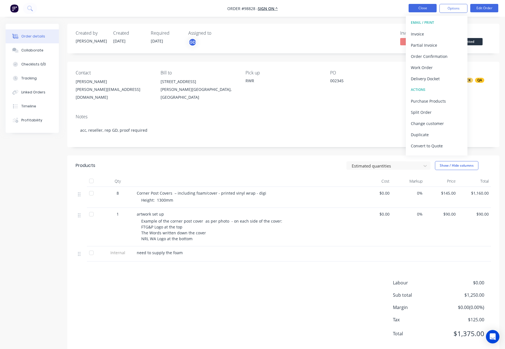
click at [417, 8] on button "Close" at bounding box center [422, 8] width 28 height 8
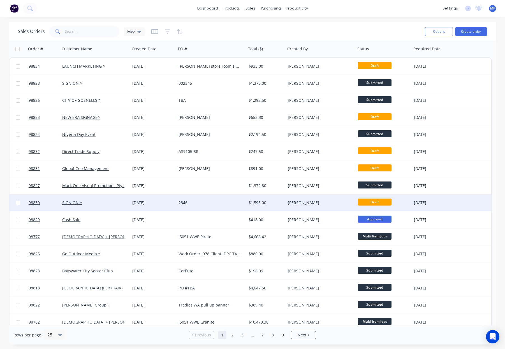
click at [212, 204] on div "2346" at bounding box center [209, 203] width 62 height 6
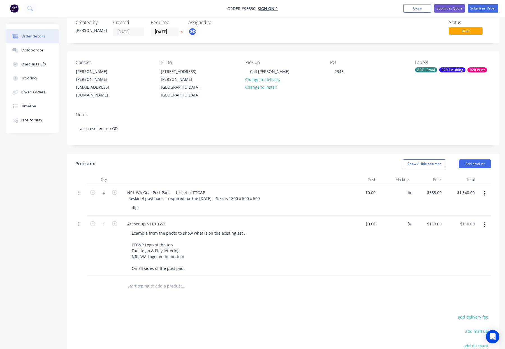
scroll to position [11, 0]
click at [215, 188] on div "NRL WA Goal Post Pads 1 x set of FTG&P Reskin 4 post pads – required for the [D…" at bounding box center [193, 195] width 141 height 14
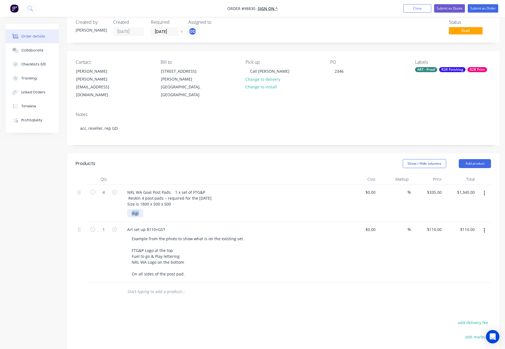
drag, startPoint x: 147, startPoint y: 206, endPoint x: 122, endPoint y: 206, distance: 25.5
click at [121, 206] on div "NRL WA Goal Post Pads 1 x set of FTG&P Reskin 4 post pads – required for the [D…" at bounding box center [232, 203] width 224 height 37
click at [136, 209] on div "digi" at bounding box center [135, 213] width 16 height 8
drag, startPoint x: 130, startPoint y: 205, endPoint x: 149, endPoint y: 206, distance: 19.0
click at [149, 209] on div "digi" at bounding box center [234, 213] width 215 height 8
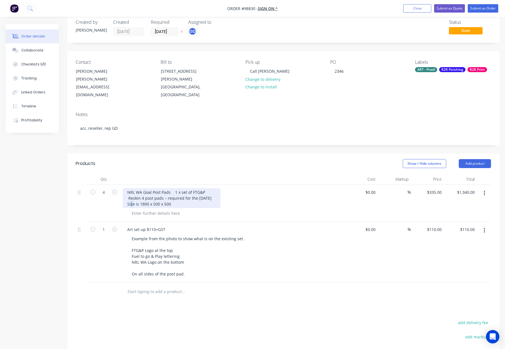
drag, startPoint x: 126, startPoint y: 195, endPoint x: 129, endPoint y: 195, distance: 3.1
click at [129, 195] on div "NRL WA Goal Post Pads 1 x set of FTG&P Reskin 4 post pads – required for the [D…" at bounding box center [172, 198] width 98 height 20
drag, startPoint x: 127, startPoint y: 196, endPoint x: 181, endPoint y: 196, distance: 53.8
click at [181, 196] on div "NRL WA Goal Post Pads 1 x set of FTG&P Reskin 4 post pads – required for the [D…" at bounding box center [172, 198] width 98 height 20
copy div "Size is 1800 x 500 x 500"
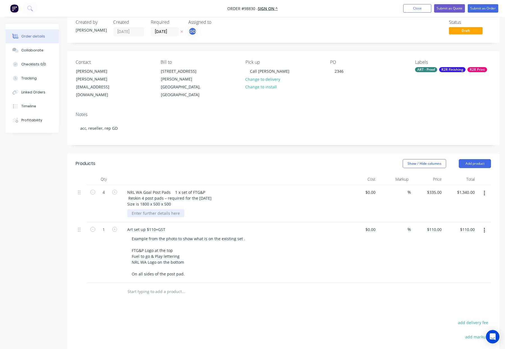
click at [151, 209] on div at bounding box center [155, 213] width 57 height 8
click at [154, 209] on div at bounding box center [155, 213] width 57 height 8
drag, startPoint x: 174, startPoint y: 195, endPoint x: 125, endPoint y: 197, distance: 49.0
click at [125, 197] on div "NRL WA Goal Post Pads 1 x set of FTG&P Reskin 4 post pads – required for the [D…" at bounding box center [172, 198] width 98 height 20
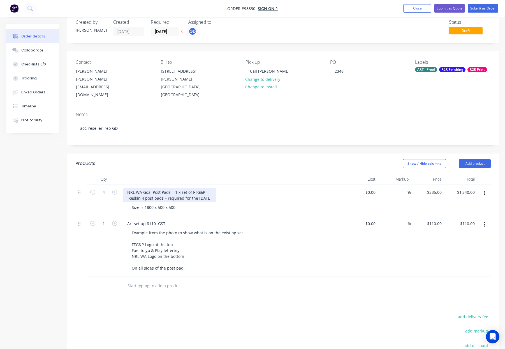
drag, startPoint x: 214, startPoint y: 190, endPoint x: 163, endPoint y: 192, distance: 51.5
click at [163, 192] on div "NRL WA Goal Post Pads 1 x set of FTG&P Reskin 4 post pads – required for the [D…" at bounding box center [169, 195] width 93 height 14
drag, startPoint x: 144, startPoint y: 191, endPoint x: 129, endPoint y: 191, distance: 15.7
click at [129, 191] on div "NRL WA Goal Post Pads 1 x set of FTG&P Reskin 4 post pads" at bounding box center [167, 195] width 88 height 14
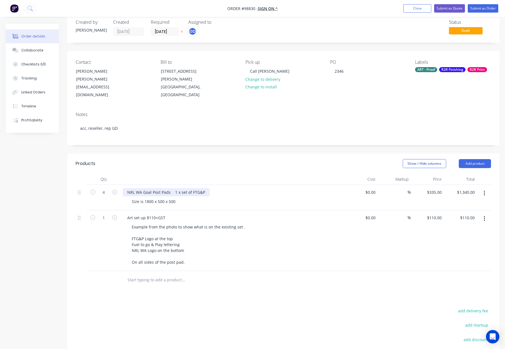
click at [174, 188] on div "NRL WA Goal Post Pads 1 x set of FTG&P" at bounding box center [166, 192] width 87 height 8
drag, startPoint x: 204, startPoint y: 184, endPoint x: 209, endPoint y: 185, distance: 5.2
click at [204, 188] on div "NRL WA Goal Post Pads - 1 x set of FTG&P" at bounding box center [166, 192] width 86 height 8
click at [219, 174] on div at bounding box center [232, 179] width 224 height 11
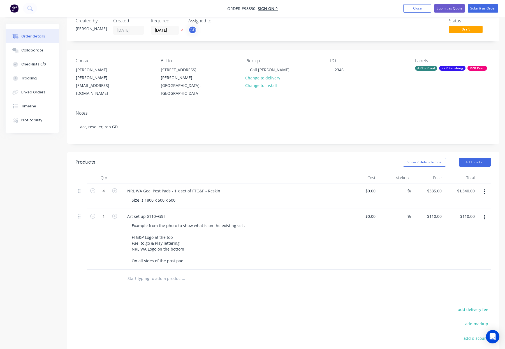
scroll to position [15, 0]
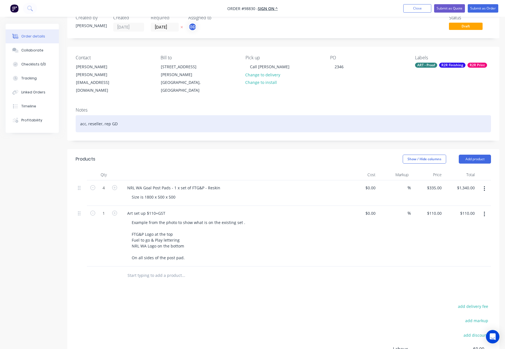
click at [159, 117] on div "acc, reseller, rep GD" at bounding box center [283, 123] width 415 height 17
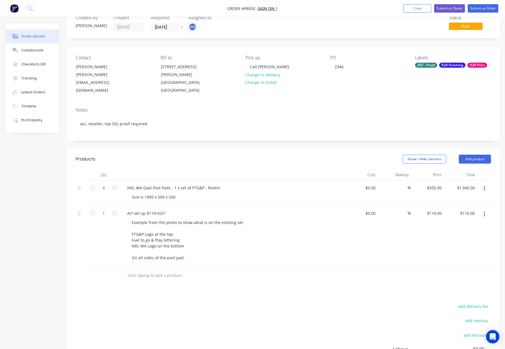
click at [258, 136] on div "Created by [PERSON_NAME] Created [DATE] Required [DATE] Assigned to GD Status D…" at bounding box center [283, 213] width 432 height 411
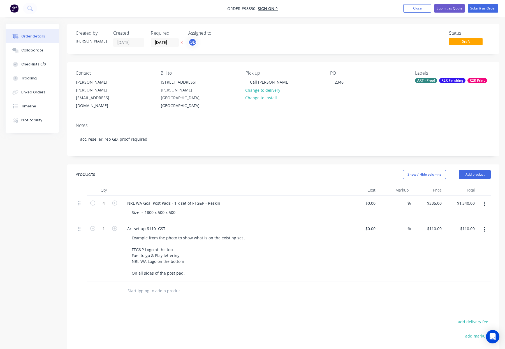
click at [440, 81] on div "R2R Finishing" at bounding box center [452, 80] width 26 height 5
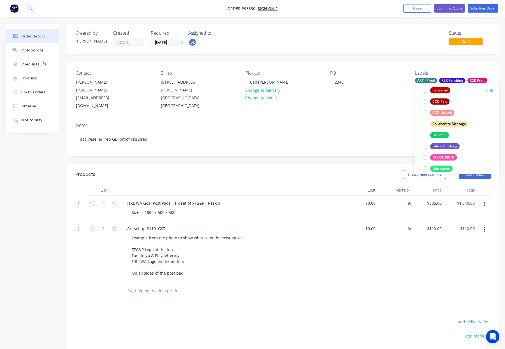
click at [441, 134] on div "Dispatch" at bounding box center [439, 135] width 19 height 6
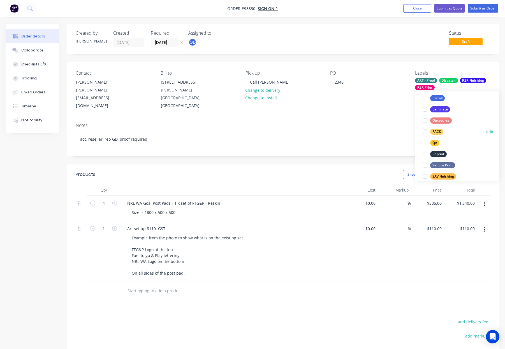
drag, startPoint x: 438, startPoint y: 133, endPoint x: 454, endPoint y: 129, distance: 16.3
click at [438, 133] on div "PACK" at bounding box center [436, 132] width 13 height 6
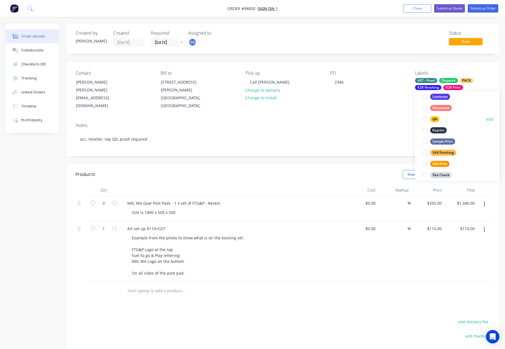
click at [433, 118] on div "QA" at bounding box center [434, 119] width 9 height 6
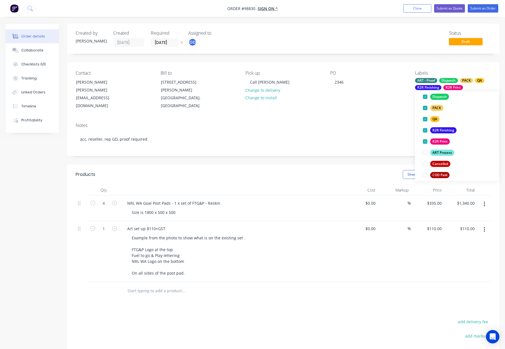
click at [279, 165] on header "Products Show / Hide columns Add product" at bounding box center [283, 175] width 432 height 20
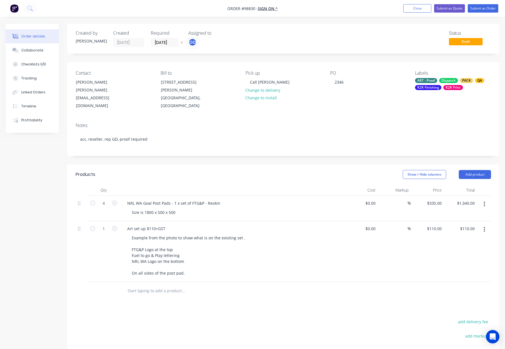
drag, startPoint x: 483, startPoint y: 168, endPoint x: 481, endPoint y: 172, distance: 4.4
click at [483, 170] on button "Add product" at bounding box center [474, 174] width 32 height 9
click at [465, 252] on div "Notes (Internal)" at bounding box center [463, 256] width 43 height 8
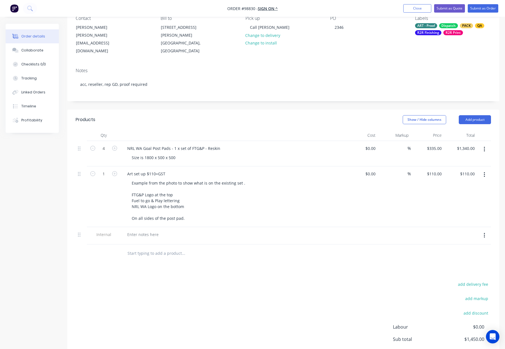
scroll to position [56, 0]
click at [145, 230] on div at bounding box center [143, 234] width 40 height 8
click at [242, 247] on div at bounding box center [207, 252] width 168 height 11
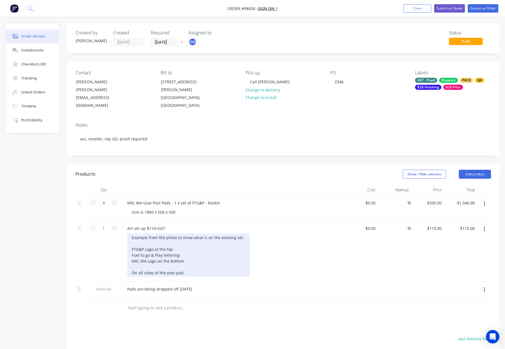
scroll to position [0, 0]
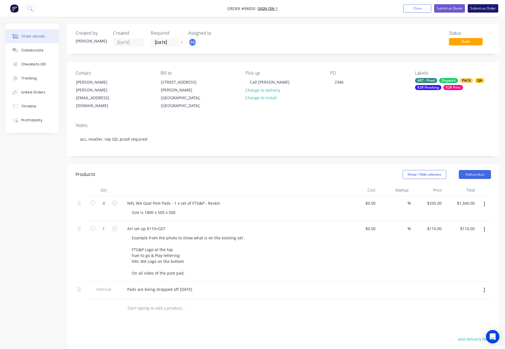
click at [483, 9] on button "Submit as Order" at bounding box center [482, 8] width 31 height 8
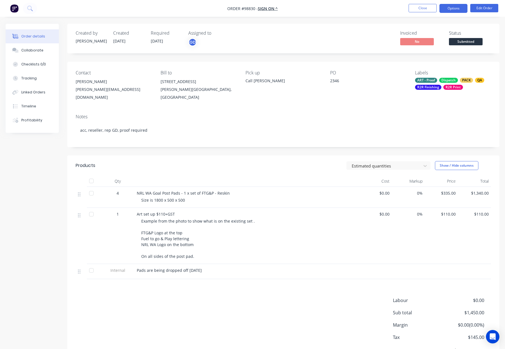
click at [452, 8] on button "Options" at bounding box center [453, 8] width 28 height 9
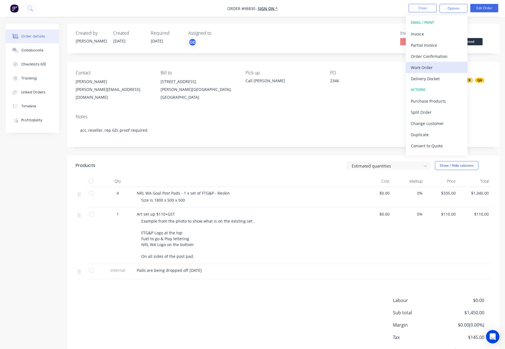
click at [438, 66] on div "Work Order" at bounding box center [436, 68] width 52 height 8
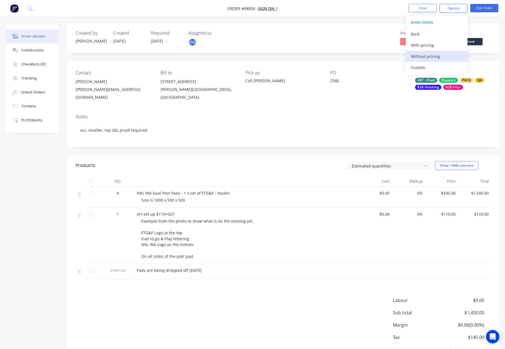
click at [444, 56] on div "Without pricing" at bounding box center [436, 56] width 52 height 8
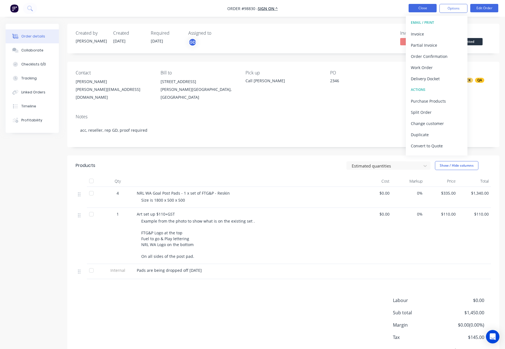
click at [416, 9] on button "Close" at bounding box center [422, 8] width 28 height 8
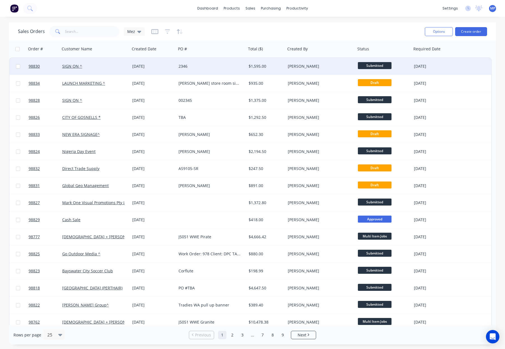
click at [223, 70] on div "2346" at bounding box center [211, 66] width 70 height 17
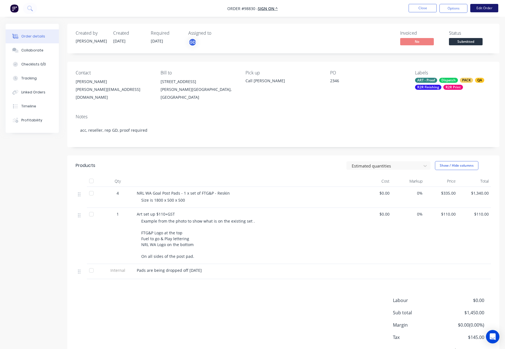
click at [484, 8] on button "Edit Order" at bounding box center [484, 8] width 28 height 8
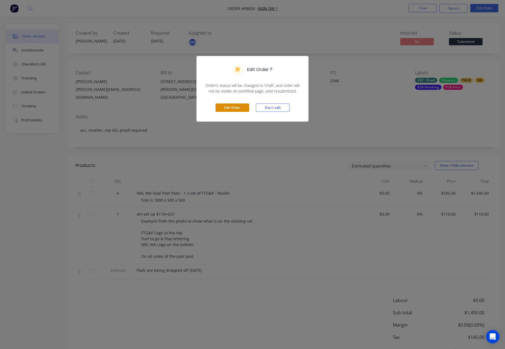
drag, startPoint x: 231, startPoint y: 110, endPoint x: 228, endPoint y: 109, distance: 3.5
click at [231, 110] on button "Edit Order" at bounding box center [232, 108] width 34 height 8
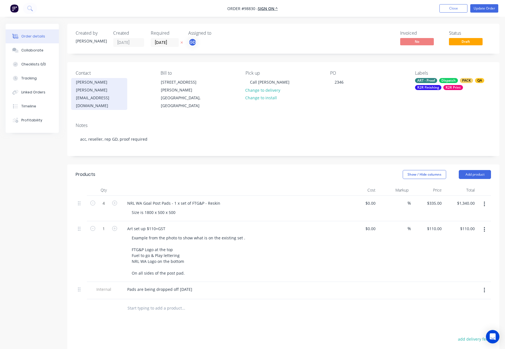
click at [103, 87] on div "[PERSON_NAME][EMAIL_ADDRESS][DOMAIN_NAME]" at bounding box center [99, 98] width 46 height 24
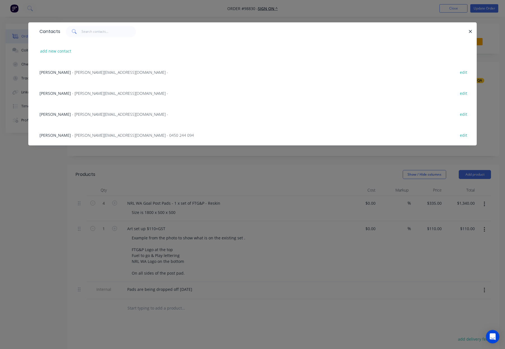
click at [466, 113] on button "edit" at bounding box center [462, 114] width 13 height 8
select select "AU"
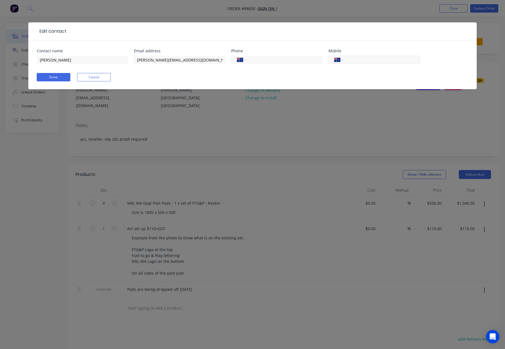
drag, startPoint x: 355, startPoint y: 62, endPoint x: 366, endPoint y: 63, distance: 11.2
click at [355, 62] on input "tel" at bounding box center [380, 60] width 67 height 6
type input "0473 656 396"
click at [58, 76] on button "Done" at bounding box center [54, 77] width 34 height 8
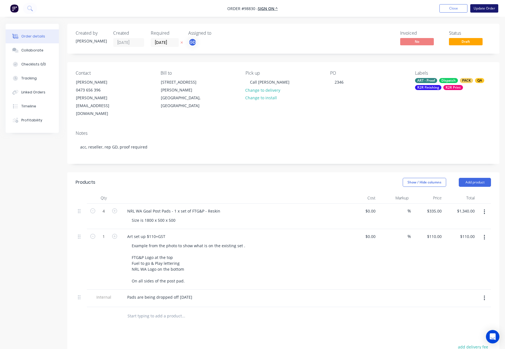
click at [485, 7] on button "Update Order" at bounding box center [484, 8] width 28 height 8
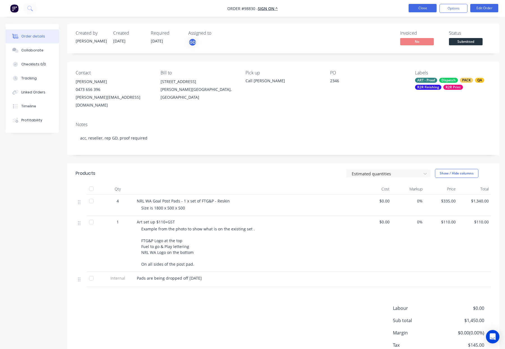
click at [421, 8] on button "Close" at bounding box center [422, 8] width 28 height 8
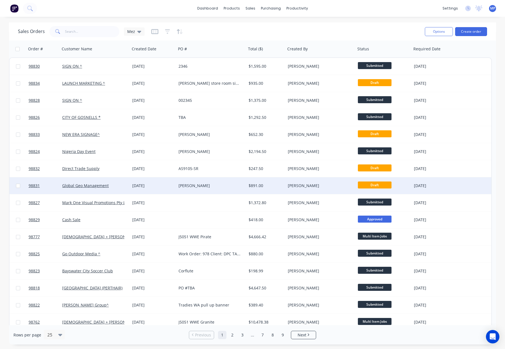
click at [216, 186] on div "[PERSON_NAME]" at bounding box center [209, 186] width 62 height 6
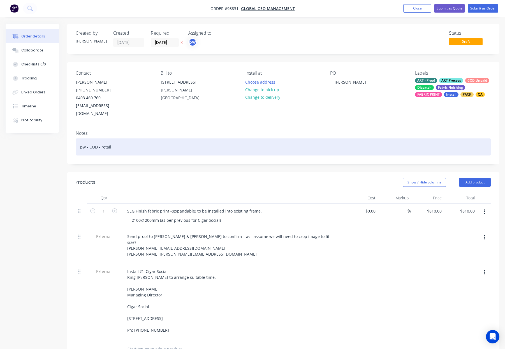
click at [239, 139] on div "pw - COD - retail" at bounding box center [283, 147] width 415 height 17
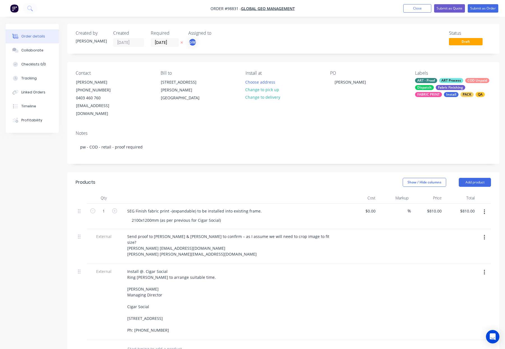
click at [317, 178] on div "Show / Hide columns Add product" at bounding box center [327, 182] width 327 height 9
click at [451, 87] on div "Fabric Finishing" at bounding box center [449, 87] width 29 height 5
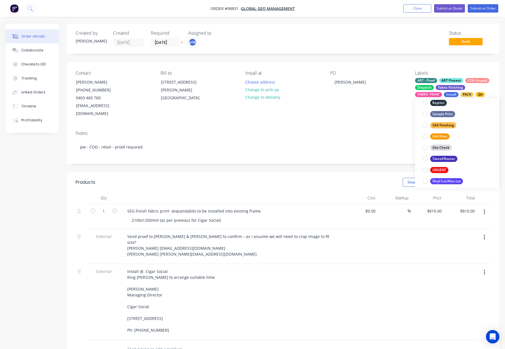
scroll to position [269, 0]
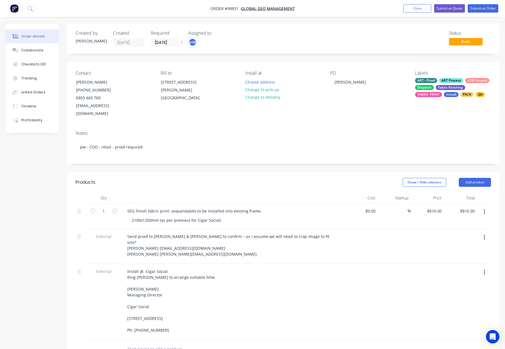
click at [348, 109] on div "PO [PERSON_NAME]" at bounding box center [368, 94] width 76 height 47
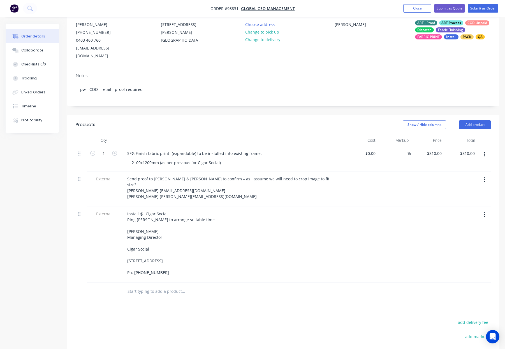
scroll to position [56, 0]
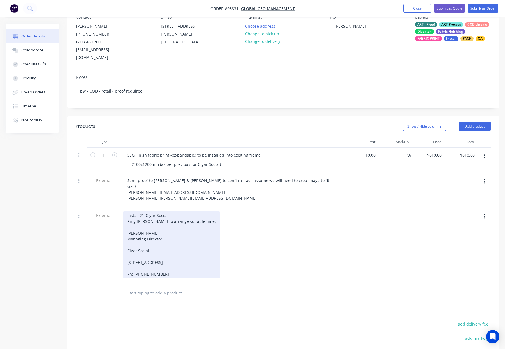
click at [127, 257] on div "Install @. Cigar Social Ring [PERSON_NAME] to arrange suitable time. [PERSON_NA…" at bounding box center [171, 245] width 97 height 67
drag, startPoint x: 135, startPoint y: 244, endPoint x: 135, endPoint y: 231, distance: 12.3
click at [135, 243] on div "Install @. Cigar Social Ring [PERSON_NAME] to arrange suitable time. [PERSON_NA…" at bounding box center [171, 242] width 97 height 61
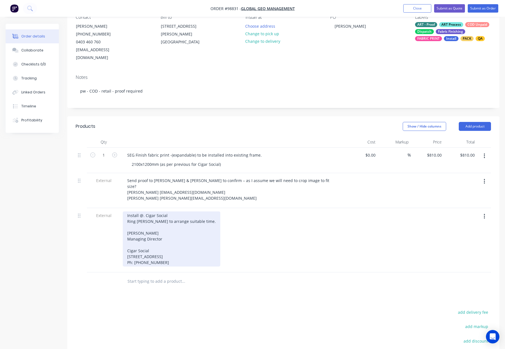
click at [134, 230] on div "Install @. Cigar Social Ring [PERSON_NAME] to arrange suitable time. [PERSON_NA…" at bounding box center [171, 239] width 97 height 55
click at [134, 215] on div "Install @. Cigar Social Ring [PERSON_NAME] to arrange suitable time. [PERSON_NA…" at bounding box center [171, 236] width 97 height 49
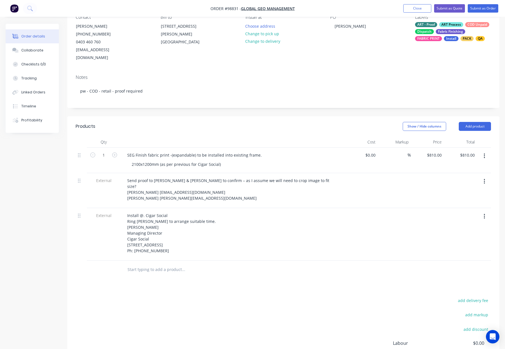
click at [261, 212] on div "Install @. Cigar Social Ring [PERSON_NAME] to arrange suitable time. [PERSON_NA…" at bounding box center [233, 233] width 220 height 43
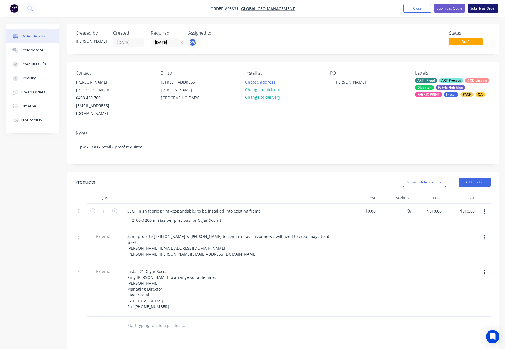
click at [484, 8] on button "Submit as Order" at bounding box center [482, 8] width 31 height 8
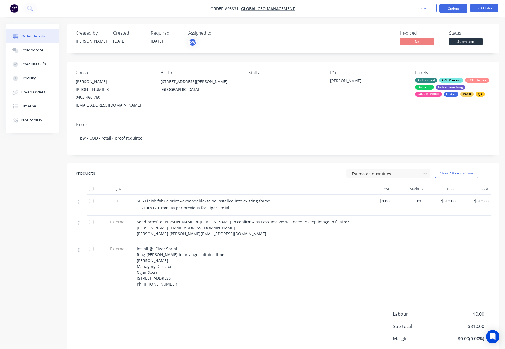
drag, startPoint x: 453, startPoint y: 8, endPoint x: 452, endPoint y: 12, distance: 4.0
click at [453, 8] on button "Options" at bounding box center [453, 8] width 28 height 9
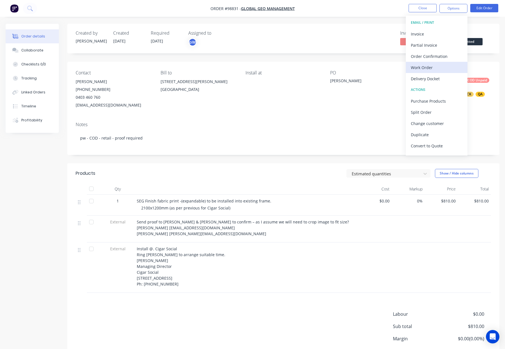
click at [431, 68] on div "Work Order" at bounding box center [436, 68] width 52 height 8
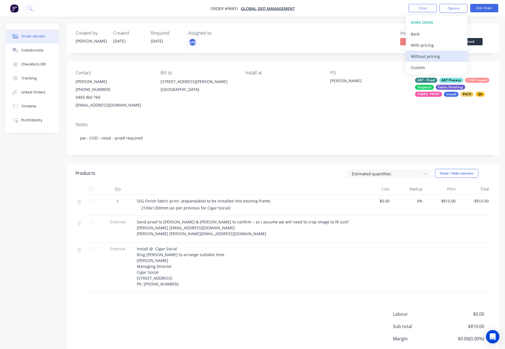
click at [435, 55] on div "Without pricing" at bounding box center [436, 56] width 52 height 8
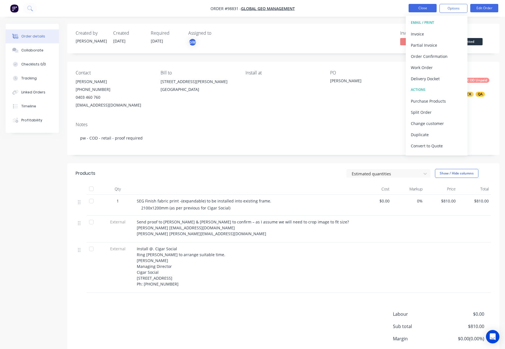
click at [420, 6] on button "Close" at bounding box center [422, 8] width 28 height 8
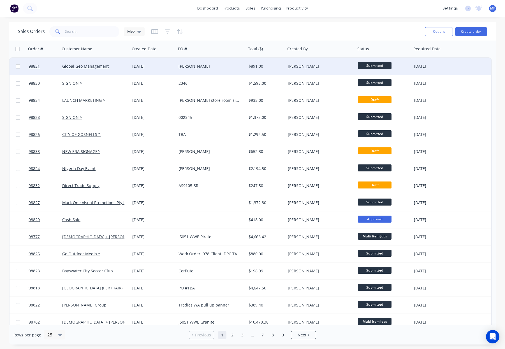
click at [234, 73] on div "[PERSON_NAME]" at bounding box center [211, 66] width 70 height 17
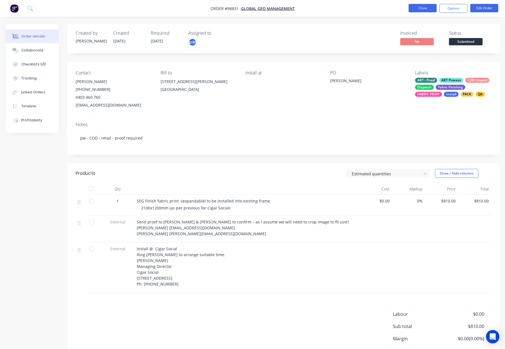
click at [425, 7] on button "Close" at bounding box center [422, 8] width 28 height 8
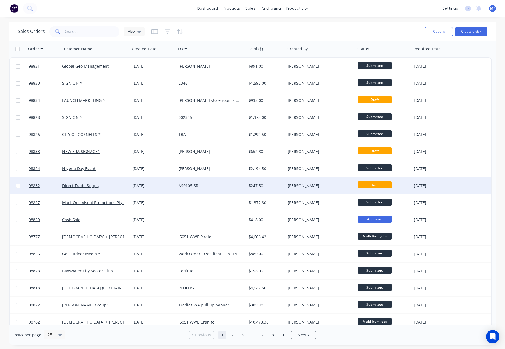
click at [212, 188] on div "AS9105-SR" at bounding box center [209, 186] width 62 height 6
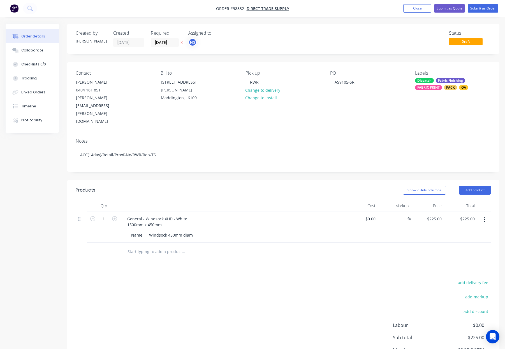
click at [442, 81] on div "Fabric Finishing" at bounding box center [449, 80] width 29 height 5
click at [442, 124] on div "Collaborate Message edit" at bounding box center [456, 118] width 73 height 11
click at [442, 127] on div "Fabrication" at bounding box center [441, 130] width 22 height 6
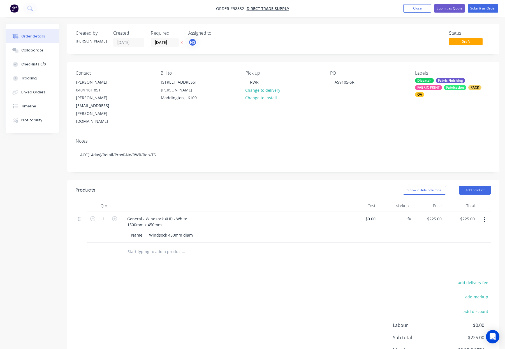
click at [411, 109] on div "Contact [PERSON_NAME] [PHONE_NUMBER] [PERSON_NAME][EMAIL_ADDRESS][PERSON_NAME][…" at bounding box center [283, 98] width 432 height 72
click at [478, 7] on button "Submit as Order" at bounding box center [482, 8] width 31 height 8
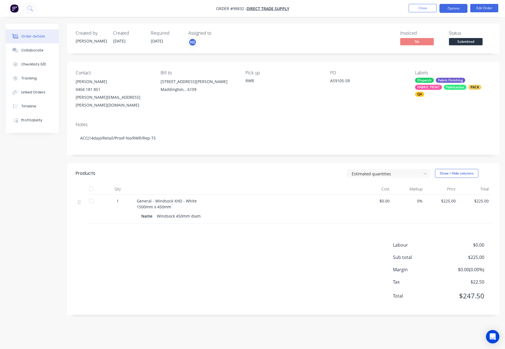
click at [448, 8] on button "Options" at bounding box center [453, 8] width 28 height 9
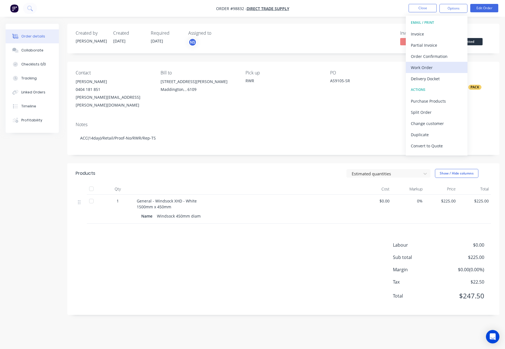
click at [430, 67] on div "Work Order" at bounding box center [436, 68] width 52 height 8
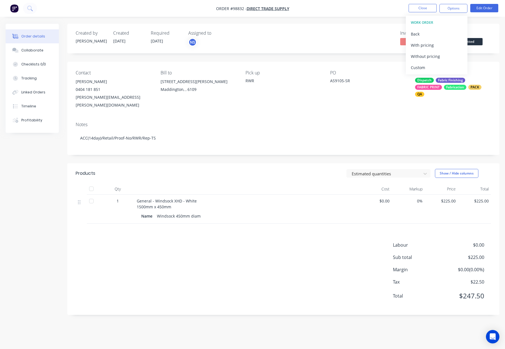
click at [431, 56] on div "Without pricing" at bounding box center [436, 56] width 52 height 8
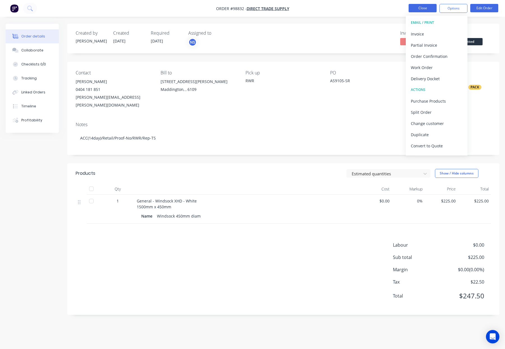
click at [423, 7] on button "Close" at bounding box center [422, 8] width 28 height 8
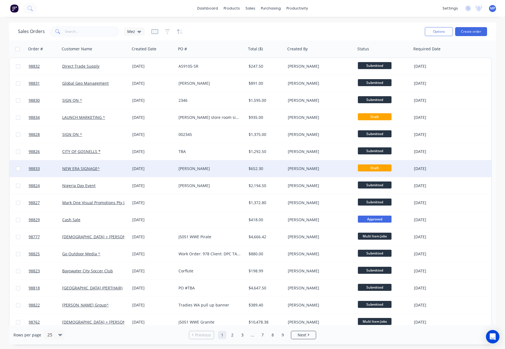
click at [291, 163] on div "[PERSON_NAME]" at bounding box center [320, 168] width 70 height 17
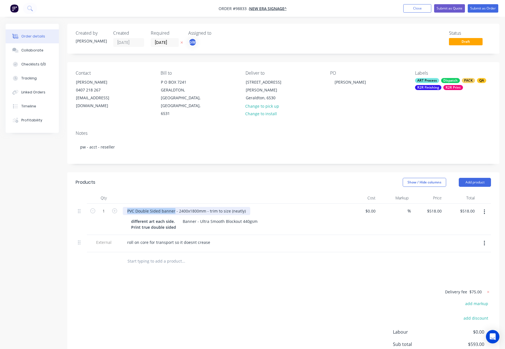
drag, startPoint x: 174, startPoint y: 195, endPoint x: 120, endPoint y: 194, distance: 54.1
click at [120, 204] on div "PVC Double Sided banner - 2400x1800mm - trim to size (neatly) different art eac…" at bounding box center [232, 219] width 224 height 31
drag, startPoint x: 212, startPoint y: 195, endPoint x: 219, endPoint y: 196, distance: 7.1
click at [212, 207] on div "Banner - 2400x1800mm - trim to size (neatly)" at bounding box center [169, 211] width 93 height 8
click at [231, 174] on header "Products Show / Hide columns Add product" at bounding box center [283, 182] width 432 height 20
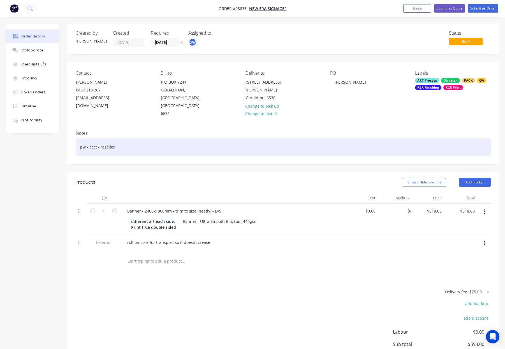
click at [152, 139] on div "pw - acct - reseller" at bounding box center [283, 147] width 415 height 17
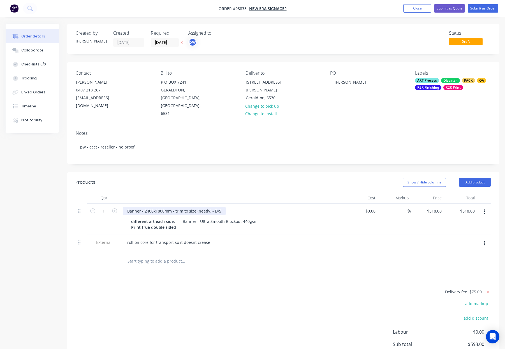
click at [126, 207] on div "Banner - 2400x1800mm - trim to size (neatly) - D/S" at bounding box center [174, 211] width 103 height 8
click at [127, 207] on div "Banner - 2400x1800mm - trim to size (neatly) - D/S" at bounding box center [174, 211] width 103 height 8
click at [296, 176] on header "Products Show / Hide columns Add product" at bounding box center [283, 182] width 432 height 20
click at [483, 8] on button "Submit as Order" at bounding box center [482, 8] width 31 height 8
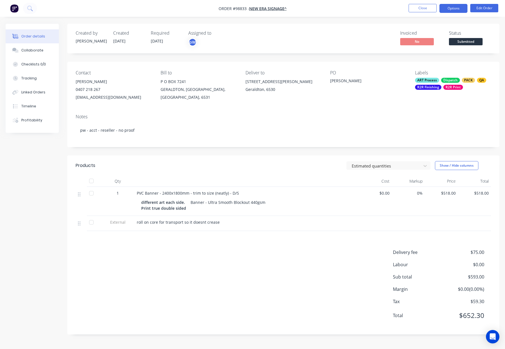
click at [450, 8] on button "Options" at bounding box center [453, 8] width 28 height 9
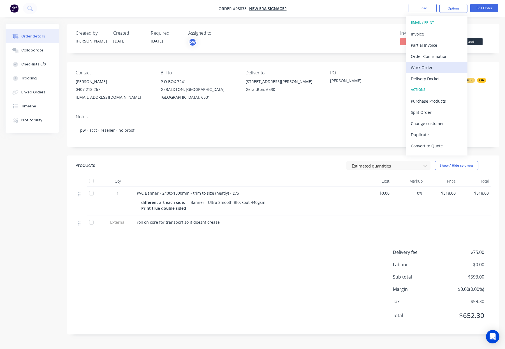
click at [432, 67] on div "Work Order" at bounding box center [436, 68] width 52 height 8
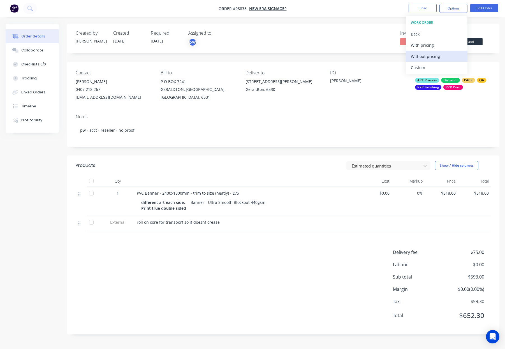
click at [434, 59] on div "Without pricing" at bounding box center [436, 56] width 52 height 8
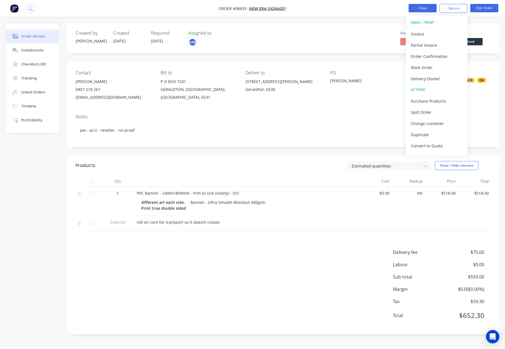
click at [429, 10] on button "Close" at bounding box center [422, 8] width 28 height 8
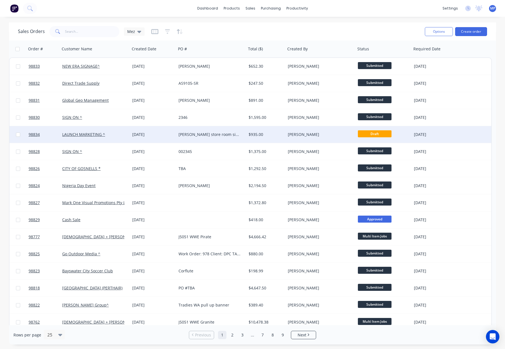
click at [244, 132] on div "[PERSON_NAME] store room signage" at bounding box center [211, 134] width 70 height 17
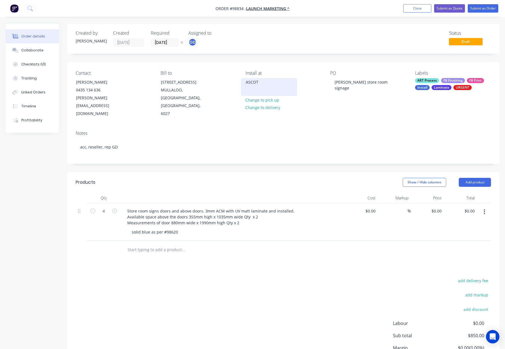
type input "$212.50"
type input "$850.00"
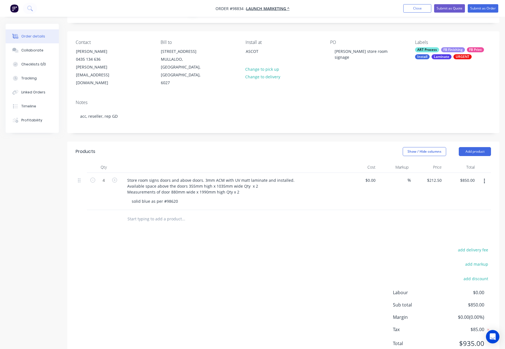
scroll to position [31, 0]
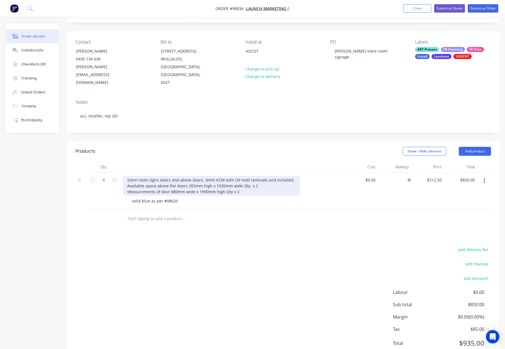
click at [204, 176] on div "Store room signs doors and above doors. 3mm ACM with UV matt laminate and insta…" at bounding box center [211, 186] width 177 height 20
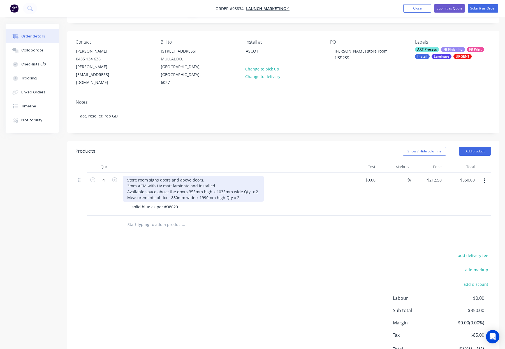
drag, startPoint x: 126, startPoint y: 164, endPoint x: 211, endPoint y: 164, distance: 84.6
click at [211, 176] on div "Store room signs doors and above doors. 3mm ACM with UV matt laminate and insta…" at bounding box center [193, 189] width 141 height 26
copy div "Store room signs doors and above doors."
click at [220, 176] on div "Store room signs doors and above doors. 3mm ACM with UV matt laminate and insta…" at bounding box center [193, 189] width 141 height 26
drag, startPoint x: 211, startPoint y: 165, endPoint x: 127, endPoint y: 165, distance: 83.4
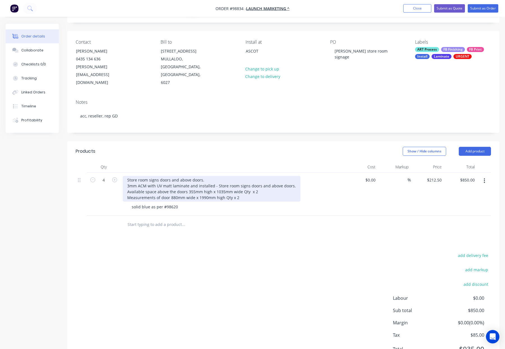
click at [127, 176] on div "Store room signs doors and above doors. 3mm ACM with UV matt laminate and insta…" at bounding box center [212, 189] width 178 height 26
click at [125, 176] on div "3mm ACM with UV matt laminate and installed - Store room signs doors and above …" at bounding box center [212, 189] width 178 height 26
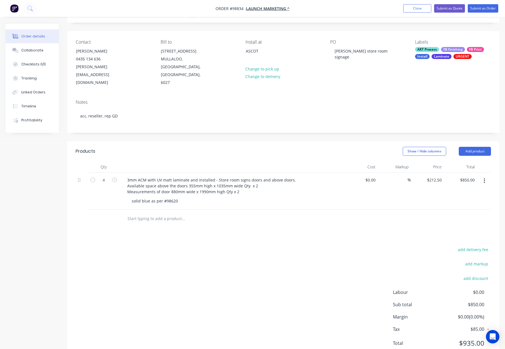
click at [135, 143] on header "Products Show / Hide columns Add product" at bounding box center [283, 151] width 432 height 20
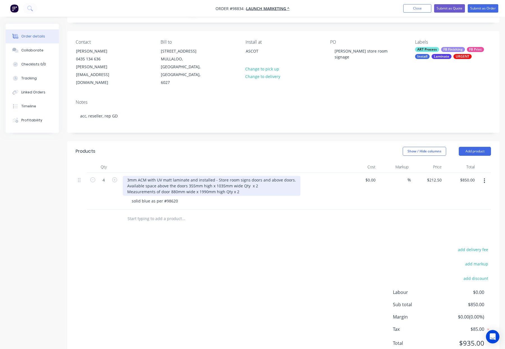
click at [124, 176] on div "3mm ACM with UV matt laminate and installed - Store room signs doors and above …" at bounding box center [212, 186] width 178 height 20
click at [128, 176] on div "3mm ACM with UV matt laminate and installed - Store room signs doors and above …" at bounding box center [212, 186] width 178 height 20
drag, startPoint x: 272, startPoint y: 171, endPoint x: 276, endPoint y: 171, distance: 3.9
click at [277, 176] on div "3mm ACM with UV matt laminate and installed - Store room signs doors and above …" at bounding box center [212, 186] width 178 height 20
drag, startPoint x: 248, startPoint y: 176, endPoint x: 232, endPoint y: 177, distance: 15.7
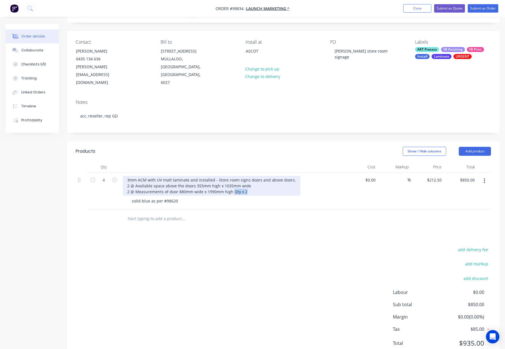
click at [232, 177] on div "3mm ACM with UV matt laminate and installed - Store room signs doors and above …" at bounding box center [212, 186] width 178 height 20
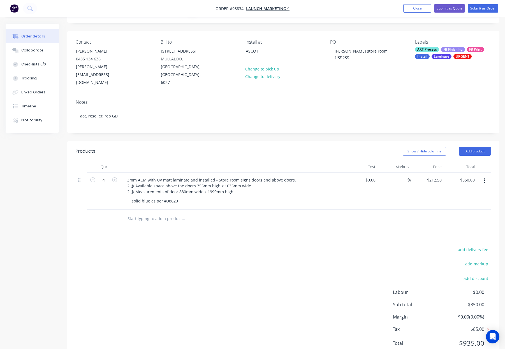
drag, startPoint x: 251, startPoint y: 139, endPoint x: 253, endPoint y: 142, distance: 4.2
click at [251, 147] on div "Show / Hide columns Add product" at bounding box center [327, 151] width 327 height 9
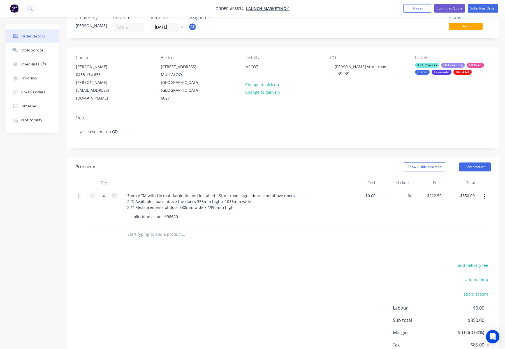
scroll to position [25, 0]
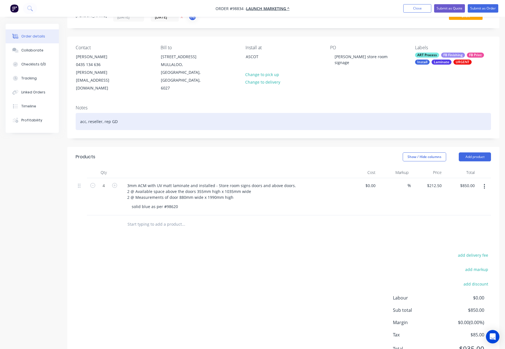
drag, startPoint x: 151, startPoint y: 110, endPoint x: 222, endPoint y: 115, distance: 71.5
click at [152, 113] on div "acc, reseller, rep GD" at bounding box center [283, 121] width 415 height 17
click at [124, 113] on div "acc, reseller, rep GD, noproof" at bounding box center [283, 121] width 415 height 17
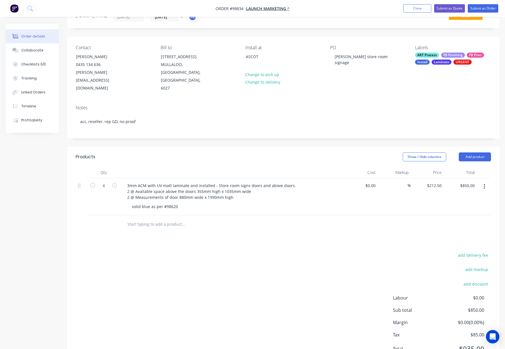
click at [166, 124] on div "Created by Gino Created 06/10/25 Required 07/10/25 Assigned to GD Status Draft …" at bounding box center [283, 183] width 432 height 370
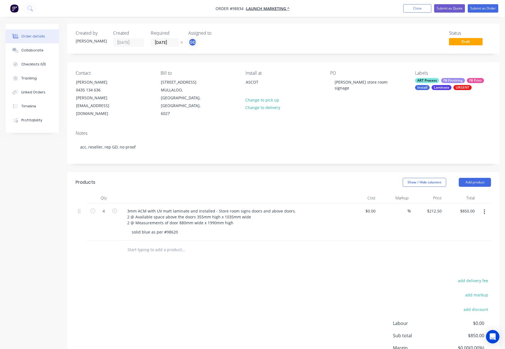
click at [434, 81] on div "ART Process" at bounding box center [427, 80] width 24 height 5
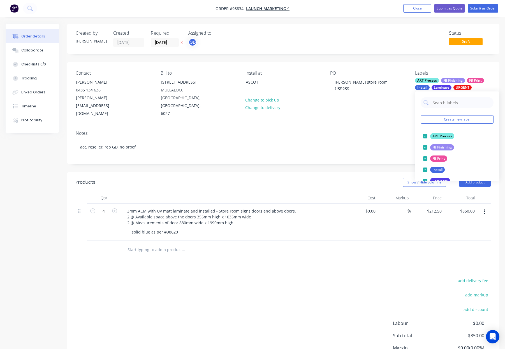
click at [354, 153] on div "Created by Gino Created 06/10/25 Required 07/10/25 Assigned to GD Status Draft …" at bounding box center [283, 209] width 432 height 370
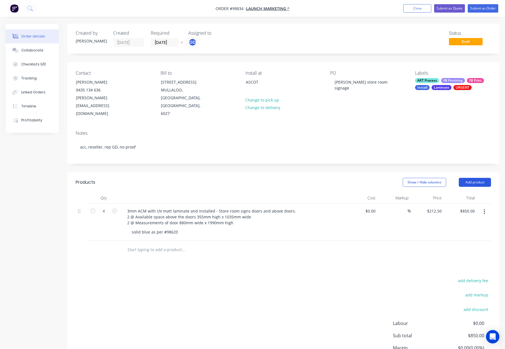
click at [476, 178] on button "Add product" at bounding box center [474, 182] width 32 height 9
click at [465, 260] on div "Notes (Internal)" at bounding box center [463, 264] width 43 height 8
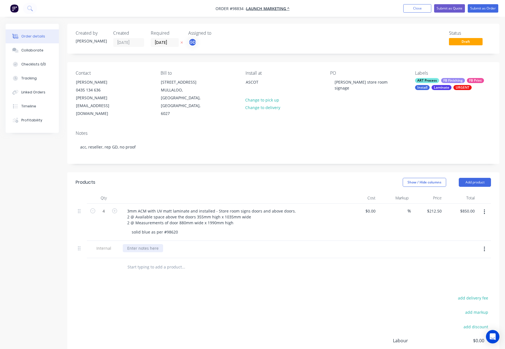
drag, startPoint x: 138, startPoint y: 232, endPoint x: 209, endPoint y: 229, distance: 71.2
click at [138, 244] on div at bounding box center [143, 248] width 40 height 8
click at [255, 178] on div "Show / Hide columns Add product" at bounding box center [327, 182] width 327 height 9
click at [440, 84] on div "ART Process FB Finishing FB Print Install Laminate URGENT" at bounding box center [453, 84] width 76 height 12
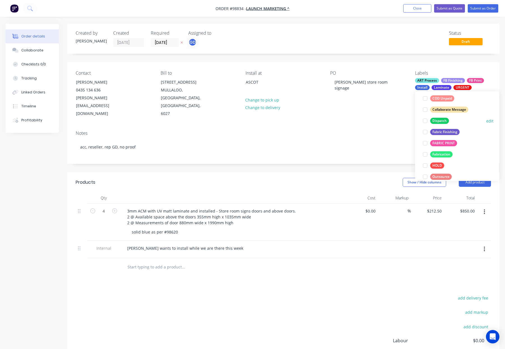
drag, startPoint x: 440, startPoint y: 119, endPoint x: 444, endPoint y: 120, distance: 4.3
click at [441, 120] on div "Dispatch" at bounding box center [439, 121] width 19 height 6
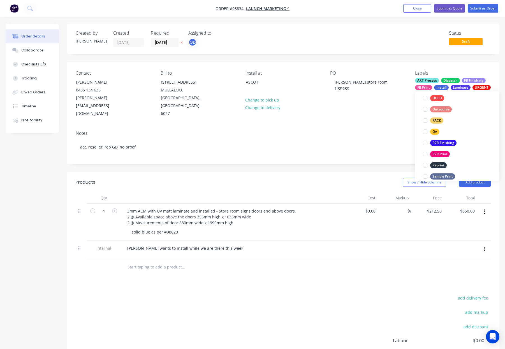
drag, startPoint x: 437, startPoint y: 120, endPoint x: 451, endPoint y: 118, distance: 14.1
click at [438, 120] on div "PACK" at bounding box center [436, 121] width 13 height 6
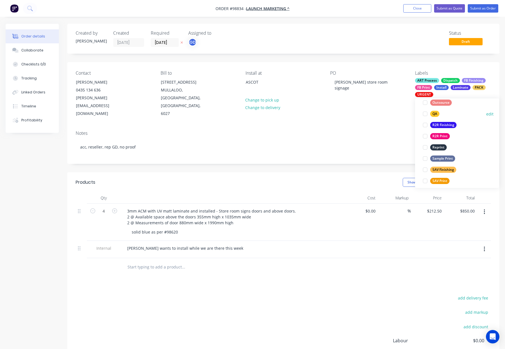
drag, startPoint x: 432, startPoint y: 116, endPoint x: 454, endPoint y: 116, distance: 22.7
click at [432, 116] on div "QA" at bounding box center [434, 114] width 9 height 6
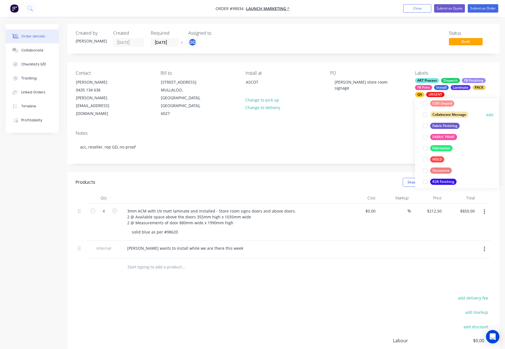
scroll to position [269, 0]
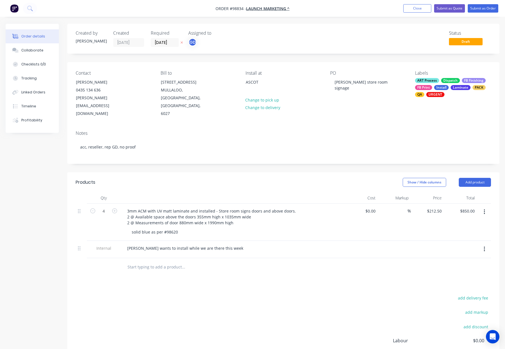
click at [381, 126] on div "Notes acc, reseller, rep GD, no proof" at bounding box center [283, 145] width 432 height 38
drag, startPoint x: 449, startPoint y: 85, endPoint x: 453, endPoint y: 93, distance: 8.5
click at [449, 85] on div "ART Process Dispatch FB Finishing FB Print Install Laminate PACK QA URGENT" at bounding box center [453, 87] width 76 height 19
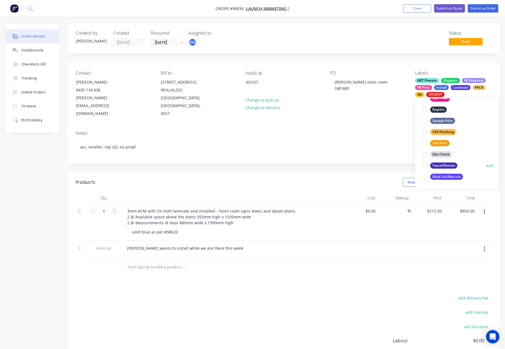
click at [448, 165] on div "Texcel/Router" at bounding box center [443, 166] width 27 height 6
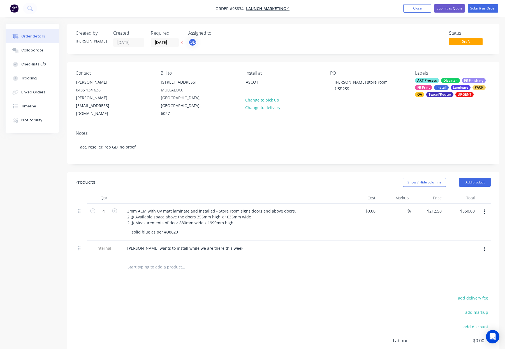
click at [400, 104] on div "Contact Tanya McDonald 0435 134 636 tanya@launchmarketing.net.au Bill to 38 CON…" at bounding box center [283, 94] width 432 height 64
click at [479, 9] on button "Submit as Order" at bounding box center [482, 8] width 31 height 8
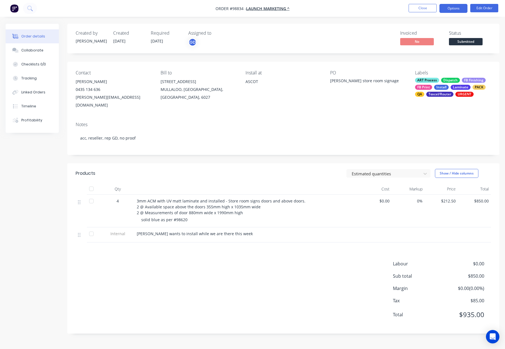
click at [453, 8] on button "Options" at bounding box center [453, 8] width 28 height 9
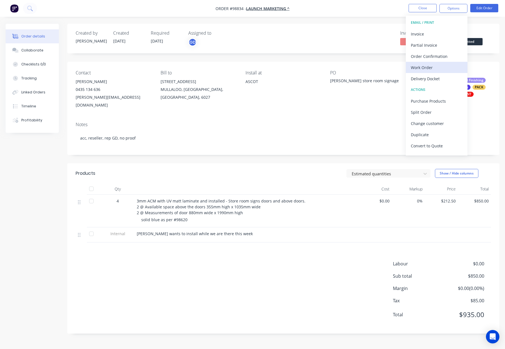
click at [437, 69] on div "Work Order" at bounding box center [436, 68] width 52 height 8
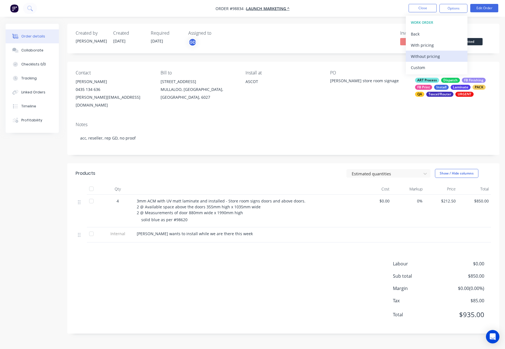
click at [440, 57] on div "Without pricing" at bounding box center [436, 56] width 52 height 8
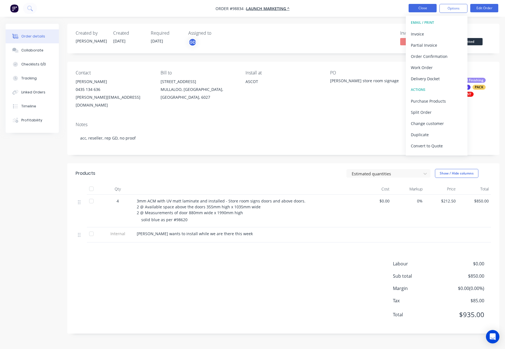
click at [424, 7] on button "Close" at bounding box center [422, 8] width 28 height 8
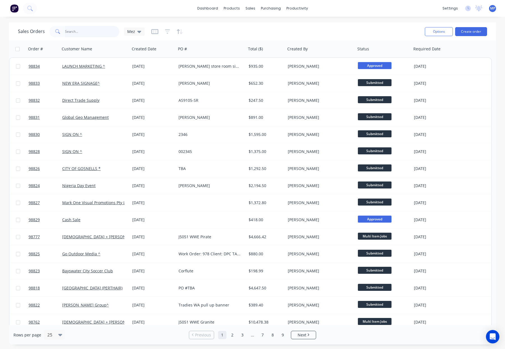
click at [87, 33] on input "text" at bounding box center [92, 31] width 55 height 11
type input "98490"
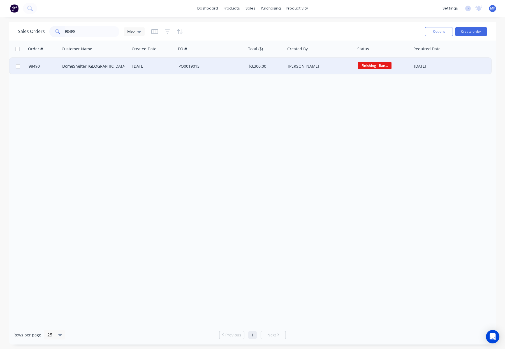
click at [238, 65] on div "PO0019015" at bounding box center [209, 67] width 62 height 6
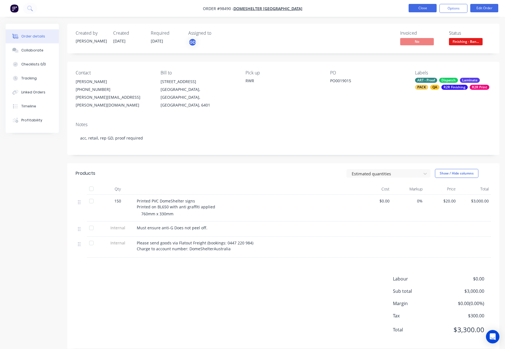
click at [421, 7] on button "Close" at bounding box center [422, 8] width 28 height 8
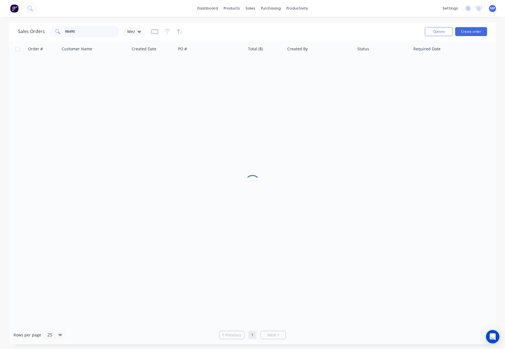
click at [82, 29] on input "98490" at bounding box center [92, 31] width 55 height 11
click at [82, 31] on input "98490" at bounding box center [92, 31] width 55 height 11
drag, startPoint x: 74, startPoint y: 33, endPoint x: 61, endPoint y: 32, distance: 12.6
click at [61, 33] on div "98490" at bounding box center [84, 31] width 70 height 11
